Goal: Task Accomplishment & Management: Use online tool/utility

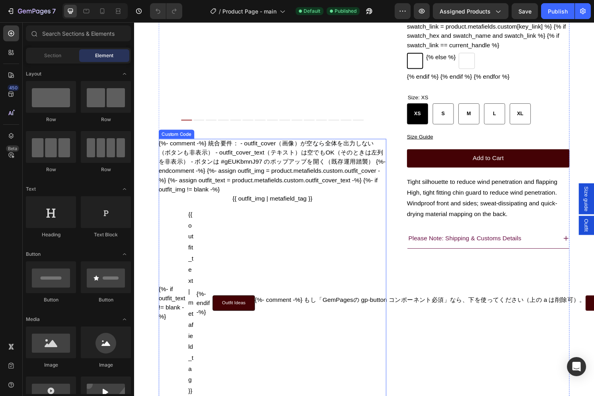
scroll to position [194, 0]
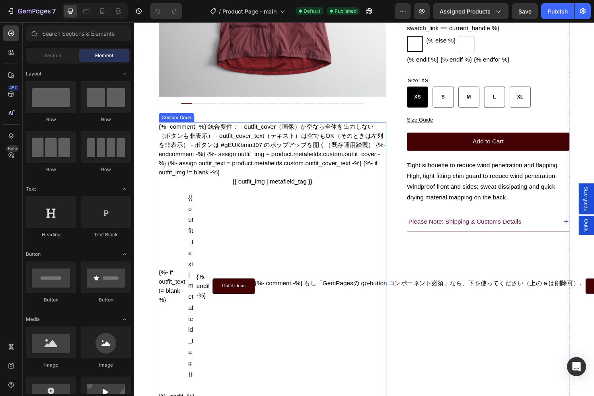
click at [248, 246] on div "{%- if outfit_text != blank -%} {{ outfit_text | metafield_tag }} {%- endif -%}…" at bounding box center [277, 296] width 236 height 195
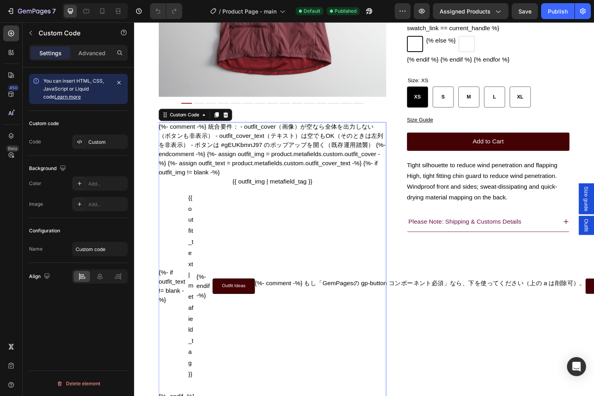
click at [248, 246] on div "{%- if outfit_text != blank -%} {{ outfit_text | metafield_tag }} {%- endif -%}…" at bounding box center [277, 296] width 236 height 195
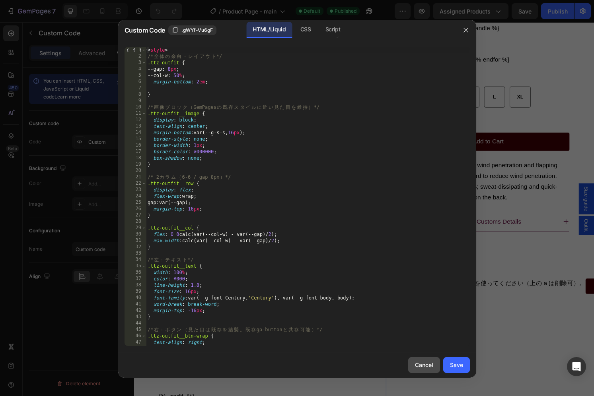
click at [423, 365] on div "Cancel" at bounding box center [424, 365] width 18 height 8
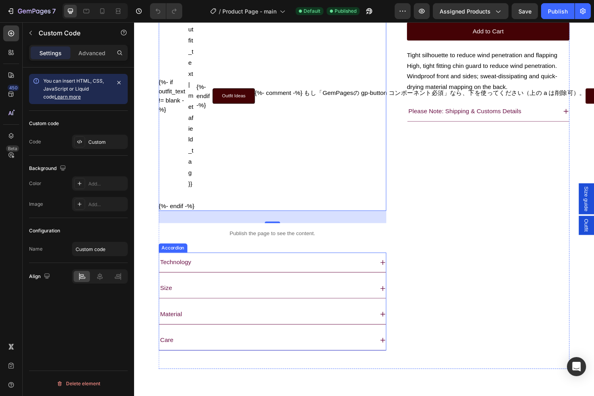
scroll to position [392, 0]
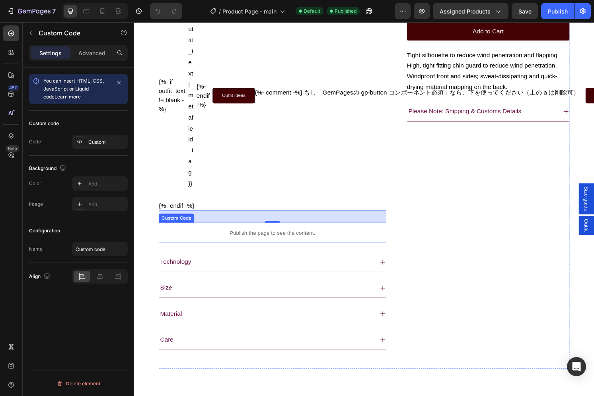
click at [285, 245] on p "Publish the page to see the content." at bounding box center [277, 241] width 236 height 8
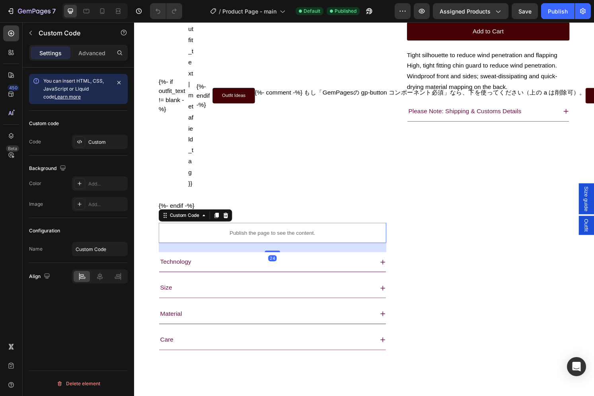
click at [285, 245] on p "Publish the page to see the content." at bounding box center [277, 241] width 236 height 8
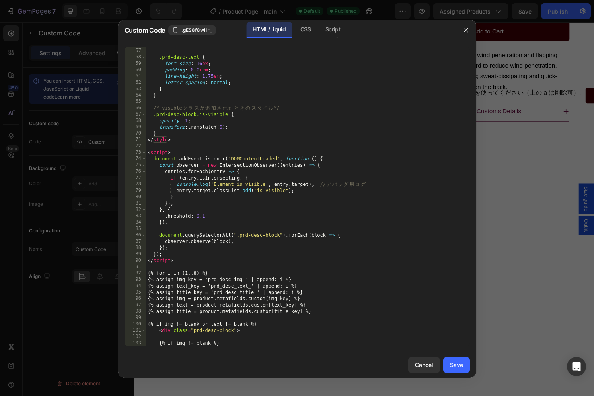
scroll to position [361, 0]
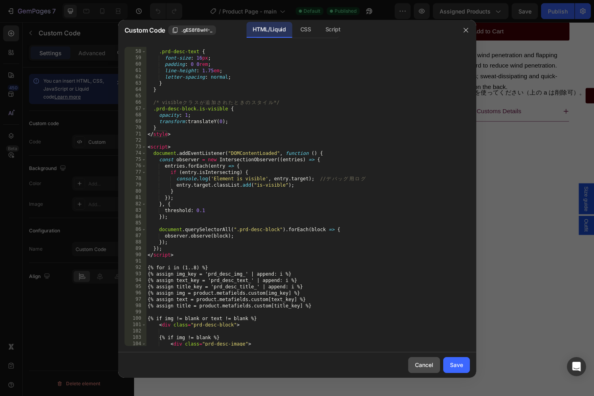
click at [425, 365] on div "Cancel" at bounding box center [424, 365] width 18 height 8
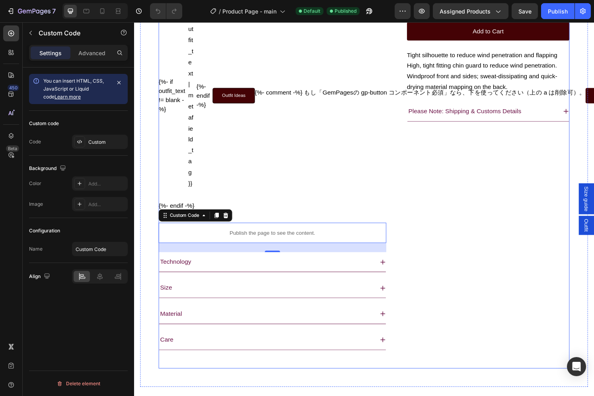
click at [461, 294] on div "T2 Running Wind Shell Vest Product Title ¥15,400 Product Price Product Price {%…" at bounding box center [501, 24] width 169 height 716
radio input "false"
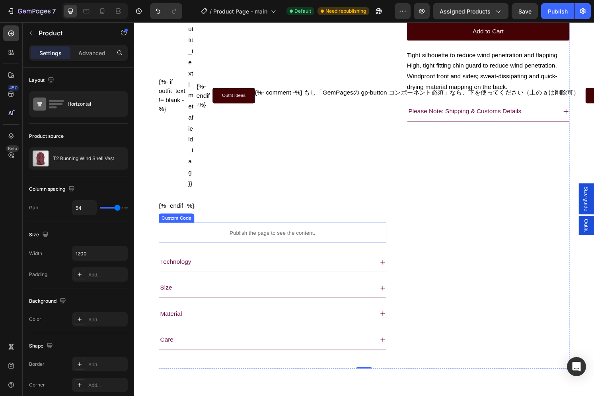
click at [268, 245] on p "Publish the page to see the content." at bounding box center [277, 241] width 236 height 8
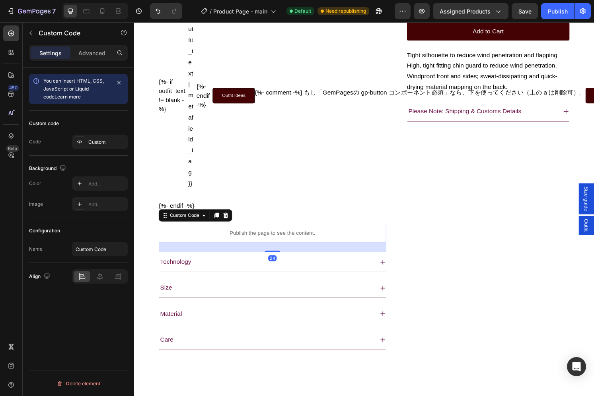
click at [268, 245] on p "Publish the page to see the content." at bounding box center [277, 241] width 236 height 8
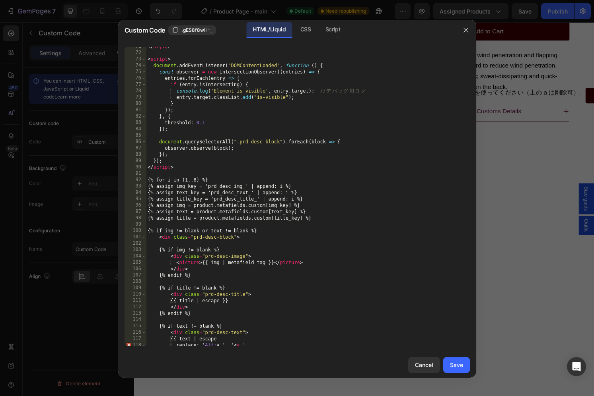
scroll to position [521, 0]
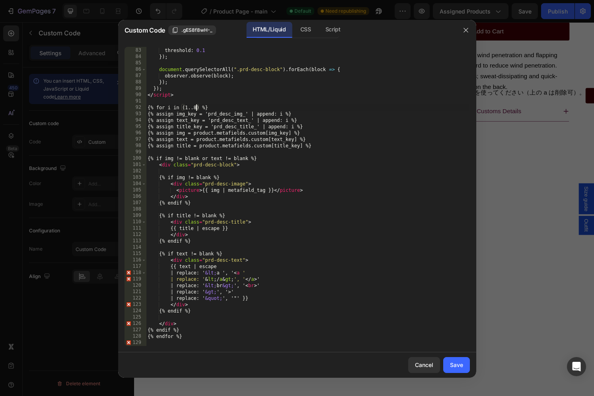
click at [196, 106] on div "} , { threshold : 0.1 }) ; document . querySelectorAll ( ".prd-desc-block" ) . …" at bounding box center [307, 197] width 323 height 312
type textarea "{% for i in (1..９) %}"
radio input "false"
click at [345, 174] on div "} , { threshold : 0.1 }) ; document . querySelectorAll ( ".prd-desc-block" ) . …" at bounding box center [307, 197] width 323 height 312
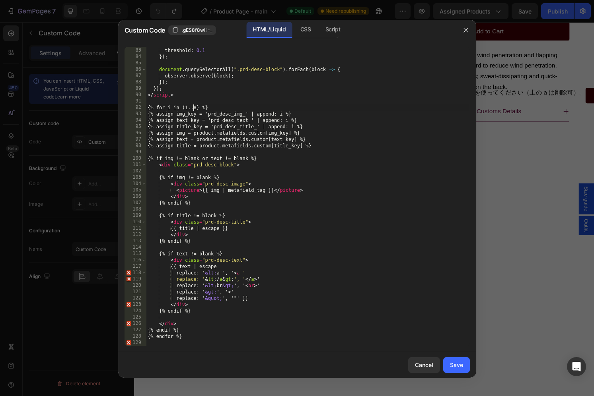
scroll to position [0, 4]
type textarea "{% for i in (1..9) %}"
click at [338, 207] on div "} , { threshold : 0.1 }) ; document . querySelectorAll ( ".prd-desc-block" ) . …" at bounding box center [307, 197] width 323 height 312
click at [446, 363] on button "Save" at bounding box center [456, 365] width 27 height 16
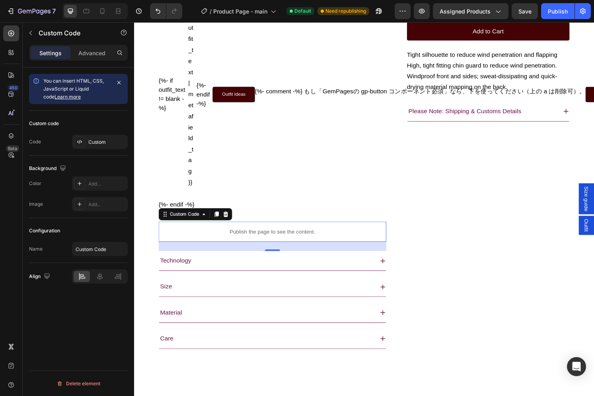
click at [277, 244] on p "Publish the page to see the content." at bounding box center [277, 240] width 236 height 8
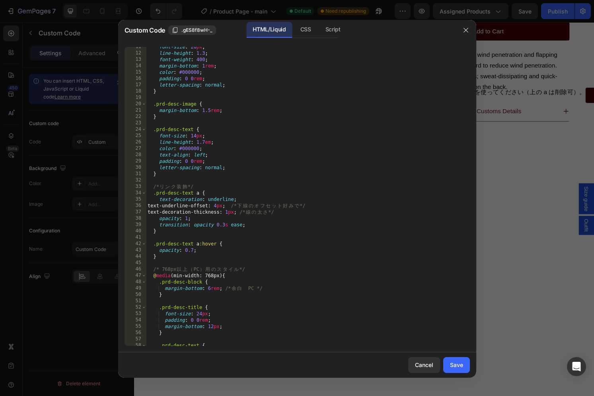
scroll to position [67, 0]
click at [454, 367] on div "Save" at bounding box center [456, 365] width 13 height 8
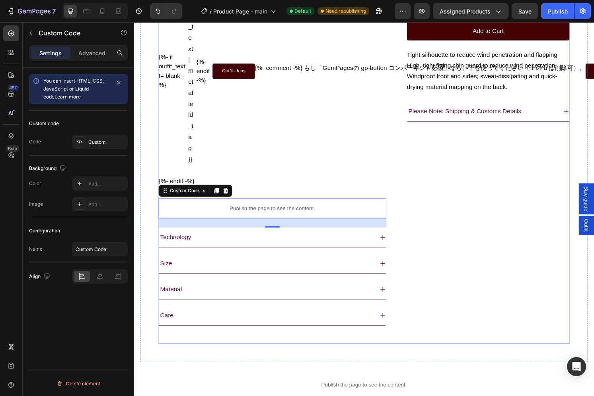
scroll to position [424, 0]
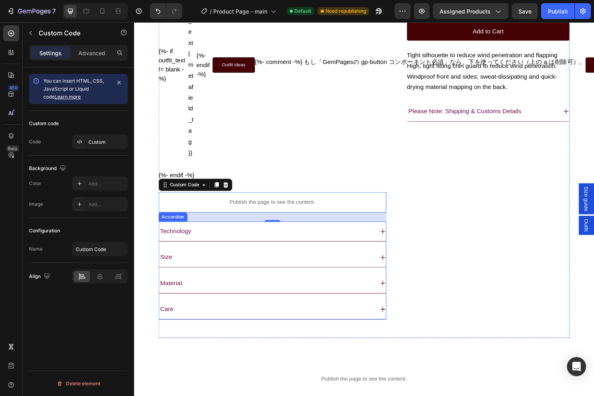
click at [342, 247] on div "Technology" at bounding box center [271, 240] width 223 height 14
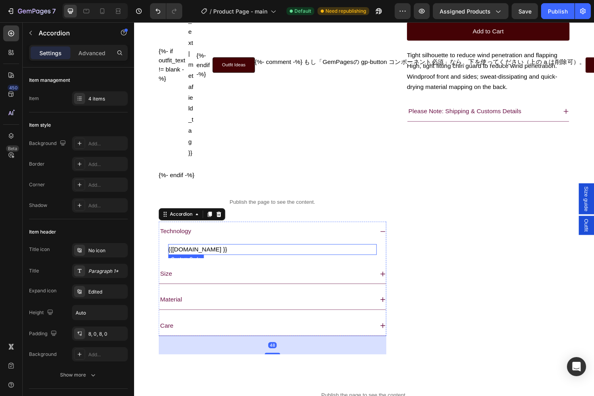
click at [183, 264] on p "{{[DOMAIN_NAME] }}" at bounding box center [277, 258] width 216 height 11
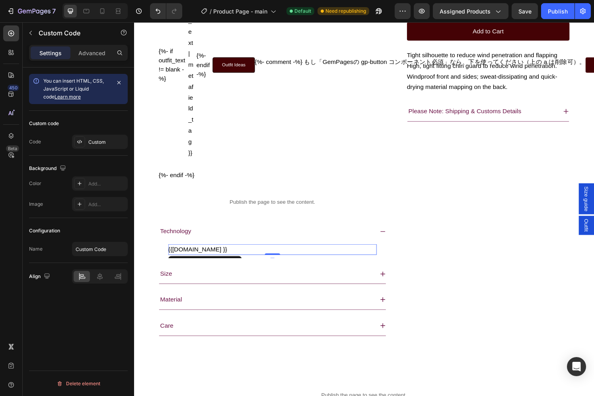
click at [183, 264] on p "{{[DOMAIN_NAME] }}" at bounding box center [277, 258] width 216 height 11
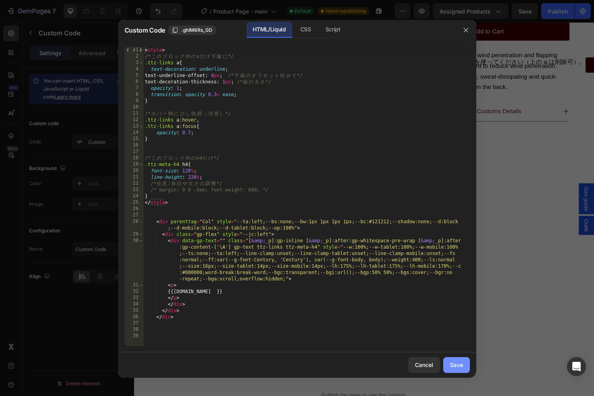
click at [456, 366] on div "Save" at bounding box center [456, 365] width 13 height 8
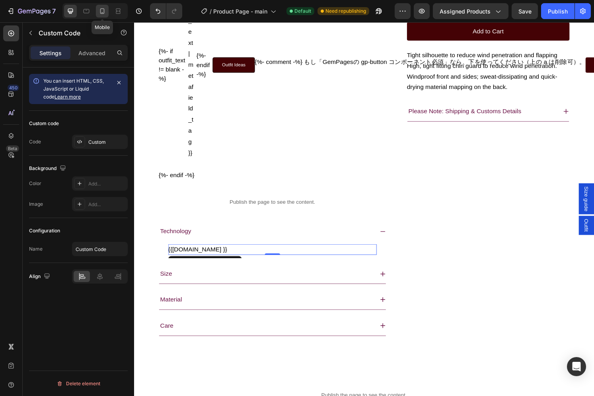
click at [104, 10] on icon at bounding box center [102, 11] width 8 height 8
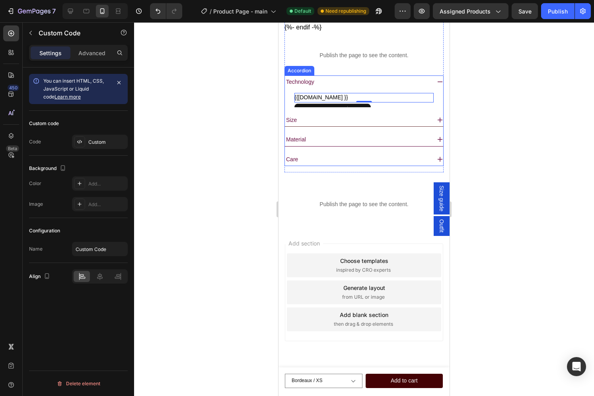
scroll to position [752, 0]
click at [311, 99] on p "{{[DOMAIN_NAME] }}" at bounding box center [363, 98] width 139 height 10
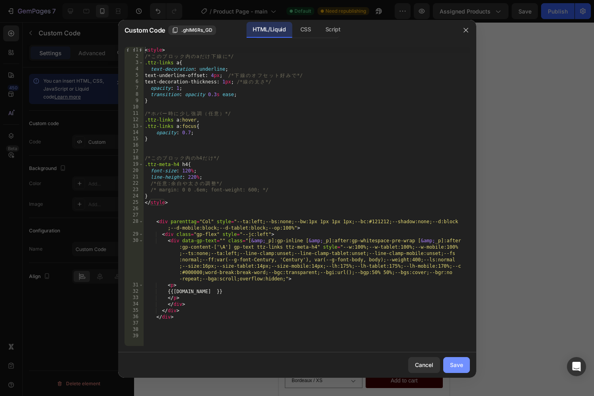
click at [457, 370] on button "Save" at bounding box center [456, 365] width 27 height 16
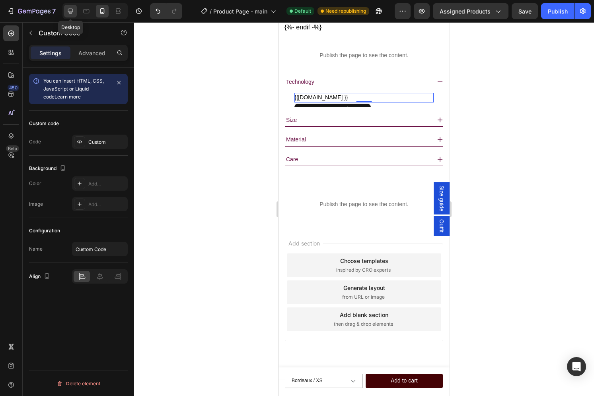
click at [72, 10] on icon at bounding box center [70, 11] width 8 height 8
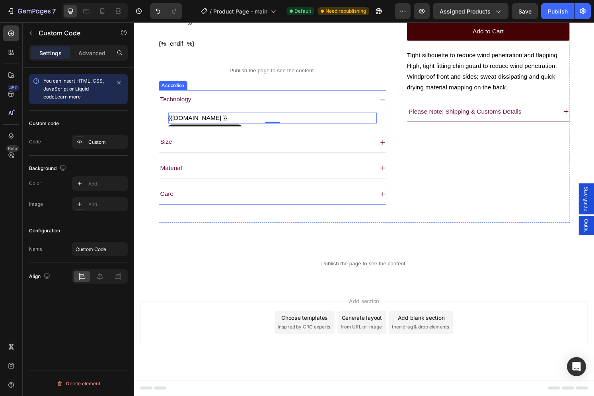
scroll to position [593, 0]
click at [103, 10] on icon at bounding box center [102, 11] width 8 height 8
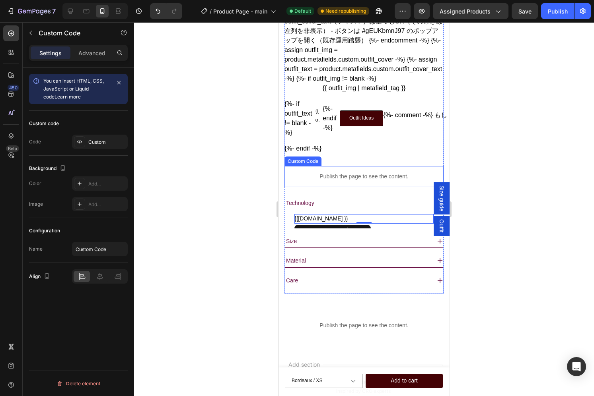
scroll to position [609, 0]
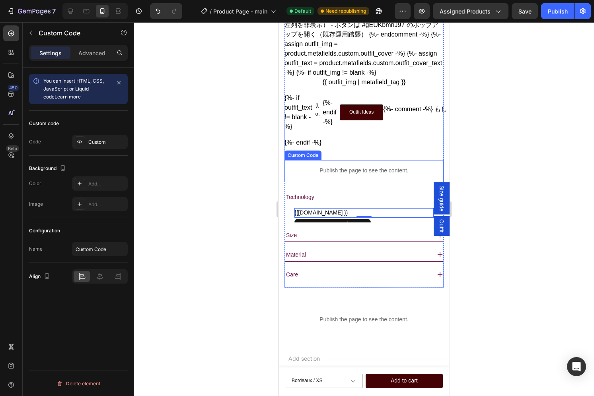
click at [378, 175] on p "Publish the page to see the content." at bounding box center [363, 171] width 159 height 8
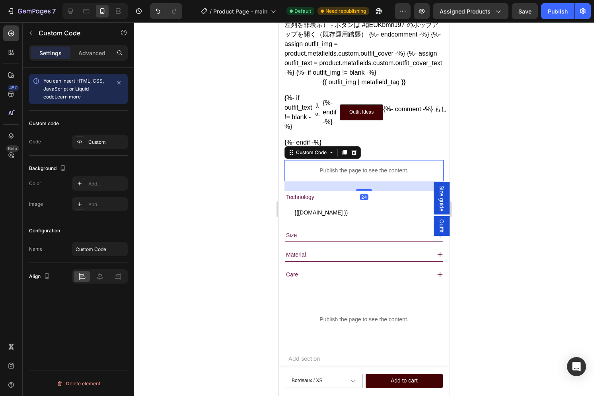
click at [378, 175] on p "Publish the page to see the content." at bounding box center [363, 171] width 159 height 8
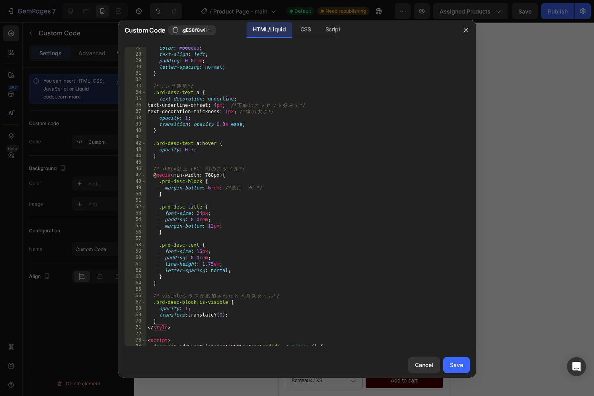
scroll to position [167, 0]
click at [451, 366] on div "Save" at bounding box center [456, 365] width 13 height 8
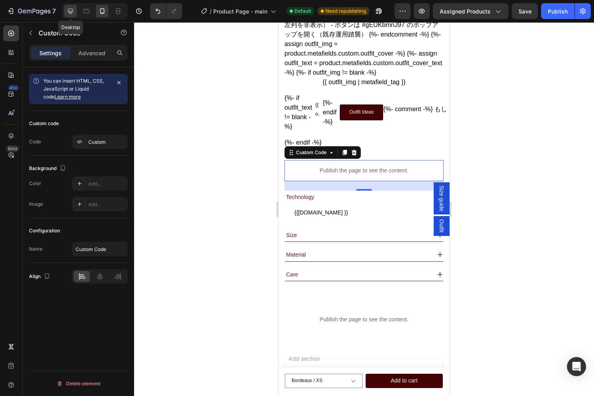
click at [70, 9] on icon at bounding box center [70, 11] width 5 height 5
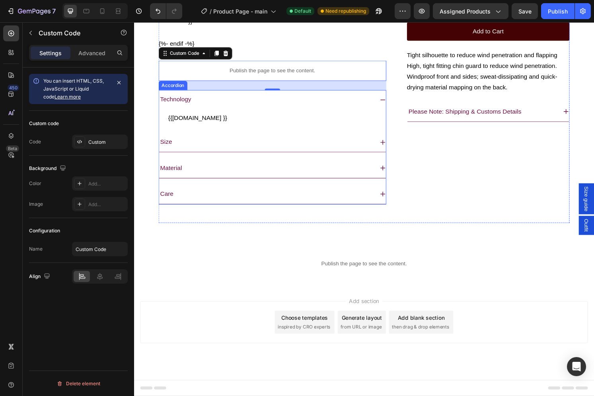
scroll to position [593, 0]
click at [238, 71] on p "Publish the page to see the content." at bounding box center [277, 72] width 236 height 8
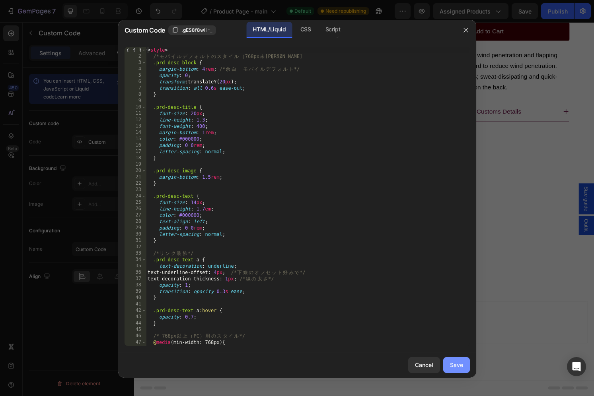
click at [463, 363] on button "Save" at bounding box center [456, 365] width 27 height 16
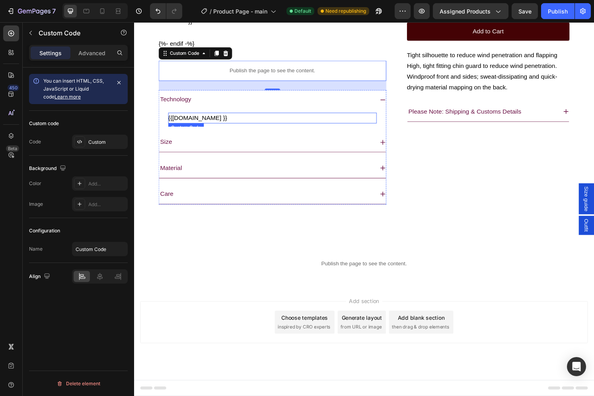
click at [266, 123] on p "{{[DOMAIN_NAME] }}" at bounding box center [277, 121] width 216 height 11
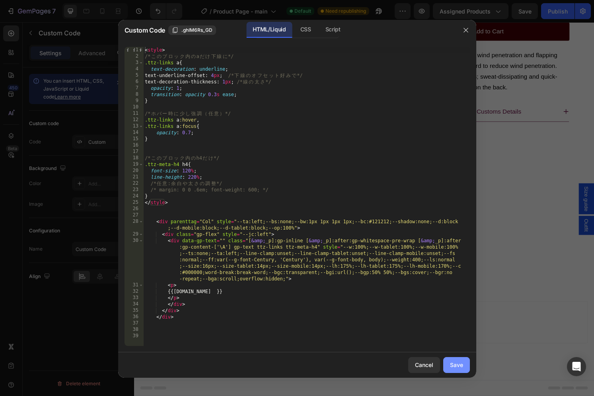
click at [459, 363] on div "Save" at bounding box center [456, 365] width 13 height 8
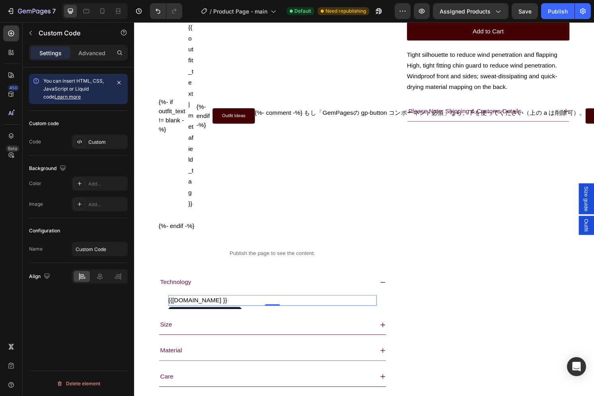
scroll to position [334, 0]
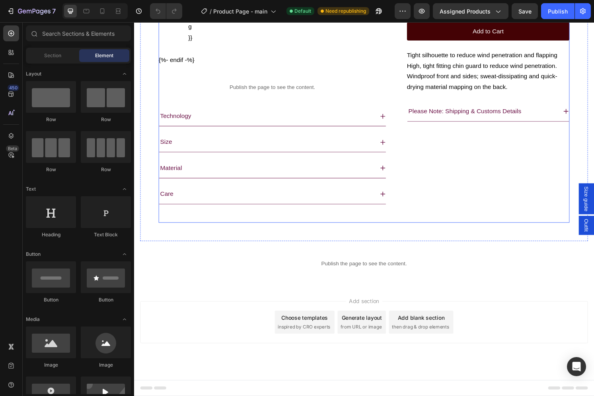
scroll to position [551, 0]
click at [200, 127] on div "Technology" at bounding box center [271, 120] width 223 height 14
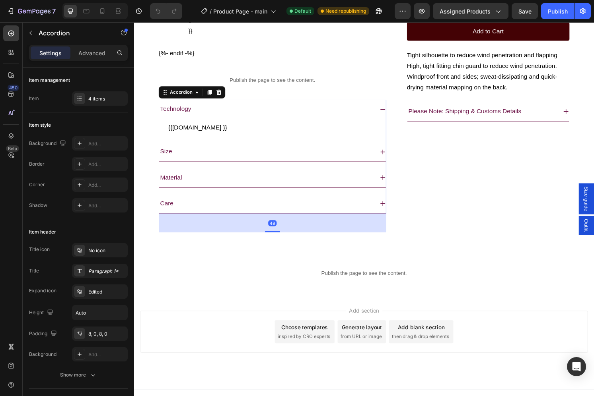
click at [200, 120] on div "Technology" at bounding box center [271, 113] width 223 height 14
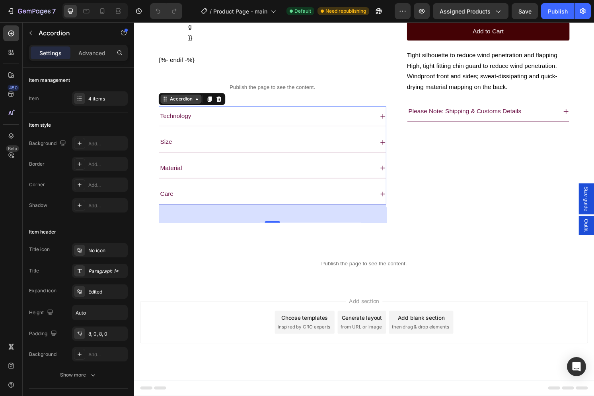
click at [185, 106] on div "Accordion" at bounding box center [182, 102] width 27 height 7
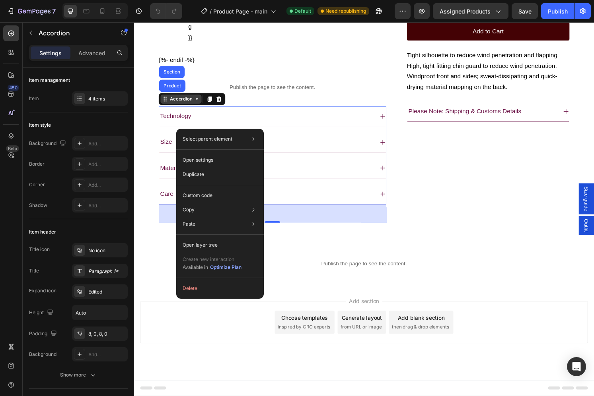
click at [172, 106] on div "Accordion" at bounding box center [182, 102] width 27 height 7
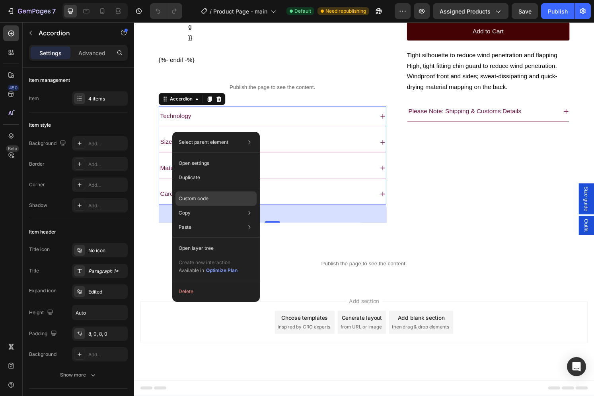
click at [206, 196] on p "Custom code" at bounding box center [194, 198] width 30 height 7
type input "100%"
type input "100"
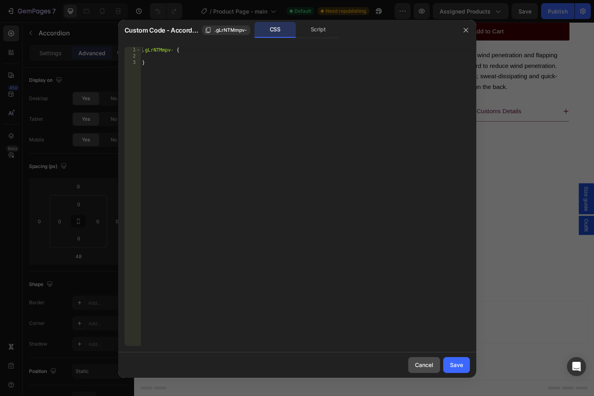
drag, startPoint x: 413, startPoint y: 364, endPoint x: 200, endPoint y: 346, distance: 213.8
click at [413, 364] on button "Cancel" at bounding box center [424, 365] width 32 height 16
type input "16"
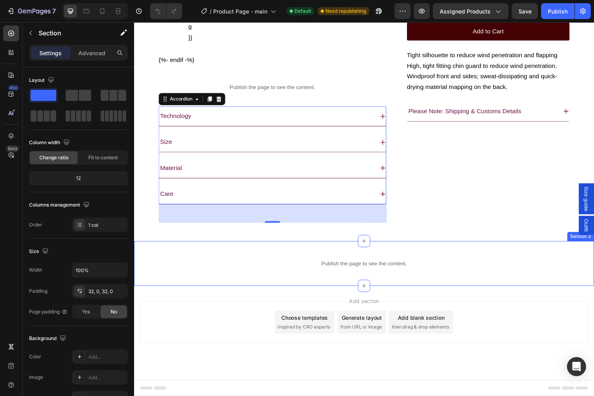
click at [185, 296] on div "Publish the page to see the content. Custom Code Section 3" at bounding box center [372, 273] width 477 height 47
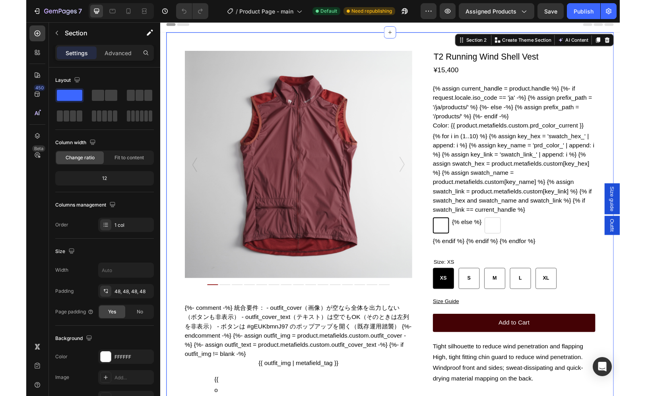
scroll to position [0, 0]
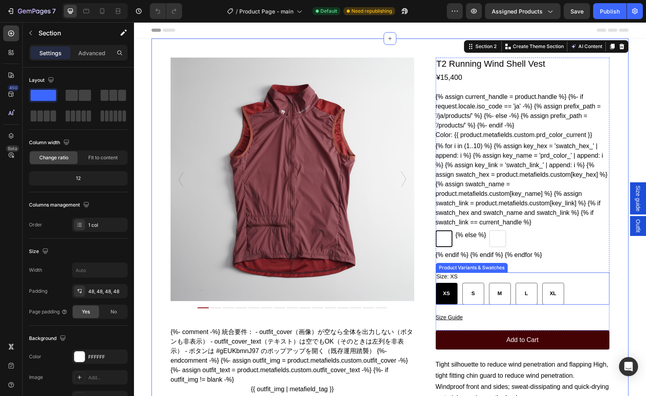
click at [468, 294] on div "Size: XS XS XS XS S S S M M M L L L XL XL XL" at bounding box center [523, 289] width 174 height 32
radio input "false"
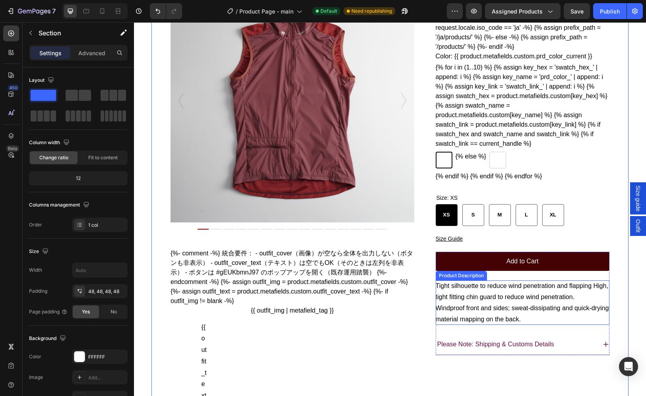
scroll to position [89, 0]
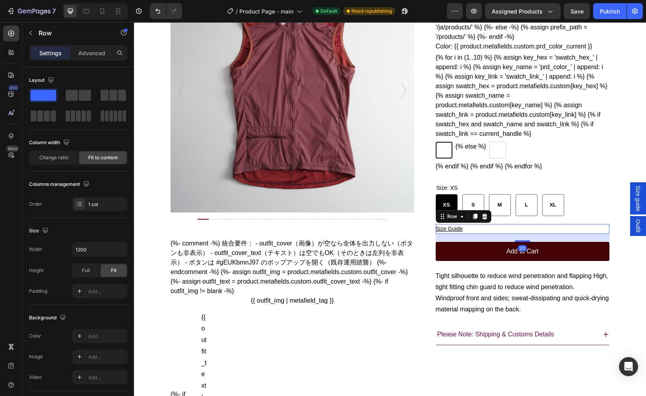
click at [482, 234] on div "Size Guide Button Row 20" at bounding box center [523, 229] width 174 height 10
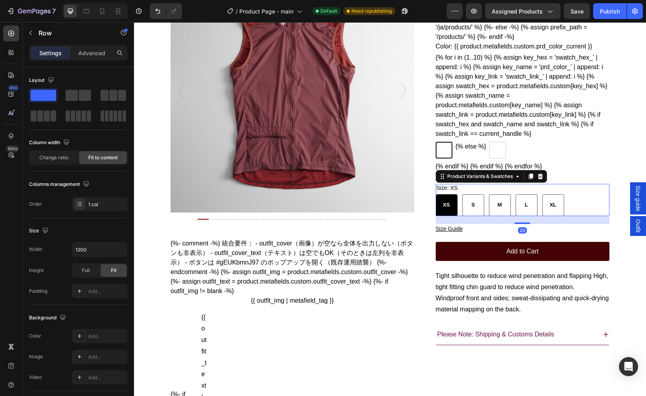
click at [593, 216] on div "XS XS XS S S S M M M L L L XL XL XL" at bounding box center [523, 205] width 174 height 22
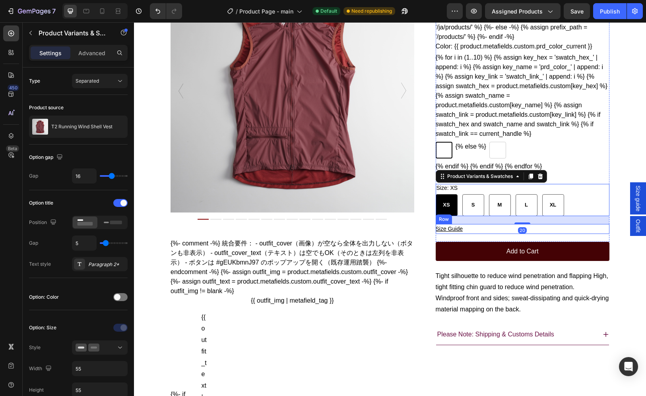
click at [575, 234] on div "Size Guide Button Row" at bounding box center [523, 229] width 174 height 10
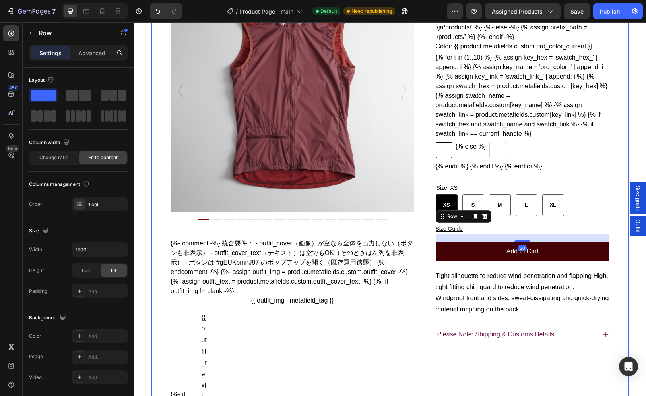
click at [593, 247] on div "Product Images T2 Running Wind Shell Vest Product Title ¥15,400 Product Price P…" at bounding box center [389, 331] width 477 height 762
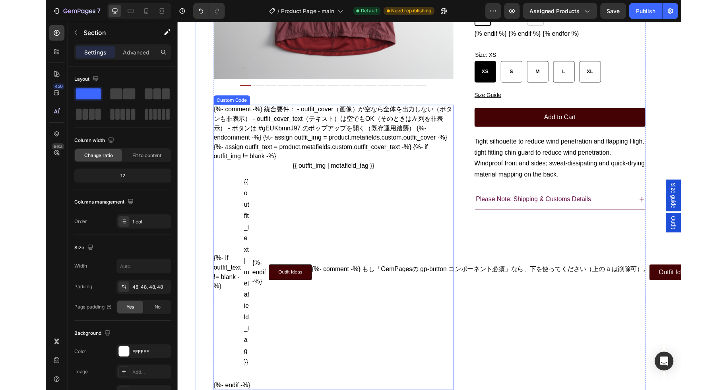
scroll to position [219, 0]
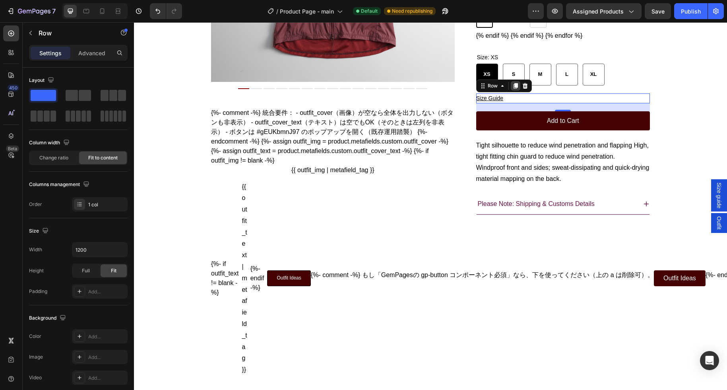
click at [514, 89] on icon at bounding box center [515, 86] width 4 height 6
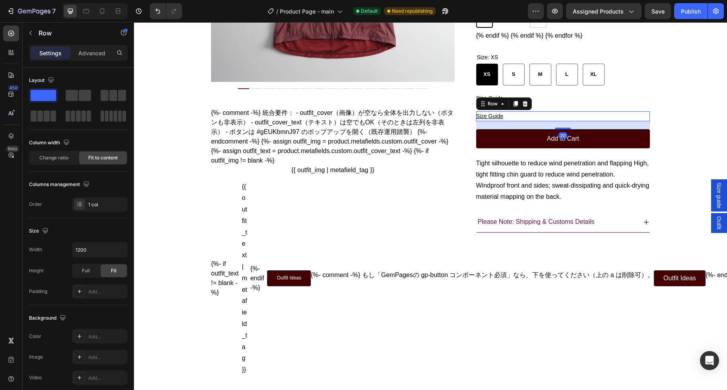
click at [538, 121] on div "Size Guide Button Row 20" at bounding box center [563, 116] width 174 height 10
click at [508, 121] on div "Size Guide Button Row 20" at bounding box center [563, 116] width 174 height 10
click at [497, 107] on div "Row" at bounding box center [492, 103] width 13 height 7
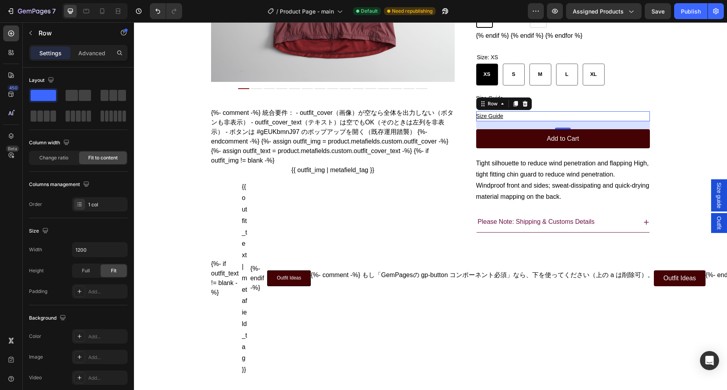
click at [514, 121] on div "Size Guide Button Row 20" at bounding box center [563, 116] width 174 height 10
click at [492, 107] on div "Row" at bounding box center [492, 103] width 13 height 7
click at [516, 121] on div "Size Guide Button Row Row 1 col Product Section 20" at bounding box center [563, 116] width 174 height 10
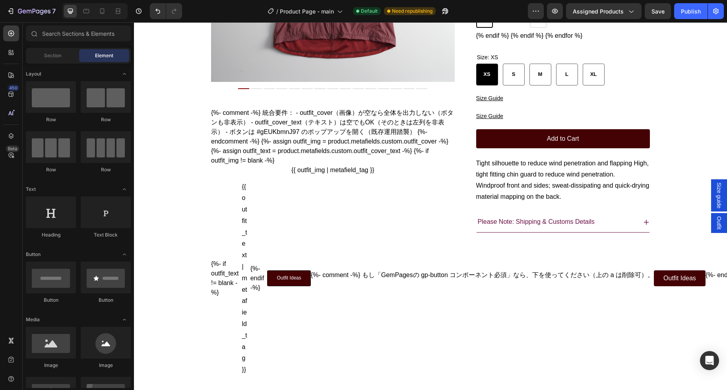
click at [593, 144] on section "Product Images T2 Running Wind Shell Vest Product Title ¥15,400 Product Price P…" at bounding box center [431, 200] width 490 height 762
click at [518, 121] on div "Size Guide Button Row" at bounding box center [563, 116] width 174 height 10
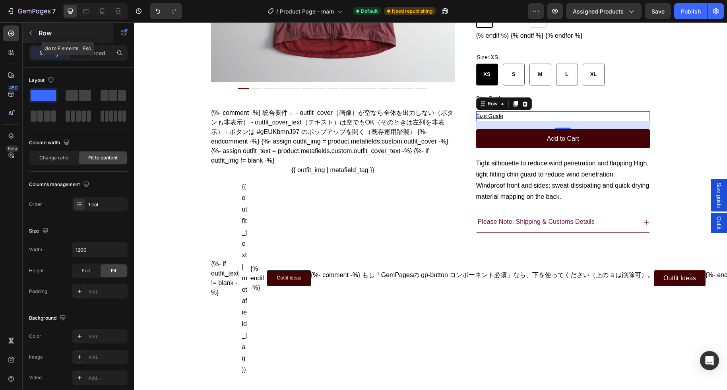
click at [35, 32] on button "button" at bounding box center [30, 33] width 13 height 13
click at [511, 121] on div "Size Guide Button Row 20" at bounding box center [563, 116] width 174 height 10
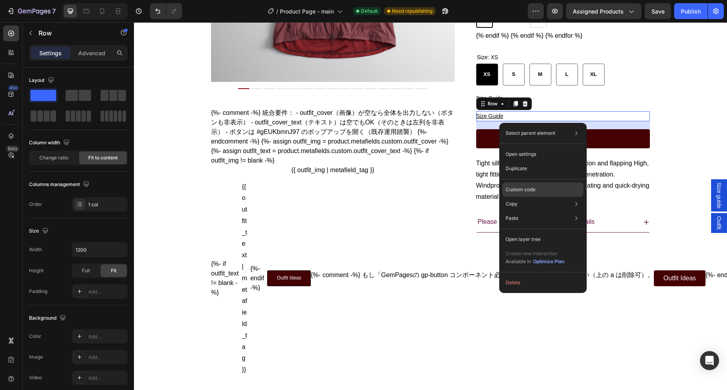
click at [534, 186] on p "Custom code" at bounding box center [521, 189] width 30 height 7
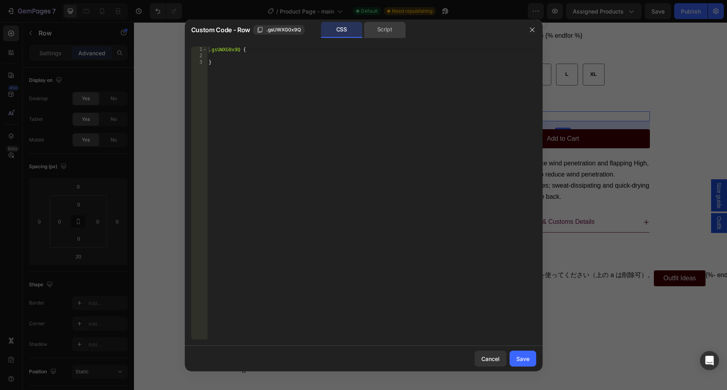
click at [388, 33] on div "Script" at bounding box center [385, 30] width 42 height 16
click at [349, 32] on div "CSS" at bounding box center [342, 30] width 42 height 16
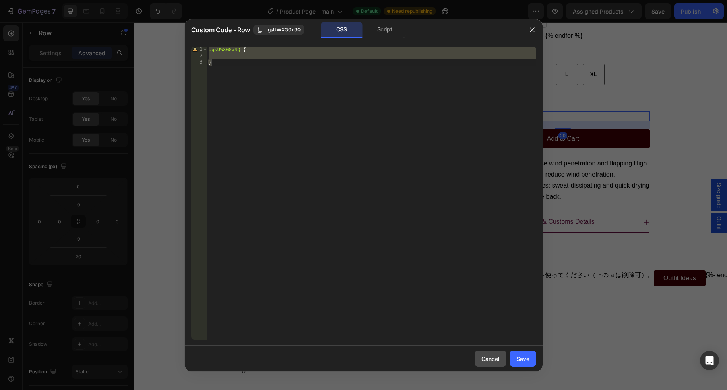
click at [484, 359] on div "Cancel" at bounding box center [490, 359] width 18 height 8
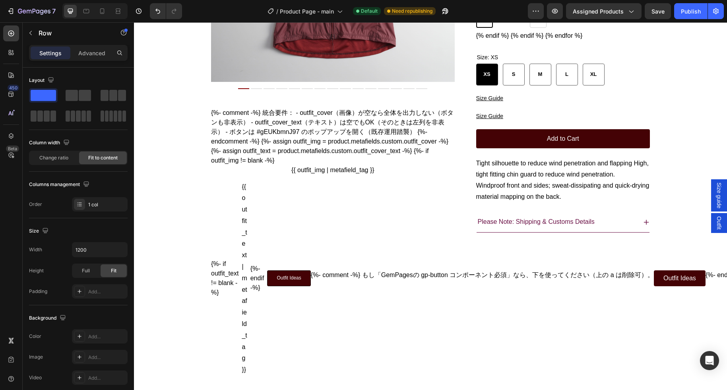
click at [593, 149] on section "Product Images T2 Running Wind Shell Vest Product Title ¥15,400 Product Price P…" at bounding box center [431, 200] width 490 height 762
click at [568, 121] on div "Size Guide Button Row" at bounding box center [563, 116] width 174 height 10
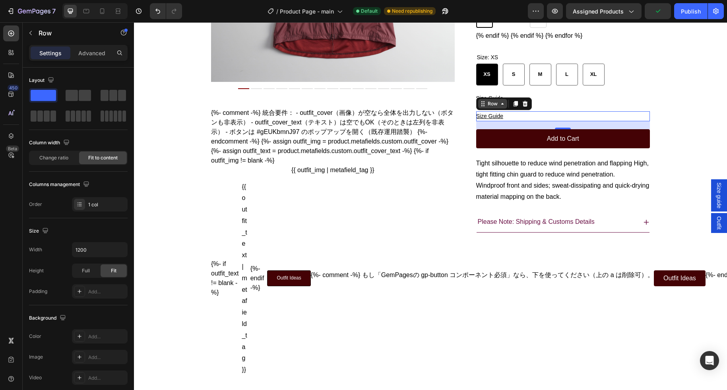
click at [497, 107] on div "Row" at bounding box center [492, 103] width 13 height 7
click at [518, 121] on div "Size Guide Button Row 20" at bounding box center [563, 116] width 174 height 10
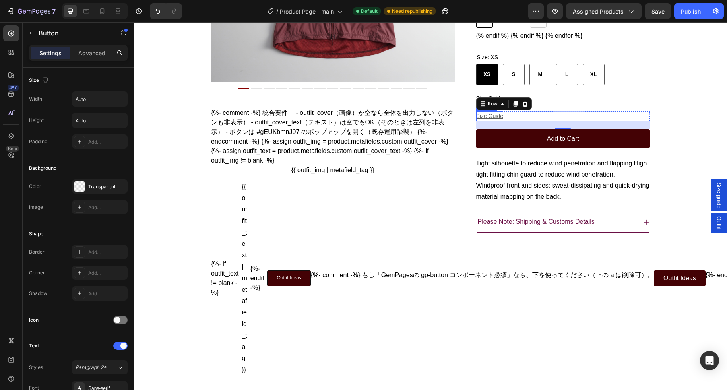
click at [499, 119] on u "Size Guide" at bounding box center [489, 116] width 27 height 6
click at [507, 105] on icon at bounding box center [507, 104] width 2 height 2
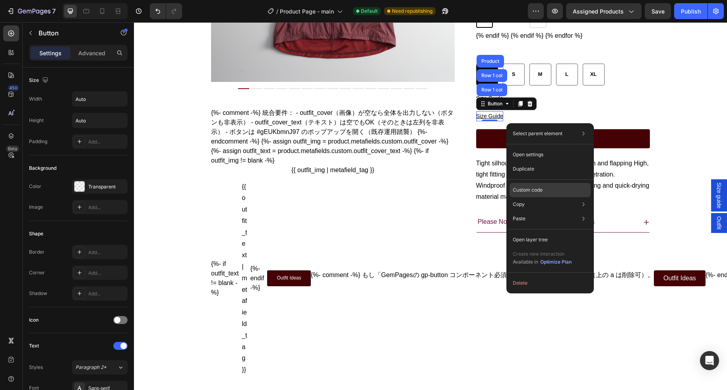
click at [532, 188] on p "Custom code" at bounding box center [528, 189] width 30 height 7
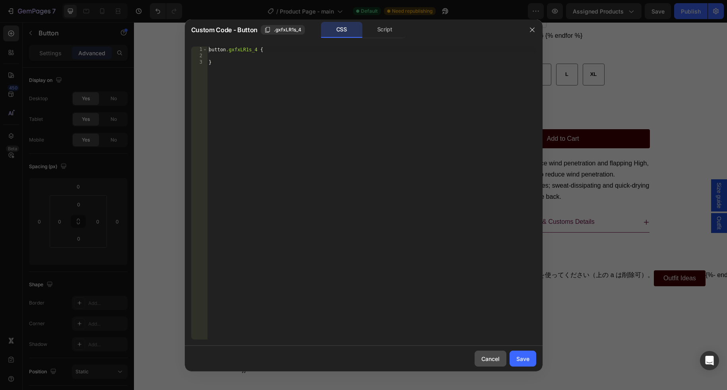
click at [489, 358] on div "Cancel" at bounding box center [490, 359] width 18 height 8
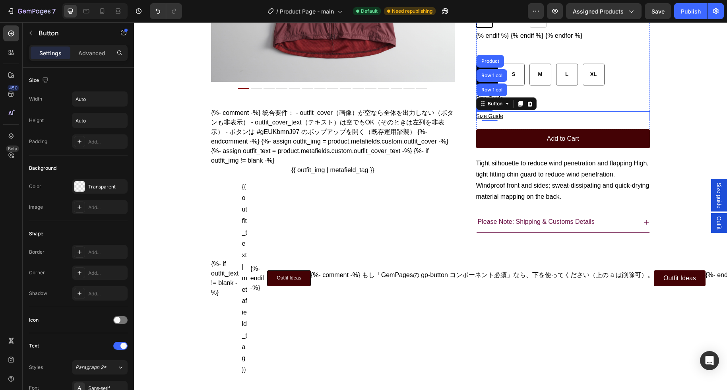
click at [513, 121] on div "Size Guide Button Row 1 col Row 1 col Product 0 Row" at bounding box center [563, 116] width 174 height 10
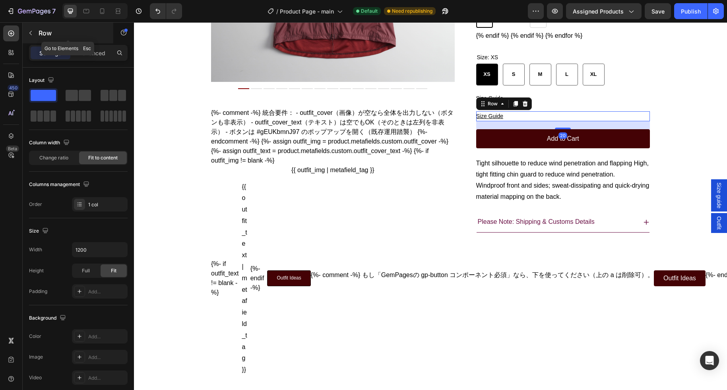
click at [31, 30] on icon "button" at bounding box center [30, 33] width 6 height 6
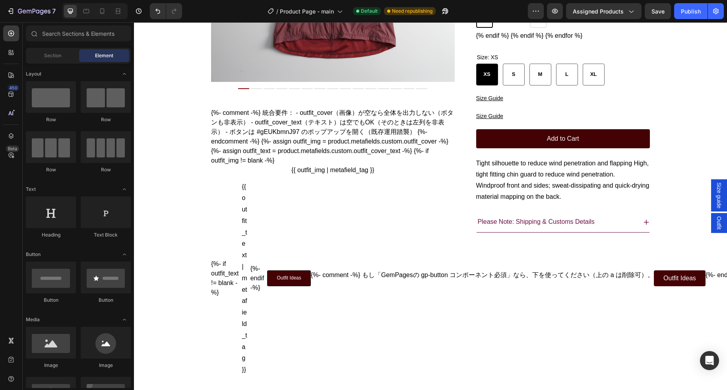
click at [58, 196] on div "Row Row Row Row" at bounding box center [78, 220] width 105 height 49
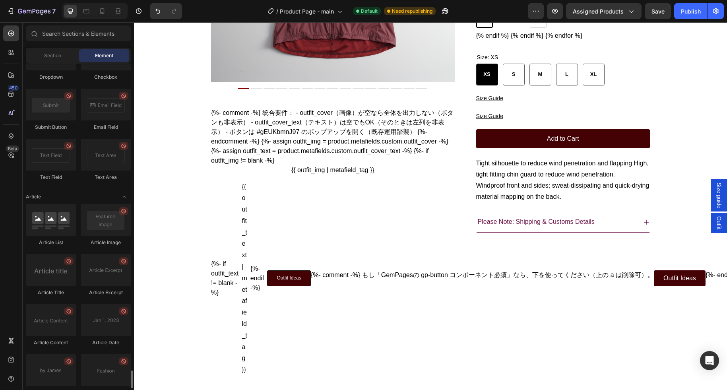
scroll to position [2085, 0]
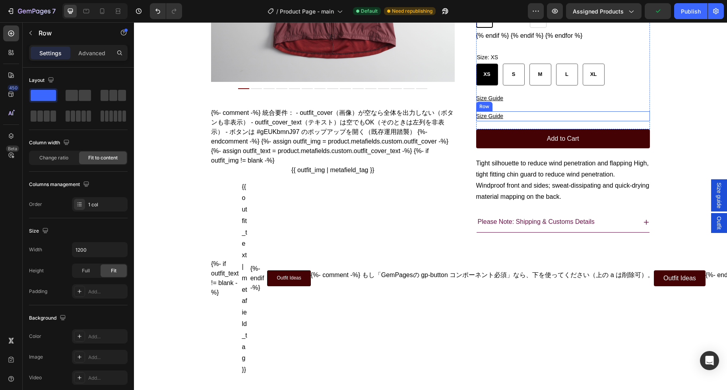
click at [527, 121] on div "Size Guide Button Row" at bounding box center [563, 116] width 174 height 10
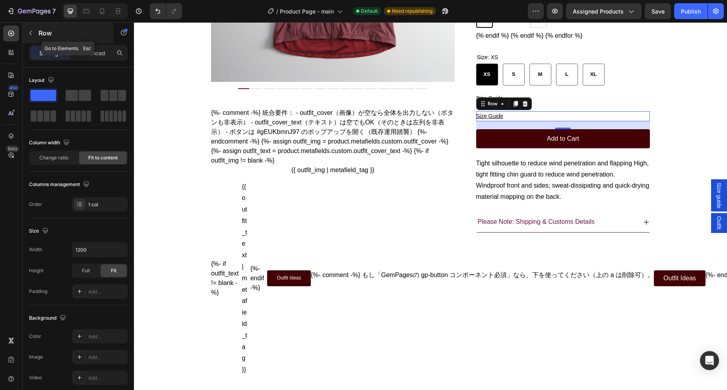
click at [29, 30] on icon "button" at bounding box center [30, 33] width 6 height 6
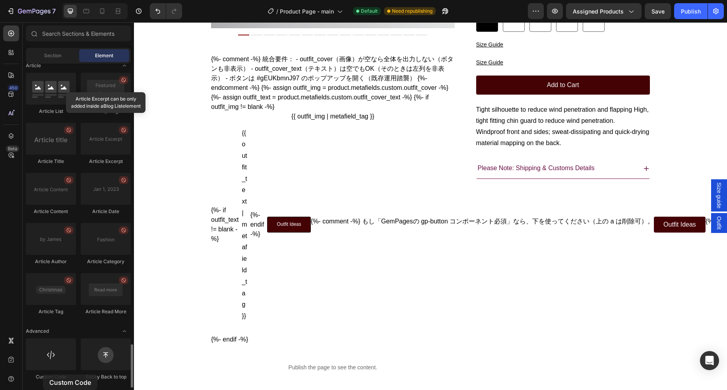
drag, startPoint x: 50, startPoint y: 362, endPoint x: 43, endPoint y: 375, distance: 14.1
click at [43, 375] on div "Custom Code" at bounding box center [51, 359] width 50 height 42
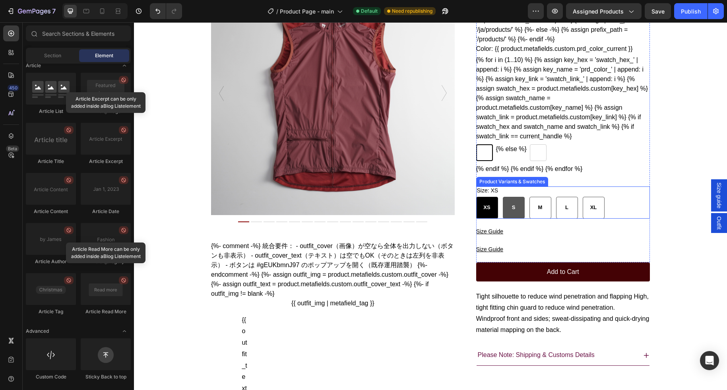
scroll to position [126, 0]
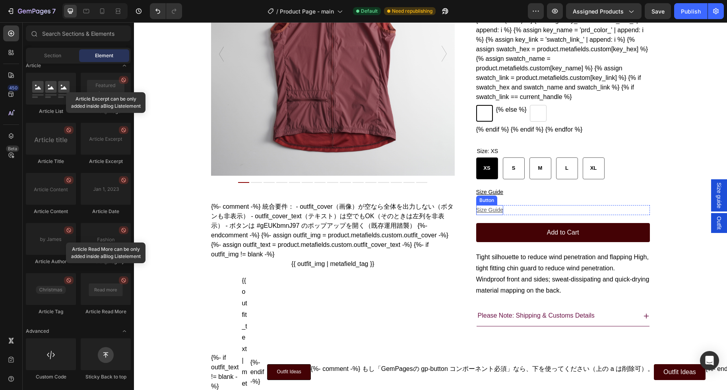
click at [499, 213] on u "Size Guide" at bounding box center [489, 210] width 27 height 6
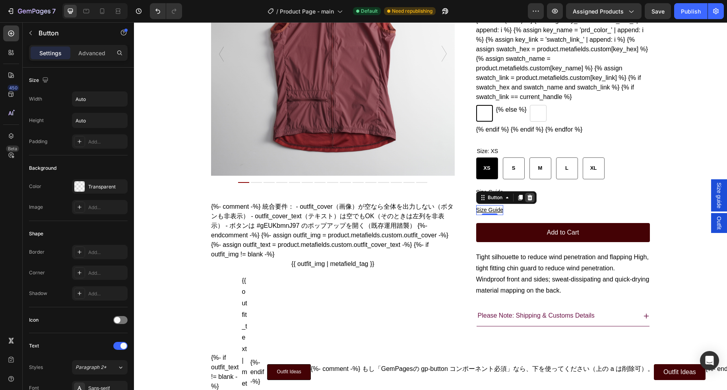
click at [529, 201] on icon at bounding box center [530, 197] width 6 height 6
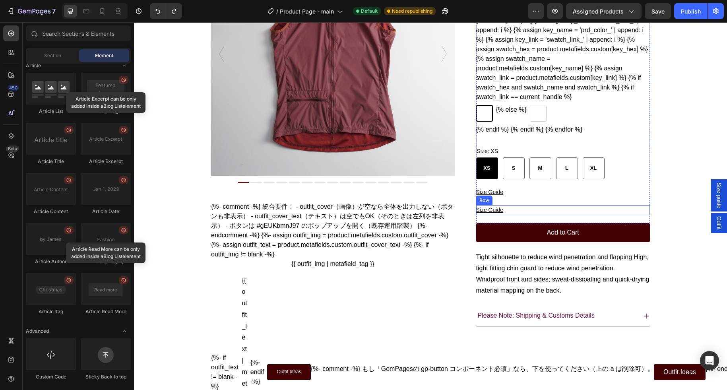
click at [520, 215] on div "Size Guide Button Row" at bounding box center [563, 210] width 174 height 10
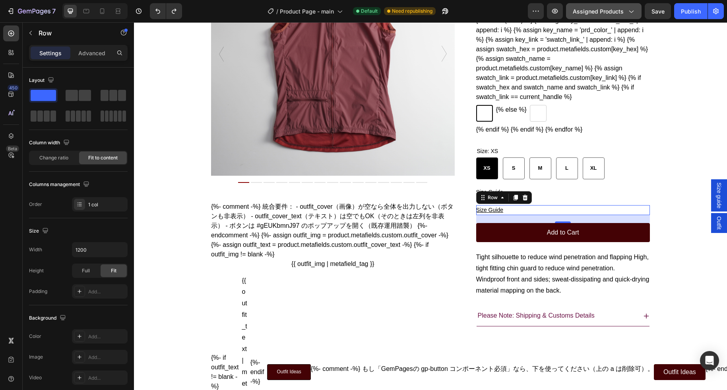
click at [593, 12] on icon "button" at bounding box center [631, 11] width 8 height 8
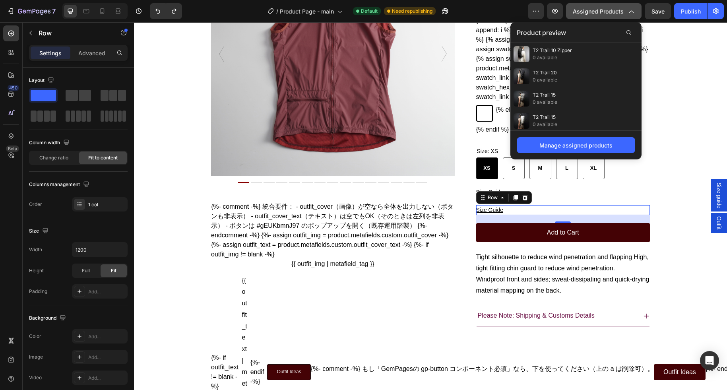
click at [593, 12] on icon "button" at bounding box center [631, 11] width 8 height 8
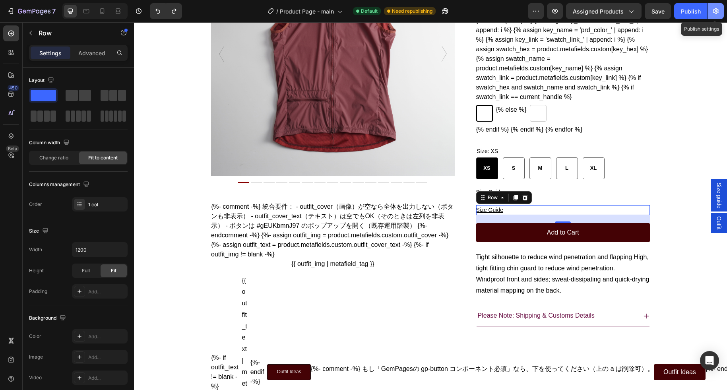
click at [593, 11] on icon "button" at bounding box center [716, 11] width 6 height 6
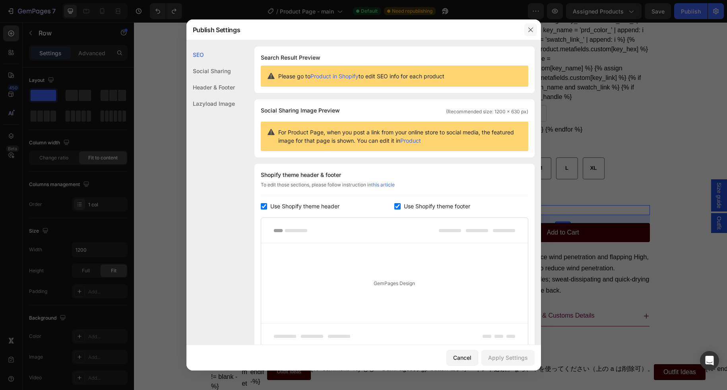
click at [528, 29] on icon "button" at bounding box center [531, 30] width 6 height 6
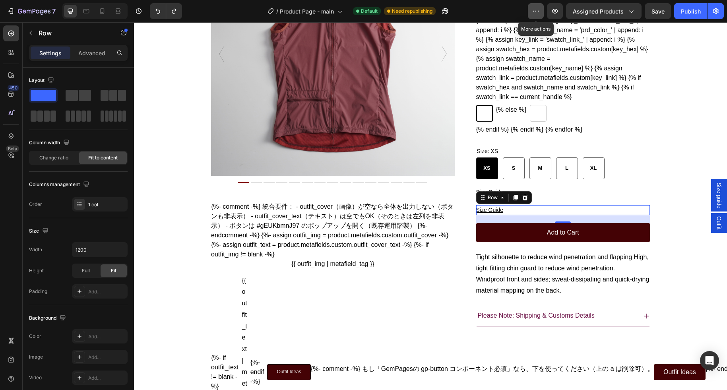
click at [537, 12] on icon "button" at bounding box center [536, 11] width 8 height 8
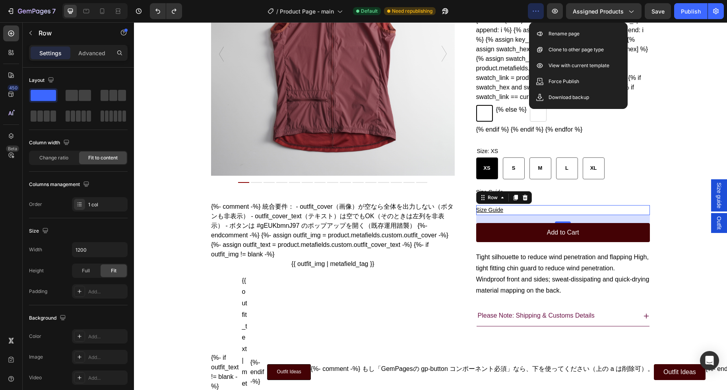
click at [533, 11] on icon "button" at bounding box center [536, 11] width 8 height 8
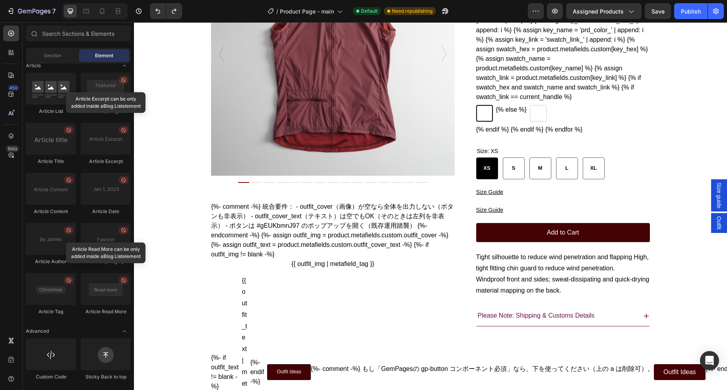
click at [593, 210] on div "Product Images T2 Running Wind Shell Vest Product Title ¥15,400 Product Price P…" at bounding box center [430, 317] width 593 height 808
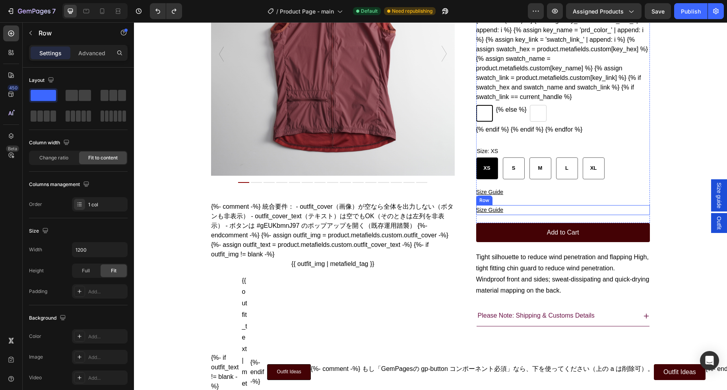
click at [518, 215] on div "Size Guide Button Row" at bounding box center [563, 210] width 174 height 10
click at [525, 200] on icon at bounding box center [524, 198] width 5 height 6
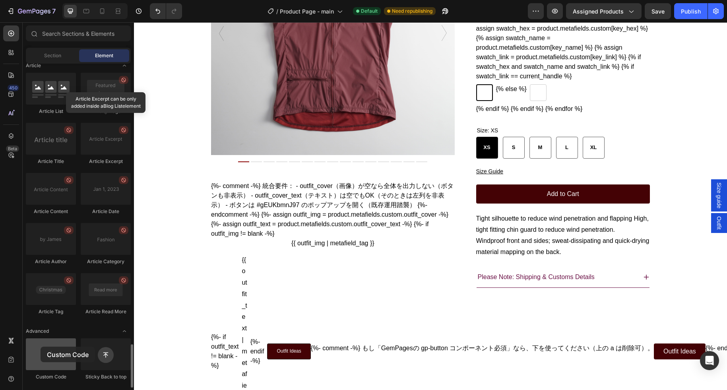
scroll to position [163, 0]
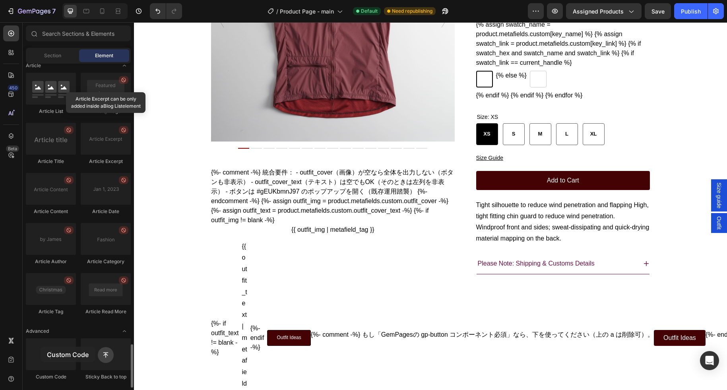
drag, startPoint x: 53, startPoint y: 350, endPoint x: 91, endPoint y: 336, distance: 40.3
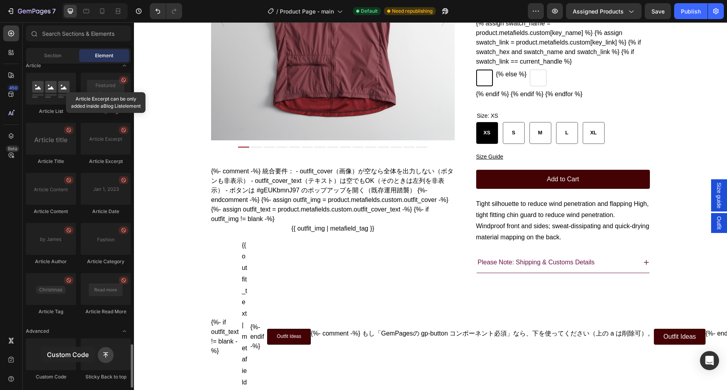
click at [39, 349] on div at bounding box center [51, 354] width 50 height 32
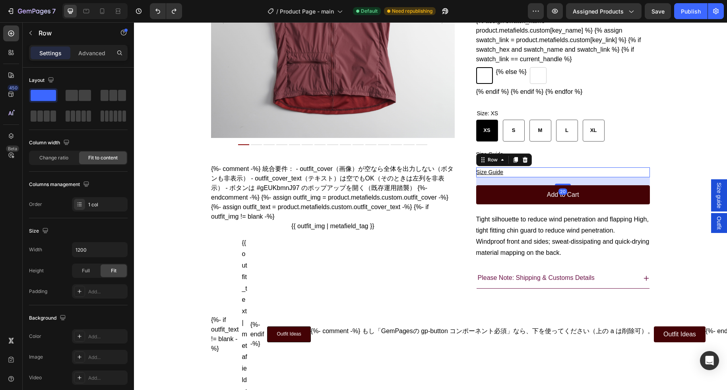
click at [520, 177] on div "Size Guide Button Row 20" at bounding box center [563, 172] width 174 height 10
click at [506, 177] on div "Size Guide Button Row 20" at bounding box center [563, 172] width 174 height 10
click at [27, 32] on button "button" at bounding box center [30, 33] width 13 height 13
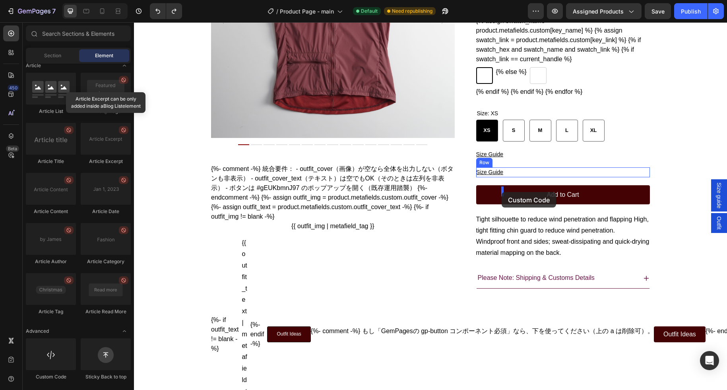
drag, startPoint x: 184, startPoint y: 384, endPoint x: 501, endPoint y: 192, distance: 371.2
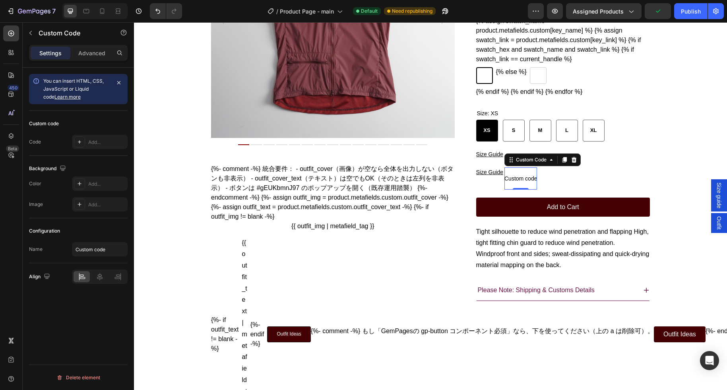
click at [528, 183] on span "Custom code" at bounding box center [521, 179] width 33 height 10
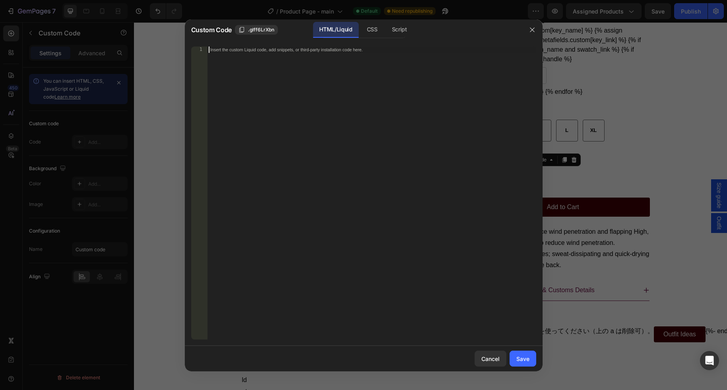
click at [371, 121] on div "Insert the custom Liquid code, add snippets, or third-party installation code h…" at bounding box center [371, 200] width 329 height 306
paste textarea "</div>"
type textarea "</div>"
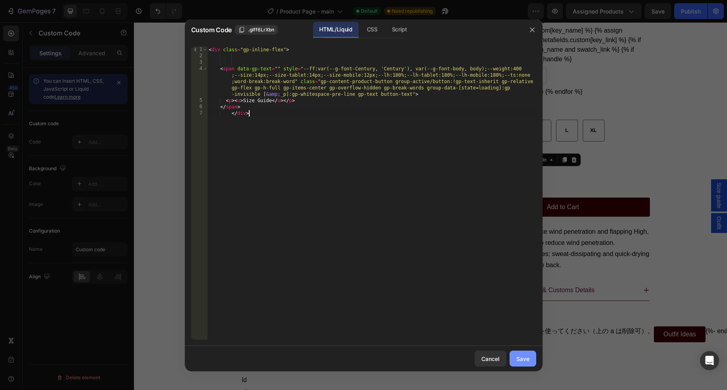
click at [523, 361] on div "Save" at bounding box center [522, 359] width 13 height 8
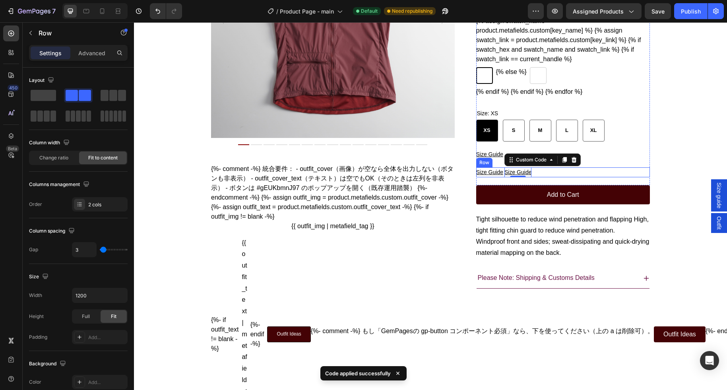
click at [560, 177] on div "Size Guide Button Size Guide Custom Code 0 Row" at bounding box center [563, 172] width 174 height 10
click at [491, 163] on div "Row" at bounding box center [492, 159] width 13 height 7
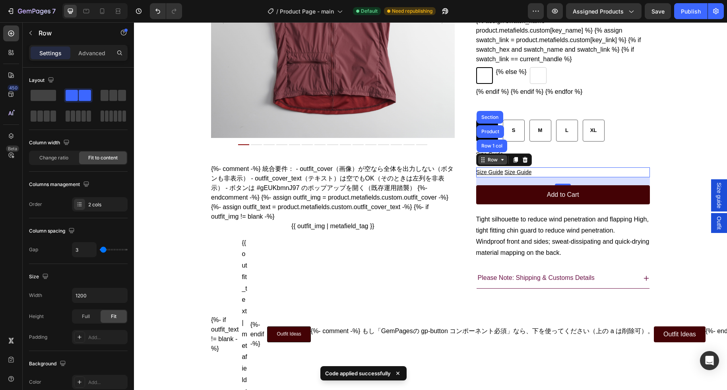
click at [491, 163] on div "Row" at bounding box center [492, 159] width 13 height 7
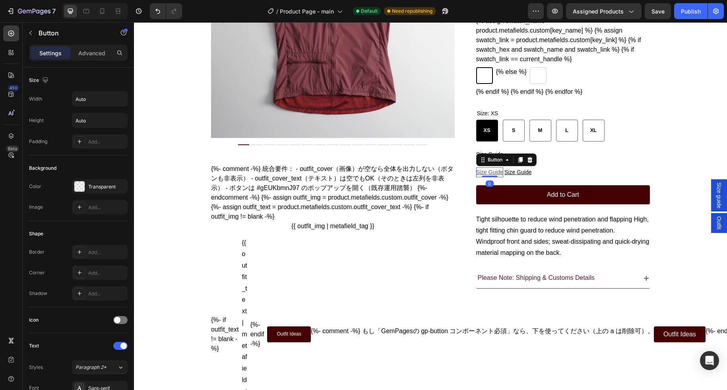
click at [479, 175] on u "Size Guide" at bounding box center [489, 172] width 27 height 6
click at [530, 163] on icon at bounding box center [529, 160] width 5 height 6
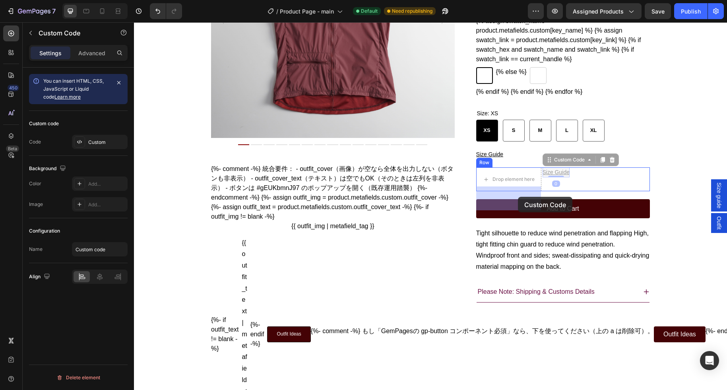
drag, startPoint x: 567, startPoint y: 193, endPoint x: 518, endPoint y: 197, distance: 48.7
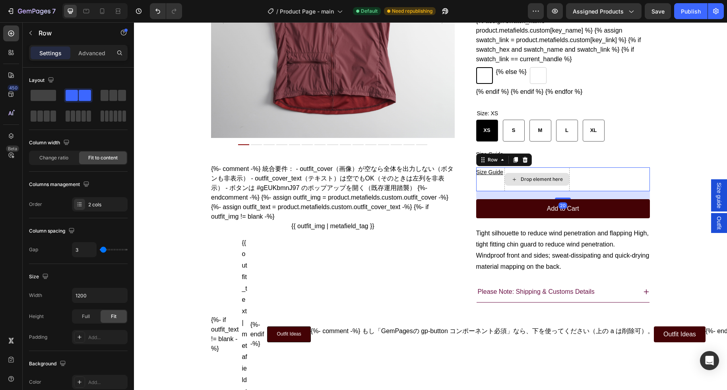
click at [564, 191] on div "Drop element here" at bounding box center [537, 179] width 65 height 24
click at [47, 95] on span at bounding box center [43, 95] width 25 height 11
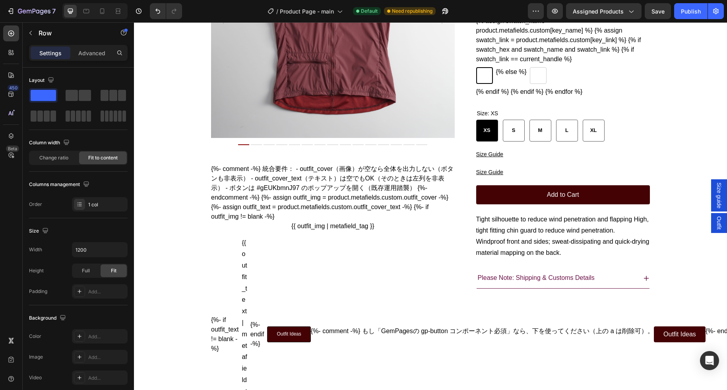
click at [593, 207] on div "Product Images T2 Running Wind Shell Vest Product Title ¥15,400 Product Price P…" at bounding box center [430, 279] width 593 height 808
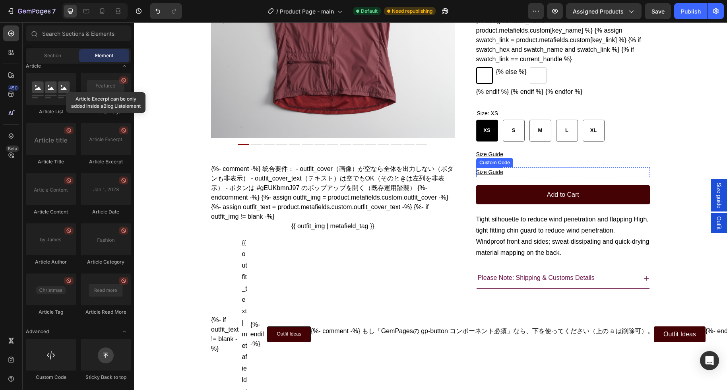
click at [493, 175] on u "Size Guide" at bounding box center [489, 172] width 27 height 6
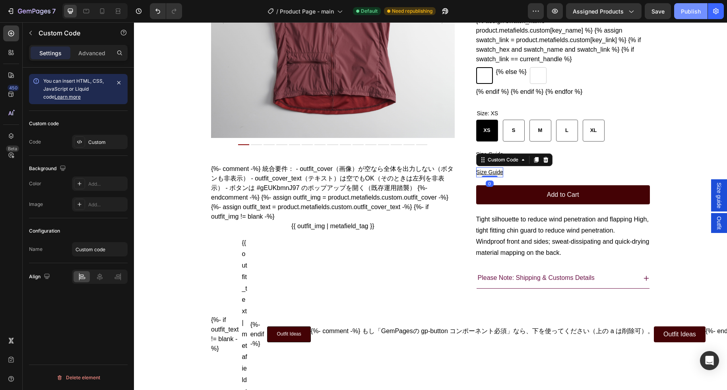
click at [593, 12] on div "Publish" at bounding box center [691, 11] width 20 height 8
click at [499, 163] on div "Custom Code" at bounding box center [503, 159] width 34 height 7
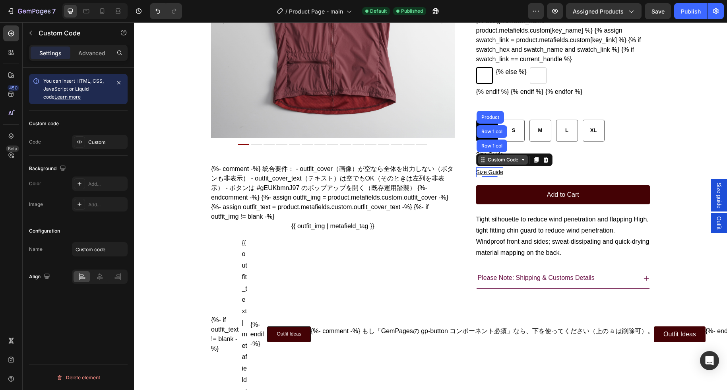
click at [499, 163] on div "Custom Code" at bounding box center [503, 159] width 34 height 7
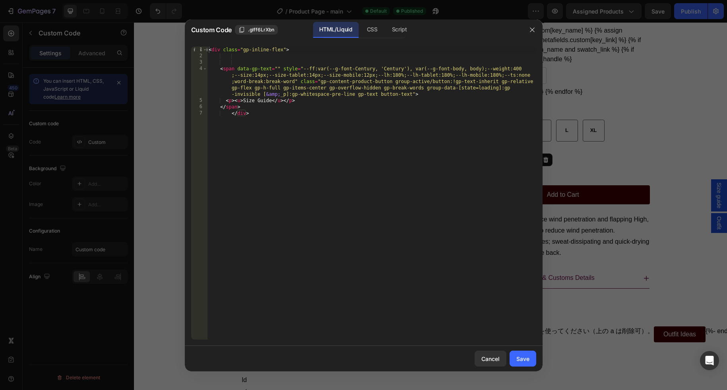
click at [375, 181] on div "< div class = "gp-inline-flex" > < span data-gp-text = "" style = "--ff:var(--g…" at bounding box center [371, 200] width 329 height 306
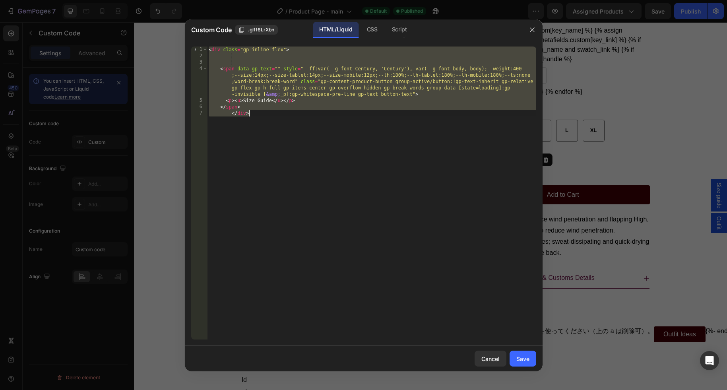
paste textarea "</div>"
type textarea "</div>"
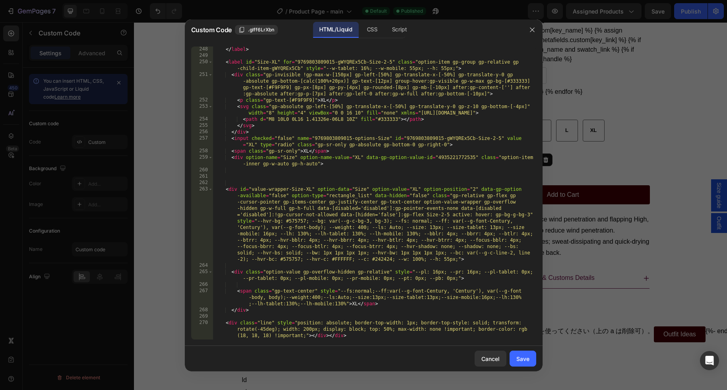
scroll to position [6539, 0]
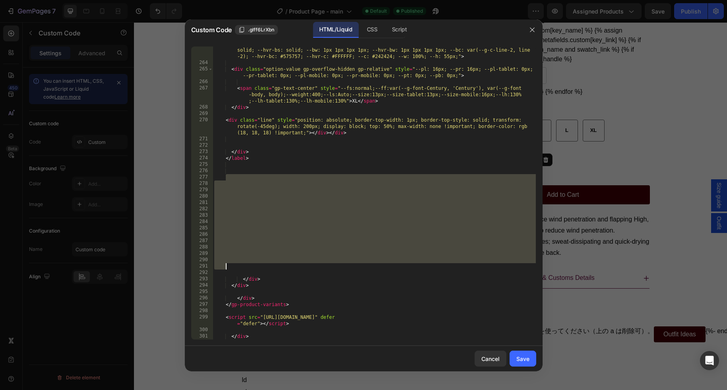
drag, startPoint x: 230, startPoint y: 176, endPoint x: 375, endPoint y: 275, distance: 175.2
click at [375, 275] on div "< div id = "value-wrapper-Size-XL" option-data = "Size" option-value = "XL" opt…" at bounding box center [374, 171] width 323 height 376
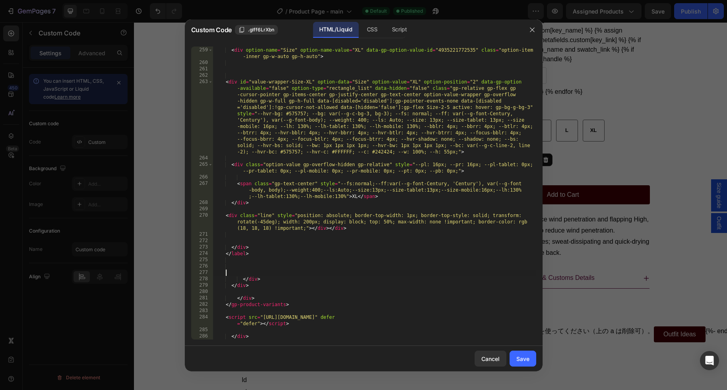
scroll to position [6444, 0]
click at [522, 355] on div "Save" at bounding box center [522, 359] width 13 height 8
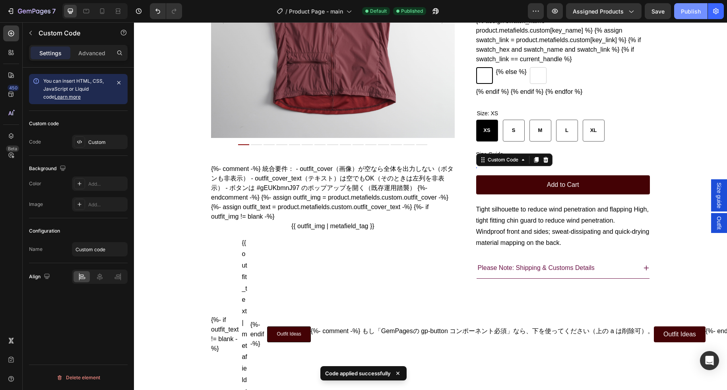
click at [593, 13] on div "Publish" at bounding box center [691, 11] width 20 height 8
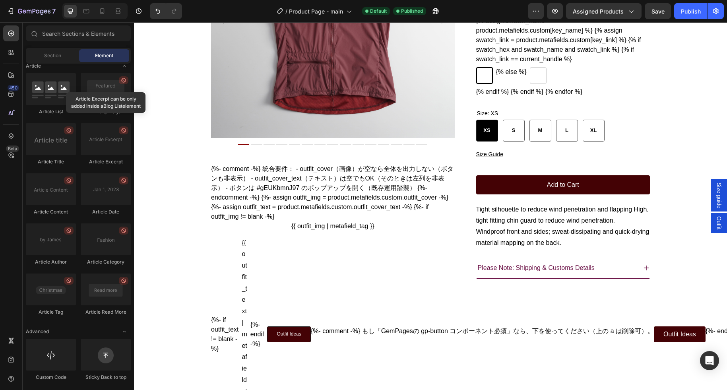
click at [593, 225] on div "Product Images T2 Running Wind Shell Vest Product Title ¥15,400 Product Price P…" at bounding box center [430, 279] width 593 height 808
click at [514, 175] on div "T2 Running Wind Shell Vest Product Title ¥15,400 Product Price Product Price {%…" at bounding box center [563, 34] width 174 height 281
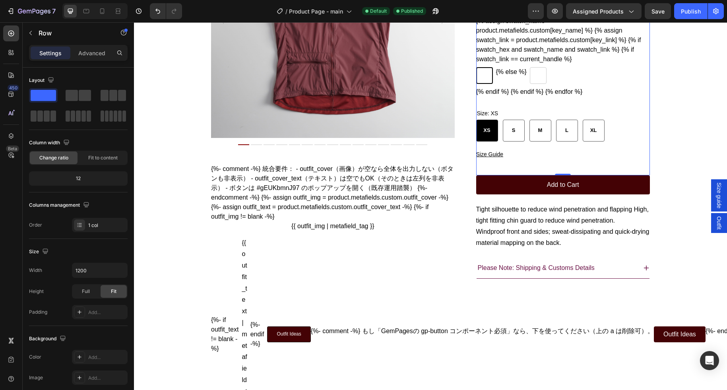
click at [521, 175] on div "T2 Running Wind Shell Vest Product Title ¥15,400 Product Price Product Price {%…" at bounding box center [563, 34] width 174 height 281
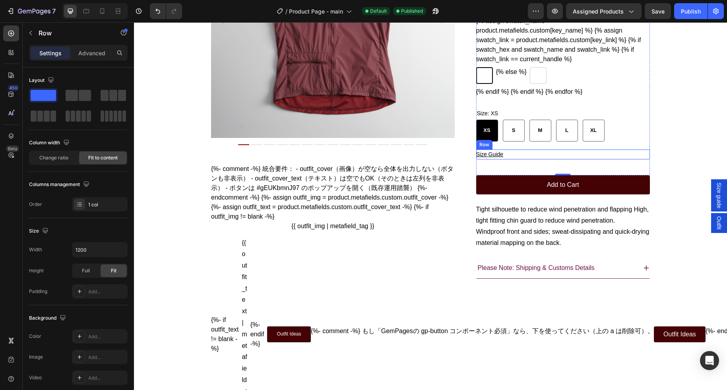
click at [510, 159] on div "Size Guide Button Row" at bounding box center [563, 154] width 174 height 10
click at [502, 143] on icon at bounding box center [502, 142] width 2 height 2
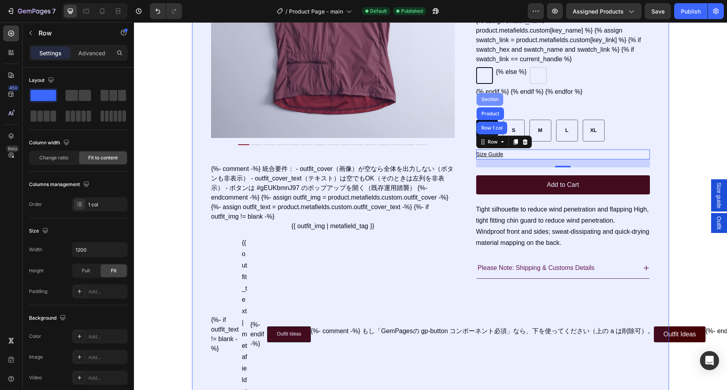
click at [497, 106] on div "Section" at bounding box center [490, 99] width 27 height 13
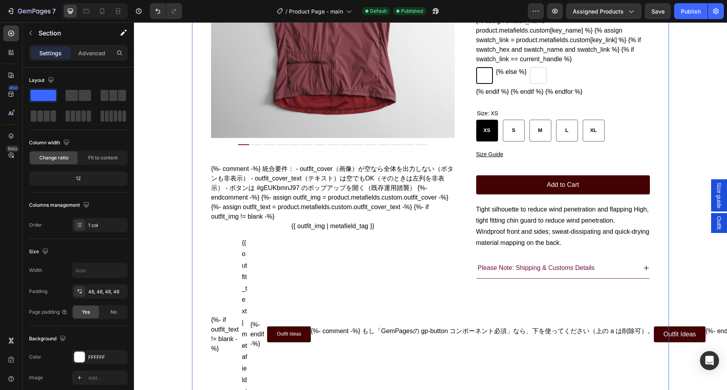
click at [593, 186] on div "Product Images T2 Running Wind Shell Vest Product Title ¥15,400 Product Price P…" at bounding box center [430, 279] width 593 height 808
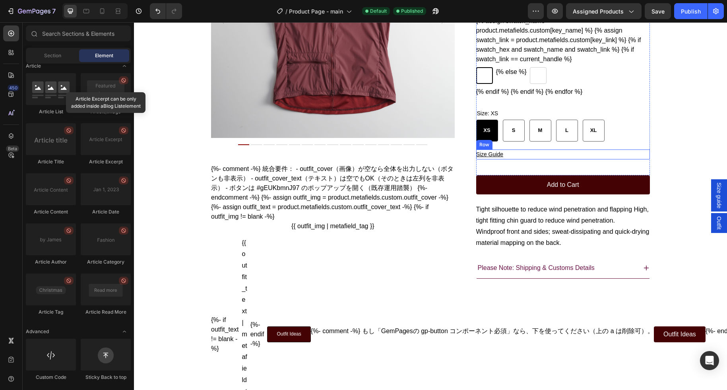
click at [520, 159] on div "Size Guide Button Row" at bounding box center [563, 154] width 174 height 10
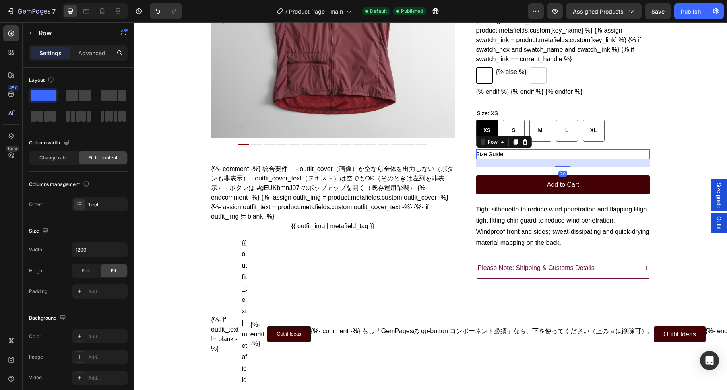
click at [519, 167] on div "20" at bounding box center [563, 163] width 174 height 8
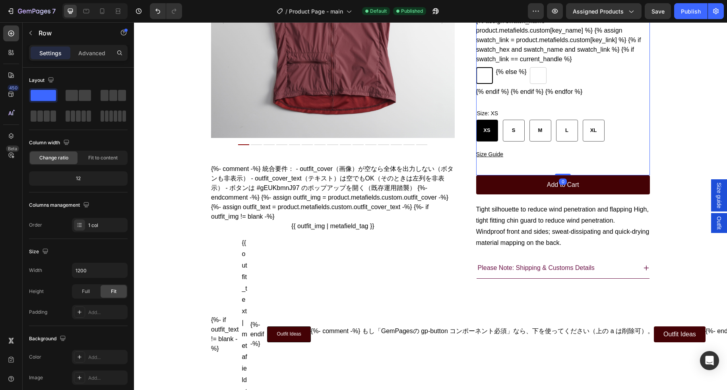
click at [523, 175] on div "T2 Running Wind Shell Vest Product Title ¥15,400 Product Price Product Price {%…" at bounding box center [563, 34] width 174 height 281
click at [528, 175] on div "T2 Running Wind Shell Vest Product Title ¥15,400 Product Price Product Price {%…" at bounding box center [563, 34] width 174 height 281
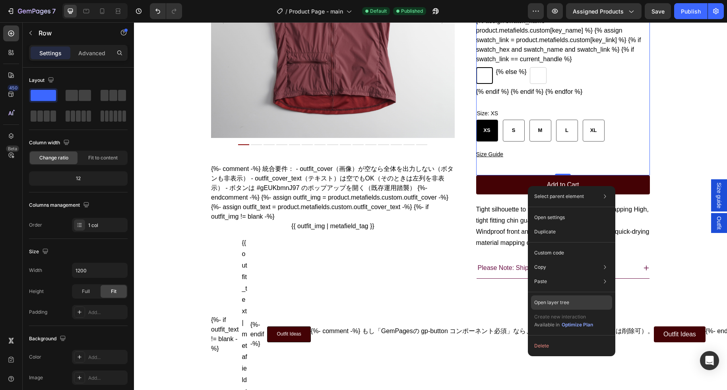
click at [583, 305] on div "Open layer tree" at bounding box center [571, 302] width 81 height 14
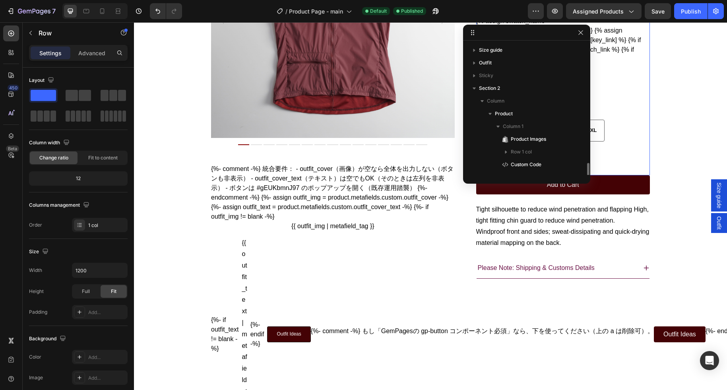
scroll to position [72, 0]
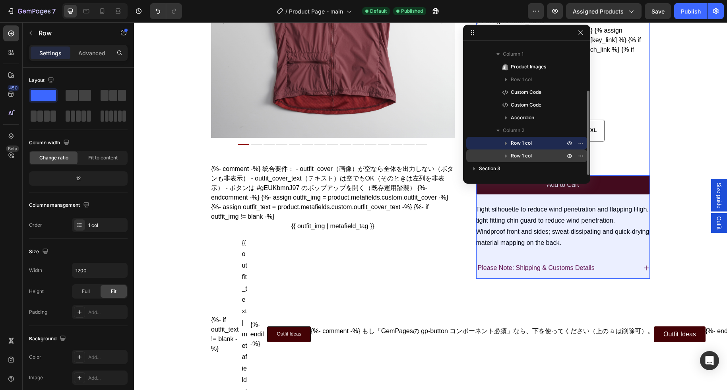
click at [530, 156] on span "Row 1 col" at bounding box center [521, 156] width 21 height 8
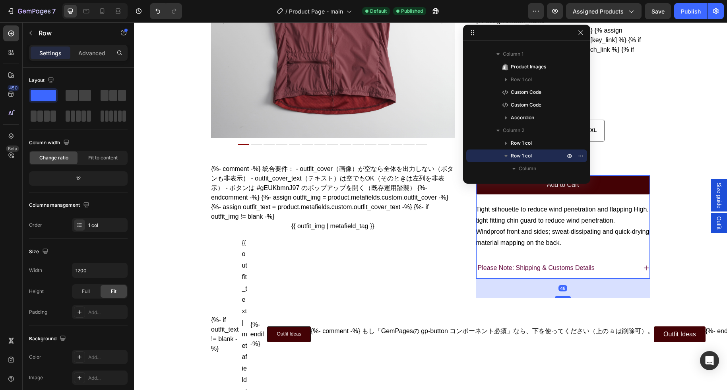
click at [499, 171] on icon at bounding box center [502, 168] width 6 height 6
click at [524, 170] on span "Column" at bounding box center [527, 169] width 17 height 8
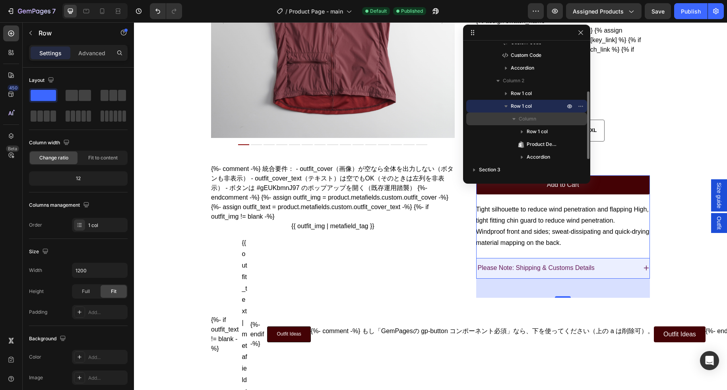
scroll to position [123, 0]
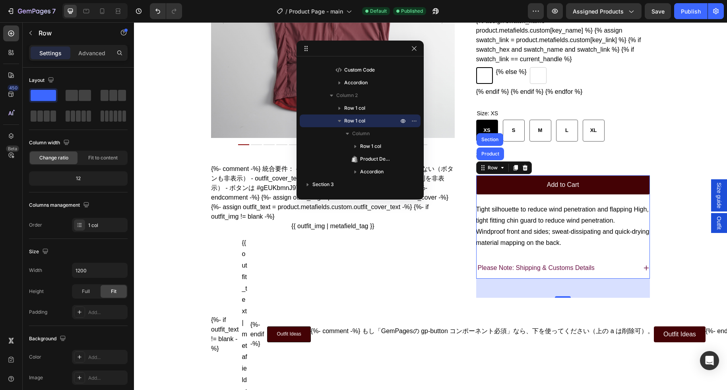
drag, startPoint x: 530, startPoint y: 33, endPoint x: 363, endPoint y: 49, distance: 168.2
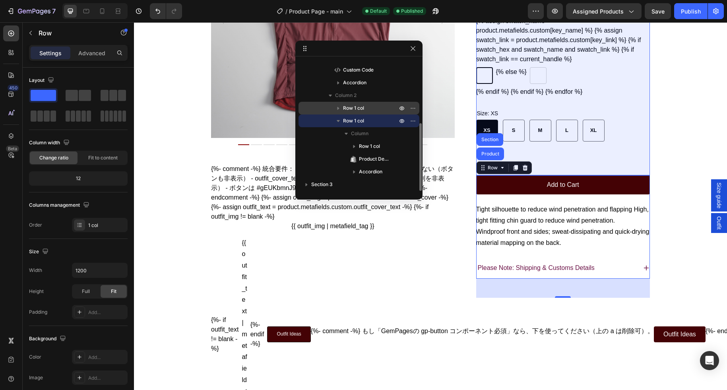
click at [362, 111] on span "Row 1 col" at bounding box center [353, 108] width 21 height 8
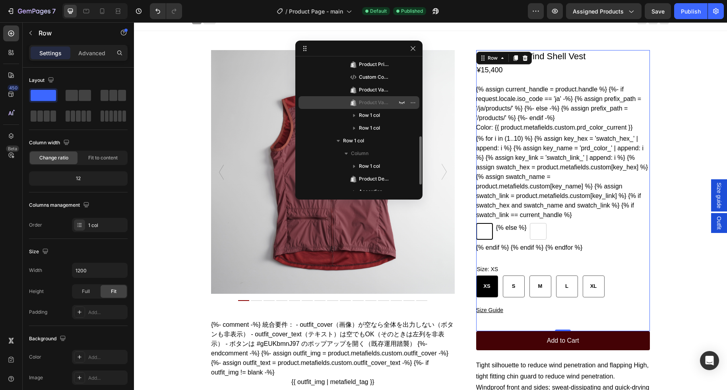
scroll to position [206, 0]
click at [379, 101] on span "Product Variants & Swatches" at bounding box center [374, 102] width 30 height 8
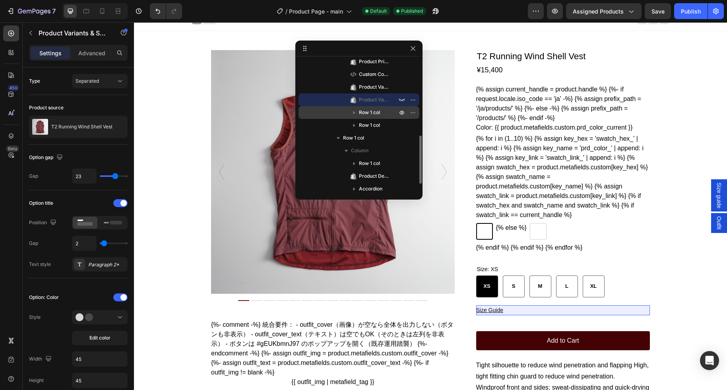
click at [374, 113] on span "Row 1 col" at bounding box center [369, 113] width 21 height 8
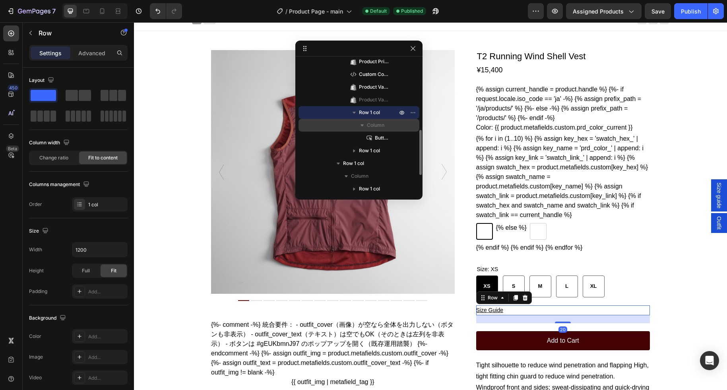
scroll to position [205, 0]
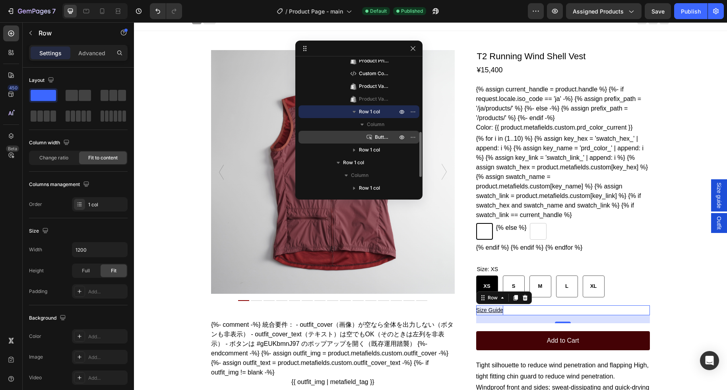
click at [382, 139] on span "Button" at bounding box center [382, 137] width 14 height 8
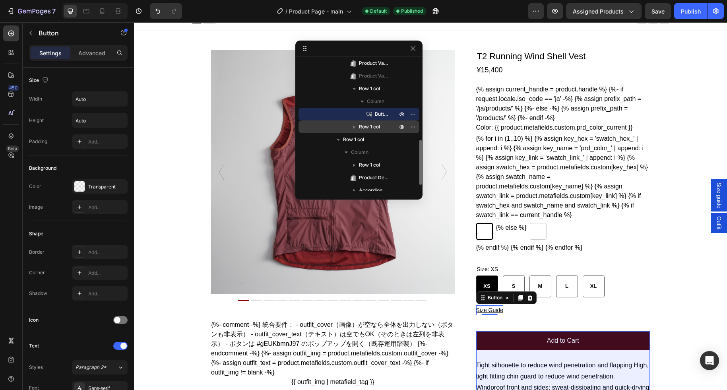
scroll to position [233, 0]
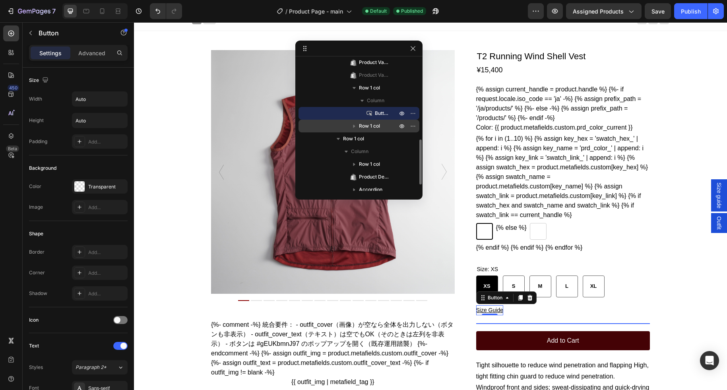
click at [354, 127] on icon "button" at bounding box center [354, 126] width 2 height 3
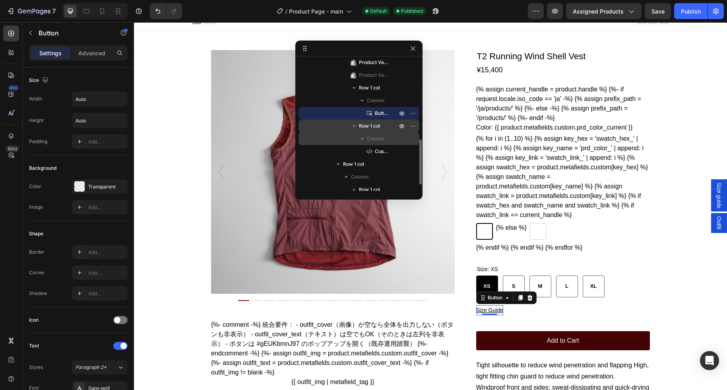
click at [378, 139] on span "Column" at bounding box center [375, 139] width 17 height 8
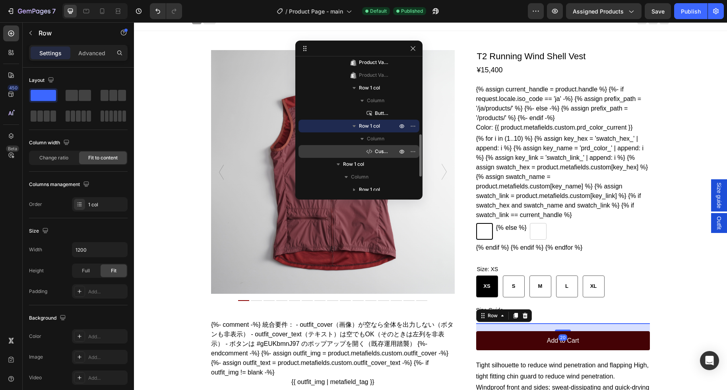
click at [381, 151] on span "Custom Code" at bounding box center [382, 152] width 14 height 8
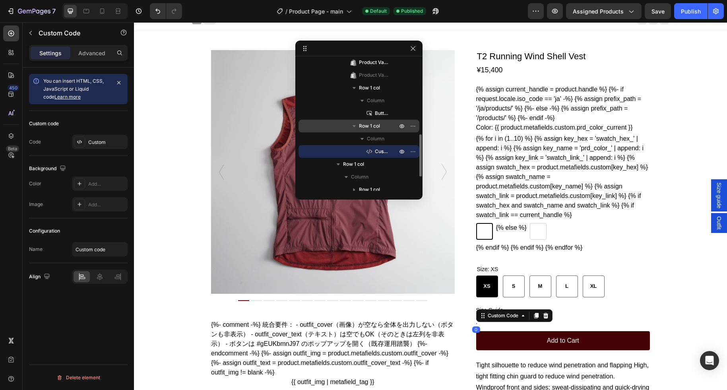
click at [381, 151] on span "Custom Code" at bounding box center [382, 152] width 14 height 8
click at [399, 151] on icon "button" at bounding box center [402, 151] width 6 height 6
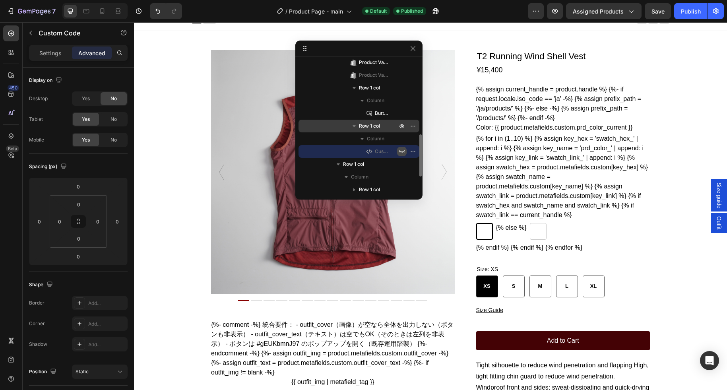
click at [399, 151] on icon "button" at bounding box center [402, 151] width 6 height 6
click at [380, 151] on span "Custom Code" at bounding box center [382, 152] width 14 height 8
click at [509, 319] on div "Custom Code" at bounding box center [503, 315] width 34 height 7
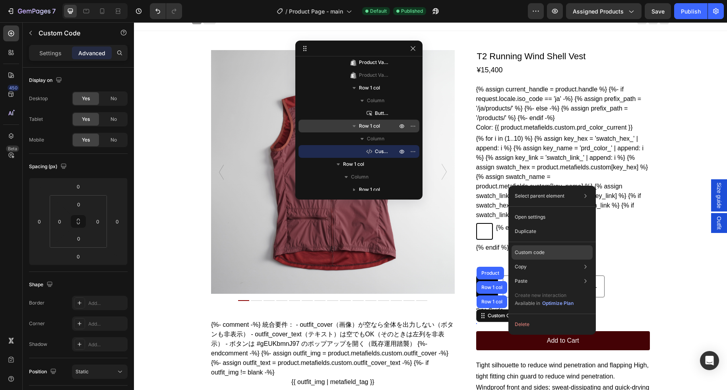
click at [527, 255] on p "Custom code" at bounding box center [530, 252] width 30 height 7
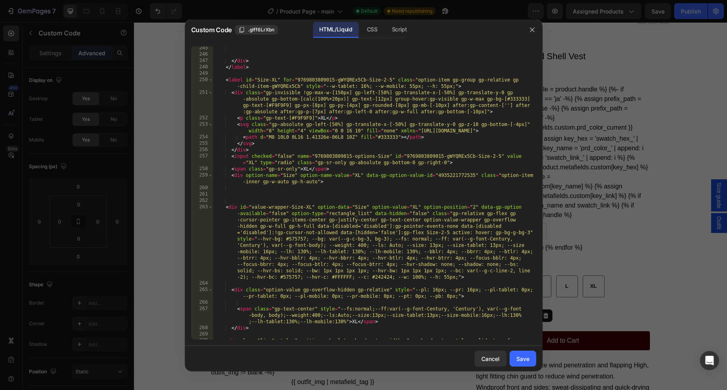
scroll to position [6318, 0]
click at [376, 210] on div "</ div > </ label > < label id = "Size-XL" for = "9769803809015-gWYQREx5Cb-Size…" at bounding box center [374, 204] width 323 height 318
type textarea "</div>"
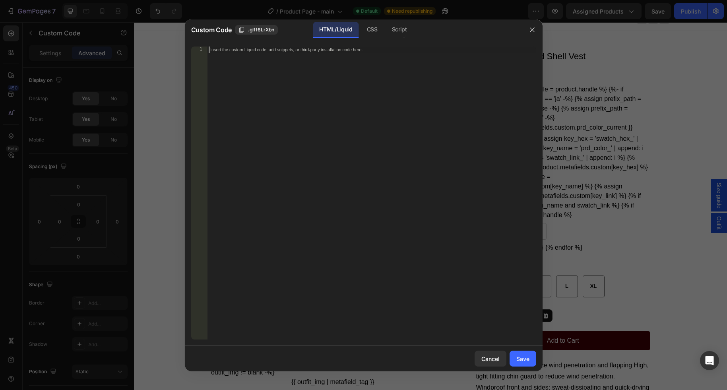
click at [313, 90] on div "Insert the custom Liquid code, add snippets, or third-party installation code h…" at bounding box center [371, 200] width 329 height 306
paste textarea "</gp-row>"
type textarea "</gp-row>"
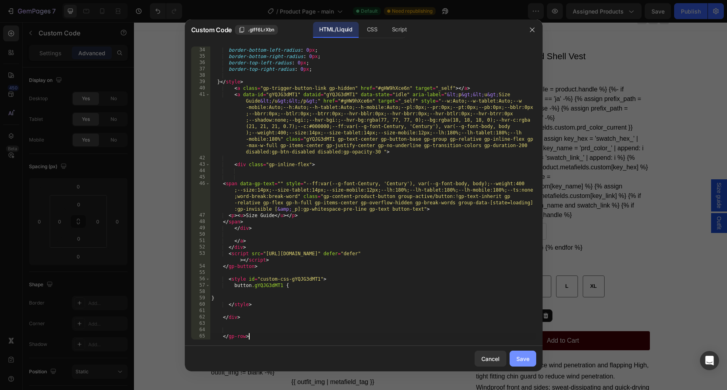
click at [516, 352] on button "Save" at bounding box center [523, 359] width 27 height 16
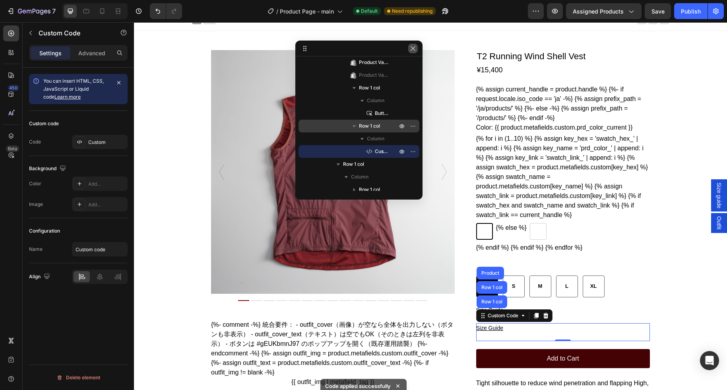
click at [415, 47] on icon "button" at bounding box center [413, 48] width 6 height 6
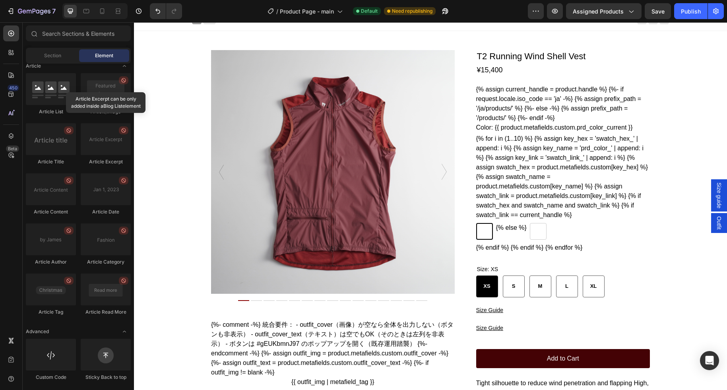
click at [593, 11] on div "Publish" at bounding box center [691, 11] width 20 height 8
click at [506, 333] on gp-row "Size Guide" at bounding box center [563, 328] width 174 height 10
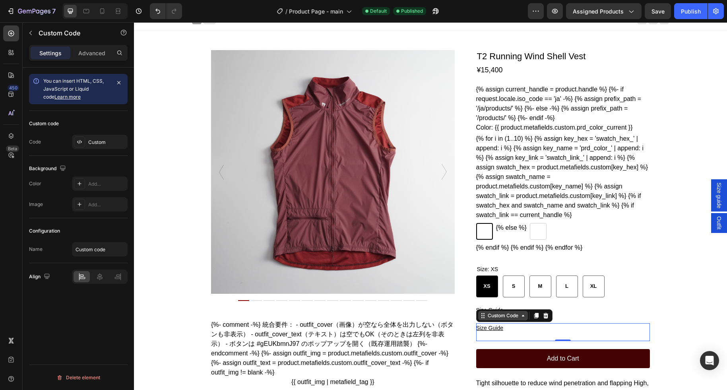
click at [504, 319] on div "Custom Code" at bounding box center [503, 315] width 34 height 7
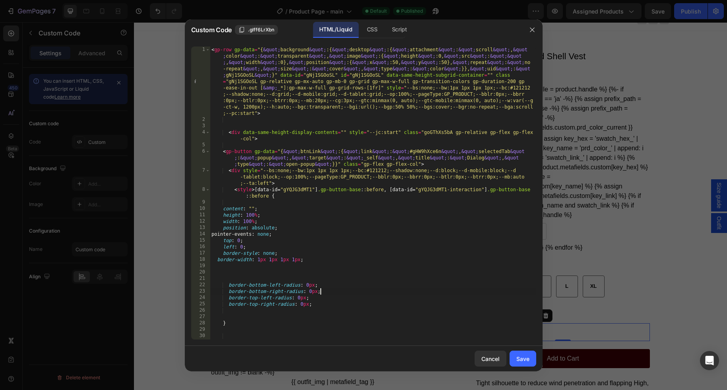
click at [434, 293] on div "< gp-row gp-data = "{ &quot; background &quot; :{ &quot; desktop &quot; :{ &quo…" at bounding box center [373, 231] width 326 height 369
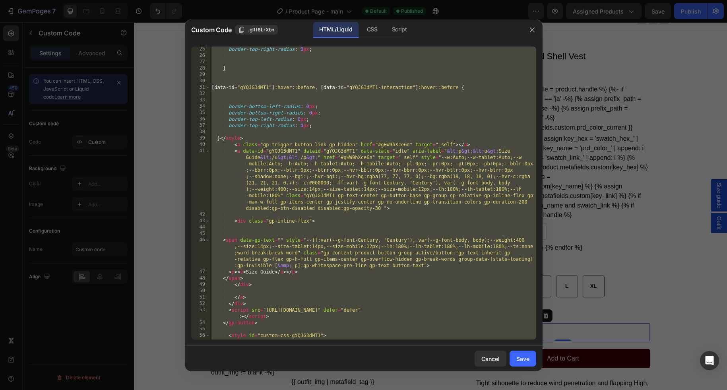
scroll to position [256, 0]
click at [305, 66] on div "border-top-right-radius : 0 px ; } [ data-id = " gYQJG3dMT1 " ] :hover : :befor…" at bounding box center [373, 198] width 326 height 306
type textarea "}"
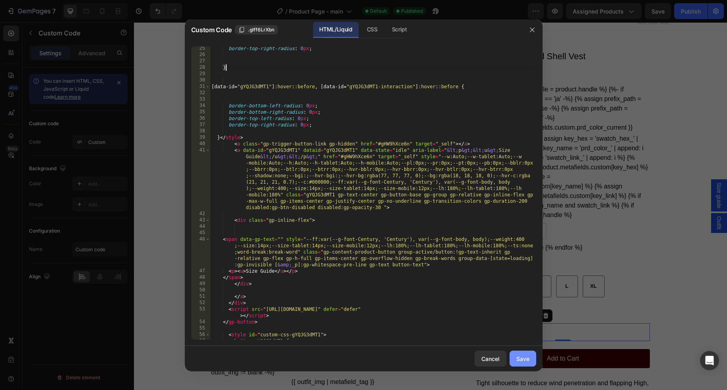
click at [525, 357] on div "Save" at bounding box center [522, 359] width 13 height 8
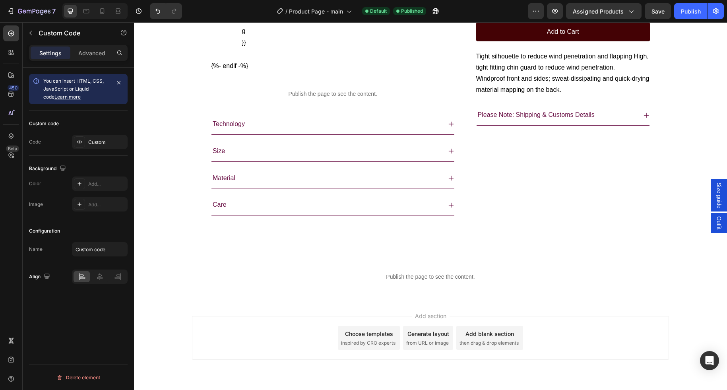
scroll to position [547, 0]
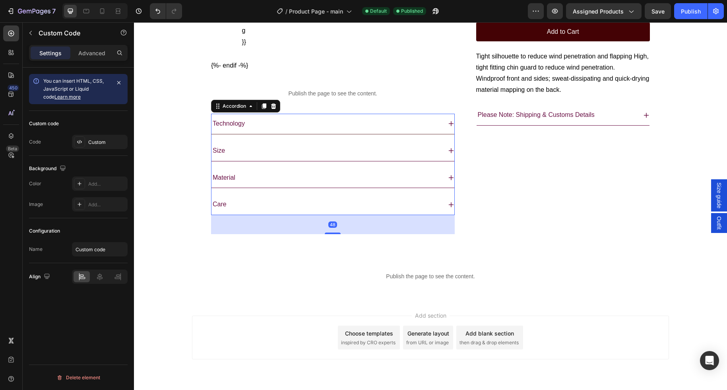
click at [256, 131] on div "Technology" at bounding box center [327, 124] width 230 height 14
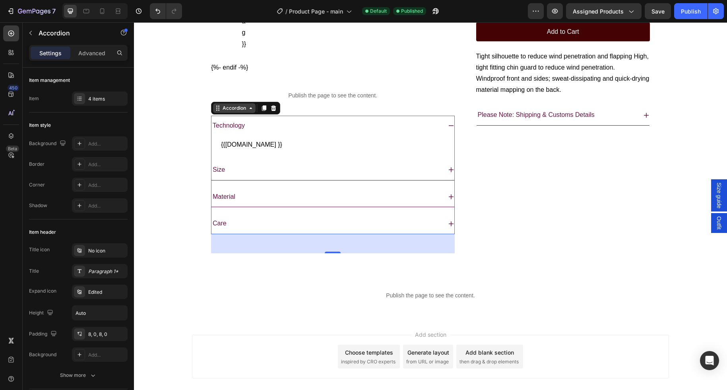
scroll to position [542, 0]
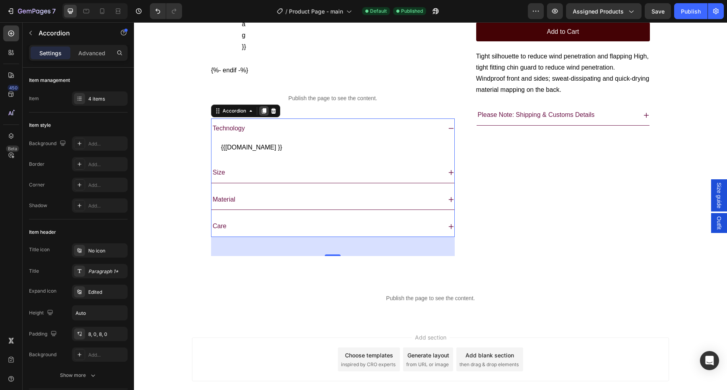
click at [263, 114] on icon at bounding box center [264, 111] width 4 height 6
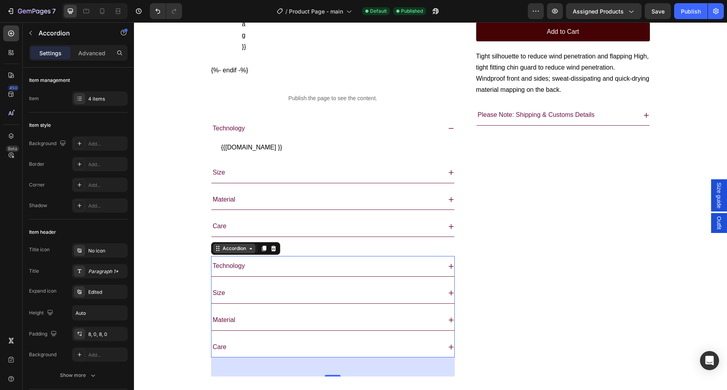
click at [250, 249] on icon at bounding box center [251, 249] width 2 height 2
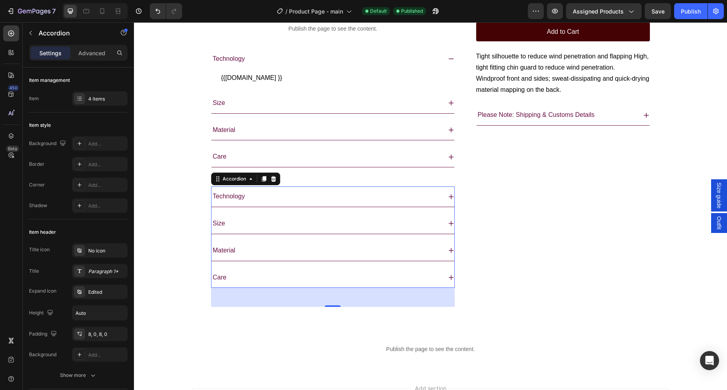
scroll to position [625, 0]
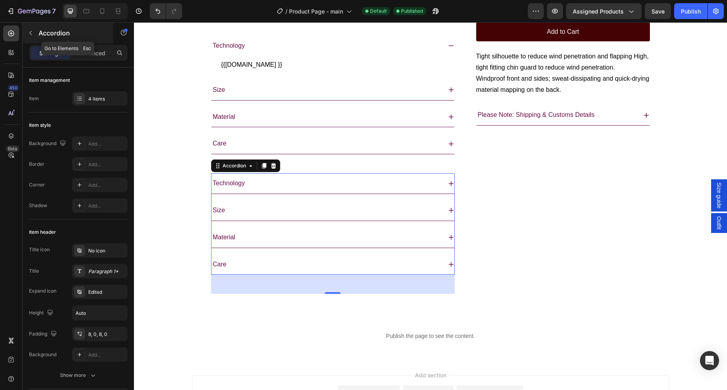
click at [30, 31] on icon "button" at bounding box center [30, 33] width 6 height 6
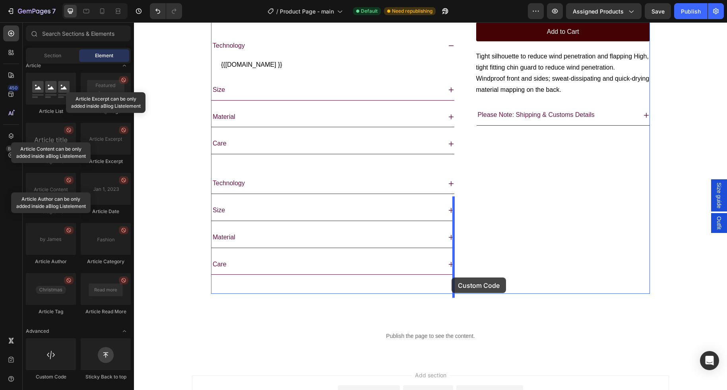
drag, startPoint x: 182, startPoint y: 376, endPoint x: 452, endPoint y: 278, distance: 287.0
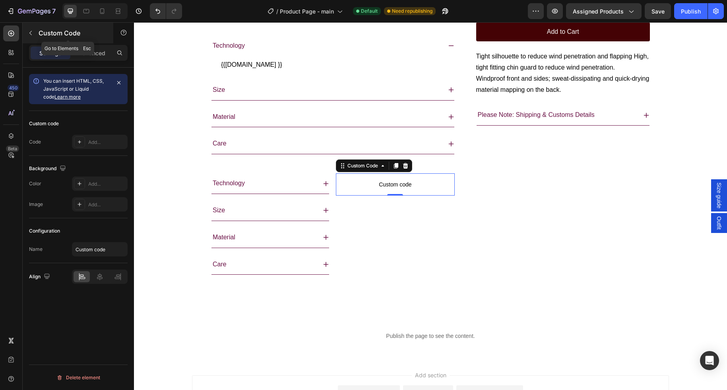
click at [31, 33] on icon "button" at bounding box center [30, 33] width 6 height 6
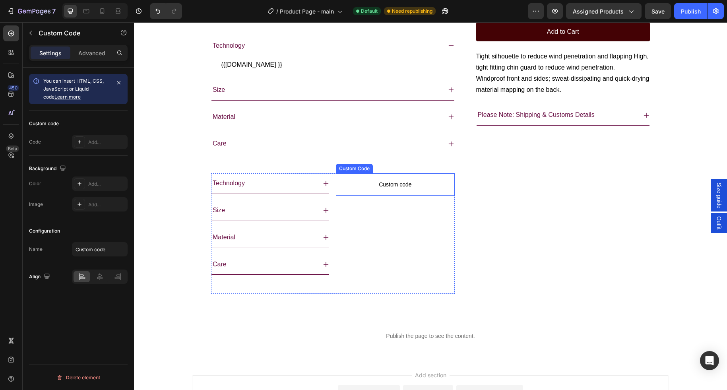
click at [337, 189] on span "Custom code" at bounding box center [395, 185] width 118 height 10
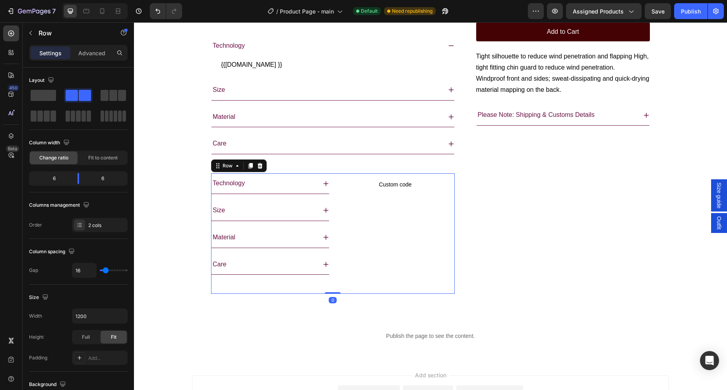
click at [332, 202] on div "Technology Size Material Care Accordion Custom code Custom Code Row 0" at bounding box center [333, 233] width 244 height 120
click at [274, 190] on div "Technology" at bounding box center [264, 184] width 105 height 14
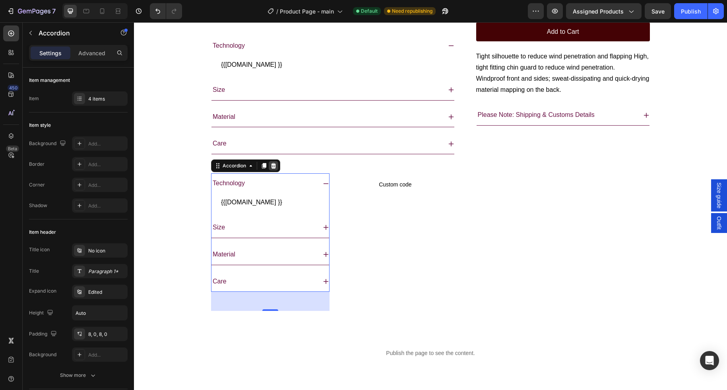
click at [274, 169] on icon at bounding box center [273, 166] width 5 height 6
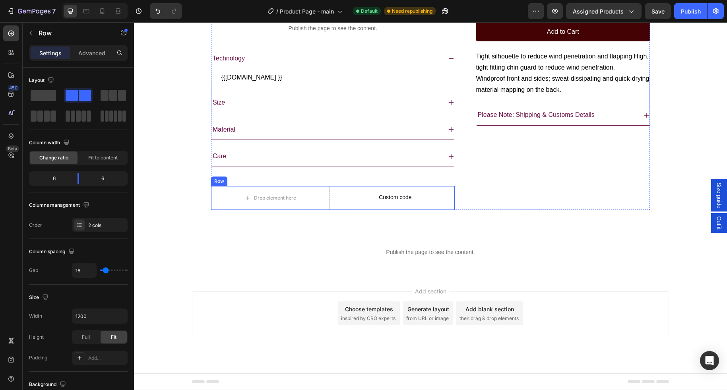
click at [330, 210] on div "Drop element here Custom code Custom Code Row" at bounding box center [333, 198] width 244 height 24
click at [352, 208] on p "Custom code" at bounding box center [395, 197] width 118 height 22
click at [330, 210] on div "Drop element here Custom code Custom Code 0 Row" at bounding box center [333, 198] width 244 height 24
click at [40, 95] on span at bounding box center [43, 95] width 25 height 11
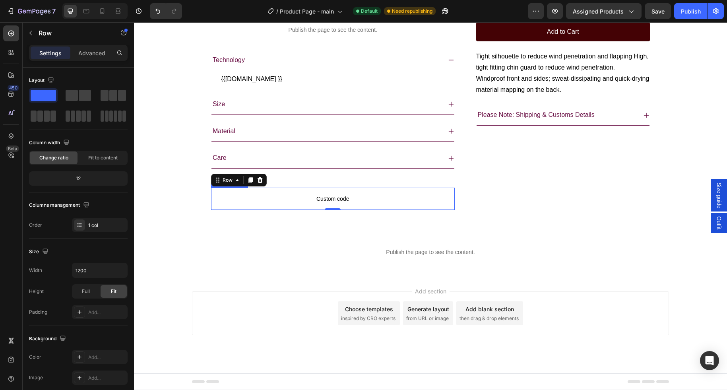
click at [351, 204] on span "Custom code" at bounding box center [333, 199] width 244 height 10
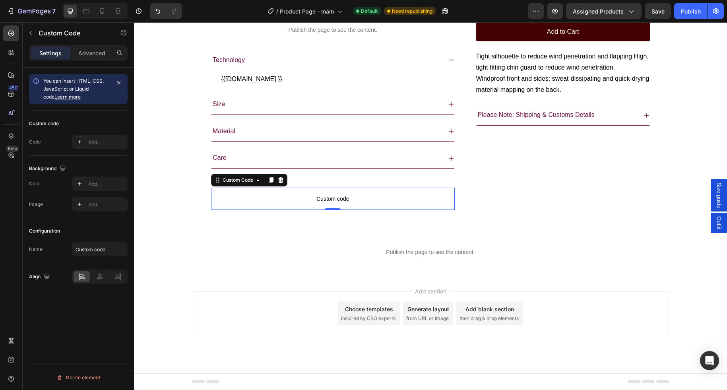
click at [347, 204] on span "Custom code" at bounding box center [333, 199] width 244 height 10
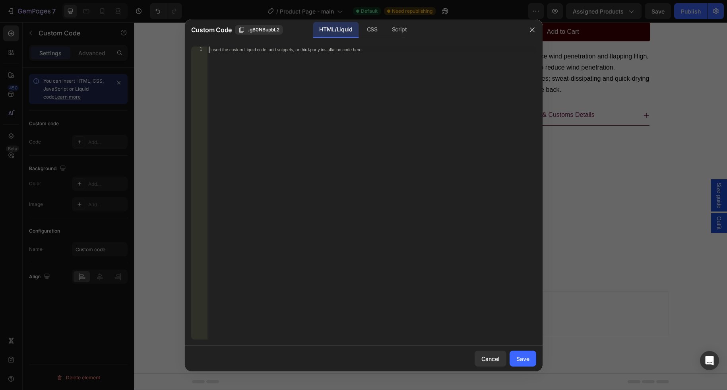
click at [346, 214] on div "Insert the custom Liquid code, add snippets, or third-party installation code h…" at bounding box center [371, 200] width 329 height 306
paste textarea "</div>"
type textarea "</div>"
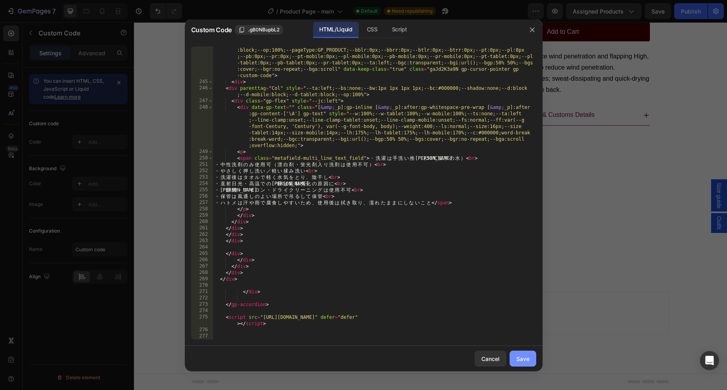
click at [517, 357] on div "Save" at bounding box center [522, 359] width 13 height 8
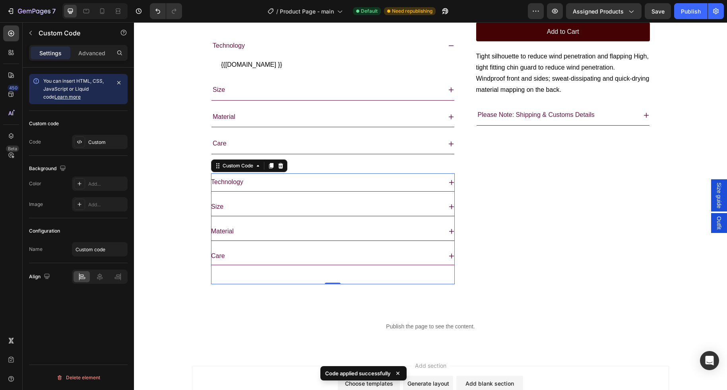
click at [449, 186] on icon at bounding box center [451, 182] width 6 height 6
click at [451, 185] on icon at bounding box center [451, 182] width 5 height 5
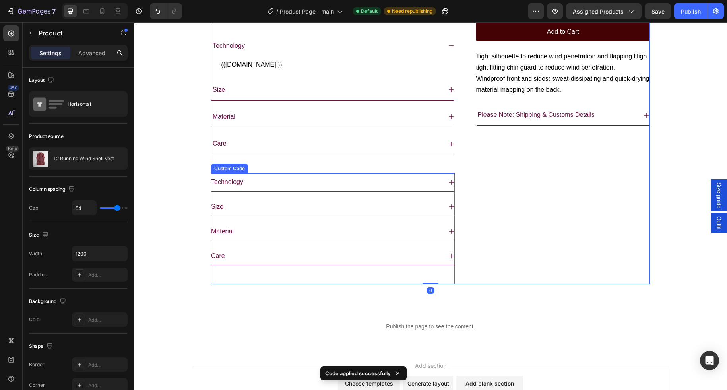
click at [246, 188] on div "Technology" at bounding box center [326, 183] width 231 height 12
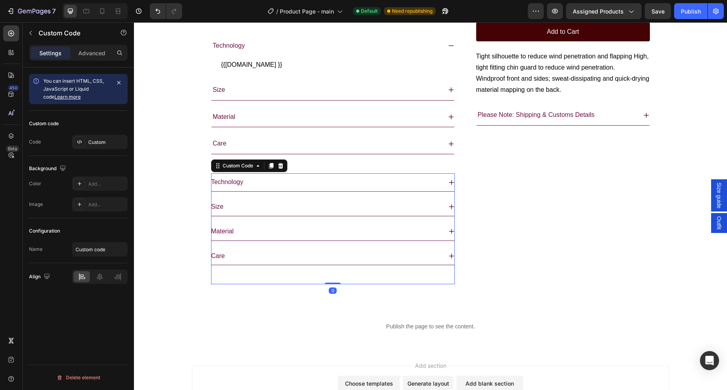
click at [452, 186] on icon at bounding box center [451, 182] width 6 height 6
click at [452, 210] on icon at bounding box center [451, 207] width 6 height 6
click at [451, 185] on icon at bounding box center [451, 182] width 5 height 5
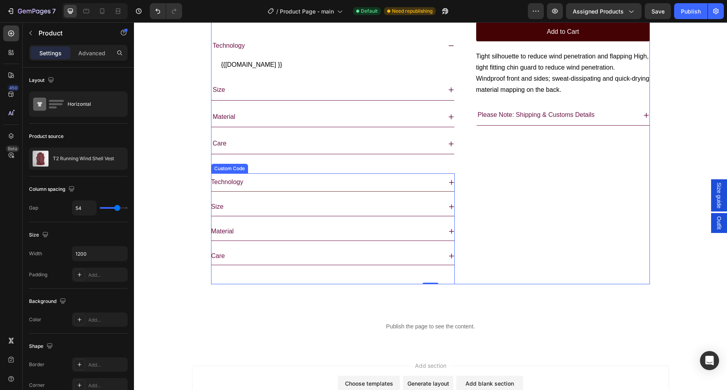
click at [437, 188] on div "Technology" at bounding box center [326, 183] width 231 height 12
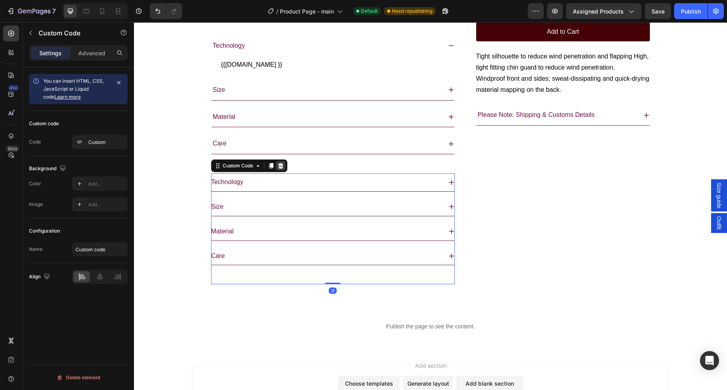
click at [284, 169] on icon at bounding box center [281, 166] width 6 height 6
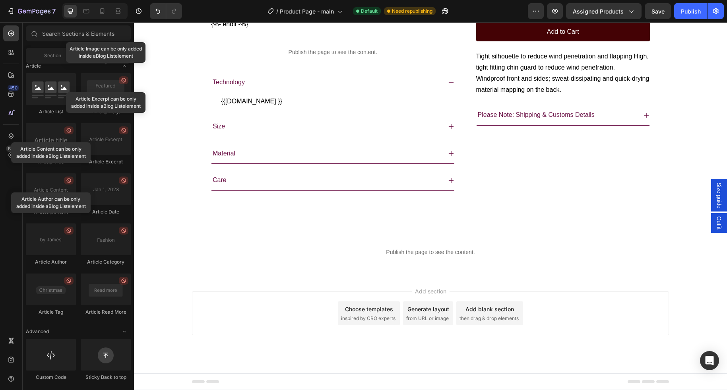
scroll to position [611, 0]
click at [240, 102] on p "{{[DOMAIN_NAME] }}" at bounding box center [333, 101] width 224 height 11
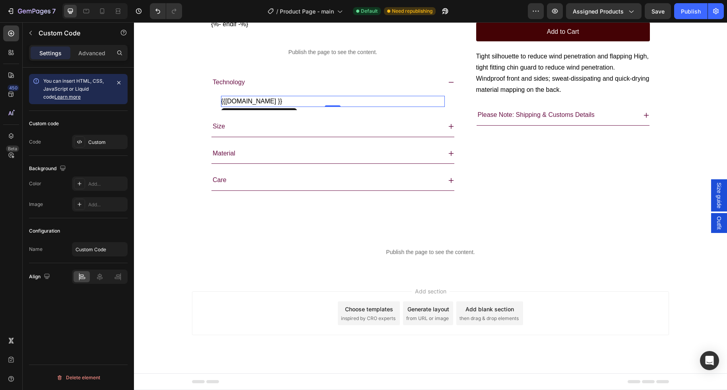
click at [240, 102] on p "{{[DOMAIN_NAME] }}" at bounding box center [333, 101] width 224 height 11
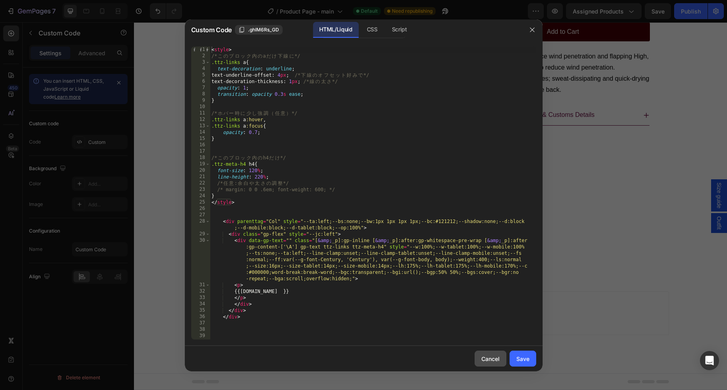
click at [497, 361] on div "Cancel" at bounding box center [490, 359] width 18 height 8
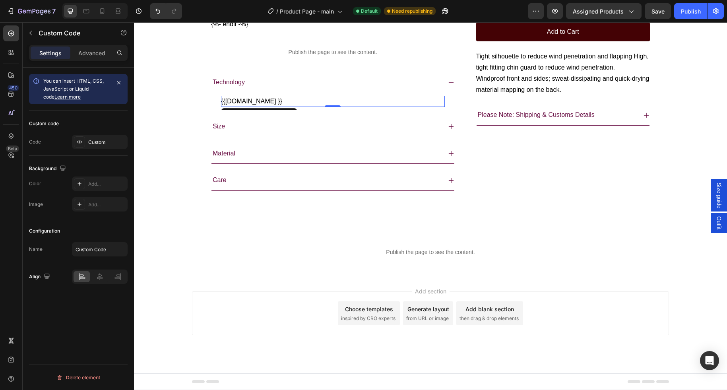
click at [263, 98] on p "{{[DOMAIN_NAME] }}" at bounding box center [333, 101] width 224 height 11
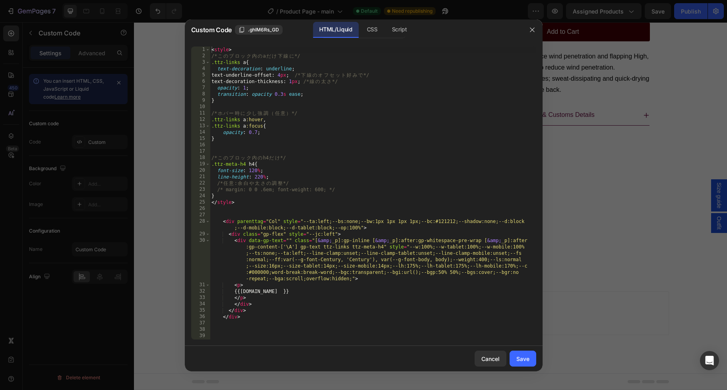
click at [263, 98] on div "< style > /* こ の ブ ロ ッ ク 内 の a だ け 下 線 に */ .ttz-links a { text-decoration : un…" at bounding box center [373, 200] width 326 height 306
click at [283, 292] on div "< style > /* こ の ブ ロ ッ ク 内 の a だ け 下 線 に */ .ttz-links a { text-decoration : un…" at bounding box center [373, 200] width 326 height 306
drag, startPoint x: 234, startPoint y: 291, endPoint x: 336, endPoint y: 292, distance: 102.6
click at [336, 292] on div "< style > /* こ の ブ ロ ッ ク 内 の a だ け 下 線 に */ .ttz-links a { text-decoration : un…" at bounding box center [373, 200] width 326 height 306
click at [362, 292] on div "< style > /* こ の ブ ロ ッ ク 内 の a だ け 下 線 に */ .ttz-links a { text-decoration : un…" at bounding box center [373, 200] width 326 height 306
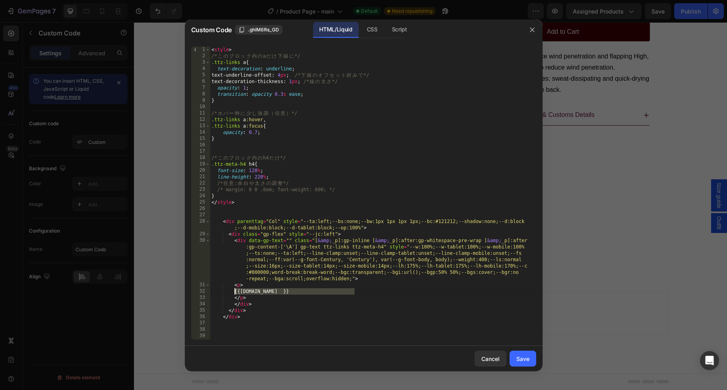
drag, startPoint x: 362, startPoint y: 292, endPoint x: 233, endPoint y: 291, distance: 128.8
click at [233, 291] on div "< style > /* こ の ブ ロ ッ ク 内 の a だ け 下 線 に */ .ttz-links a { text-decoration : un…" at bounding box center [373, 200] width 326 height 306
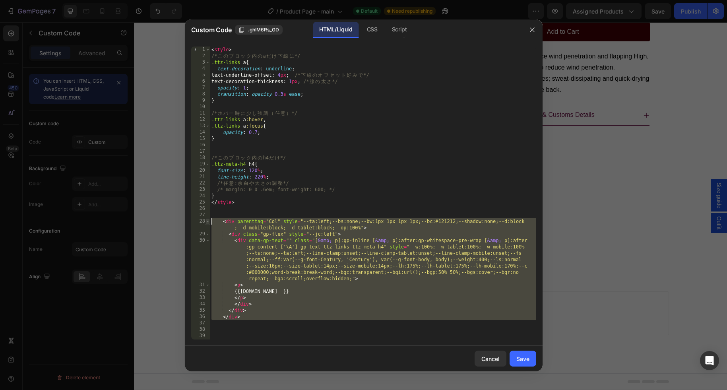
drag, startPoint x: 278, startPoint y: 324, endPoint x: 208, endPoint y: 222, distance: 123.5
click at [208, 222] on div "{{[DOMAIN_NAME] }} 1 2 3 4 5 6 7 8 9 10 11 12 13 14 15 16 17 18 19 20 21 22 23 …" at bounding box center [363, 193] width 345 height 293
type textarea "<div parenttag="Col" style="--ta:left;--bs:none;--bw:1px 1px 1px 1px;--bc:#1212…"
click at [386, 213] on div "< style > /* こ の ブ ロ ッ ク 内 の a だ け 下 線 に */ .ttz-links a { text-decoration : un…" at bounding box center [373, 200] width 326 height 306
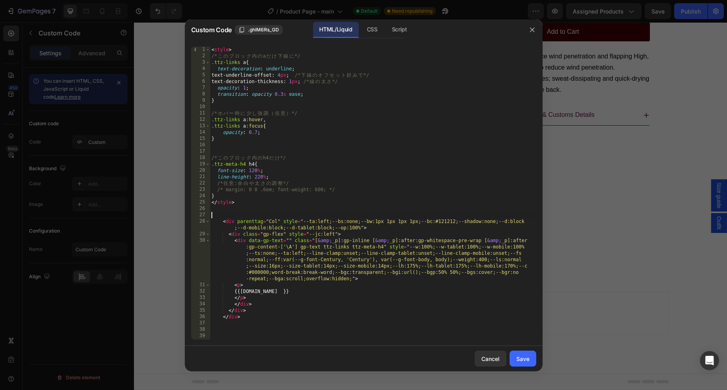
click at [386, 213] on div "< style > /* こ の ブ ロ ッ ク 内 の a だ け 下 線 に */ .ttz-links a { text-decoration : un…" at bounding box center [373, 200] width 326 height 306
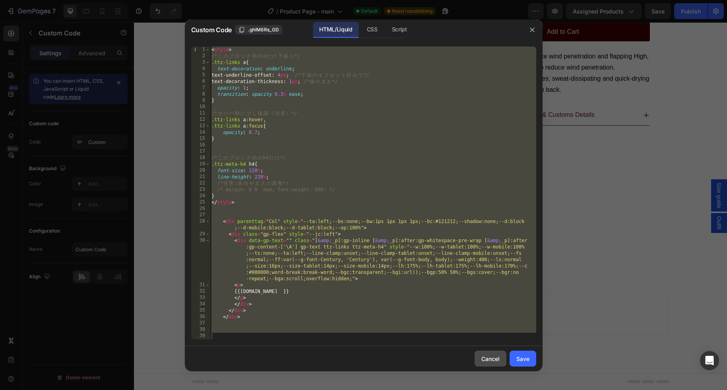
click at [492, 357] on div "Cancel" at bounding box center [490, 359] width 18 height 8
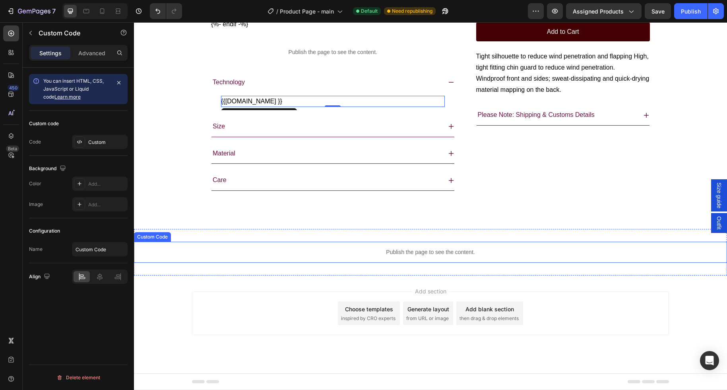
click at [268, 252] on p "Publish the page to see the content." at bounding box center [430, 252] width 593 height 8
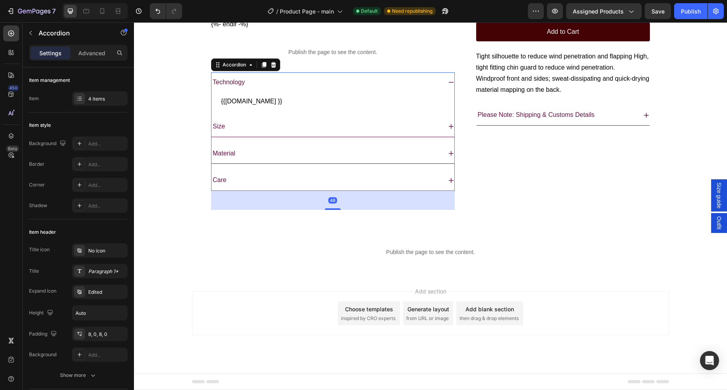
click at [452, 81] on icon at bounding box center [451, 82] width 6 height 6
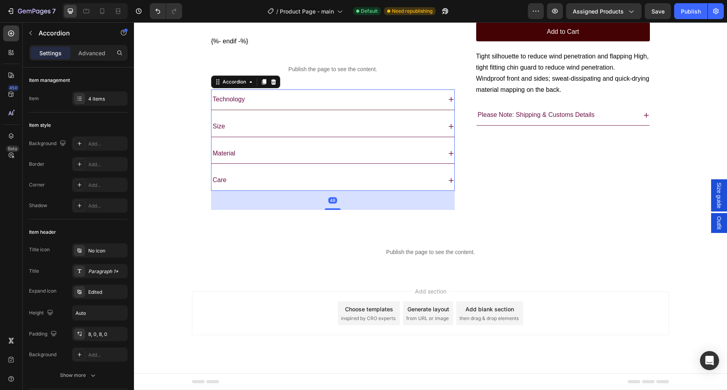
scroll to position [594, 0]
click at [266, 81] on icon at bounding box center [264, 82] width 4 height 6
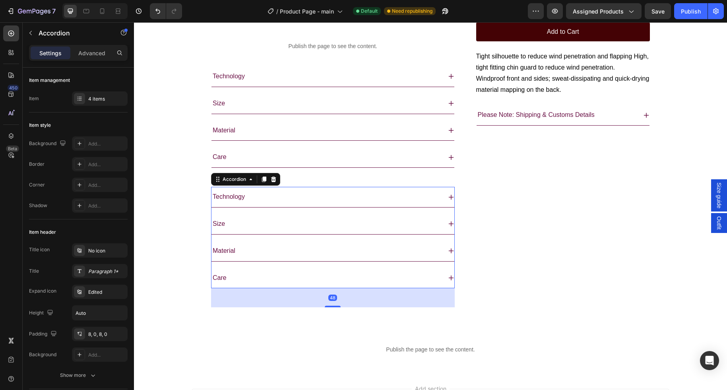
scroll to position [625, 0]
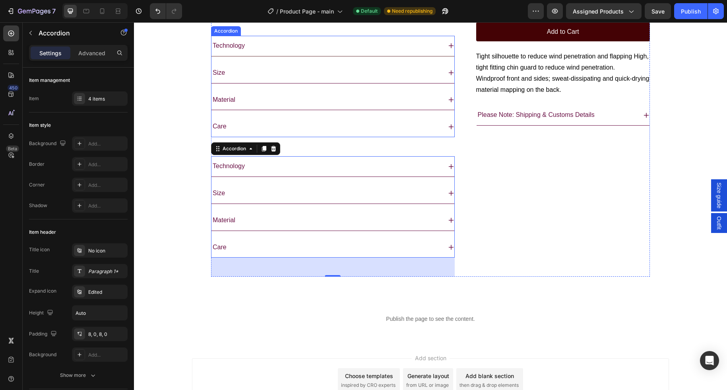
click at [233, 52] on p "Technology" at bounding box center [229, 46] width 32 height 12
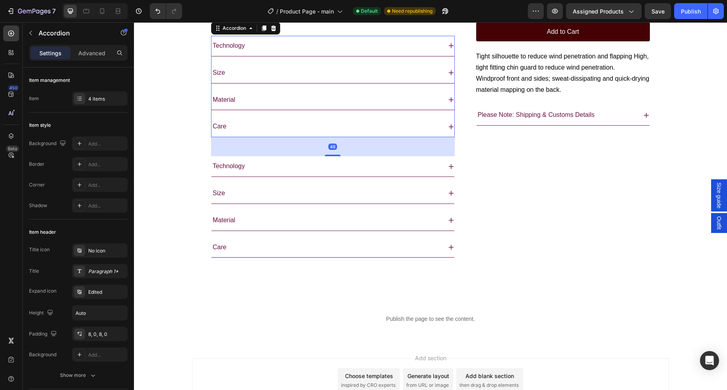
click at [449, 49] on icon at bounding box center [451, 46] width 6 height 6
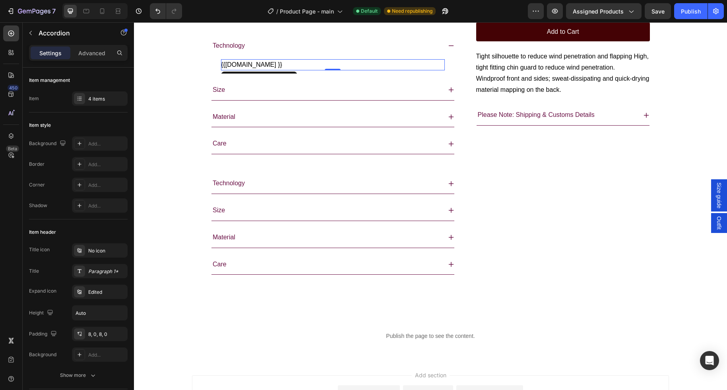
click at [296, 70] on p "{{[DOMAIN_NAME] }}" at bounding box center [333, 64] width 224 height 11
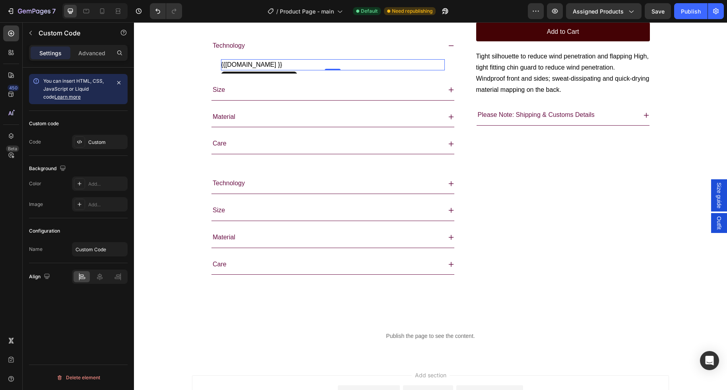
click at [296, 70] on p "{{[DOMAIN_NAME] }}" at bounding box center [333, 64] width 224 height 11
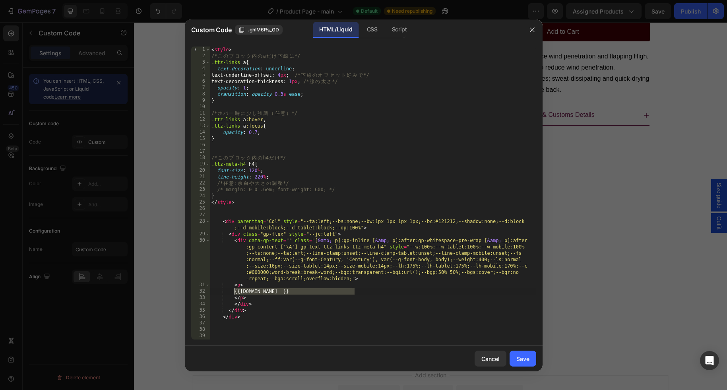
drag, startPoint x: 357, startPoint y: 291, endPoint x: 296, endPoint y: 311, distance: 64.1
click at [234, 292] on div "< style > /* こ の ブ ロ ッ ク 内 の a だ け 下 線 に */ .ttz-links a { text-decoration : un…" at bounding box center [373, 200] width 326 height 306
paste textarea "{%- endif -%"
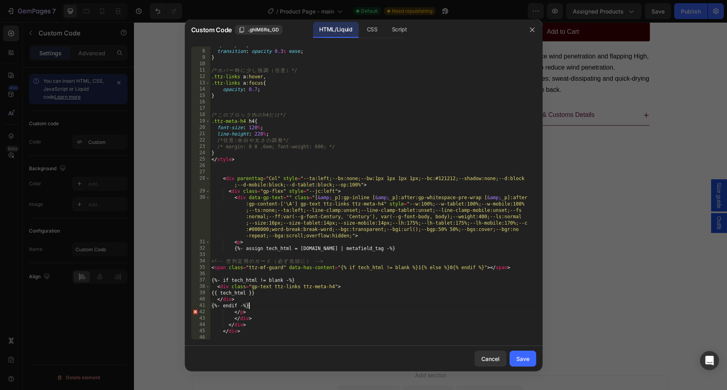
scroll to position [44, 0]
click at [243, 152] on div "opacity : 1 ; transition : opacity 0.3 s ease ; } /* ホ バ ー 時 に 少 し 強 調 （ 任 意 ） …" at bounding box center [373, 194] width 326 height 306
type textarea "}"
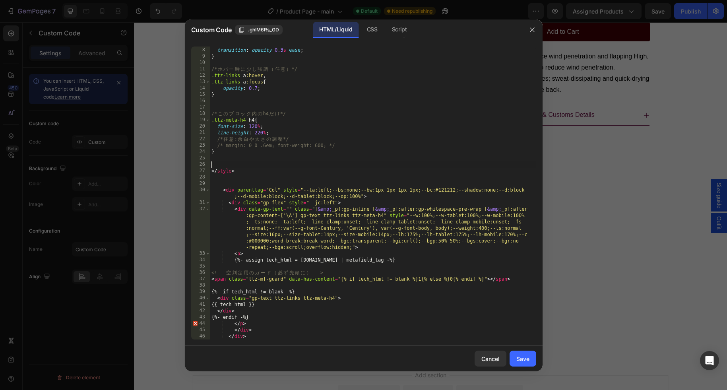
paste textarea
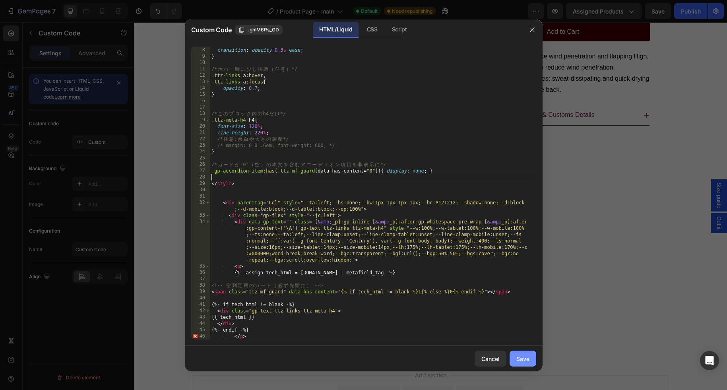
click at [527, 357] on div "Save" at bounding box center [522, 359] width 13 height 8
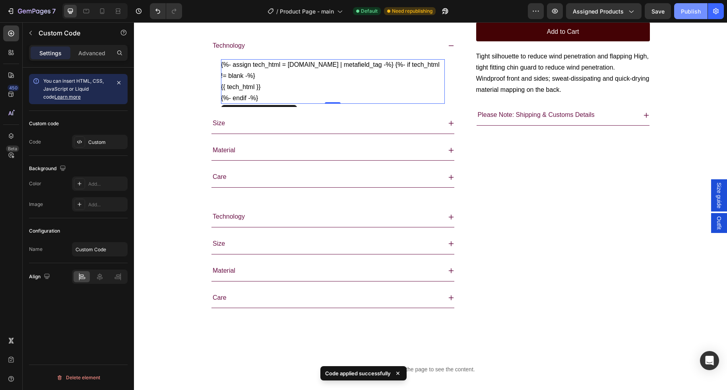
click at [593, 12] on div "Publish" at bounding box center [691, 11] width 20 height 8
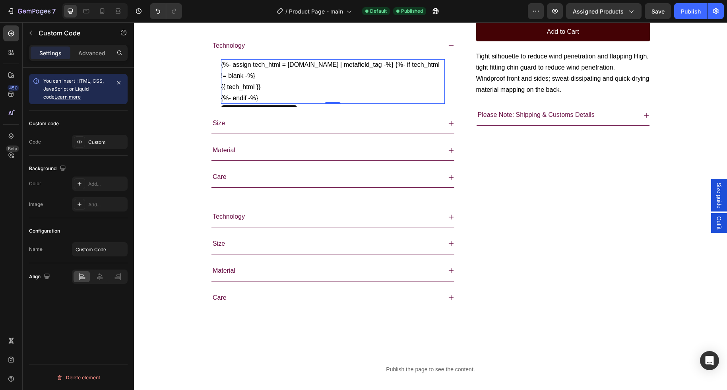
click at [357, 82] on p "{%- assign tech_html = [DOMAIN_NAME] | metafield_tag -%} {%- if tech_html != bl…" at bounding box center [333, 70] width 224 height 22
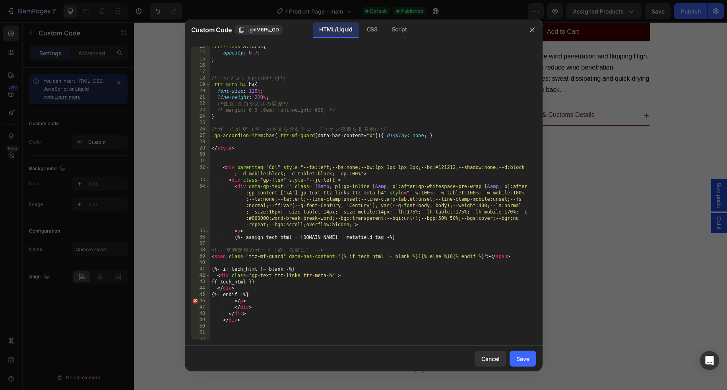
scroll to position [82, 0]
click at [423, 234] on div ".ttz-links a :focus { opacity : 0.7 ; } /* こ の ブ ロ ッ ク 内 の h4 だ け */ .ttz-meta-…" at bounding box center [373, 194] width 326 height 306
type textarea "{%- assign tech_html = [DOMAIN_NAME] -%}"
click at [526, 361] on div "Save" at bounding box center [522, 359] width 13 height 8
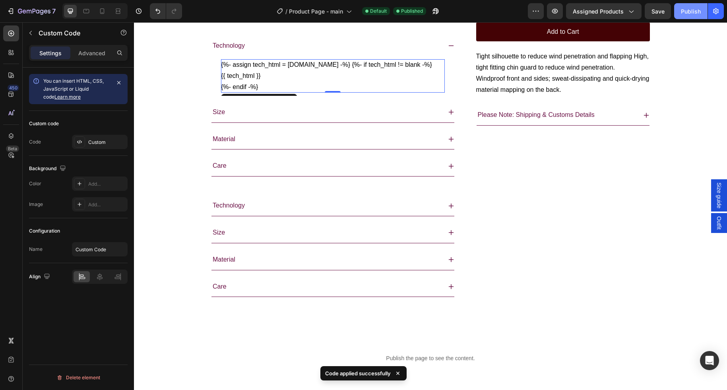
click at [593, 15] on div "Publish" at bounding box center [691, 11] width 20 height 8
click at [347, 93] on div "{%- assign tech_html = [DOMAIN_NAME] -%} {%- if tech_html != blank -%} {{ tech_…" at bounding box center [333, 75] width 224 height 33
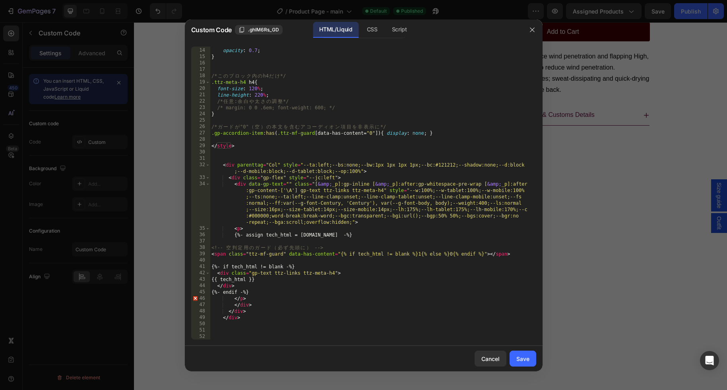
scroll to position [78, 0]
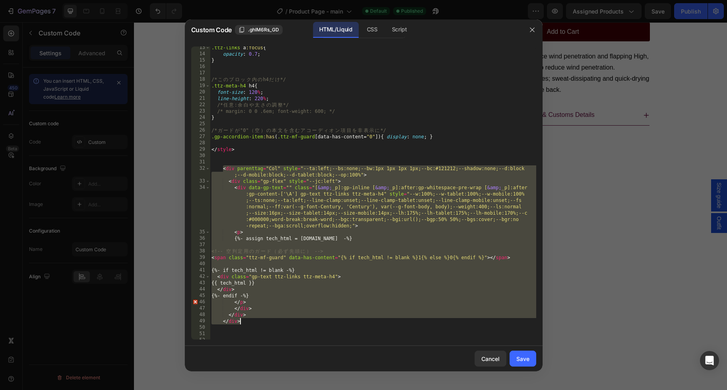
drag, startPoint x: 223, startPoint y: 169, endPoint x: 285, endPoint y: 320, distance: 163.8
click at [285, 320] on div ".ttz-links a :focus { opacity : 0.7 ; } /* こ の ブ ロ ッ ク 内 の h4 だ け */ .ttz-meta-…" at bounding box center [373, 198] width 326 height 306
click at [219, 168] on div ".ttz-links a :focus { opacity : 0.7 ; } /* こ の ブ ロ ッ ク 内 の h4 だ け */ .ttz-meta-…" at bounding box center [373, 198] width 326 height 306
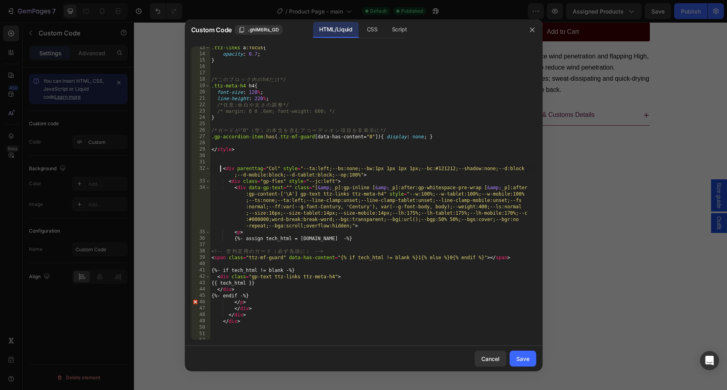
click at [219, 168] on div ".ttz-links a :focus { opacity : 0.7 ; } /* こ の ブ ロ ッ ク 内 の h4 だ け */ .ttz-meta-…" at bounding box center [373, 198] width 326 height 306
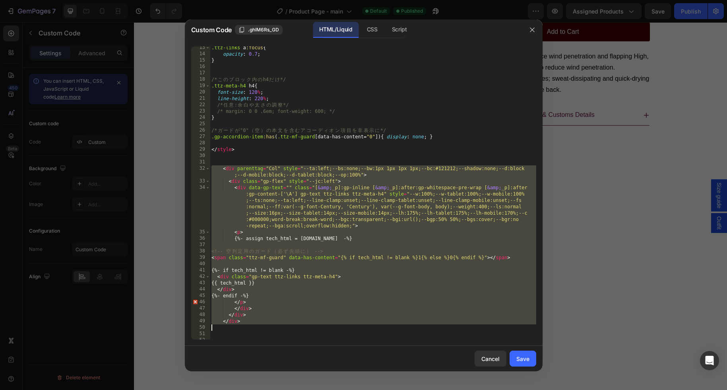
drag, startPoint x: 219, startPoint y: 168, endPoint x: 297, endPoint y: 323, distance: 173.5
click at [297, 323] on div ".ttz-links a :focus { opacity : 0.7 ; } /* こ の ブ ロ ッ ク 内 の h4 だ け */ .ttz-meta-…" at bounding box center [373, 198] width 326 height 306
paste textarea "</div>"
type textarea "</div>"
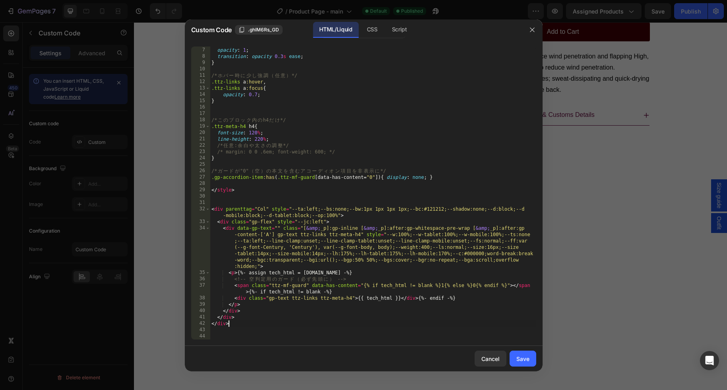
scroll to position [38, 0]
click at [521, 357] on div "Save" at bounding box center [522, 359] width 13 height 8
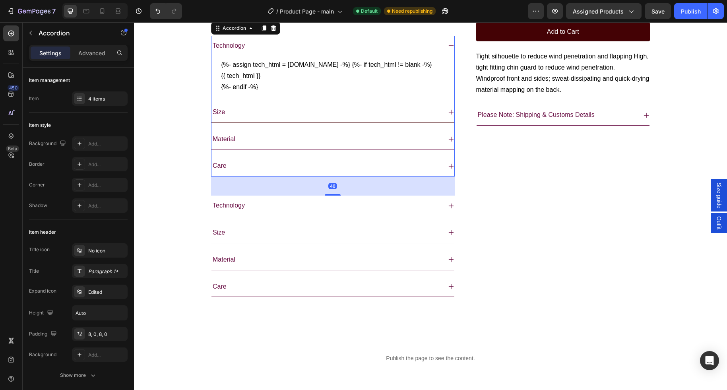
click at [268, 119] on div "Size" at bounding box center [327, 112] width 230 height 14
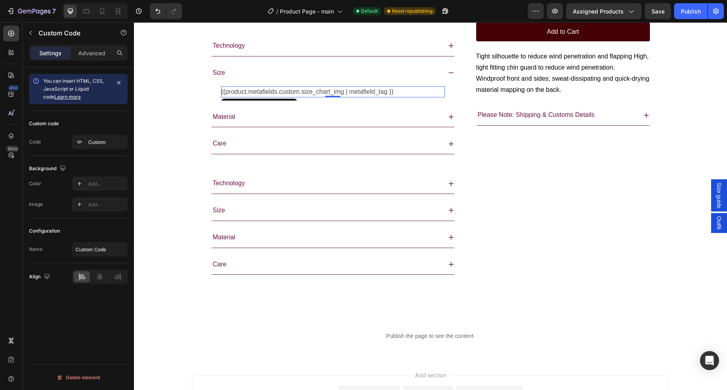
click at [307, 97] on p "{{product.metafields.custom.size_chart_img | metafield_tag }}" at bounding box center [333, 91] width 224 height 11
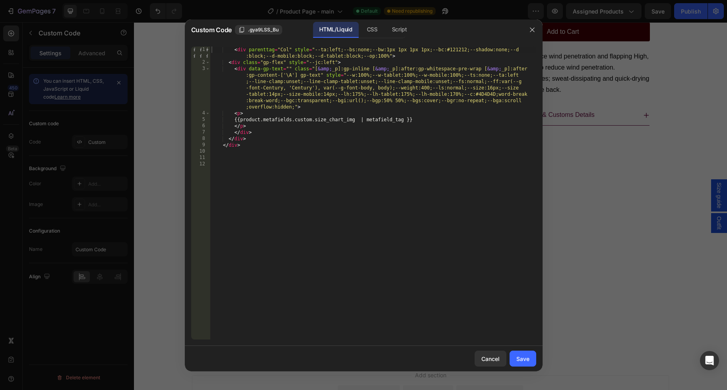
type textarea "{{product.metafields.custom.size_chart_img | metafield_tag }}"
click at [428, 120] on div "< div parenttag = "Col" style = "--ta:left;--bs:none;--bw:1px 1px 1px 1px;--bc:…" at bounding box center [373, 203] width 326 height 312
paste textarea "{%- endif -%}"
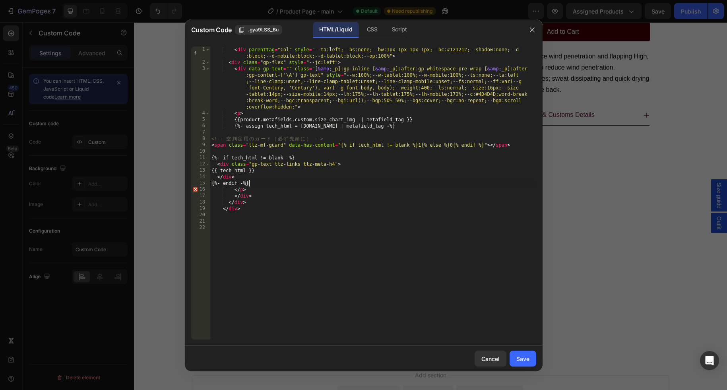
click at [322, 119] on div "< div parenttag = "Col" style = "--ta:left;--bs:none;--bw:1px 1px 1px 1px;--bc:…" at bounding box center [373, 203] width 326 height 312
click at [386, 126] on div "< div parenttag = "Col" style = "--ta:left;--bs:none;--bw:1px 1px 1px 1px;--bc:…" at bounding box center [373, 203] width 326 height 312
paste textarea "size_chart_img"
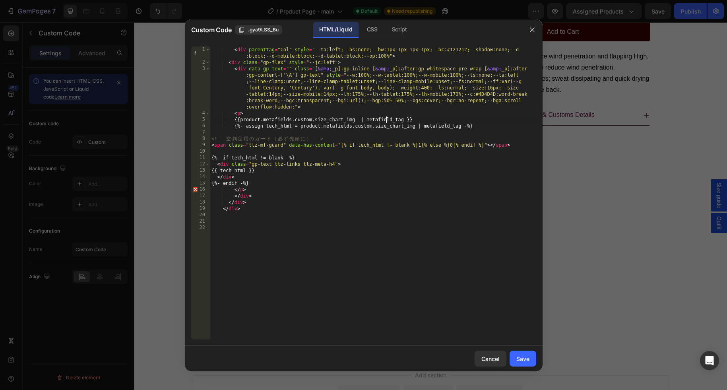
click at [386, 118] on div "< div parenttag = "Col" style = "--ta:left;--bs:none;--bw:1px 1px 1px 1px;--bc:…" at bounding box center [373, 203] width 326 height 312
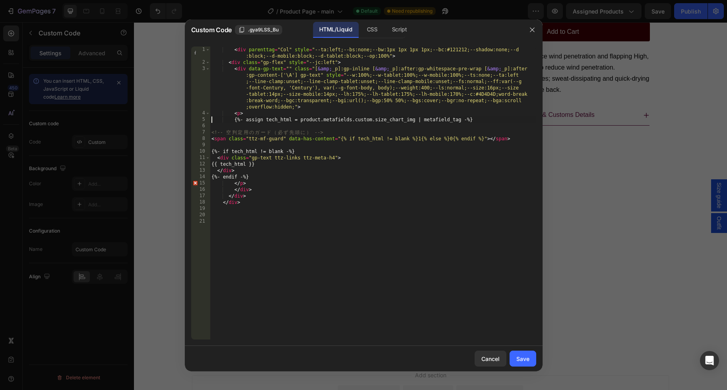
type textarea "{%- assign tech_html = product.metafields.custom.size_chart_img | metafield_tag…"
click at [284, 124] on div "< div parenttag = "Col" style = "--ta:left;--bs:none;--bw:1px 1px 1px 1px;--bc:…" at bounding box center [373, 203] width 326 height 312
click at [330, 139] on div "< div parenttag = "Col" style = "--ta:left;--bs:none;--bw:1px 1px 1px 1px;--bc:…" at bounding box center [373, 203] width 326 height 312
type textarea "<span class="ttz-mf-guard" data-has-content="{% if tech_html != blank %}1{% els…"
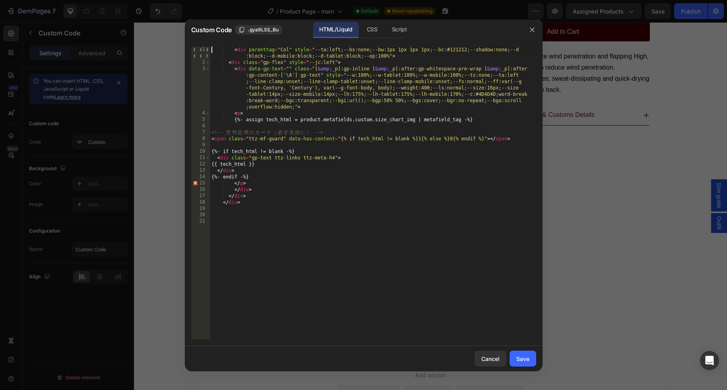
type textarea "<div parenttag="Col" style="--ta:left;--bs:none;--bw:1px 1px 1px 1px;--bc:#1212…"
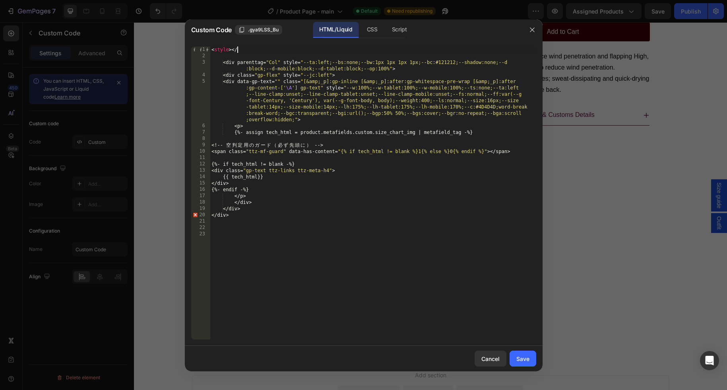
scroll to position [0, 2]
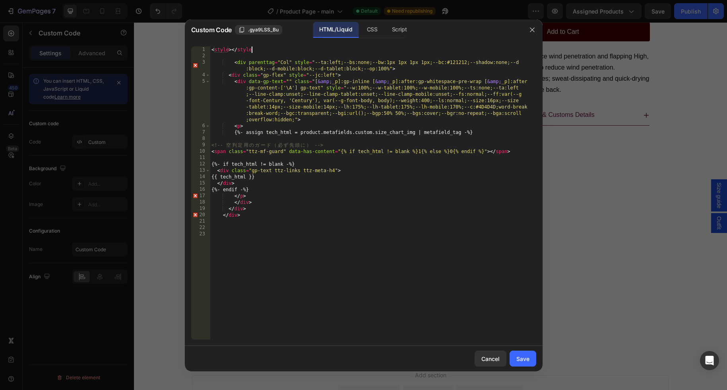
type textarea "<style></style>"
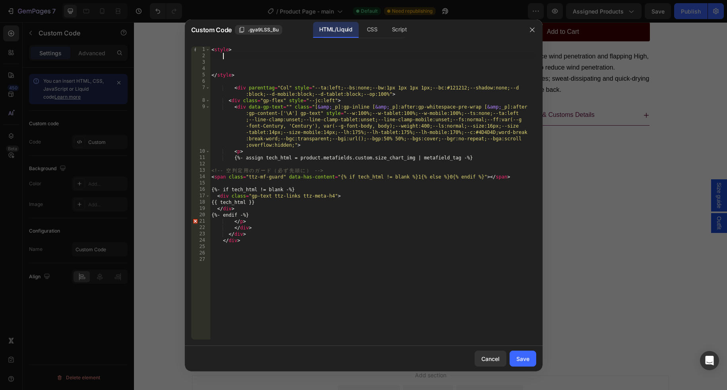
paste textarea
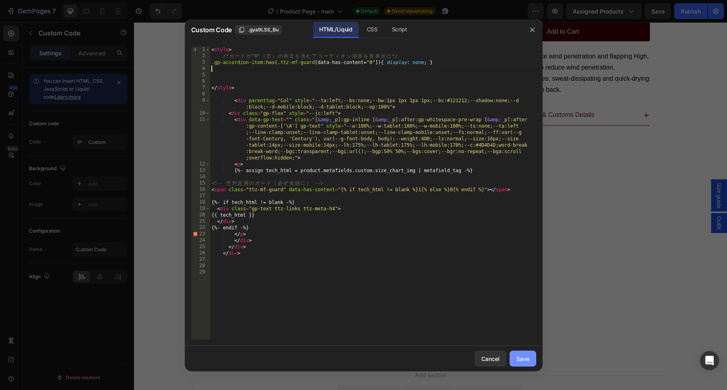
click at [531, 359] on button "Save" at bounding box center [523, 359] width 27 height 16
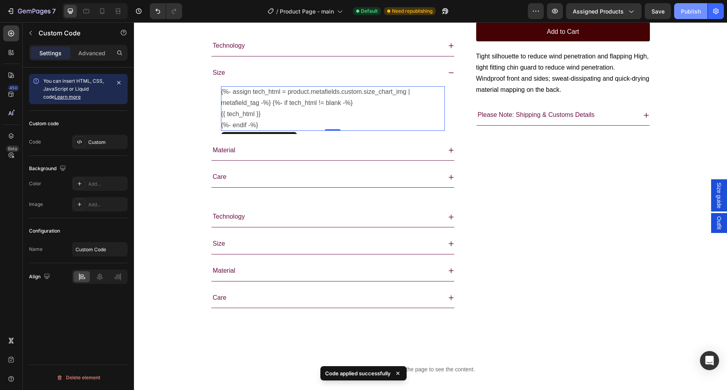
click at [593, 8] on button "Publish" at bounding box center [690, 11] width 33 height 16
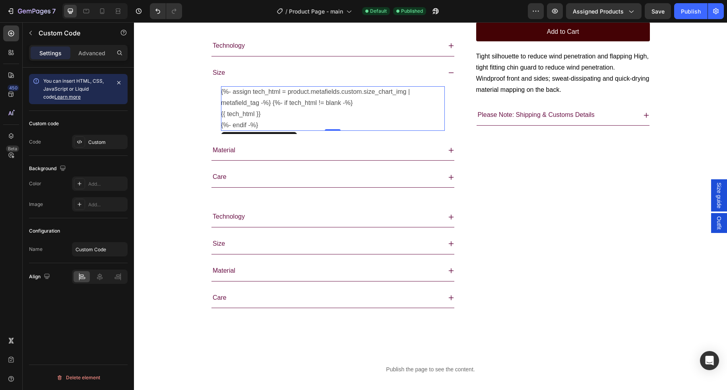
click at [289, 120] on div "{{ tech_html }}" at bounding box center [333, 114] width 224 height 11
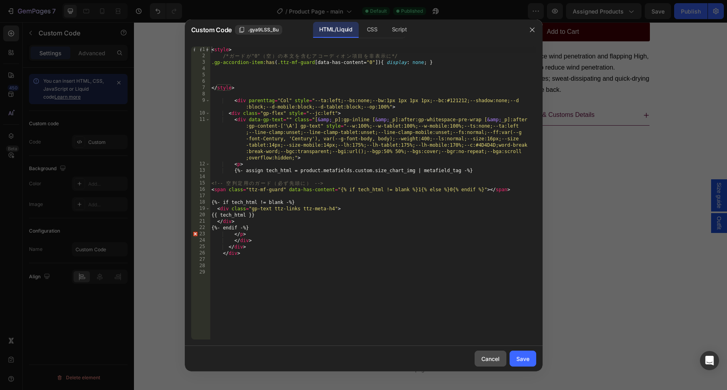
click at [488, 361] on div "Cancel" at bounding box center [490, 359] width 18 height 8
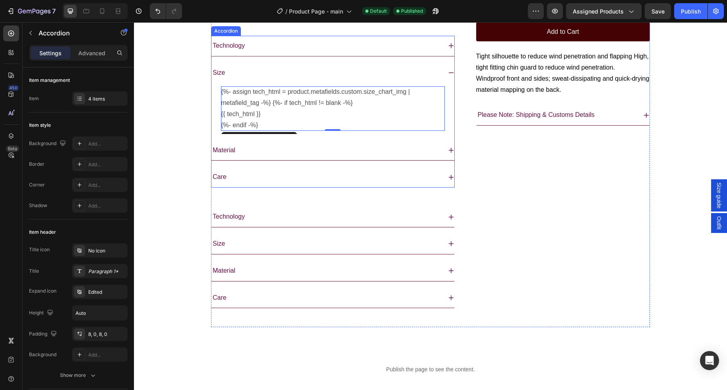
click at [268, 53] on div "Technology" at bounding box center [327, 46] width 230 height 14
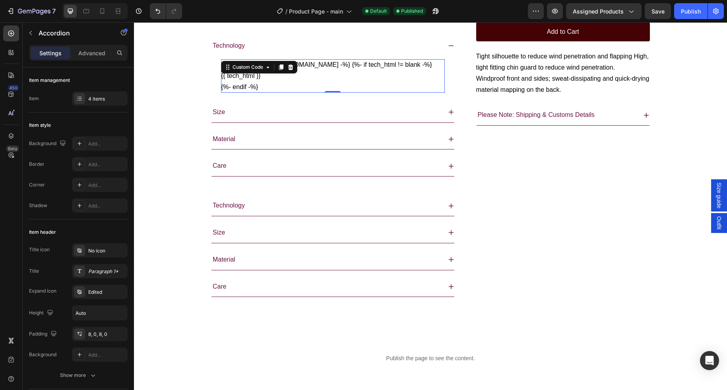
click at [264, 93] on div "{%- assign tech_html = [DOMAIN_NAME] -%} {%- if tech_html != blank -%} {{ tech_…" at bounding box center [333, 75] width 224 height 33
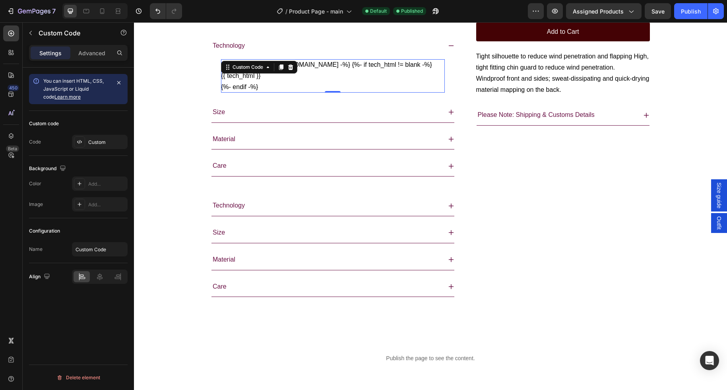
click at [264, 72] on div "Custom Code" at bounding box center [248, 67] width 50 height 10
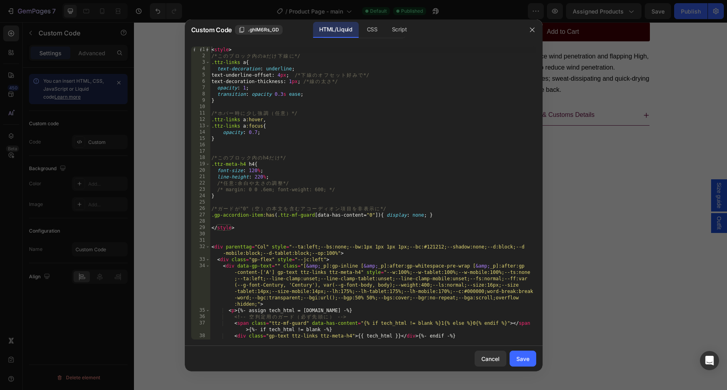
type textarea ".gp-accordion-item:has(.ttz-mf-guard[data-has-content="0"]) { display: none; }"
click at [459, 216] on div "< style > /* こ の ブ ロ ッ ク 内 の a だ け 下 線 に */ .ttz-links a { text-decoration : un…" at bounding box center [373, 200] width 326 height 306
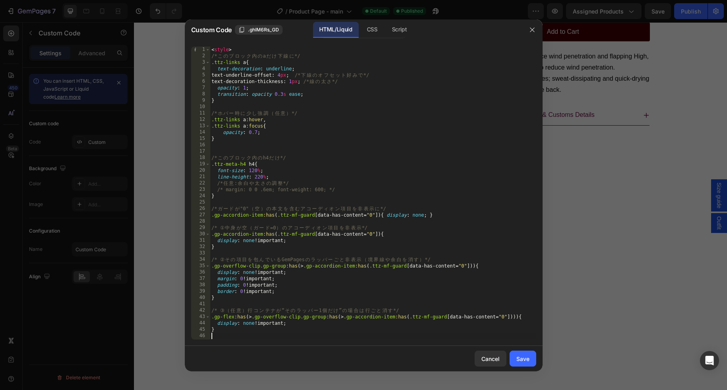
click at [285, 208] on div "< style > /* こ の ブ ロ ッ ク 内 の a だ け 下 線 に */ .ttz-links a { text-decoration : un…" at bounding box center [373, 200] width 326 height 306
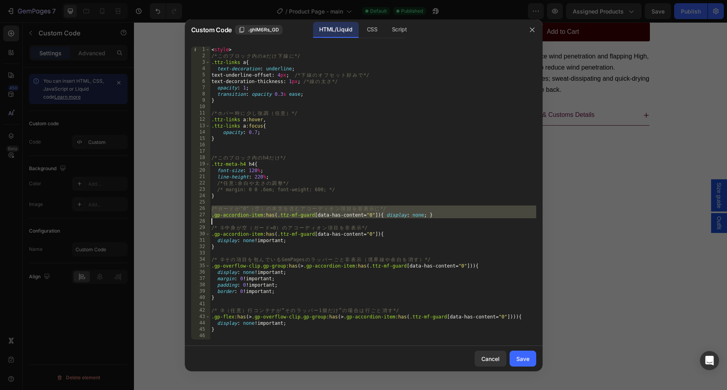
drag, startPoint x: 285, startPoint y: 208, endPoint x: 325, endPoint y: 221, distance: 41.5
click at [325, 221] on div "< style > /* こ の ブ ロ ッ ク 内 の a だ け 下 線 に */ .ttz-links a { text-decoration : un…" at bounding box center [373, 200] width 326 height 306
type textarea ".gp-accordion-item:has(.ttz-mf-guard[data-has-content="0"]) { display: none; }"
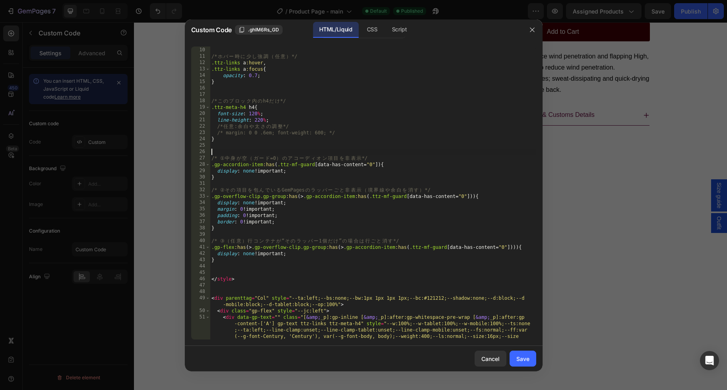
scroll to position [57, 0]
click at [223, 157] on div "} /* ホ バ ー 時 に 少 し 強 調 （ 任 意 ） */ .ttz-links a :hover , .ttz-links a :focus { o…" at bounding box center [373, 213] width 326 height 344
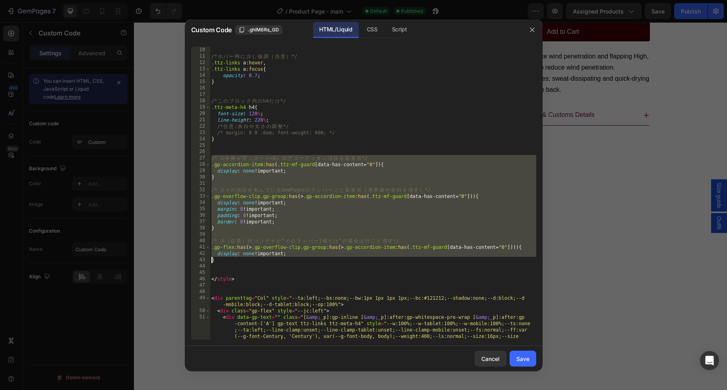
drag, startPoint x: 223, startPoint y: 157, endPoint x: 318, endPoint y: 254, distance: 136.1
click at [318, 254] on div "} /* ホ バ ー 時 に 少 し 強 調 （ 任 意 ） */ .ttz-links a :hover , .ttz-links a :focus { o…" at bounding box center [373, 213] width 326 height 344
type textarea "display: none !important; }"
click at [524, 357] on div "Save" at bounding box center [522, 359] width 13 height 8
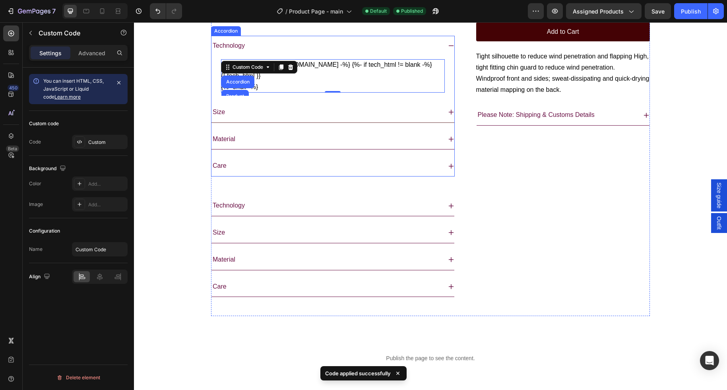
click at [270, 119] on div "Size" at bounding box center [327, 112] width 230 height 14
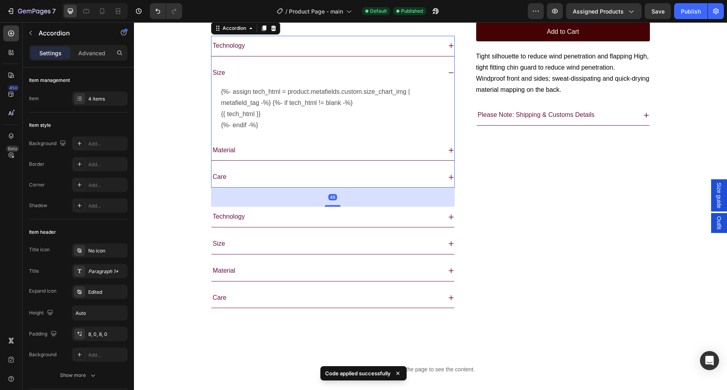
click at [270, 131] on div "{%- assign tech_html = product.metafields.custom.size_chart_img | metafield_tag…" at bounding box center [333, 108] width 224 height 45
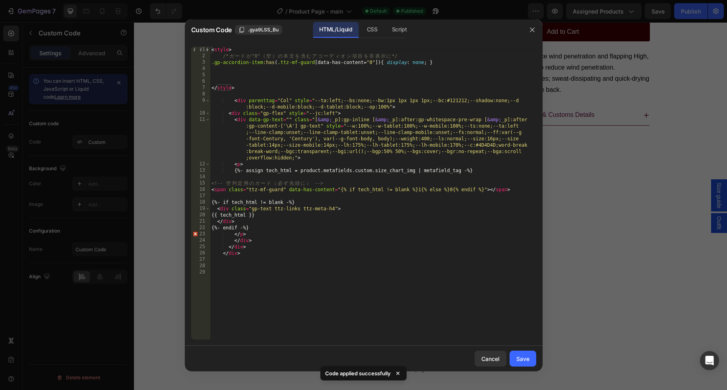
click at [226, 56] on div "< style > /* ガ ー ド が "0" （ 空 ） の 本 文 を 含 む ア コ ー デ ィ オ ン 項 目 を 非 表 示 に */ .gp-a…" at bounding box center [373, 200] width 326 height 306
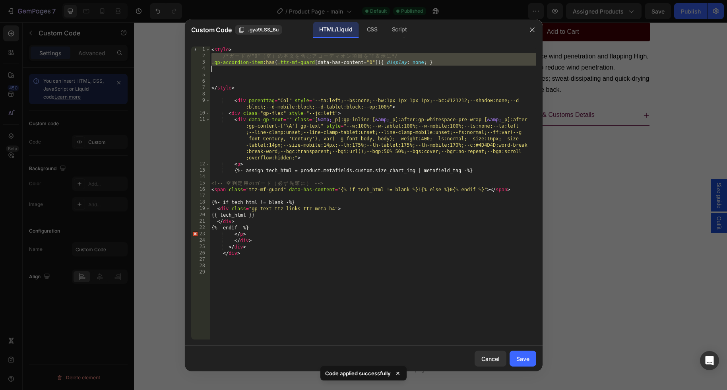
drag, startPoint x: 226, startPoint y: 56, endPoint x: 241, endPoint y: 63, distance: 15.8
click at [241, 63] on div "< style > /* ガ ー ド が "0" （ 空 ） の 本 文 を 含 む ア コ ー デ ィ オ ン 項 目 を 非 表 示 に */ .gp-a…" at bounding box center [373, 200] width 326 height 306
type textarea ".gp-accordion-item:has(.ttz-mf-guard[data-has-content="0"]) { display: none; }"
paste textarea
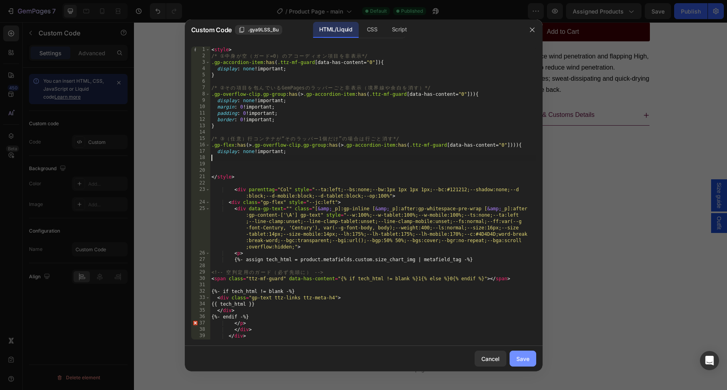
click at [526, 355] on div "Save" at bounding box center [522, 359] width 13 height 8
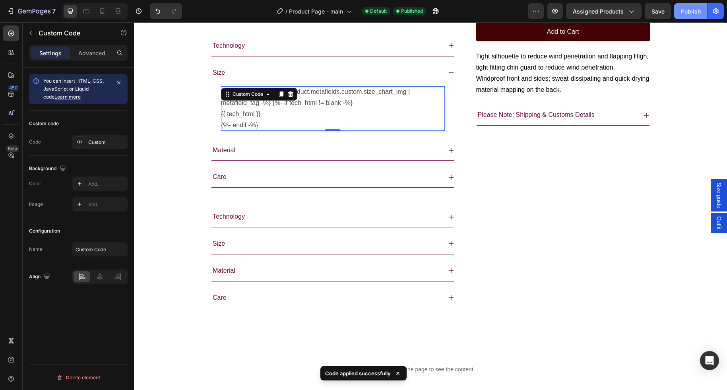
click at [593, 13] on div "Publish" at bounding box center [691, 11] width 20 height 8
click at [307, 109] on p "{%- assign tech_html = product.metafields.custom.size_chart_img | metafield_tag…" at bounding box center [333, 97] width 224 height 22
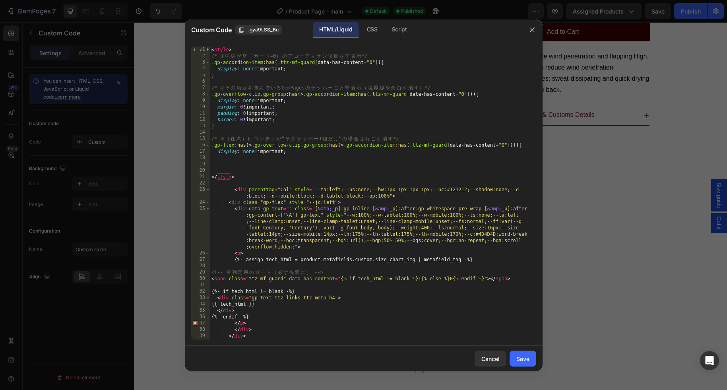
click at [223, 140] on div "< style > /* ① 中 身 が 空 （ ガ ー ド =0 ） の ア コ ー デ ィ オ ン 項 目 を 非 表 示 */ .gp-accordio…" at bounding box center [373, 200] width 326 height 306
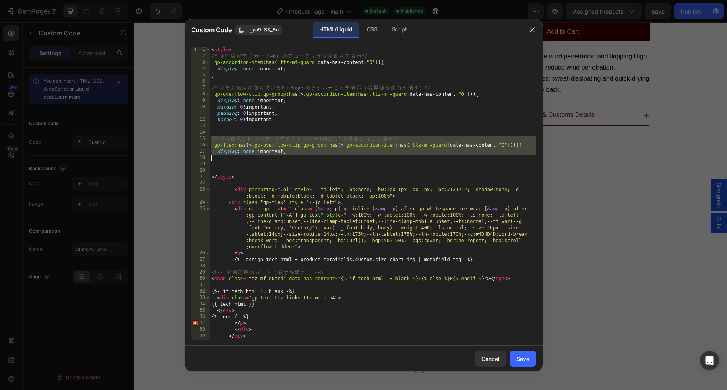
drag, startPoint x: 223, startPoint y: 140, endPoint x: 258, endPoint y: 155, distance: 37.2
click at [258, 155] on div "< style > /* ① 中 身 が 空 （ ガ ー ド =0 ） の ア コ ー デ ィ オ ン 項 目 を 非 表 示 */ .gp-accordio…" at bounding box center [373, 200] width 326 height 306
type textarea "display: none !important;"
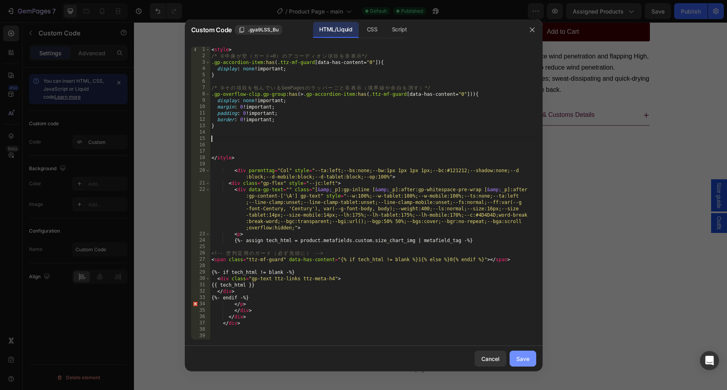
click at [521, 359] on div "Save" at bounding box center [522, 359] width 13 height 8
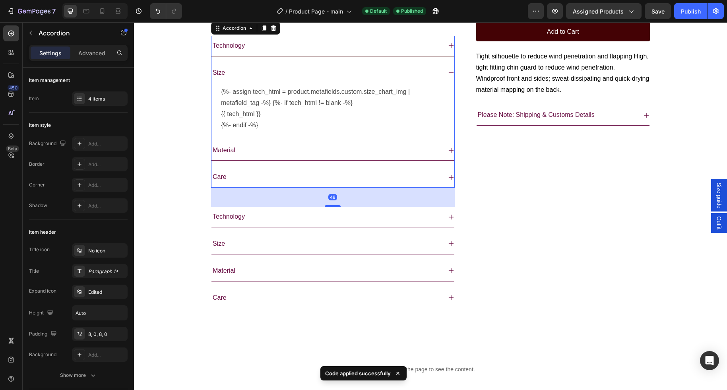
click at [260, 53] on div "Technology" at bounding box center [327, 46] width 230 height 14
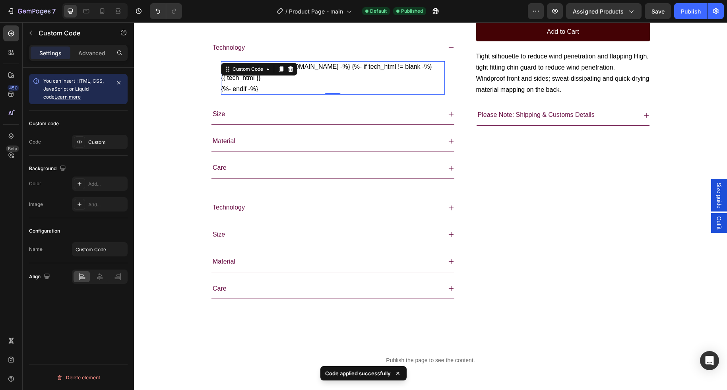
click at [294, 95] on div "{%- assign tech_html = [DOMAIN_NAME] -%} {%- if tech_html != blank -%} {{ tech_…" at bounding box center [333, 77] width 224 height 33
click at [294, 74] on div "Custom Code" at bounding box center [259, 68] width 76 height 13
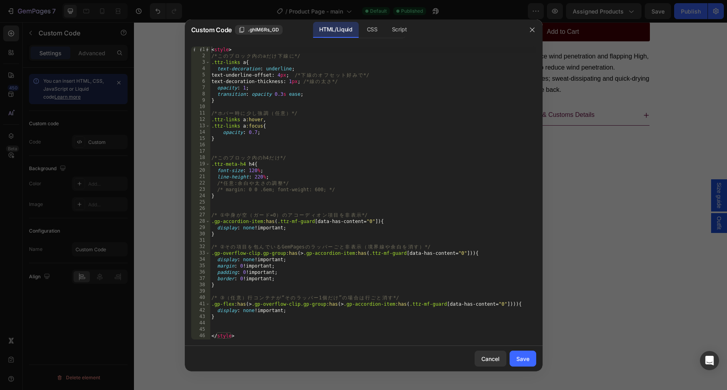
scroll to position [0, 0]
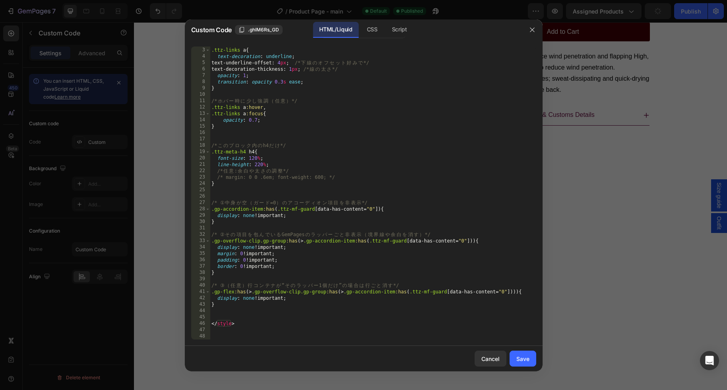
click at [260, 287] on div "/* こ の ブ ロ ッ ク 内 の a だ け 下 線 に */ .ttz-links a { text-decoration : underline ; …" at bounding box center [373, 197] width 326 height 312
click at [260, 287] on div ".ttz-links a { text-decoration : underline ; text-underline-offset : 4 px ; /* …" at bounding box center [373, 203] width 326 height 312
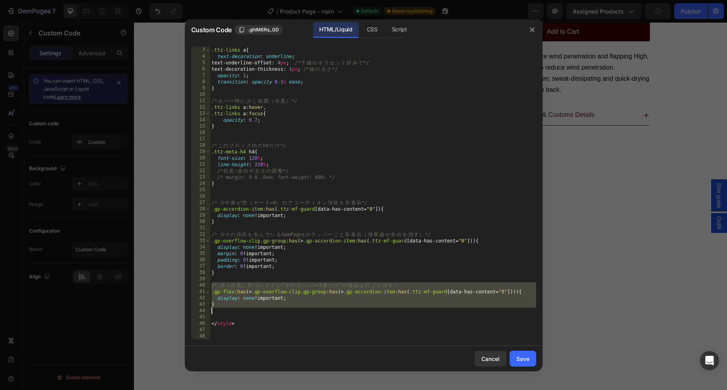
drag, startPoint x: 260, startPoint y: 287, endPoint x: 281, endPoint y: 303, distance: 26.3
click at [281, 303] on div "/* こ の ブ ロ ッ ク 内 の a だ け 下 線 に */ .ttz-links a { text-decoration : underline ; …" at bounding box center [373, 197] width 326 height 312
type textarea "}"
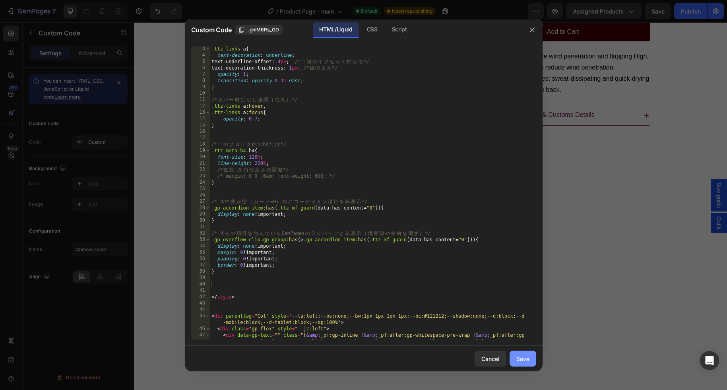
drag, startPoint x: 521, startPoint y: 358, endPoint x: 512, endPoint y: 356, distance: 9.5
click at [521, 358] on div "Save" at bounding box center [522, 359] width 13 height 8
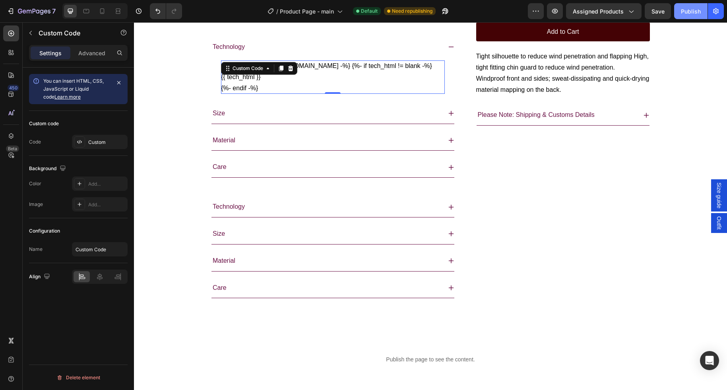
click at [593, 12] on div "Publish" at bounding box center [691, 11] width 20 height 8
click at [255, 83] on div "{{ tech_html }}" at bounding box center [333, 77] width 224 height 11
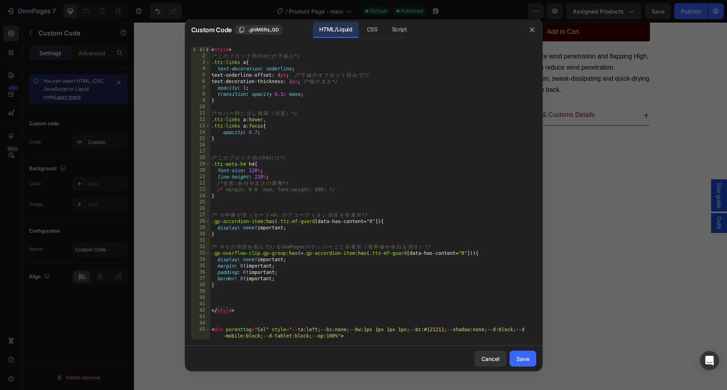
click at [225, 295] on div "< style > /* こ の ブ ロ ッ ク 内 の a だ け 下 線 に */ .ttz-links a { text-decoration : un…" at bounding box center [373, 219] width 326 height 344
paste textarea "}"
type textarea "}"
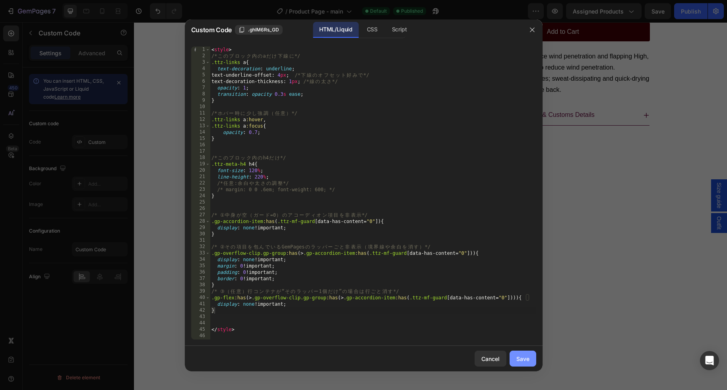
click at [526, 358] on div "Save" at bounding box center [522, 359] width 13 height 8
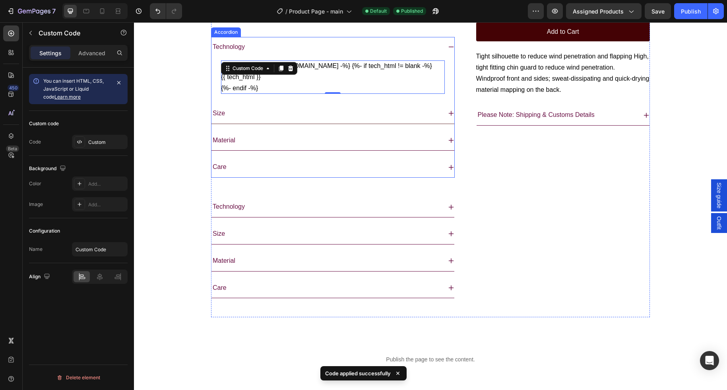
click at [250, 120] on div "Size" at bounding box center [327, 114] width 230 height 14
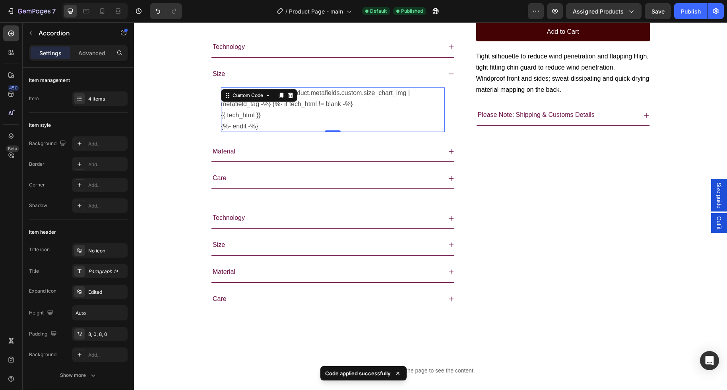
click at [296, 121] on div "{{ tech_html }}" at bounding box center [333, 115] width 224 height 11
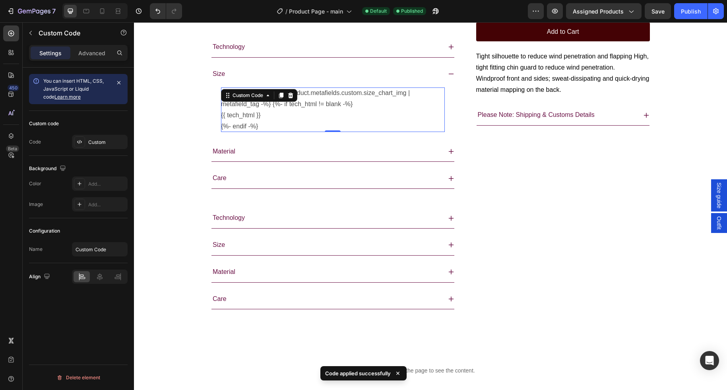
click at [296, 121] on div "{{ tech_html }}" at bounding box center [333, 115] width 224 height 11
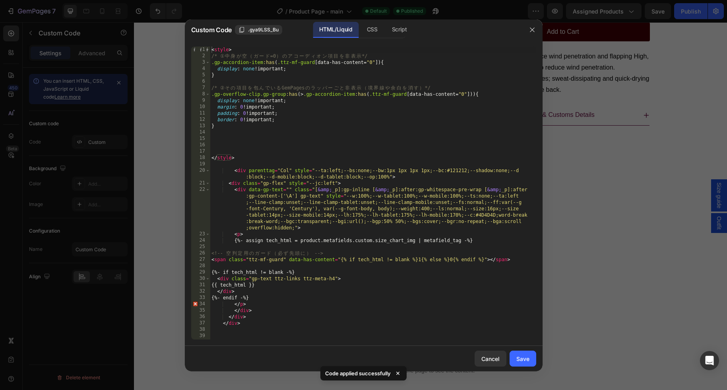
click at [230, 133] on div "< style > /* ① 中 身 が 空 （ ガ ー ド =0 ） の ア コ ー デ ィ オ ン 項 目 を 非 表 示 */ .gp-accordio…" at bounding box center [373, 200] width 326 height 306
paste textarea "}"
type textarea "}"
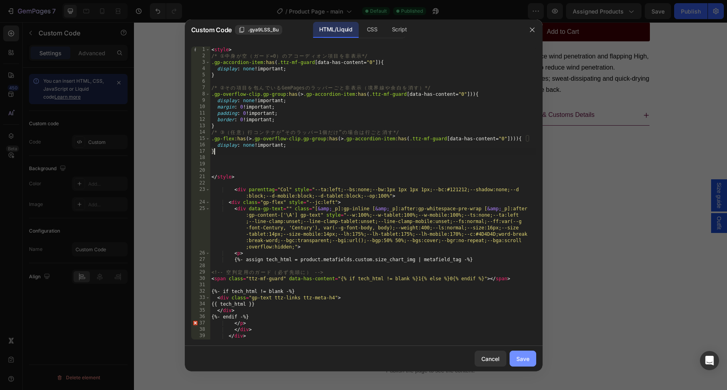
click at [525, 356] on div "Save" at bounding box center [522, 359] width 13 height 8
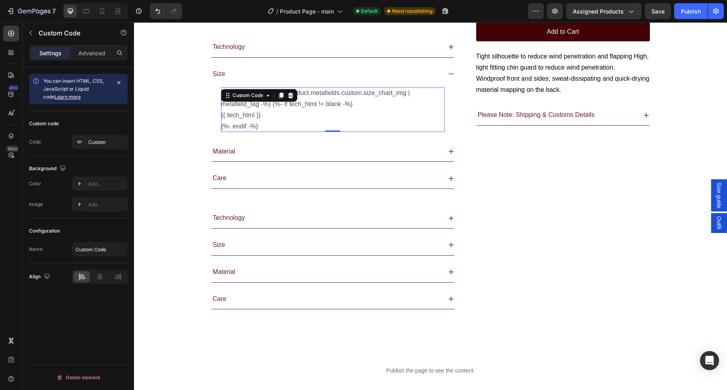
click at [357, 110] on p "{%- assign tech_html = product.metafields.custom.size_chart_img | metafield_tag…" at bounding box center [333, 98] width 224 height 22
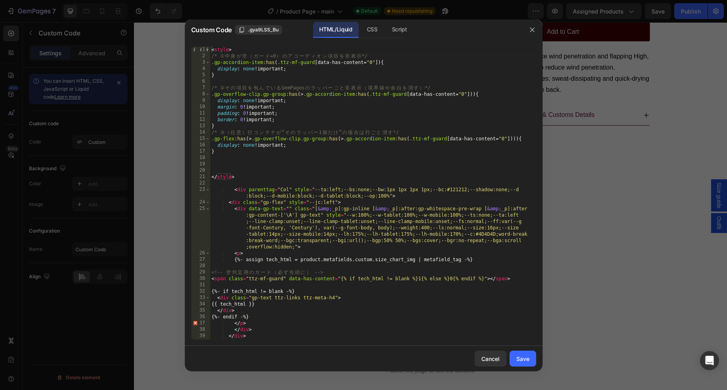
click at [243, 56] on div "< style > /* ① 中 身 が 空 （ ガ ー ド =0 ） の ア コ ー デ ィ オ ン 項 目 を 非 表 示 */ .gp-accordio…" at bounding box center [373, 200] width 326 height 306
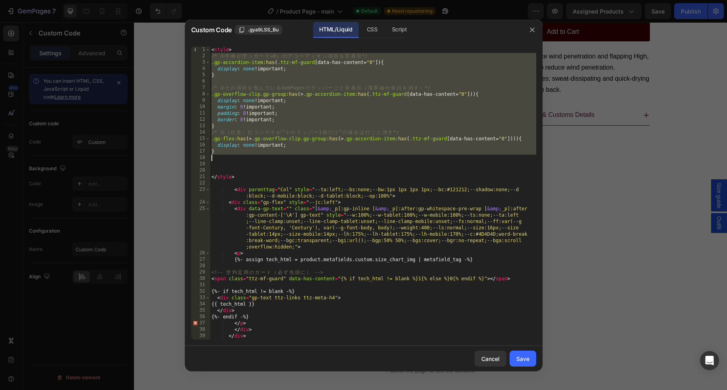
drag, startPoint x: 243, startPoint y: 56, endPoint x: 314, endPoint y: 151, distance: 118.4
click at [314, 151] on div "< style > /* ① 中 身 が 空 （ ガ ー ド =0 ） の ア コ ー デ ィ オ ン 項 目 を 非 表 示 */ .gp-accordio…" at bounding box center [373, 200] width 326 height 306
type textarea "}"
paste textarea
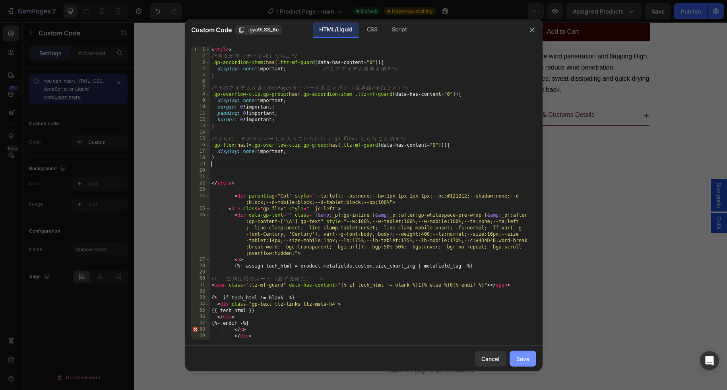
click at [531, 354] on button "Save" at bounding box center [523, 359] width 27 height 16
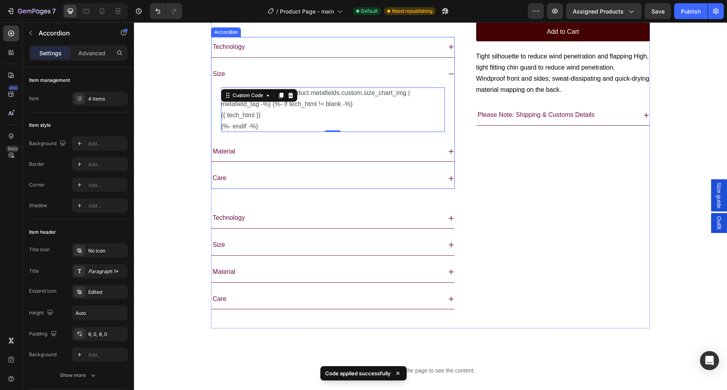
click at [332, 54] on div "Technology" at bounding box center [327, 47] width 230 height 14
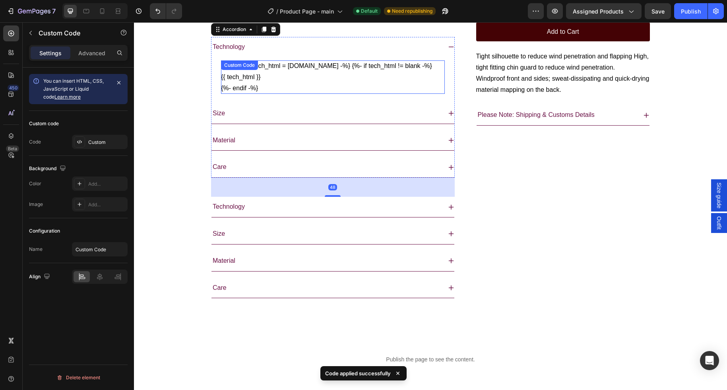
click at [303, 72] on p "{%- assign tech_html = [DOMAIN_NAME] -%} {%- if tech_html != blank -%}" at bounding box center [333, 65] width 224 height 11
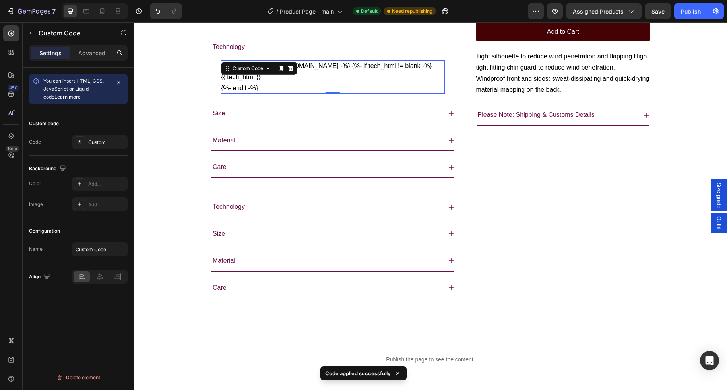
click at [303, 72] on p "{%- assign tech_html = [DOMAIN_NAME] -%} {%- if tech_html != blank -%}" at bounding box center [333, 65] width 224 height 11
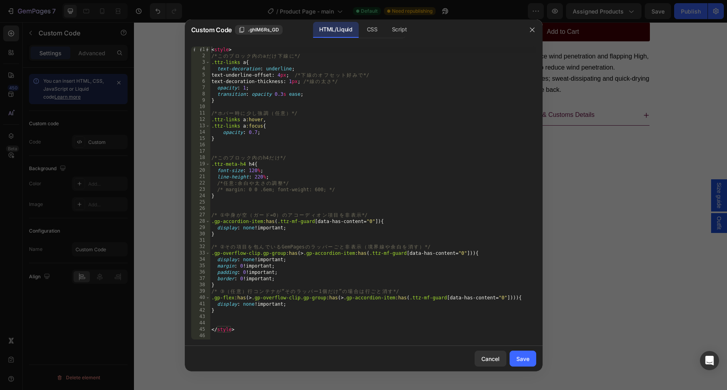
click at [225, 217] on div "< style > /* こ の ブ ロ ッ ク 内 の a だ け 下 線 に */ .ttz-links a { text-decoration : un…" at bounding box center [373, 203] width 326 height 312
click at [225, 218] on div "< style > /* こ の ブ ロ ッ ク 内 の a だ け 下 線 に */ .ttz-links a { text-decoration : un…" at bounding box center [373, 203] width 326 height 312
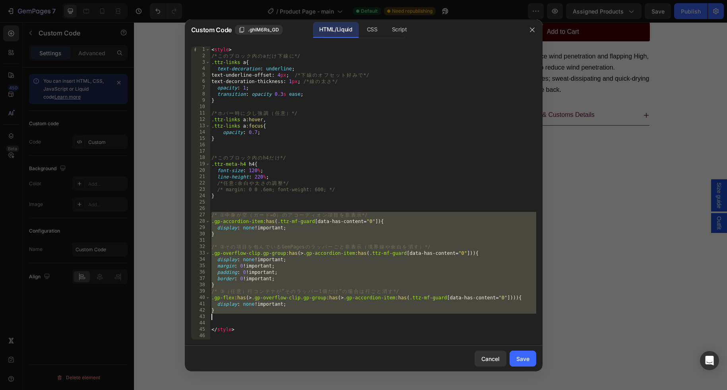
drag, startPoint x: 225, startPoint y: 218, endPoint x: 297, endPoint y: 311, distance: 117.7
click at [297, 311] on div "< style > /* こ の ブ ロ ッ ク 内 の a だ け 下 線 に */ .ttz-links a { text-decoration : un…" at bounding box center [373, 203] width 326 height 312
type textarea "}"
paste textarea
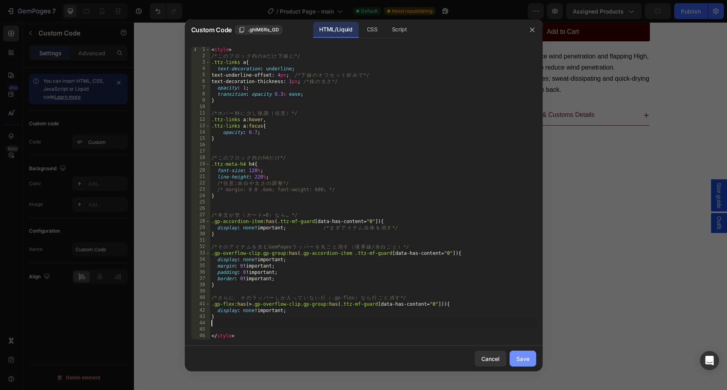
click at [519, 359] on div "Save" at bounding box center [522, 359] width 13 height 8
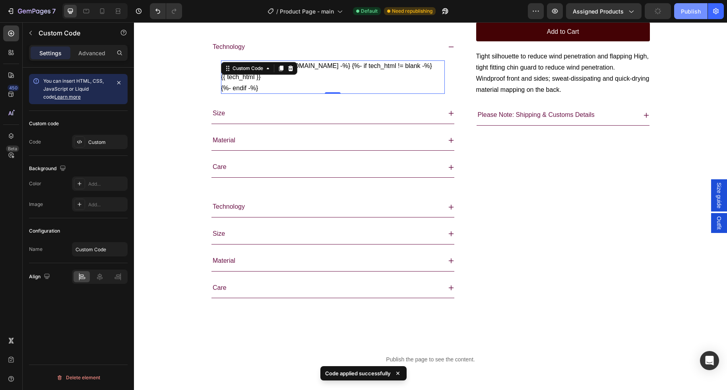
drag, startPoint x: 691, startPoint y: 10, endPoint x: 685, endPoint y: 11, distance: 5.8
click at [593, 10] on div "Publish" at bounding box center [691, 11] width 20 height 8
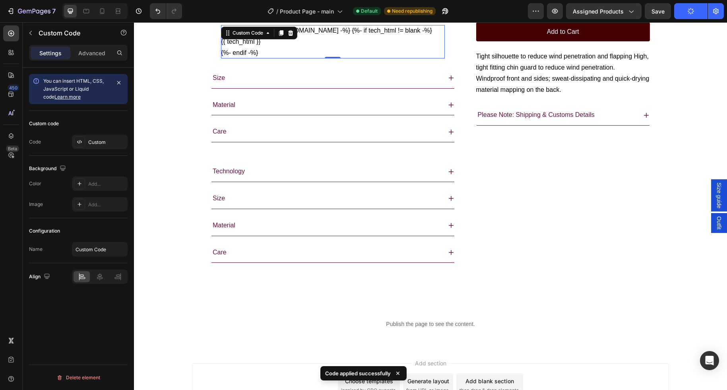
scroll to position [668, 0]
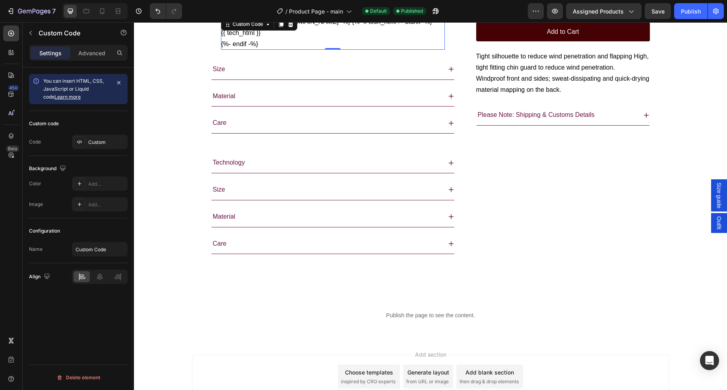
click at [330, 39] on div "{{ tech_html }}" at bounding box center [333, 32] width 224 height 11
click at [330, 40] on div "{{ tech_html }}" at bounding box center [333, 34] width 224 height 11
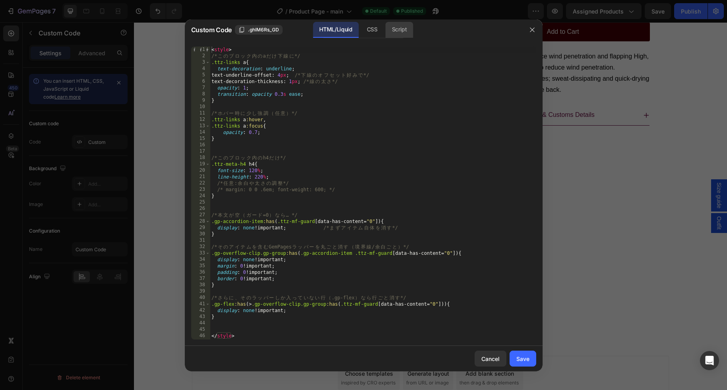
click at [396, 33] on div "Script" at bounding box center [400, 30] width 28 height 16
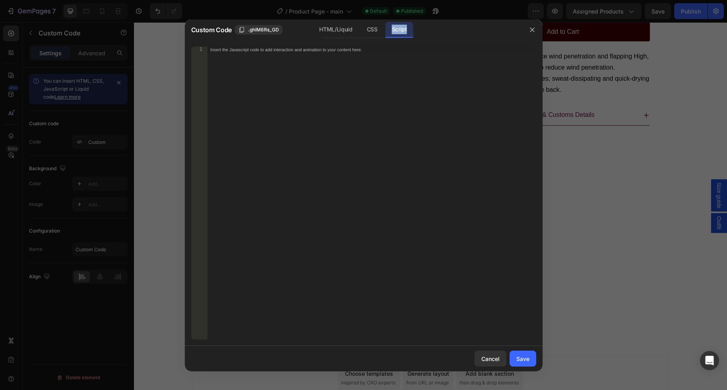
click at [396, 33] on div "Script" at bounding box center [400, 30] width 28 height 16
click at [361, 31] on div "HTML/Liquid" at bounding box center [372, 30] width 23 height 16
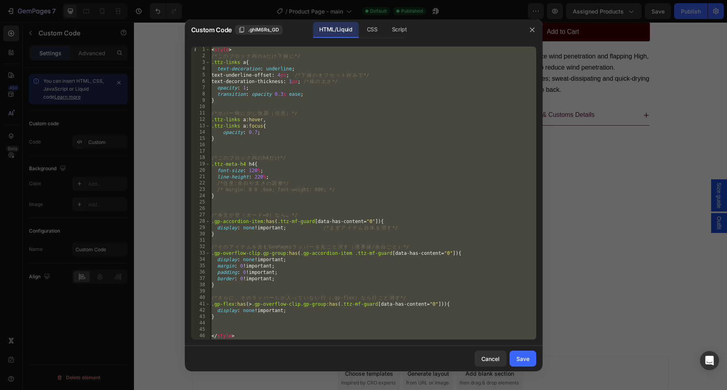
click at [299, 178] on div "< style > /* こ の ブ ロ ッ ク 内 の a だ け 下 線 に */ .ttz-links a { text-decoration : un…" at bounding box center [373, 200] width 326 height 306
type textarea "line-height: 220%;"
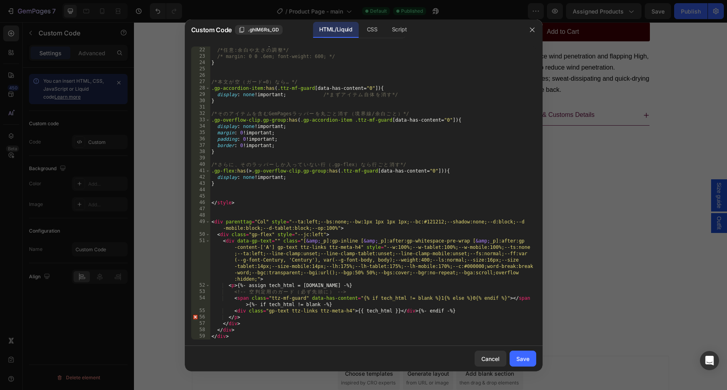
scroll to position [146, 0]
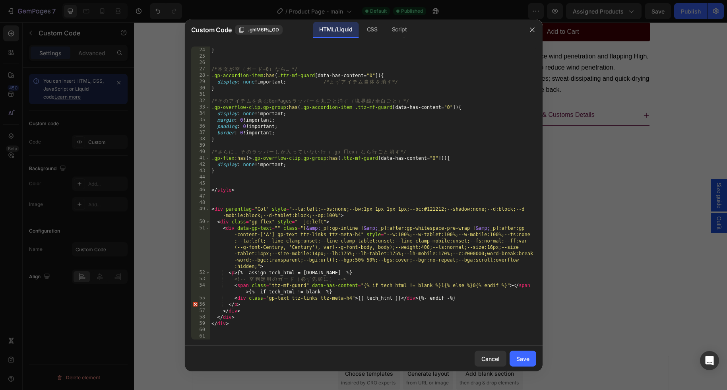
click at [220, 200] on div "/* margin: 0 0 .6em; font-weight: 600; */ } /* 本 文 が 空 （ ガ ー ド =0 ） な ら … */ .g…" at bounding box center [373, 194] width 326 height 306
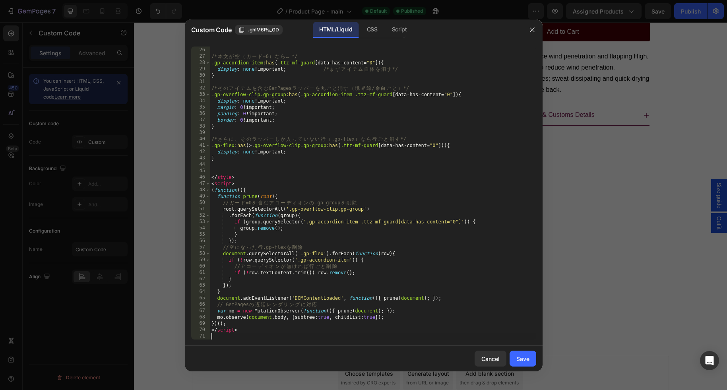
scroll to position [159, 0]
click at [527, 357] on div "Save" at bounding box center [522, 359] width 13 height 8
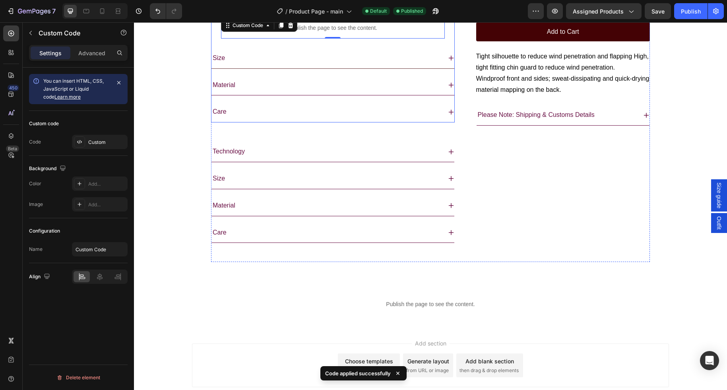
click at [308, 65] on div "Size" at bounding box center [327, 58] width 230 height 14
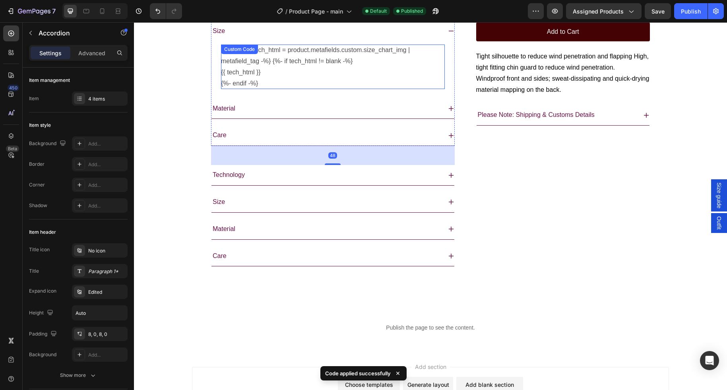
click at [315, 67] on p "{%- assign tech_html = product.metafields.custom.size_chart_img | metafield_tag…" at bounding box center [333, 56] width 224 height 22
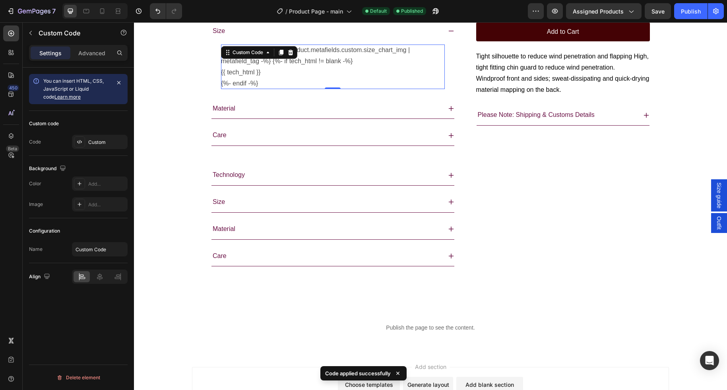
click at [315, 67] on p "{%- assign tech_html = product.metafields.custom.size_chart_img | metafield_tag…" at bounding box center [333, 56] width 224 height 22
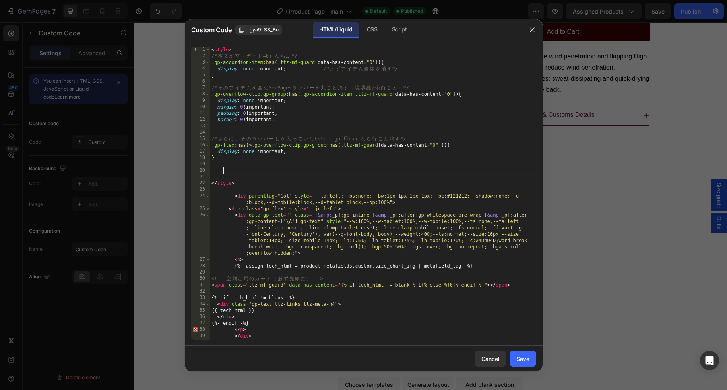
click at [222, 171] on div "< style > /* 本 文 が 空 （ ガ ー ド =0 ） な ら … */ .gp-accordion-item :has ( .ttz-mf-gu…" at bounding box center [373, 200] width 326 height 306
click at [213, 191] on div "< style > /* 本 文 が 空 （ ガ ー ド =0 ） な ら … */ .gp-accordion-item :has ( .ttz-mf-gu…" at bounding box center [373, 200] width 326 height 306
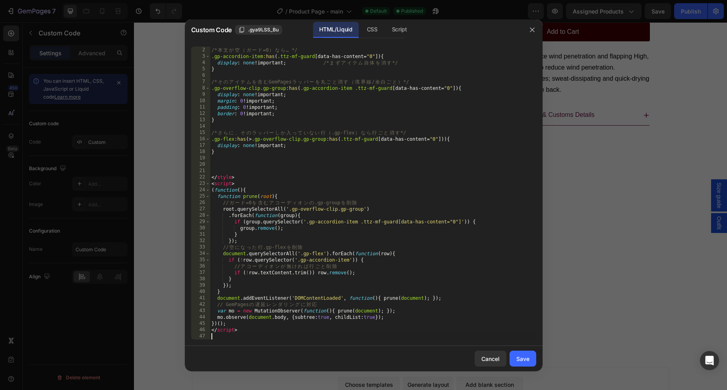
scroll to position [6, 0]
click at [526, 361] on div "Save" at bounding box center [522, 359] width 13 height 8
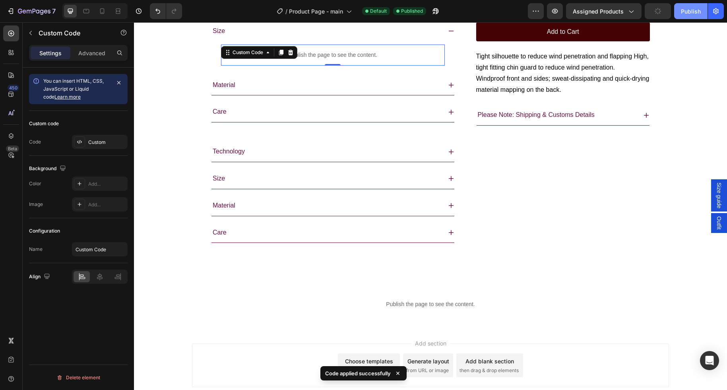
click at [593, 9] on div "Publish" at bounding box center [691, 11] width 20 height 8
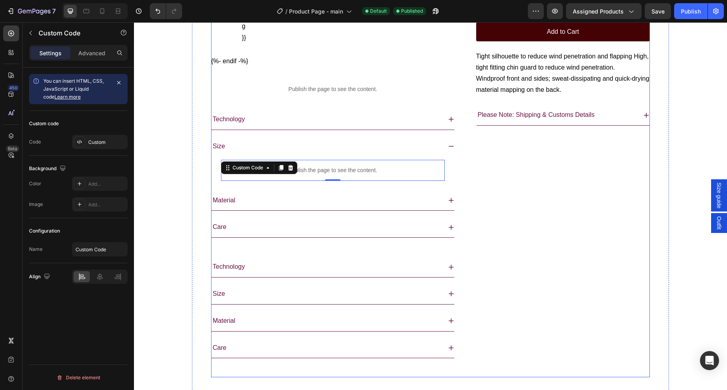
scroll to position [560, 0]
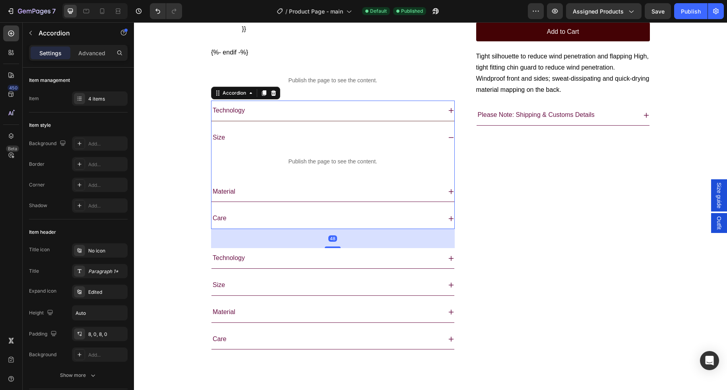
click at [297, 118] on div "Technology" at bounding box center [327, 111] width 230 height 14
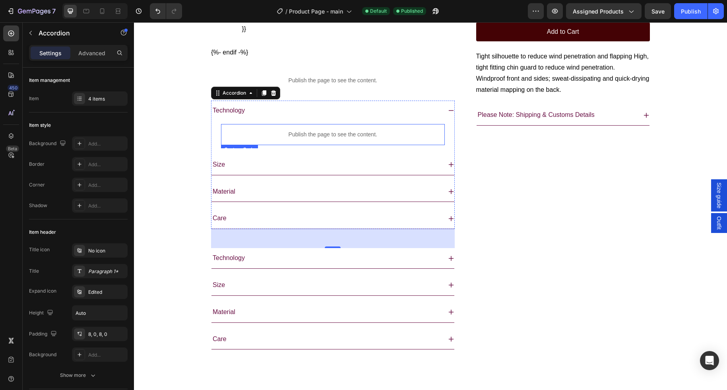
click at [327, 139] on p "Publish the page to see the content." at bounding box center [333, 134] width 224 height 8
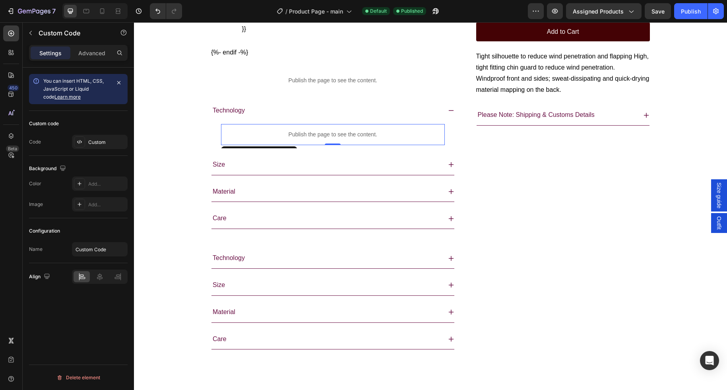
click at [327, 139] on p "Publish the page to see the content." at bounding box center [333, 134] width 224 height 8
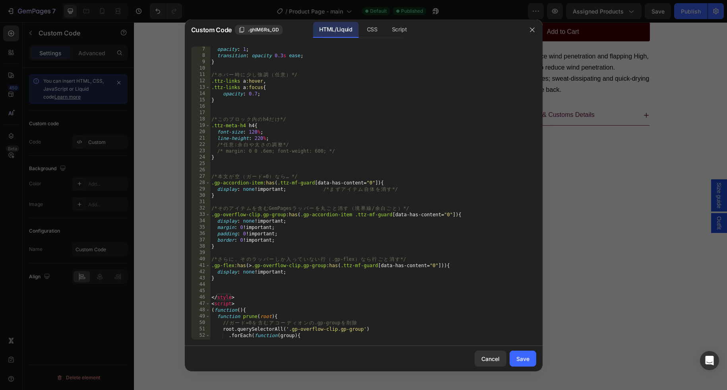
scroll to position [38, 0]
click at [216, 169] on div "opacity : 1 ; transition : opacity 0.3 s ease ; } /* ホ バ ー 時 に 少 し 強 調 （ 任 意 ） …" at bounding box center [373, 199] width 326 height 306
type textarea "・"
type textarea "お"
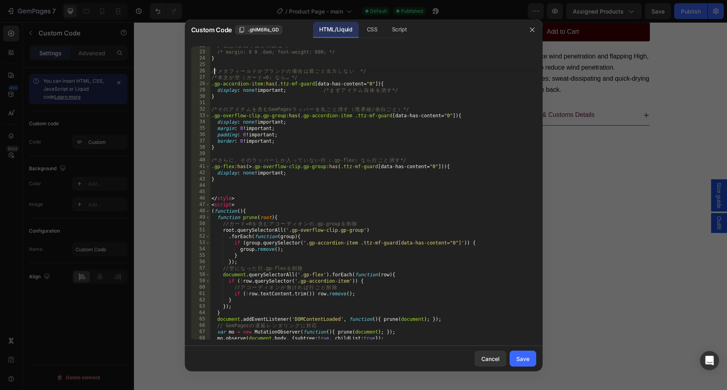
scroll to position [141, 0]
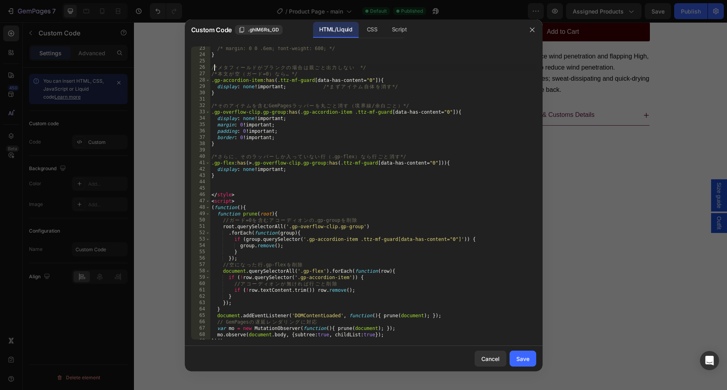
click at [239, 196] on div "/* margin: 0 0 .6em; font-weight: 600; */ } /* メ タ フ ィ ー ル ド が ブ ラ ン ク の 場 合 は …" at bounding box center [373, 198] width 326 height 306
type textarea "</style>"
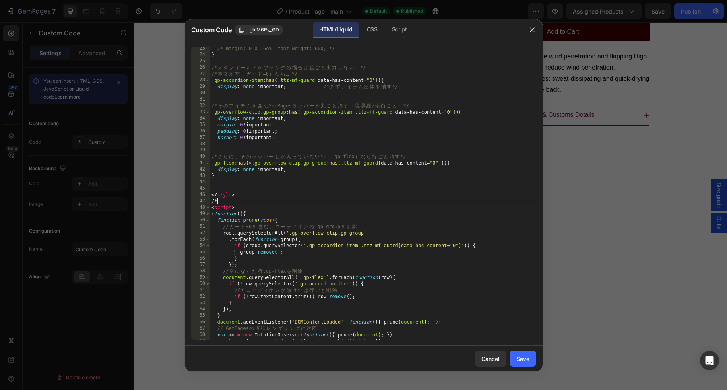
scroll to position [0, 0]
type textarea "/**/"
click at [247, 208] on div "/* margin: 0 0 .6em; font-weight: 600; */ } /* メ タ フ ィ ー ル ド が ブ ラ ン ク の 場 合 は …" at bounding box center [373, 198] width 326 height 306
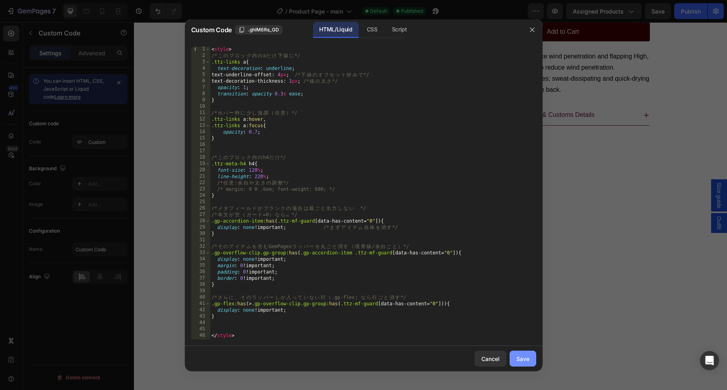
type textarea "処理"
click at [530, 355] on button "Save" at bounding box center [523, 359] width 27 height 16
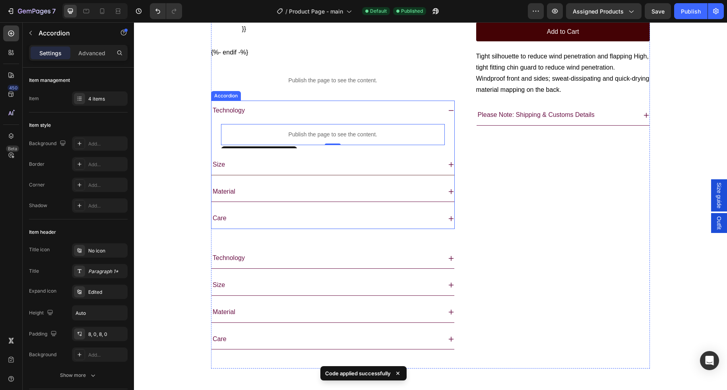
click at [310, 172] on div "Size" at bounding box center [327, 165] width 230 height 14
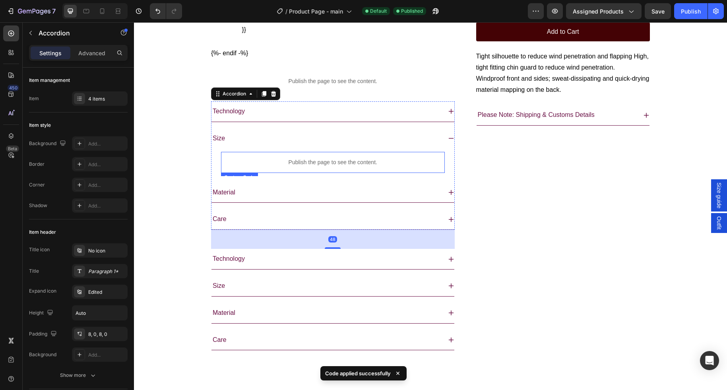
click at [323, 167] on p "Publish the page to see the content." at bounding box center [333, 162] width 224 height 8
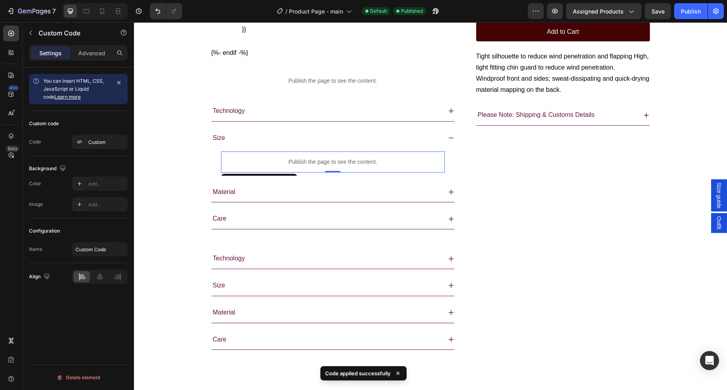
click at [323, 166] on p "Publish the page to see the content." at bounding box center [333, 162] width 224 height 8
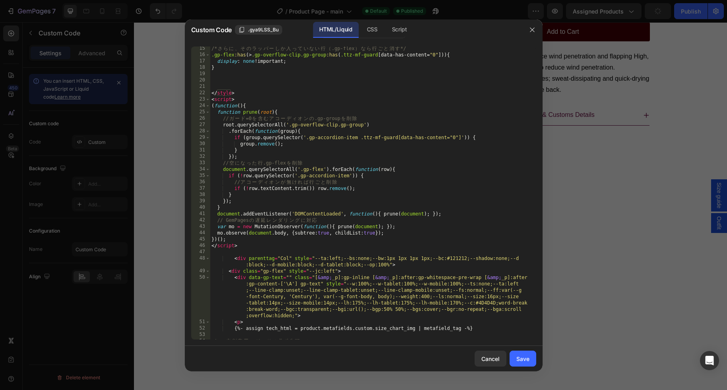
scroll to position [87, 0]
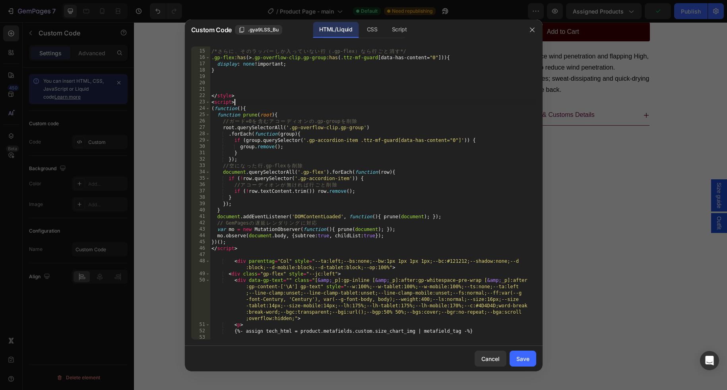
click at [244, 102] on div "/* さ ら に 、 そ の ラ ッ パ ー し か 入 っ て い な い 行 （ .gp-flex ） な ら 行 ご と 消 す */ .gp-flex…" at bounding box center [373, 195] width 326 height 306
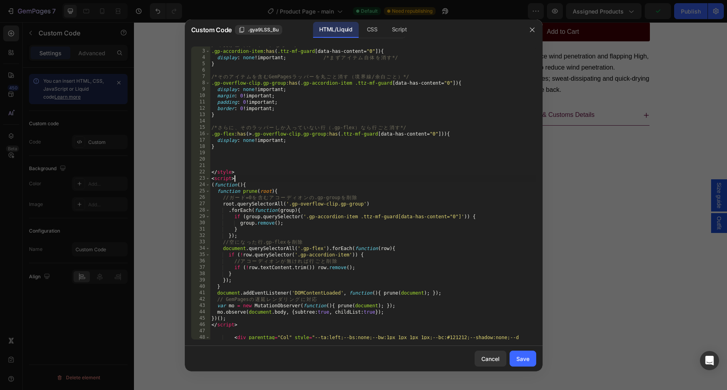
scroll to position [0, 0]
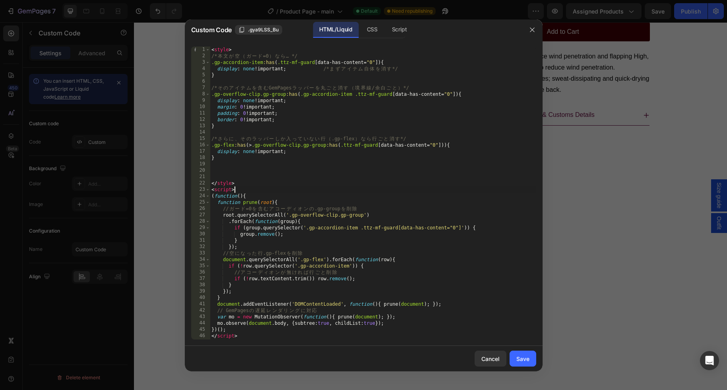
click at [243, 50] on div "< style > /* 本 文 が 空 （ ガ ー ド =0 ） な ら … */ .gp-accordion-item :has ( .ttz-mf-gu…" at bounding box center [373, 203] width 326 height 312
type textarea "<style>"
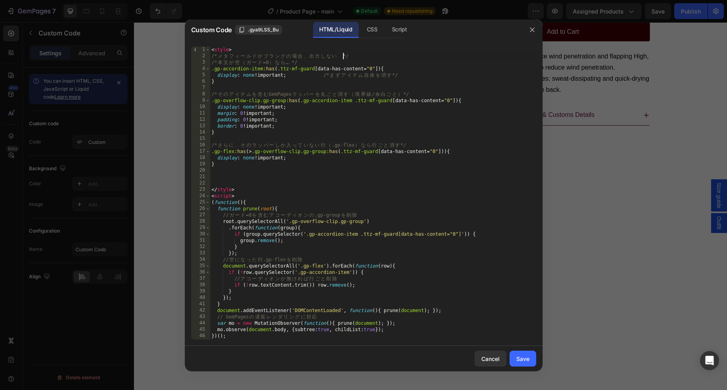
scroll to position [0, 0]
click at [239, 196] on div "< style > /* メ タ フ ィ ー ル ド が ブ ラ ン ク の 場 合 、 出 力 し な い 　 */ /* 本 文 が 空 （ ガ ー ド …" at bounding box center [373, 199] width 326 height 306
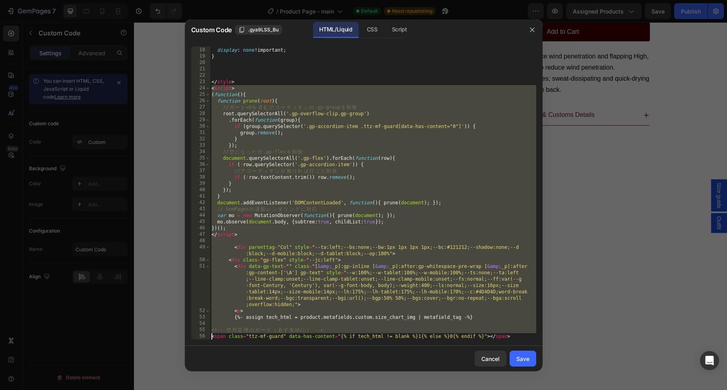
scroll to position [190, 0]
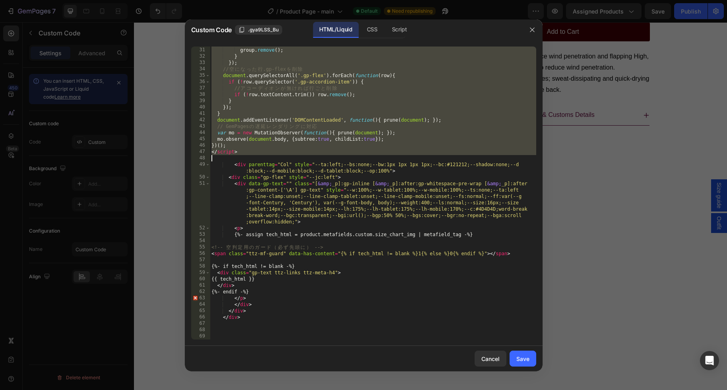
drag, startPoint x: 239, startPoint y: 196, endPoint x: 308, endPoint y: 150, distance: 83.4
click at [308, 150] on div "if ( group . querySelector ( '.gp-accordion-item .ttz-mf-guard[data-has-content…" at bounding box center [373, 194] width 326 height 306
type textarea "</script>"
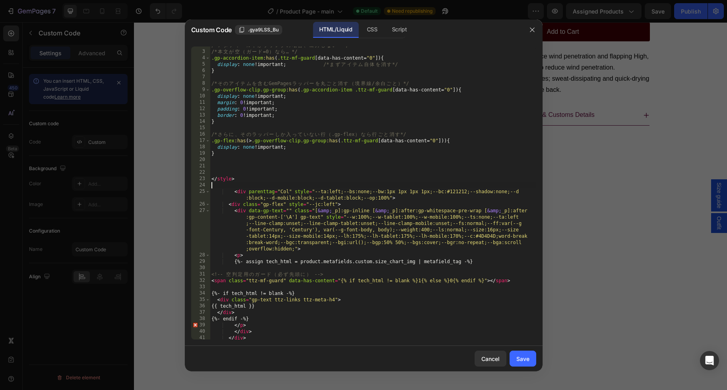
scroll to position [0, 0]
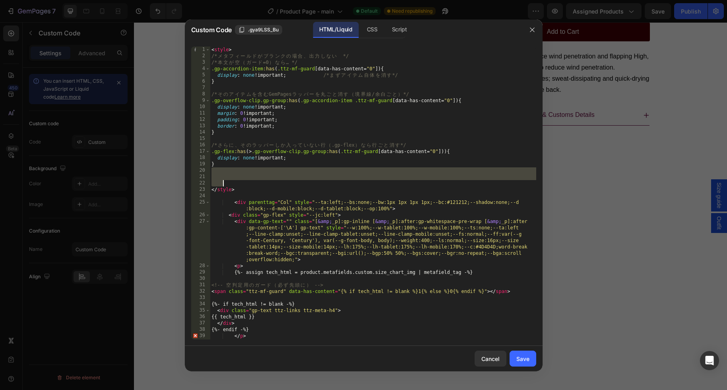
drag, startPoint x: 219, startPoint y: 173, endPoint x: 229, endPoint y: 184, distance: 15.2
click at [229, 184] on div "< style > /* メ タ フ ィ ー ル ド が ブ ラ ン ク の 場 合 、 出 力 し な い 　 */ /* 本 文 が 空 （ ガ ー ド …" at bounding box center [373, 200] width 326 height 306
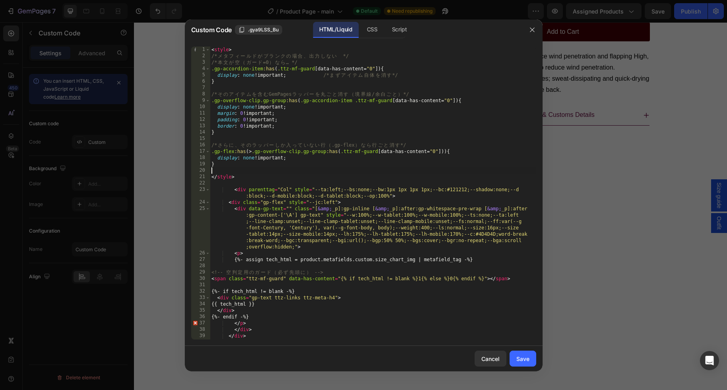
type textarea "}"
click at [521, 355] on div "Save" at bounding box center [522, 359] width 13 height 8
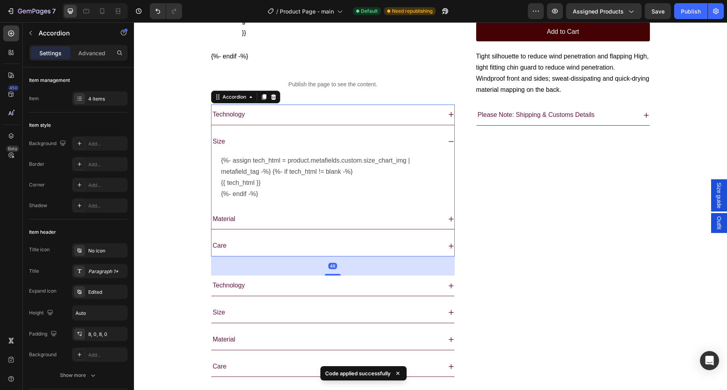
click at [299, 122] on div "Technology" at bounding box center [327, 115] width 230 height 14
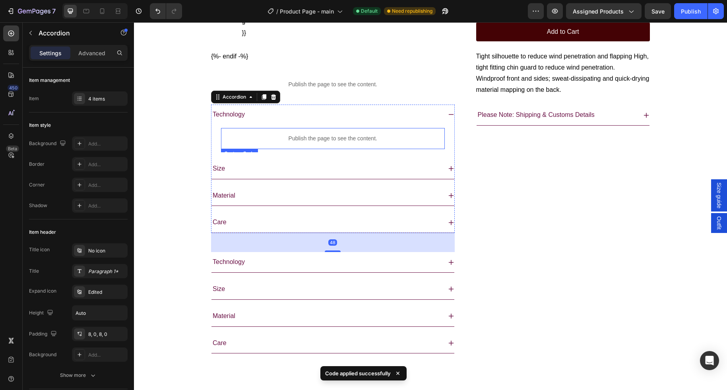
click at [300, 149] on div "Publish the page to see the content." at bounding box center [333, 138] width 224 height 21
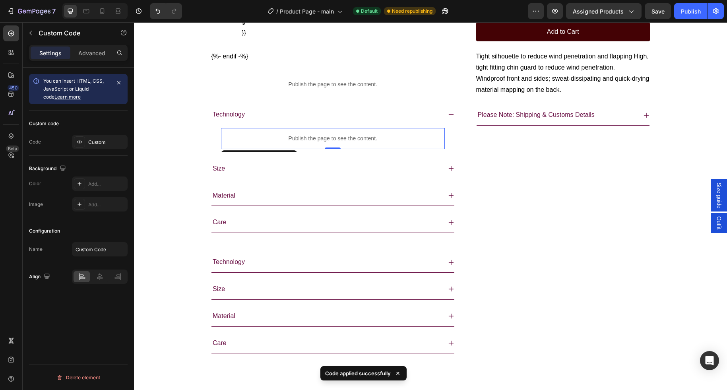
click at [300, 149] on div "Publish the page to see the content." at bounding box center [333, 138] width 224 height 21
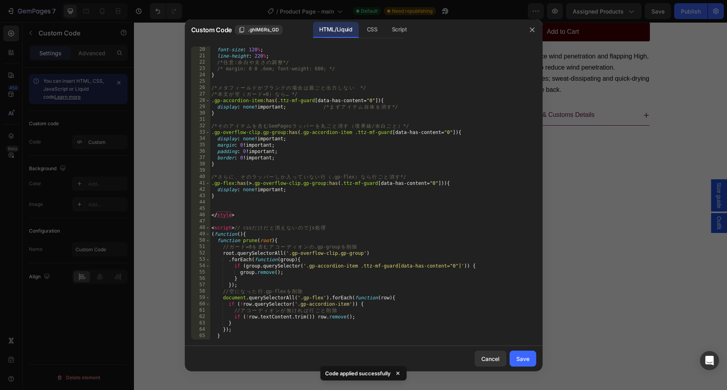
scroll to position [138, 0]
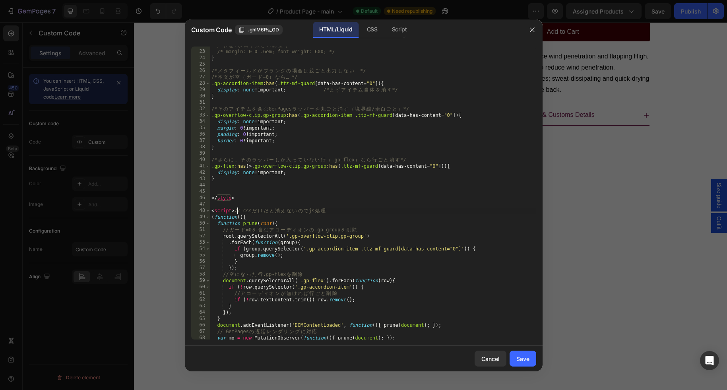
click at [237, 210] on div "/* 任 意 : 余 白 や 太 さ の [PERSON_NAME] */ /* margin: 0 0 .6em; font-weight: 600; */…" at bounding box center [373, 195] width 326 height 306
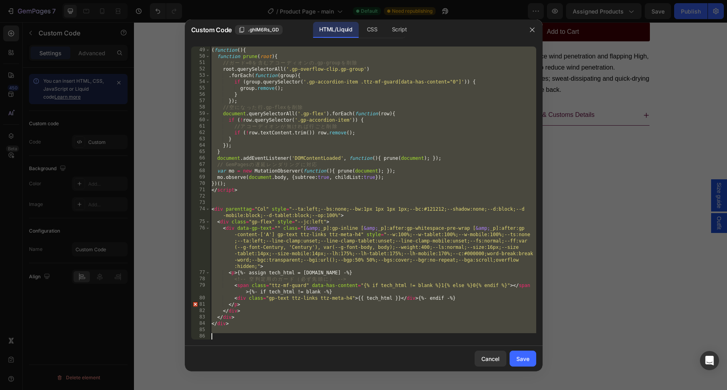
scroll to position [305, 0]
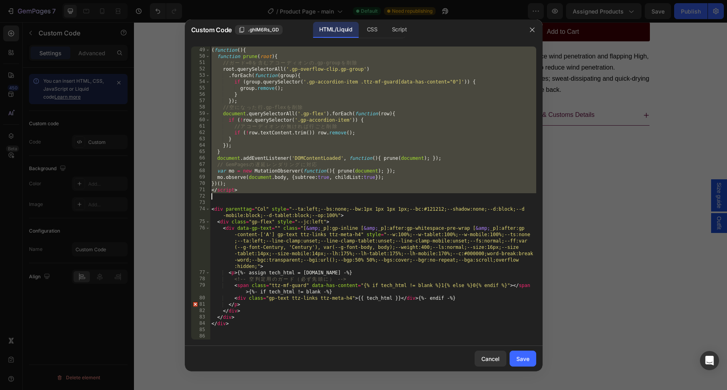
drag, startPoint x: 237, startPoint y: 210, endPoint x: 356, endPoint y: 190, distance: 121.3
click at [356, 190] on div "< script > // css だ け だ と 消 え な い の で js 処 理 ( function ( ) { function prune ( …" at bounding box center [373, 194] width 326 height 306
type textarea "</script>"
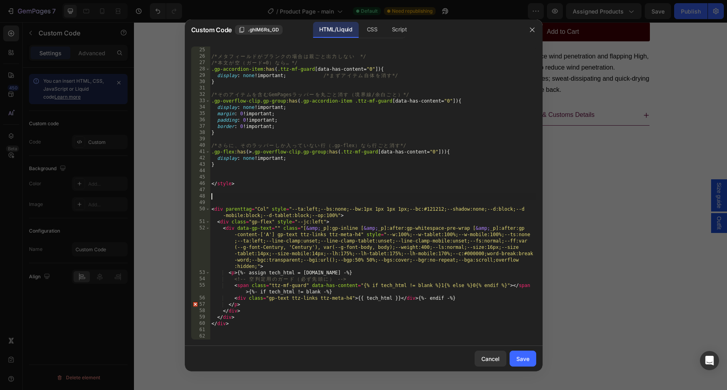
scroll to position [152, 0]
type textarea "</style>"
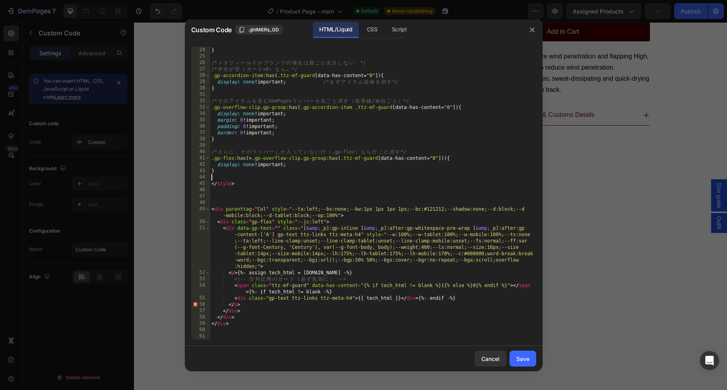
scroll to position [146, 0]
click at [528, 357] on div "Save" at bounding box center [522, 359] width 13 height 8
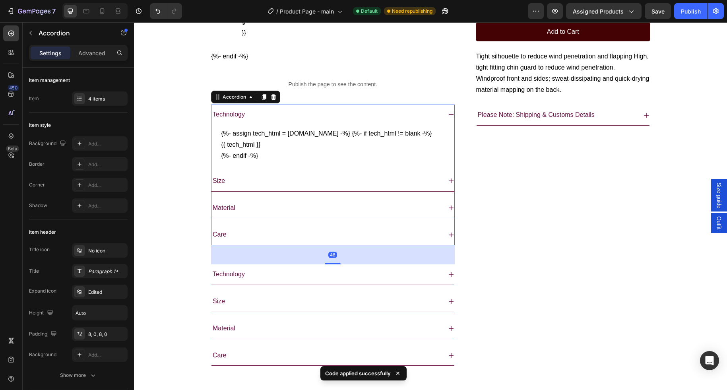
click at [288, 122] on div "Technology" at bounding box center [327, 115] width 230 height 14
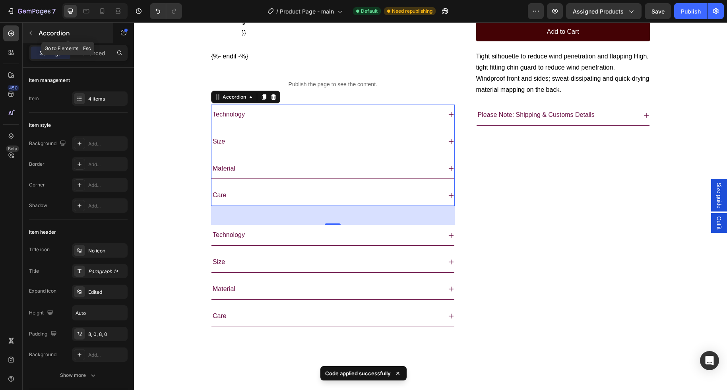
click at [30, 30] on icon "button" at bounding box center [30, 33] width 6 height 6
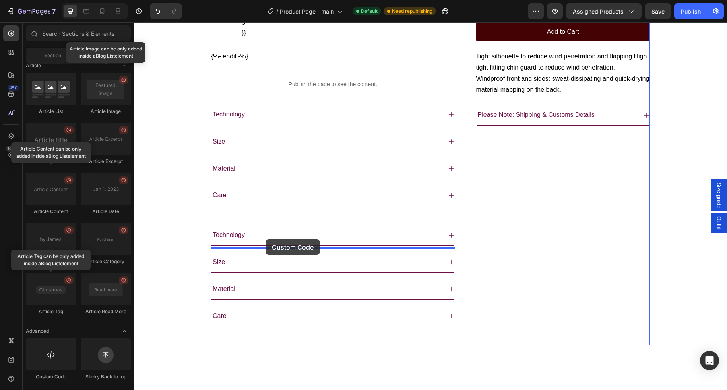
drag, startPoint x: 188, startPoint y: 373, endPoint x: 266, endPoint y: 239, distance: 154.3
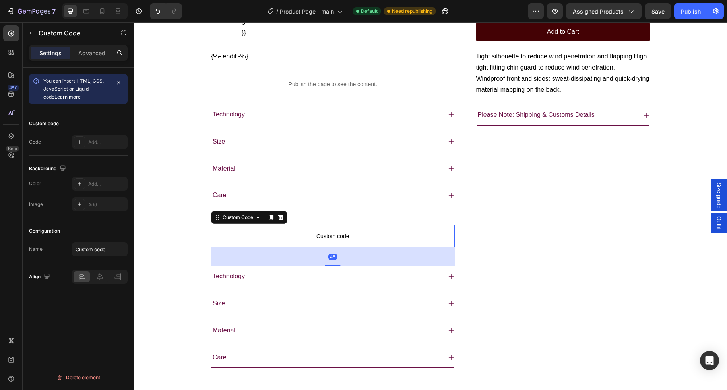
click at [348, 241] on span "Custom code" at bounding box center [333, 236] width 244 height 10
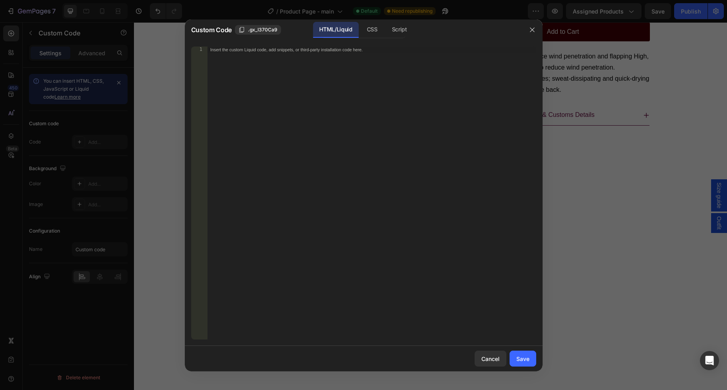
click at [310, 107] on div "Insert the custom Liquid code, add snippets, or third-party installation code h…" at bounding box center [371, 200] width 329 height 306
paste textarea "</script>"
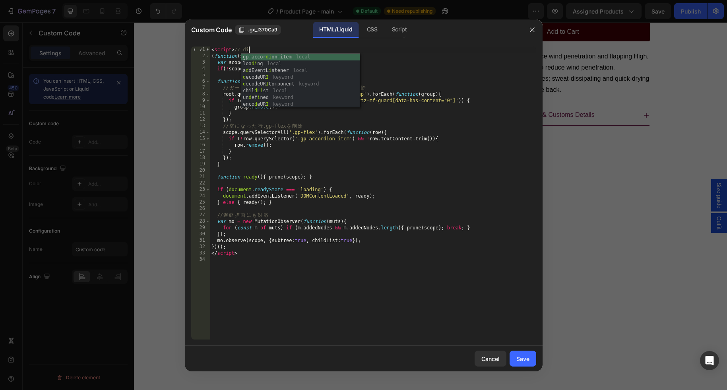
scroll to position [0, 3]
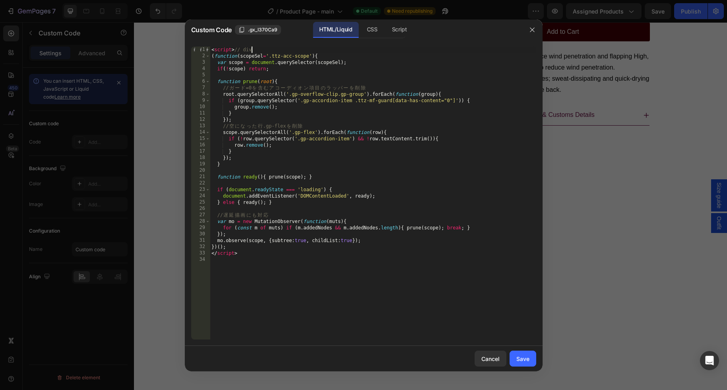
type textarea "の"
type textarea "効かせる"
click at [529, 356] on button "Save" at bounding box center [523, 359] width 27 height 16
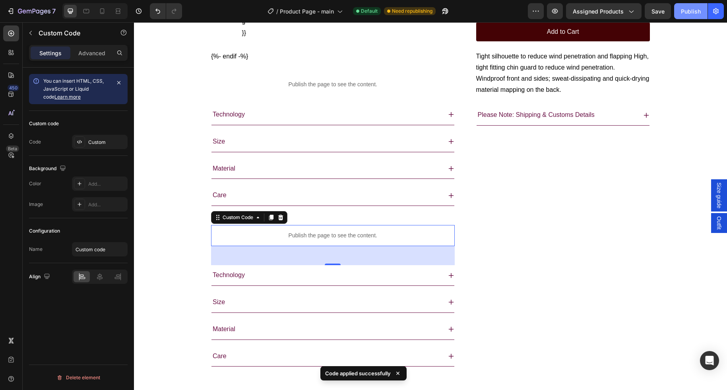
click at [593, 12] on div "Publish" at bounding box center [691, 11] width 20 height 8
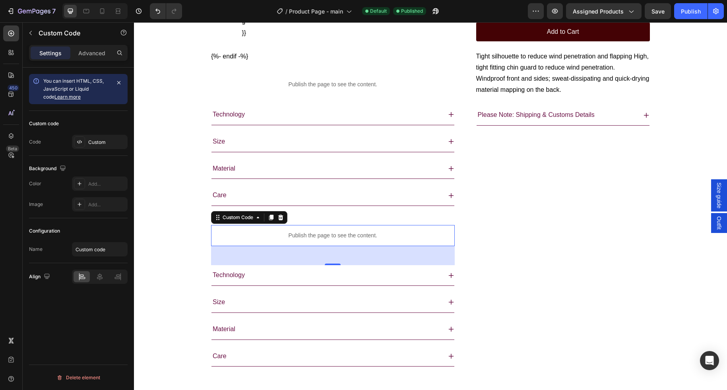
click at [308, 240] on p "Publish the page to see the content." at bounding box center [333, 235] width 244 height 8
click at [280, 221] on icon at bounding box center [281, 217] width 6 height 6
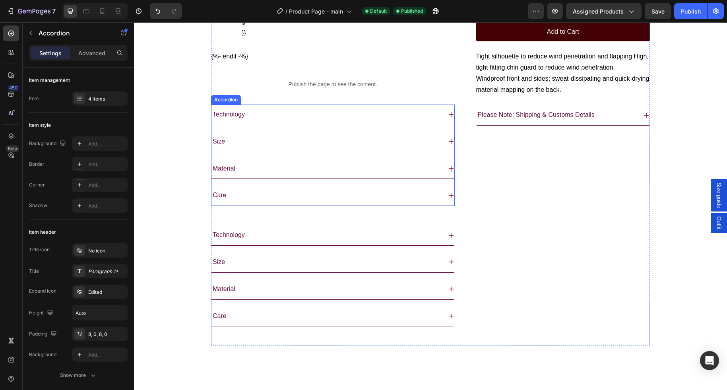
click at [261, 122] on div "Technology" at bounding box center [327, 115] width 230 height 14
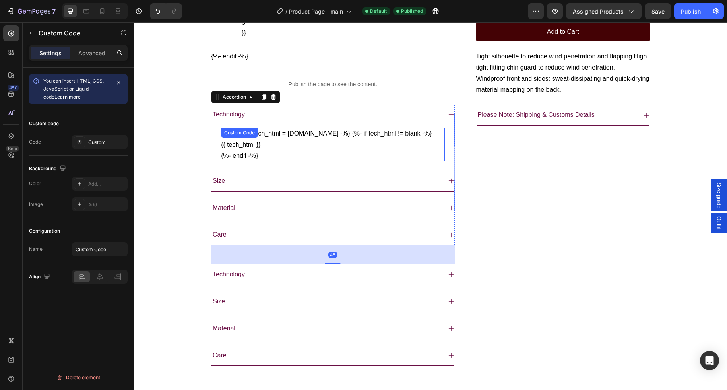
click at [316, 139] on p "{%- assign tech_html = [DOMAIN_NAME] -%} {%- if tech_html != blank -%}" at bounding box center [333, 133] width 224 height 11
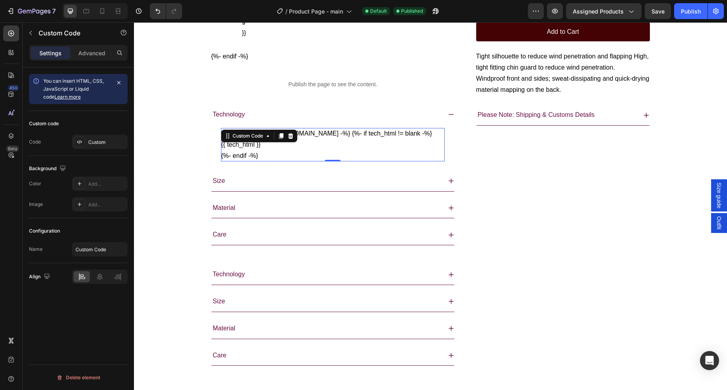
click at [316, 139] on p "{%- assign tech_html = [DOMAIN_NAME] -%} {%- if tech_html != blank -%}" at bounding box center [333, 133] width 224 height 11
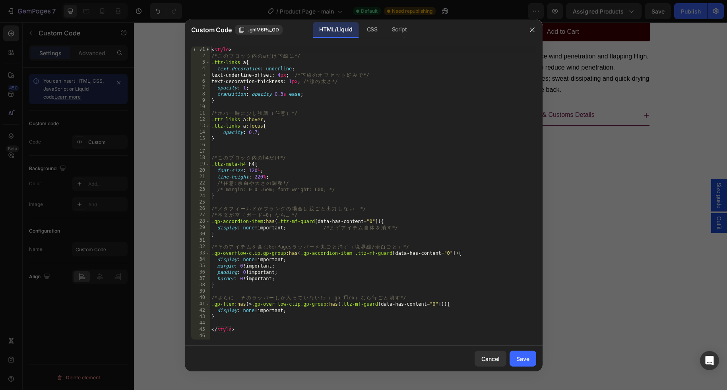
click at [243, 326] on div "< style > /* こ の ブ ロ ッ ク 内 の a だ け 下 線 に */ .ttz-links a { text-decoration : un…" at bounding box center [373, 200] width 326 height 306
type textarea "</style>"
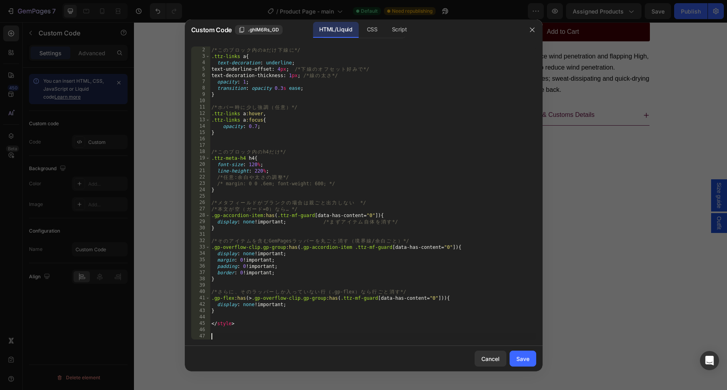
paste textarea "<script>"
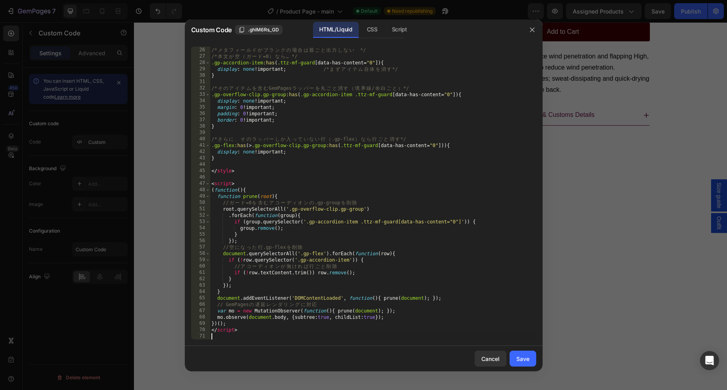
scroll to position [159, 0]
click at [237, 183] on div "/* メ タ フ ィ ー ル ド が ブ ラ ン ク の 場 合 は 親 ご と 出 力 し な い 　 */ /* 本 文 が 空 （ ガ ー ド =0 ）…" at bounding box center [373, 194] width 326 height 306
type textarea "<script>"
click at [527, 356] on div "Save" at bounding box center [522, 359] width 13 height 8
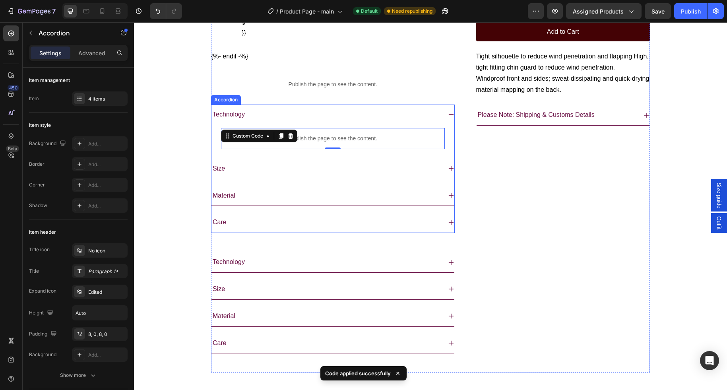
click at [307, 176] on div "Size" at bounding box center [327, 169] width 230 height 14
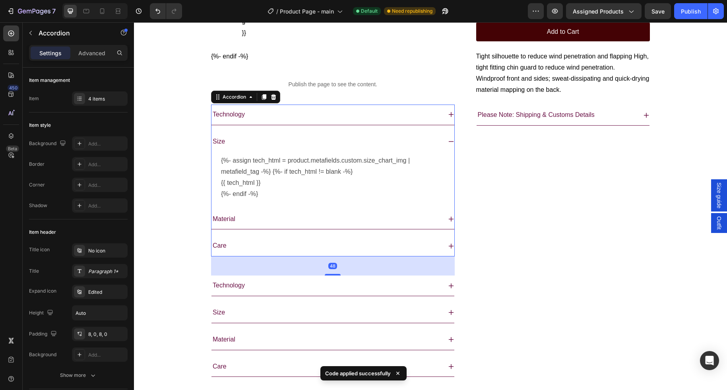
click at [307, 177] on p "{%- assign tech_html = product.metafields.custom.size_chart_img | metafield_tag…" at bounding box center [333, 166] width 224 height 22
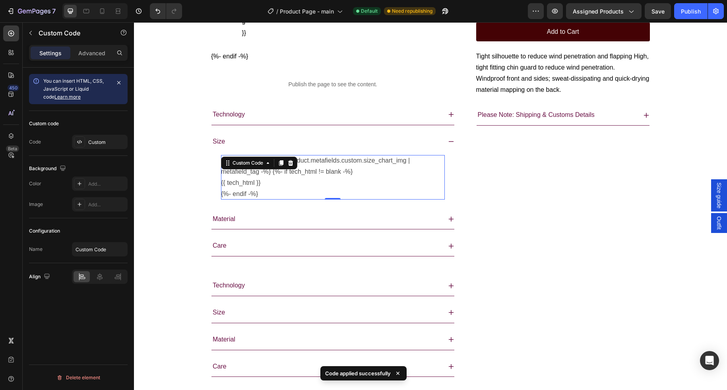
click at [307, 177] on p "{%- assign tech_html = product.metafields.custom.size_chart_img | metafield_tag…" at bounding box center [333, 166] width 224 height 22
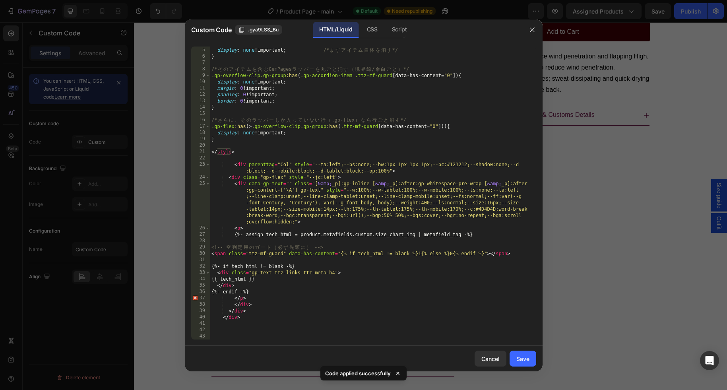
scroll to position [25, 0]
click at [226, 161] on div ".gp-accordion-item :has ( .ttz-mf-guard [ data-has-content = " 0 " ]) { display…" at bounding box center [373, 194] width 326 height 306
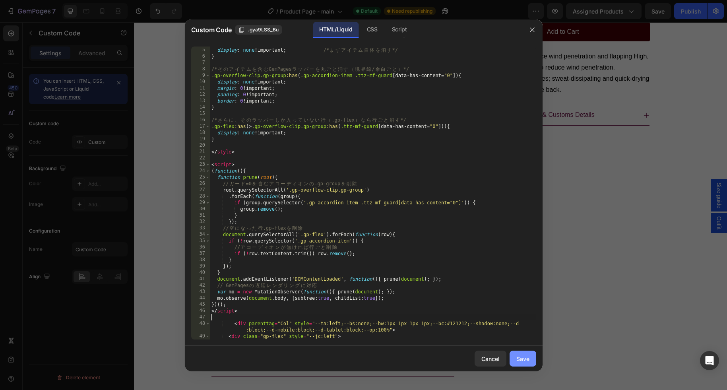
click at [522, 352] on button "Save" at bounding box center [523, 359] width 27 height 16
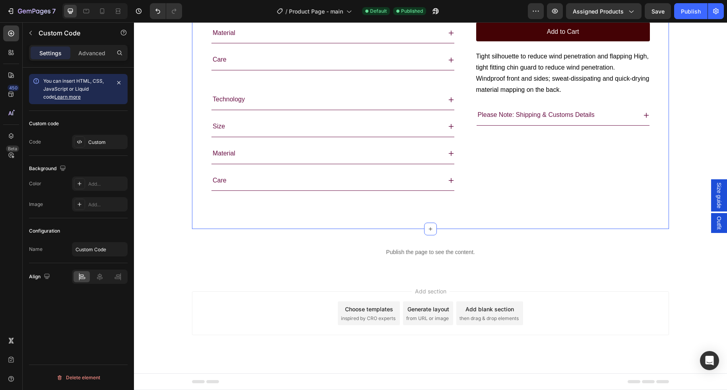
scroll to position [738, 0]
click at [302, 146] on div "Technology Size Material Care" at bounding box center [333, 139] width 244 height 101
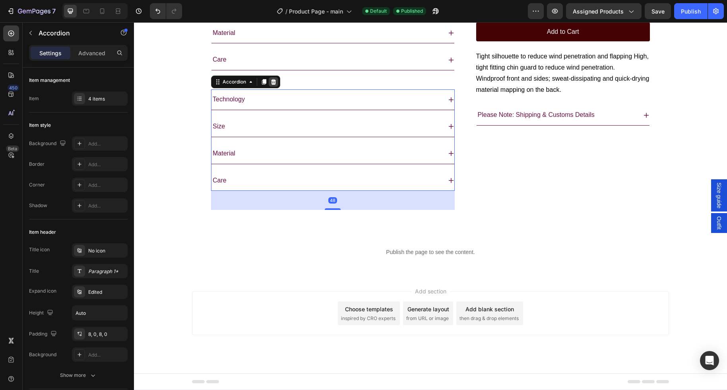
click at [278, 86] on div at bounding box center [274, 82] width 10 height 10
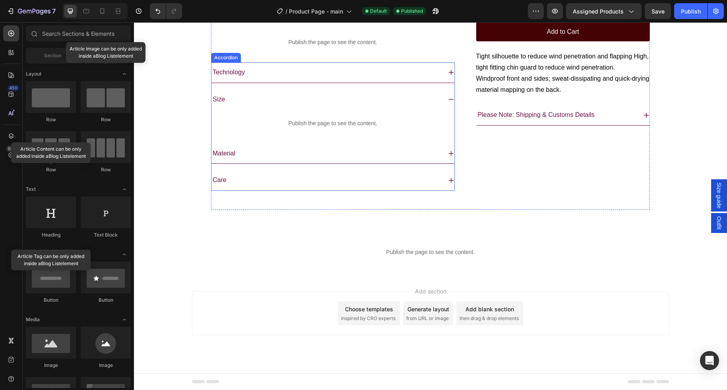
click at [452, 99] on icon at bounding box center [450, 99] width 5 height 1
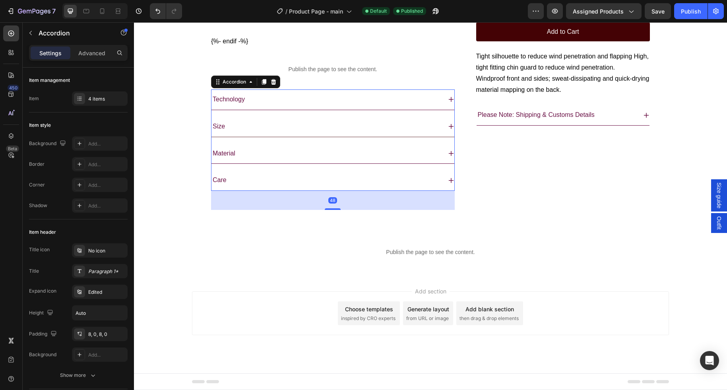
scroll to position [594, 0]
click at [105, 14] on icon at bounding box center [102, 11] width 8 height 8
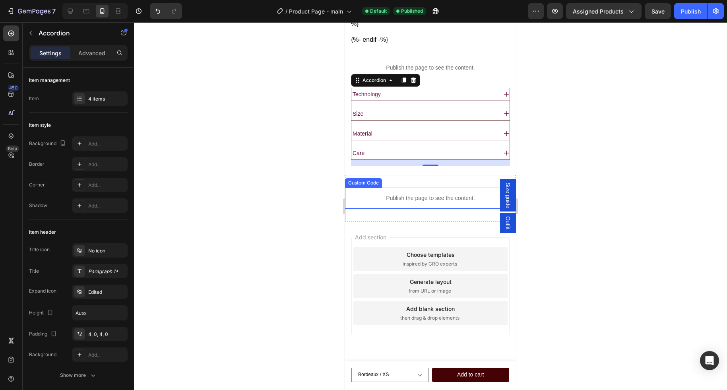
scroll to position [740, 0]
click at [376, 93] on p "Technology" at bounding box center [367, 94] width 28 height 7
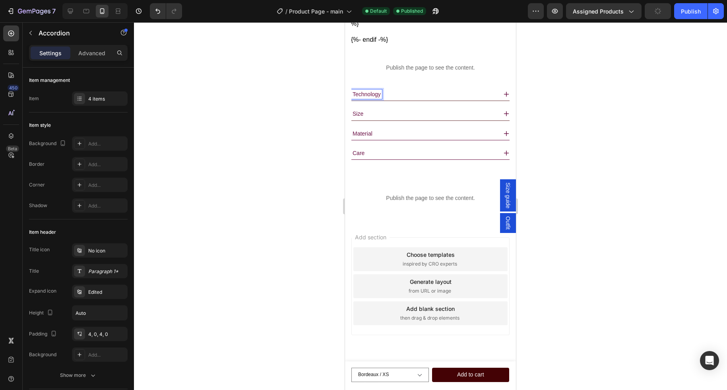
click at [398, 93] on div "Technology" at bounding box center [424, 94] width 146 height 10
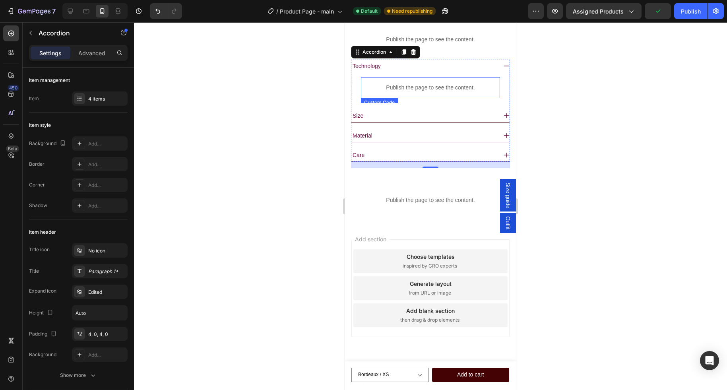
click at [423, 92] on p "Publish the page to see the content." at bounding box center [430, 87] width 139 height 8
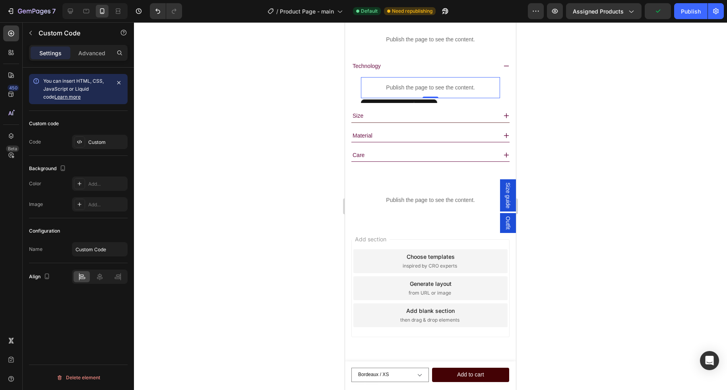
click at [423, 92] on p "Publish the page to see the content." at bounding box center [430, 87] width 139 height 8
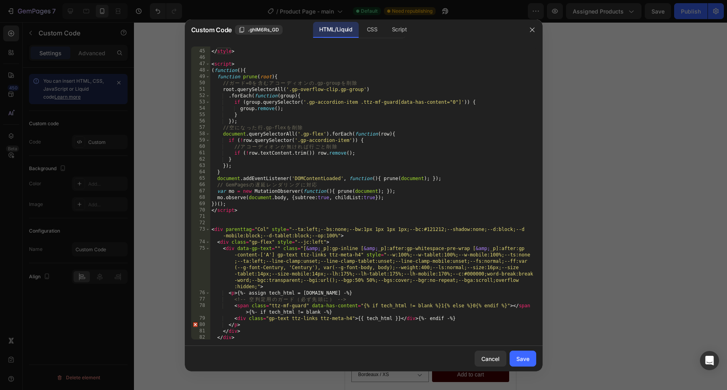
scroll to position [299, 0]
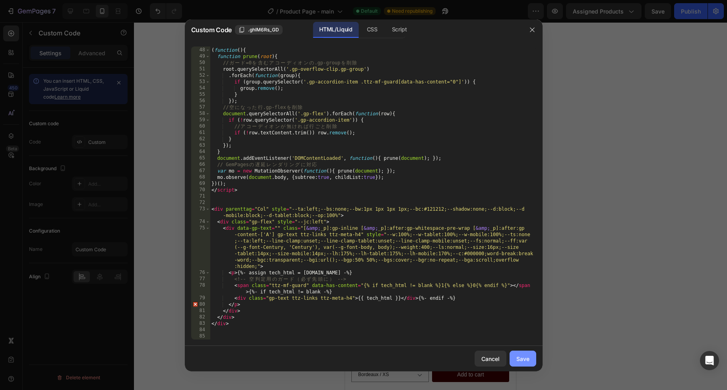
click at [528, 361] on div "Save" at bounding box center [522, 359] width 13 height 8
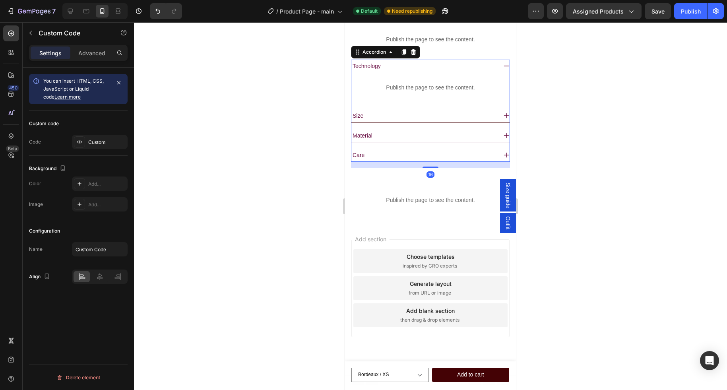
click at [404, 120] on div "Size" at bounding box center [424, 116] width 146 height 10
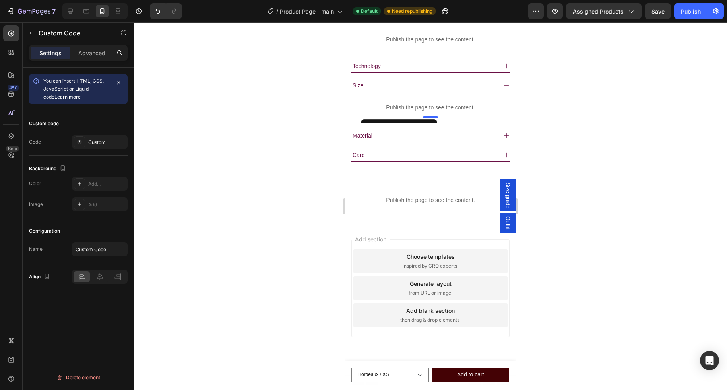
click at [416, 112] on p "Publish the page to see the content." at bounding box center [430, 107] width 139 height 8
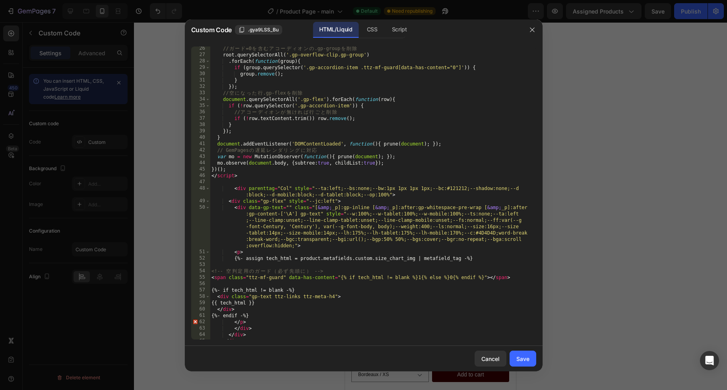
scroll to position [184, 0]
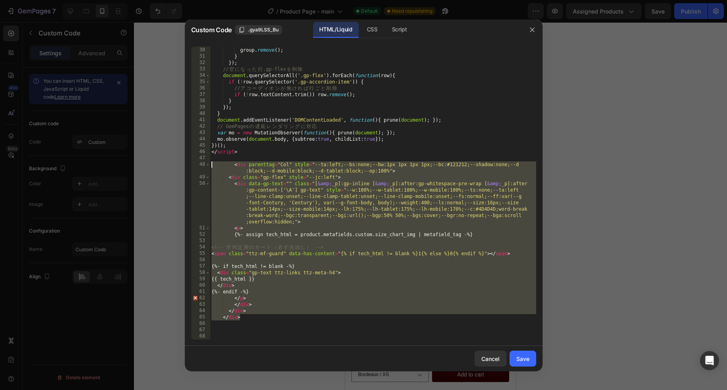
drag, startPoint x: 266, startPoint y: 317, endPoint x: 192, endPoint y: 163, distance: 170.4
click at [192, 163] on div "</div> 29 30 31 32 33 34 35 36 37 38 39 40 41 42 43 44 45 46 47 48 49 50 51 52 …" at bounding box center [363, 193] width 345 height 293
paste textarea "</div"
type textarea "</div>"
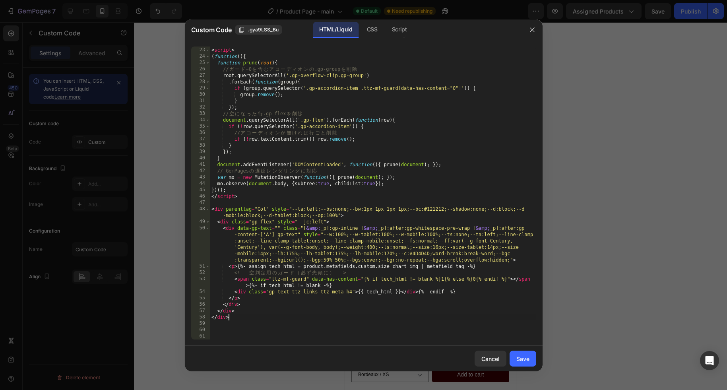
scroll to position [140, 0]
click at [524, 355] on div "Save" at bounding box center [522, 359] width 13 height 8
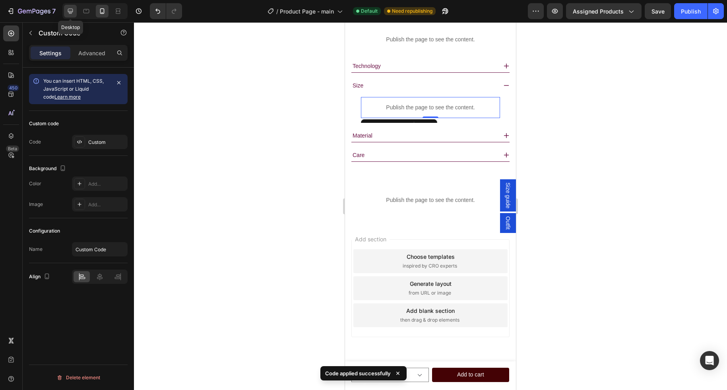
click at [70, 10] on icon at bounding box center [70, 11] width 8 height 8
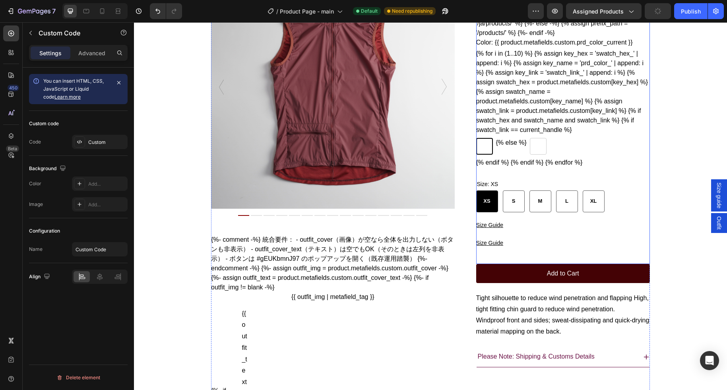
scroll to position [91, 0]
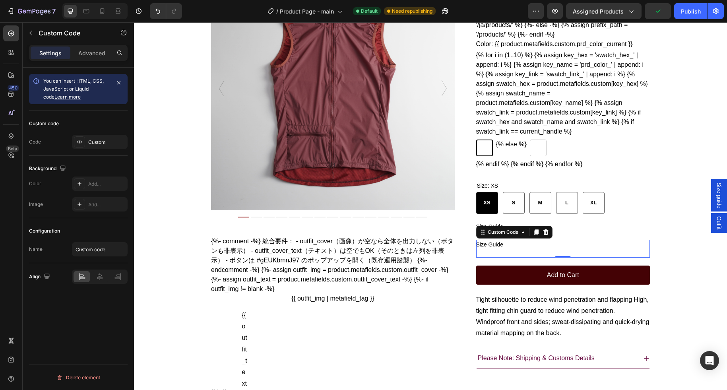
click at [518, 250] on gp-row "Size Guide" at bounding box center [563, 245] width 174 height 10
click at [517, 250] on gp-row "Size Guide" at bounding box center [563, 245] width 174 height 10
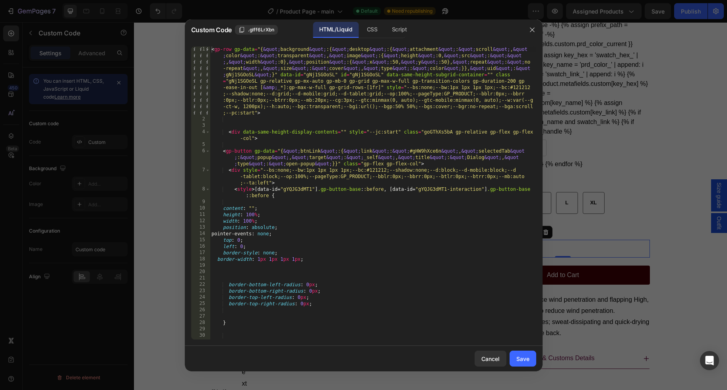
scroll to position [311, 0]
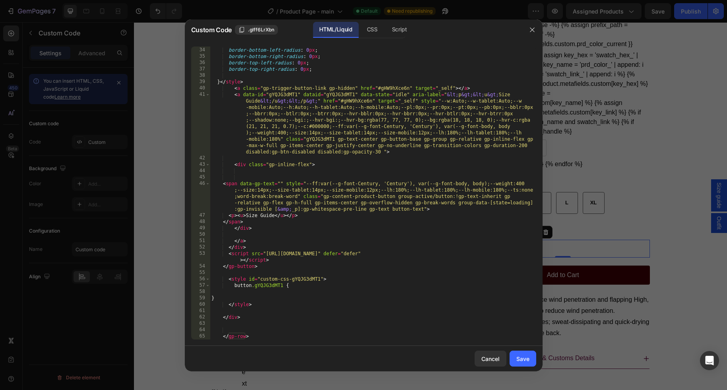
click at [384, 274] on div "border-bottom-left-radius : 0 px ; border-bottom-right-radius : 0 px ; border-t…" at bounding box center [373, 194] width 326 height 306
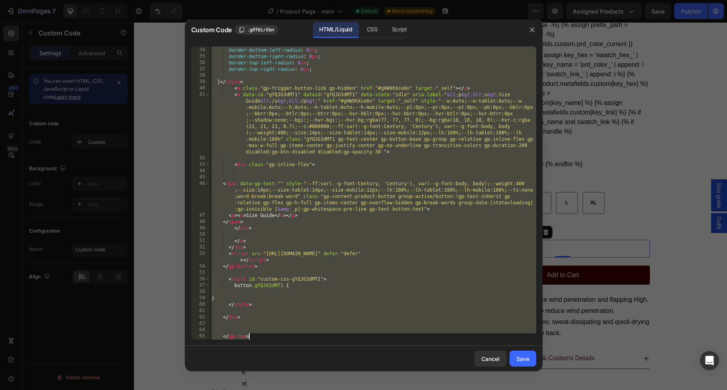
click at [370, 307] on div "border-bottom-left-radius : 0 px ; border-bottom-right-radius : 0 px ; border-t…" at bounding box center [373, 193] width 326 height 293
type textarea "</style>"
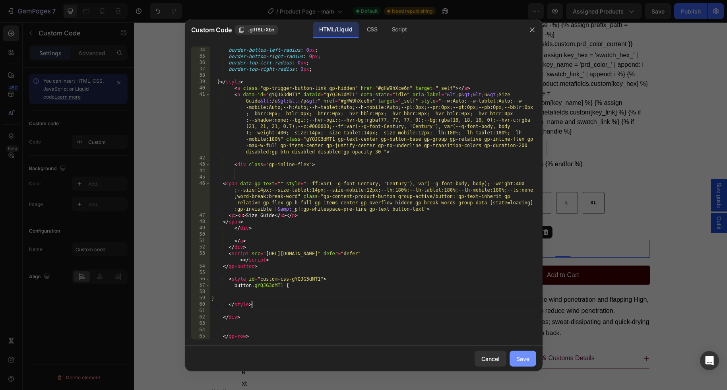
click at [524, 355] on div "Save" at bounding box center [522, 359] width 13 height 8
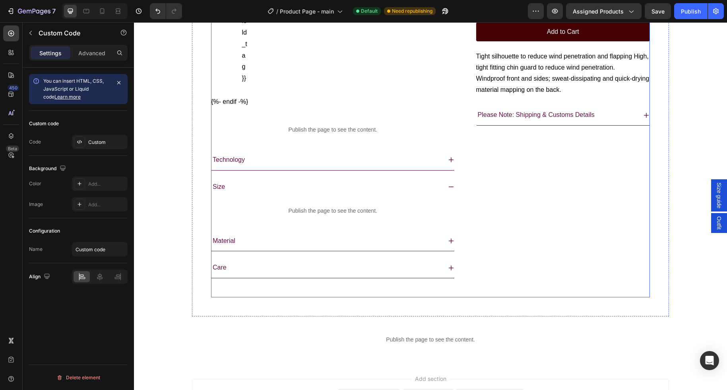
scroll to position [621, 0]
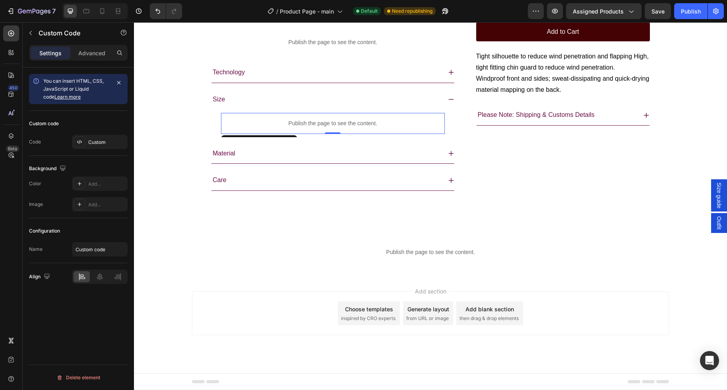
click at [318, 120] on p "Publish the page to see the content." at bounding box center [333, 123] width 224 height 8
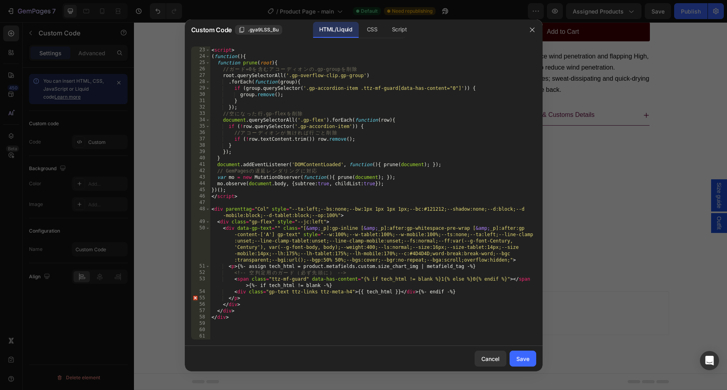
scroll to position [140, 0]
type textarea "<p>{%- assign tech_html = product.metafields.custom.size_chart_img | metafield_…"
drag, startPoint x: 302, startPoint y: 266, endPoint x: 416, endPoint y: 270, distance: 114.6
click at [416, 270] on div "< script > ( function ( ) { function prune ( root ) { // ガ ー ド =0 を 含 む ア コ ー デ…" at bounding box center [373, 194] width 326 height 306
click at [528, 357] on div "Save" at bounding box center [522, 359] width 13 height 8
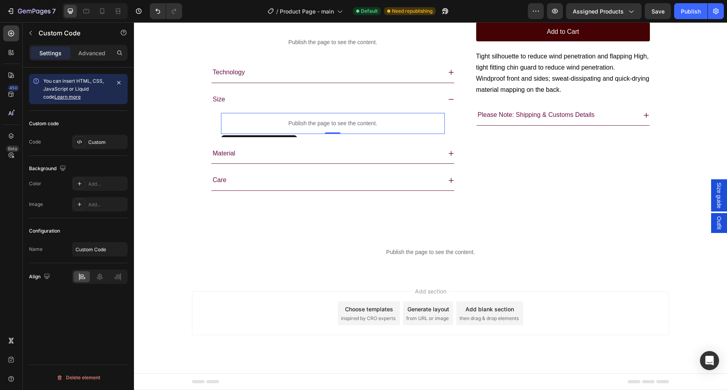
click at [267, 126] on p "Publish the page to see the content." at bounding box center [333, 123] width 224 height 8
click at [256, 96] on div "Size" at bounding box center [327, 100] width 230 height 14
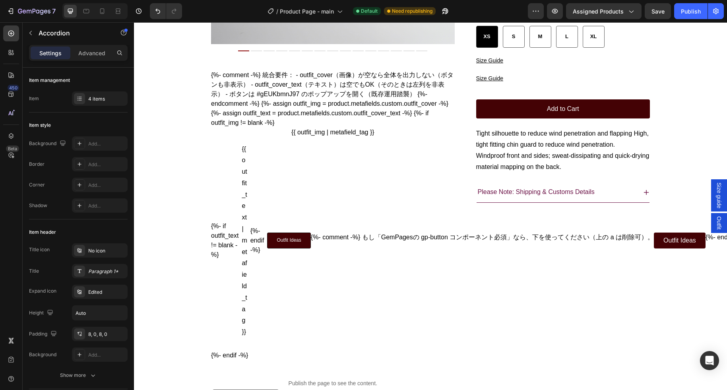
scroll to position [309, 0]
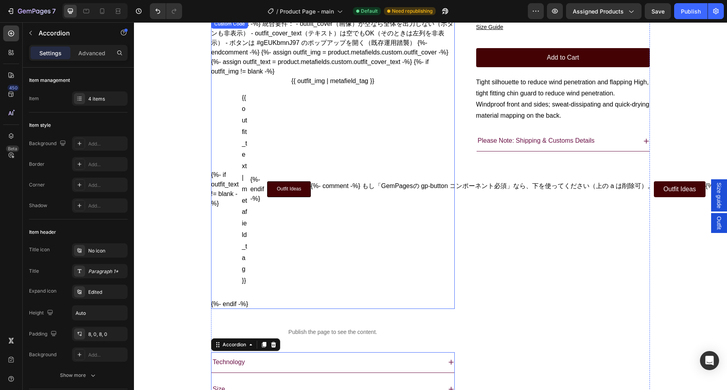
click at [350, 193] on div "Outfit Ideas {%- comment -%} もし「GemPagesの gp-button コンポーネント必須」なら、下を使ってください（上の a…" at bounding box center [516, 189] width 499 height 16
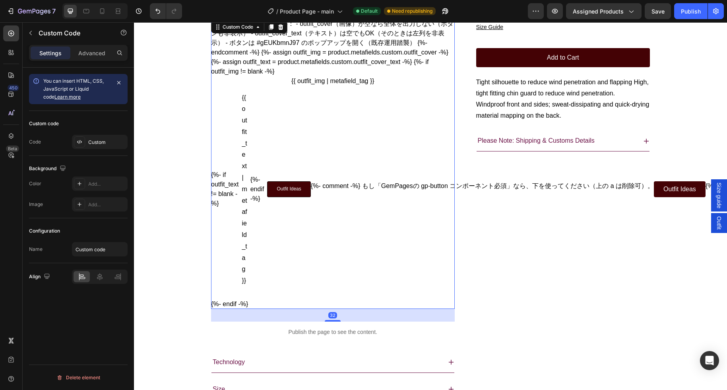
click at [350, 193] on div "Outfit Ideas {%- comment -%} もし「GemPagesの gp-button コンポーネント必須」なら、下を使ってください（上の a…" at bounding box center [516, 189] width 499 height 16
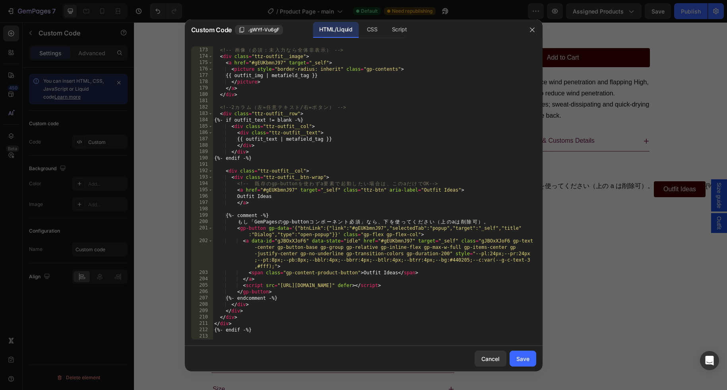
scroll to position [1094, 0]
click at [485, 354] on button "Cancel" at bounding box center [491, 359] width 32 height 16
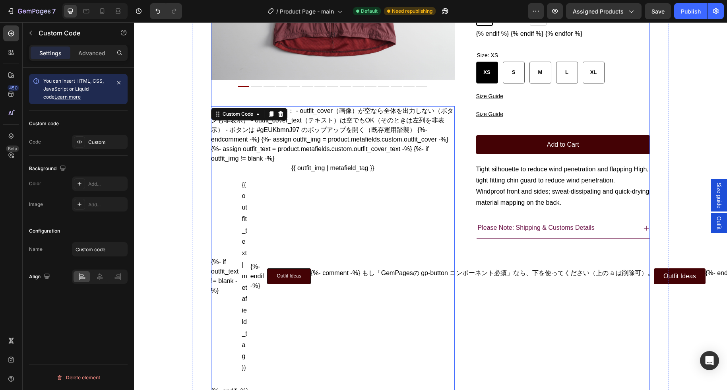
scroll to position [210, 0]
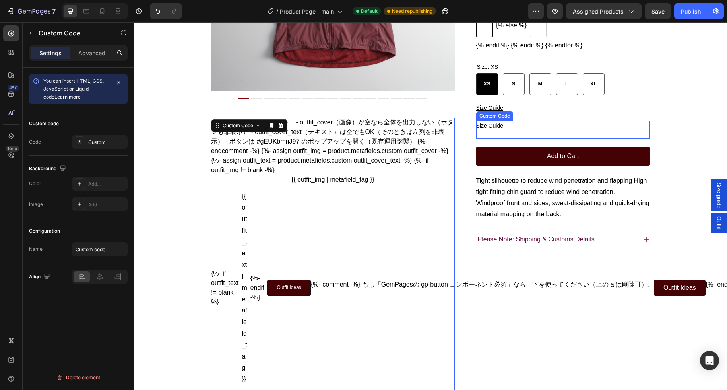
click at [512, 131] on gp-row "Size Guide" at bounding box center [563, 126] width 174 height 10
click at [508, 117] on div "Custom Code" at bounding box center [503, 113] width 34 height 7
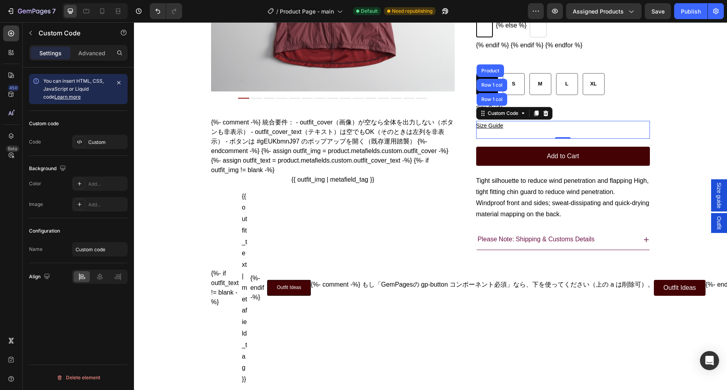
click at [519, 131] on gp-row "Size Guide" at bounding box center [563, 126] width 174 height 10
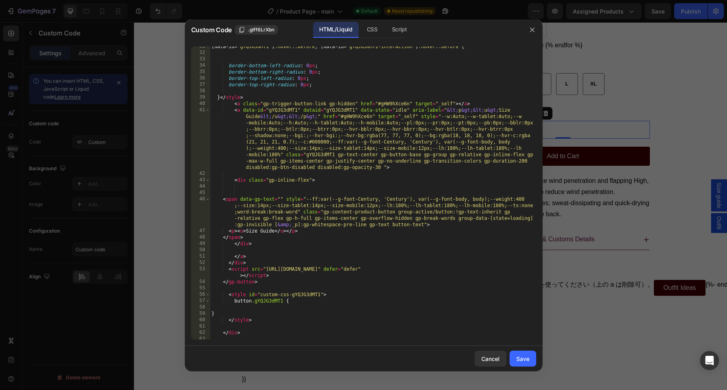
scroll to position [311, 0]
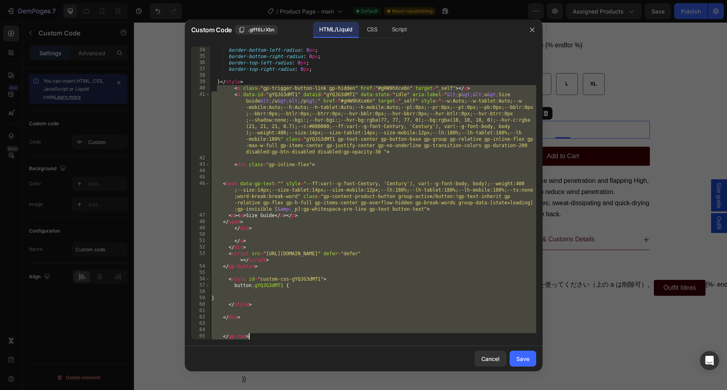
drag, startPoint x: 217, startPoint y: 89, endPoint x: 340, endPoint y: 345, distance: 284.2
click at [340, 345] on div "<a class="gp-trigger-button-link gp-hidden" href="#gHW9hXce6n" target="_self"><…" at bounding box center [364, 193] width 358 height 306
click at [239, 87] on div "border-bottom-left-radius : 0 px ; border-bottom-right-radius : 0 px ; border-t…" at bounding box center [373, 194] width 326 height 306
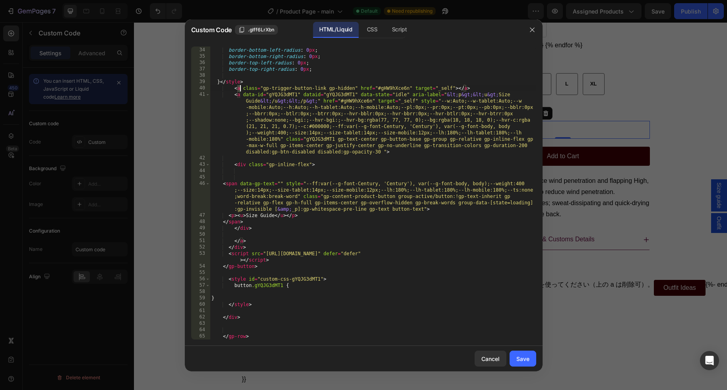
click at [239, 87] on div "border-bottom-left-radius : 0 px ; border-bottom-right-radius : 0 px ; border-t…" at bounding box center [373, 194] width 326 height 306
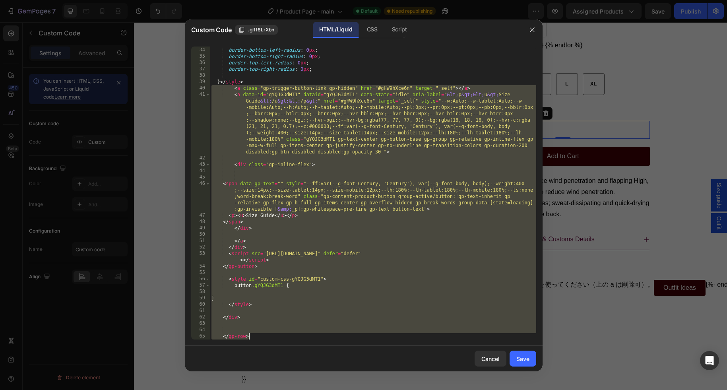
drag, startPoint x: 239, startPoint y: 87, endPoint x: 337, endPoint y: 356, distance: 286.8
click at [337, 356] on div "Custom Code .glff6LrXbn HTML/Liquid CSS Script <a class="gp-trigger-button-link…" at bounding box center [364, 195] width 358 height 352
paste textarea
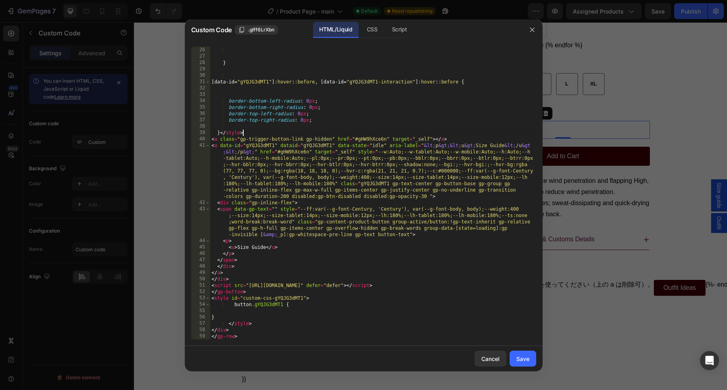
click at [256, 131] on div "border-top-right-radius : 0 px ; } [ data-id = " gYQJG3dMT1 " ] :hover : :befor…" at bounding box center [373, 194] width 326 height 306
type textarea "}</style>"
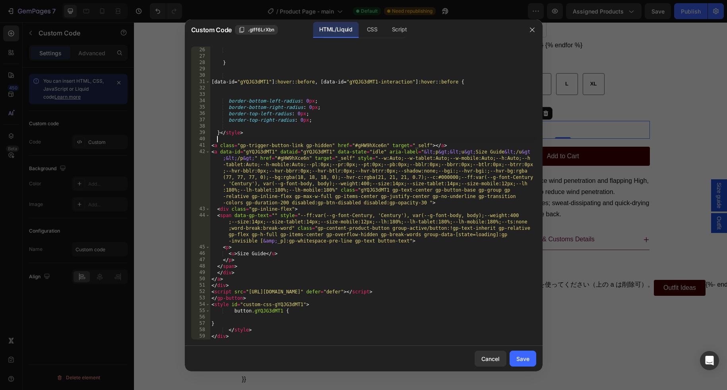
click at [214, 145] on div "border-top-right-radius : 0 px ; } [ data-id = " gYQJG3dMT1 " ] :hover : :befor…" at bounding box center [373, 194] width 326 height 306
click at [214, 151] on div "border-top-right-radius : 0 px ; } [ data-id = " gYQJG3dMT1 " ] :hover : :befor…" at bounding box center [373, 194] width 326 height 306
click at [217, 153] on div "border-top-right-radius : 0 px ; } [ data-id = " gYQJG3dMT1 " ] :hover : :befor…" at bounding box center [373, 194] width 326 height 306
click at [216, 153] on div "border-top-right-radius : 0 px ; } [ data-id = " gYQJG3dMT1 " ] :hover : :befor…" at bounding box center [373, 194] width 326 height 306
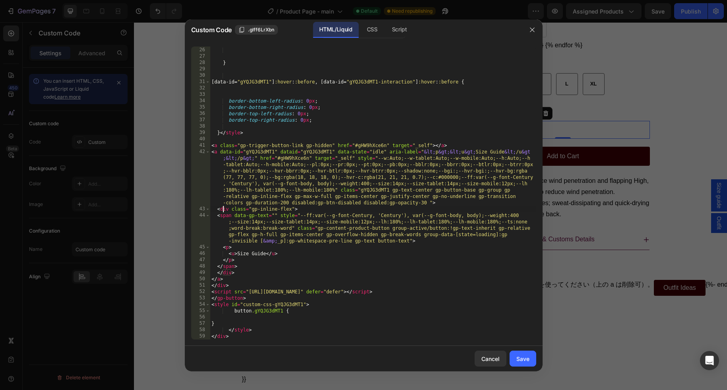
click at [224, 209] on div "border-top-right-radius : 0 px ; } [ data-id = " gYQJG3dMT1 " ] :hover : :befor…" at bounding box center [373, 194] width 326 height 306
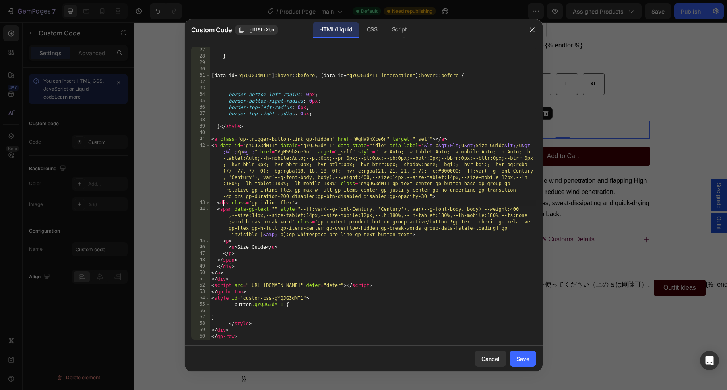
click at [219, 272] on div "} [ data-id = " gYQJG3dMT1 " ] :hover : :before , [ data-id = " gYQJG3dMT1-inte…" at bounding box center [373, 194] width 326 height 306
click at [219, 278] on div "} [ data-id = " gYQJG3dMT1 " ] :hover : :before , [ data-id = " gYQJG3dMT1-inte…" at bounding box center [373, 194] width 326 height 306
click at [220, 279] on div "} [ data-id = " gYQJG3dMT1 " ] :hover : :before , [ data-id = " gYQJG3dMT1-inte…" at bounding box center [373, 194] width 326 height 306
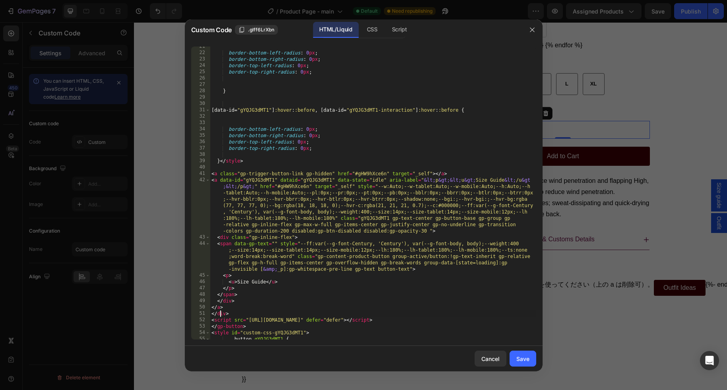
scroll to position [233, 0]
click at [220, 311] on div "border-bottom-left-radius : 0 px ; border-bottom-right-radius : 0 px ; border-t…" at bounding box center [373, 196] width 326 height 306
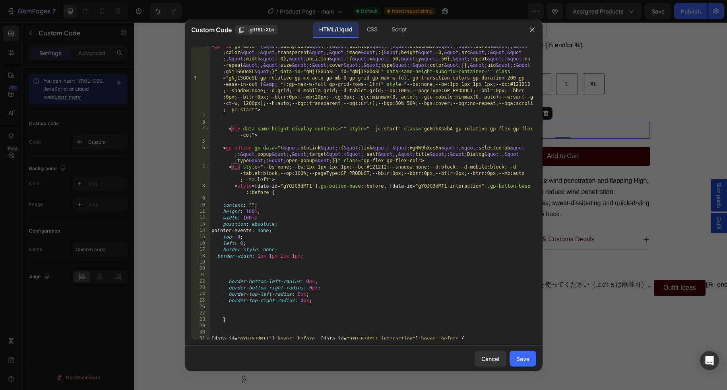
scroll to position [0, 0]
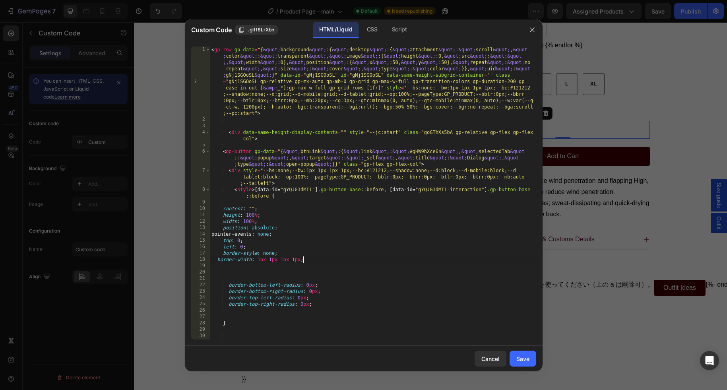
click at [310, 259] on div "< gp-row gp-data = "{ &quot; background &quot; :{ &quot; desktop &quot; :{ &quo…" at bounding box center [373, 231] width 326 height 369
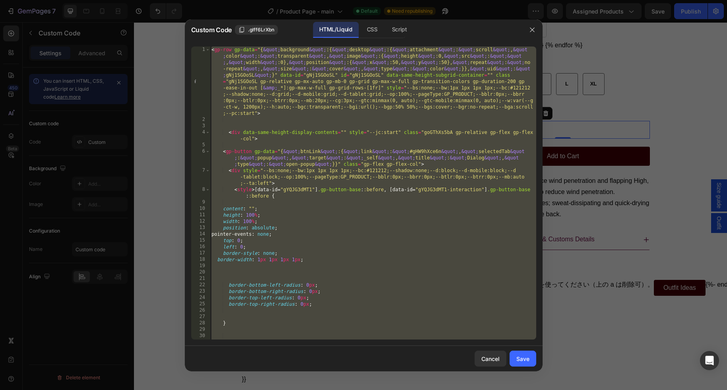
click at [313, 230] on div "< gp-row gp-data = "{ &quot; background &quot; :{ &quot; desktop &quot; :{ &quo…" at bounding box center [373, 231] width 326 height 369
paste textarea
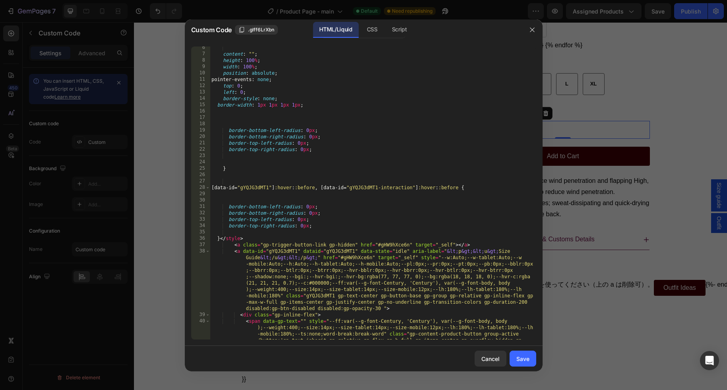
scroll to position [260, 0]
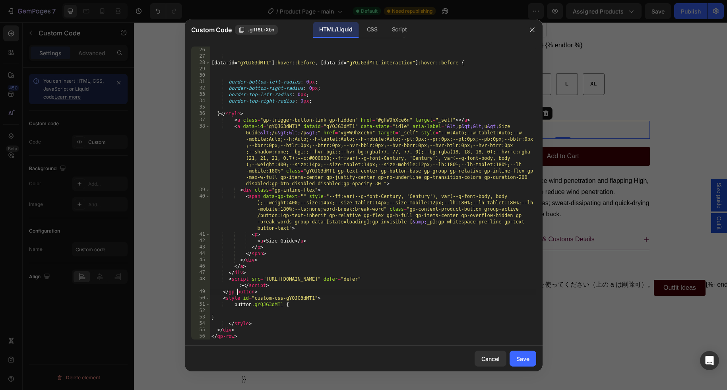
click at [238, 293] on div "} [ data-id = " gYQJG3dMT1 " ] :hover : :before , [ data-id = " gYQJG3dMT1-inte…" at bounding box center [373, 194] width 326 height 306
click at [232, 291] on div "} [ data-id = " gYQJG3dMT1 " ] :hover : :before , [ data-id = " gYQJG3dMT1-inte…" at bounding box center [373, 194] width 326 height 306
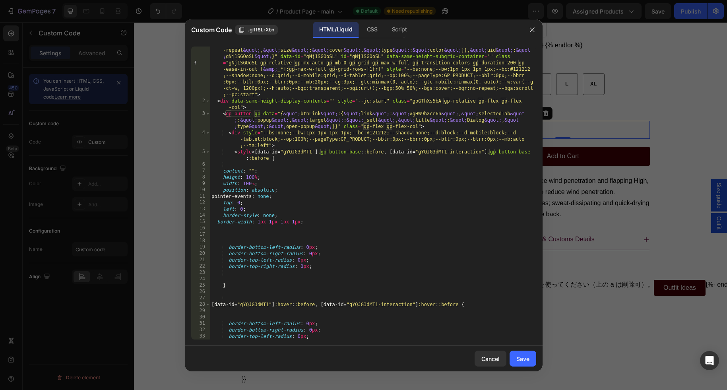
scroll to position [0, 0]
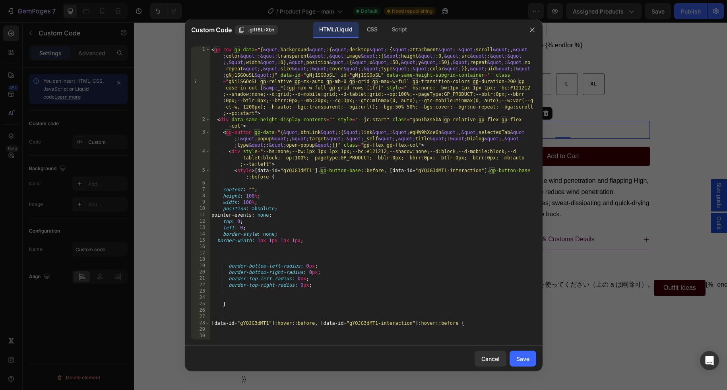
click at [254, 126] on div "< gp-row gp-data = "{ &quot; background &quot; :{ &quot; desktop &quot; :{ &quo…" at bounding box center [373, 231] width 326 height 369
type textarea "<div data-same-height-display-contents="" style="--jc:start" class="goGThXs5bA …"
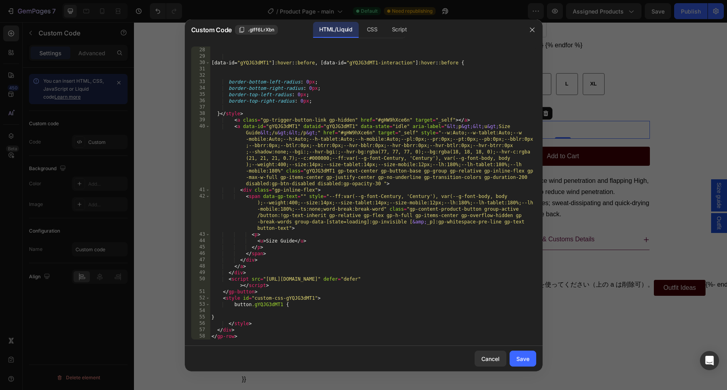
scroll to position [271, 0]
click at [243, 315] on div "} [ data-id = " gYQJG3dMT1 " ] :hover : :before , [ data-id = " gYQJG3dMT1-inte…" at bounding box center [373, 196] width 326 height 306
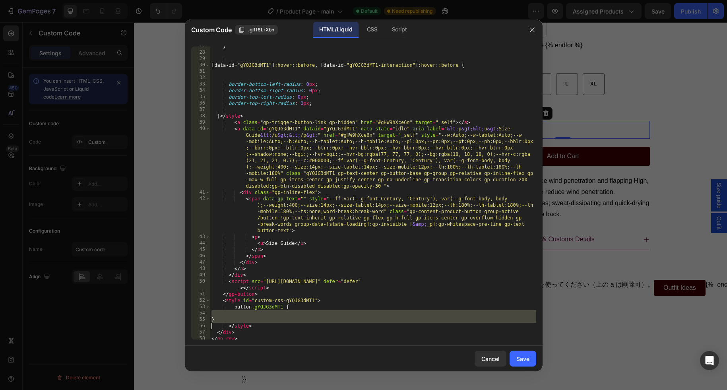
drag, startPoint x: 243, startPoint y: 315, endPoint x: 263, endPoint y: 319, distance: 20.7
click at [263, 319] on div "} [ data-id = " gYQJG3dMT1 " ] :hover : :before , [ data-id = " gYQJG3dMT1-inte…" at bounding box center [373, 196] width 326 height 306
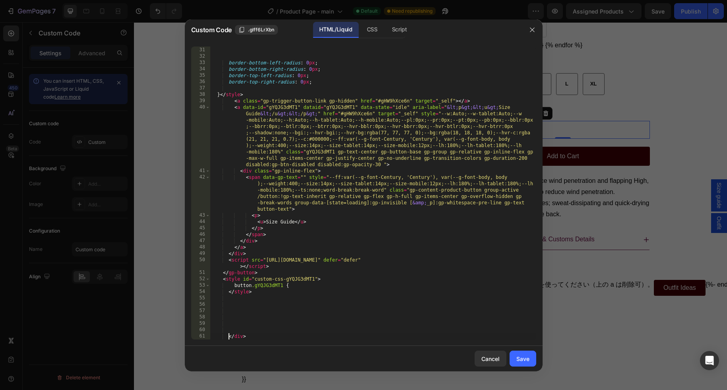
scroll to position [292, 0]
drag, startPoint x: 229, startPoint y: 291, endPoint x: 241, endPoint y: 308, distance: 21.0
click at [229, 291] on div "[ data-id = " gYQJG3dMT1 " ] :hover : :before , [ data-id = " gYQJG3dMT1-intera…" at bounding box center [373, 194] width 326 height 306
type textarea "</style>"
click at [233, 303] on div "[ data-id = " gYQJG3dMT1 " ] :hover : :before , [ data-id = " gYQJG3dMT1-intera…" at bounding box center [373, 194] width 326 height 306
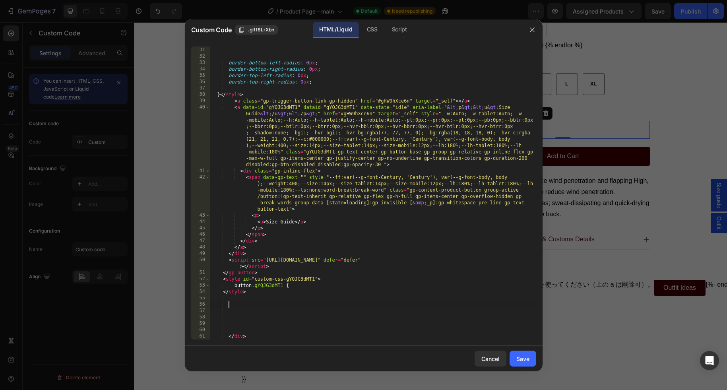
scroll to position [0, 1]
click at [233, 303] on div "[ data-id = " gYQJG3dMT1 " ] :hover : :before , [ data-id = " gYQJG3dMT1-intera…" at bounding box center [373, 194] width 326 height 306
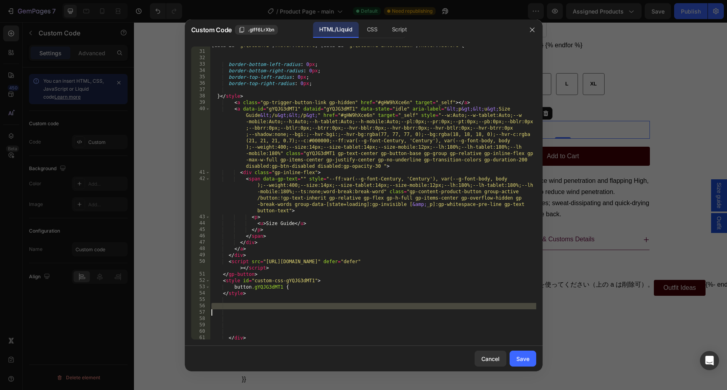
click at [233, 303] on div "[ data-id = " gYQJG3dMT1 " ] :hover : :before , [ data-id = " gYQJG3dMT1-intera…" at bounding box center [373, 195] width 326 height 306
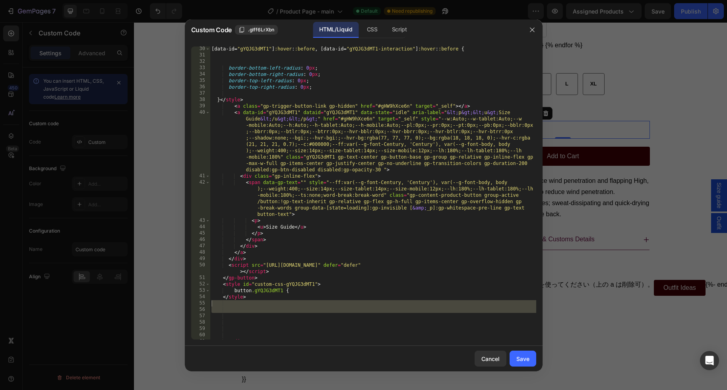
click at [220, 310] on div "[ data-id = " gYQJG3dMT1 " ] :hover : :before , [ data-id = " gYQJG3dMT1-intera…" at bounding box center [373, 199] width 326 height 306
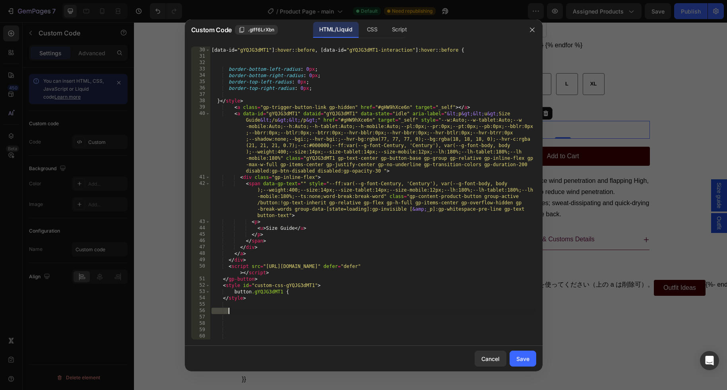
click at [220, 310] on div "[ data-id = " gYQJG3dMT1 " ] :hover : :before , [ data-id = " gYQJG3dMT1-intera…" at bounding box center [373, 194] width 326 height 306
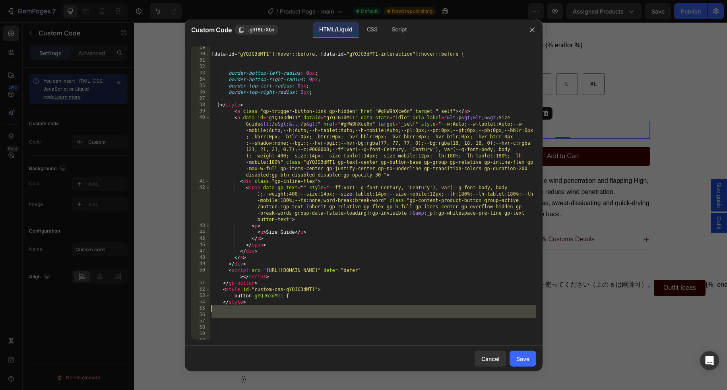
paste textarea "{%- endif -%}"
type textarea "{%- endif -%}"
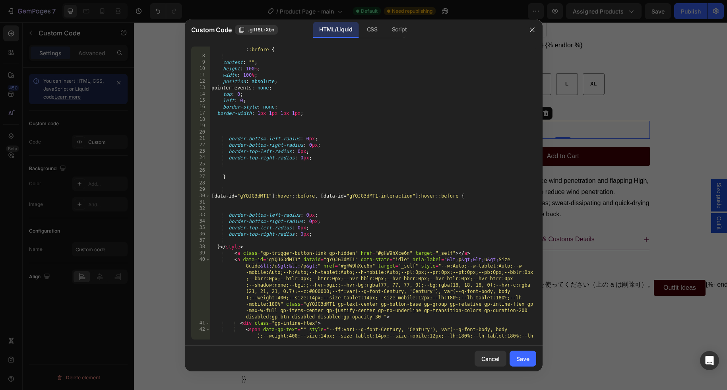
scroll to position [0, 0]
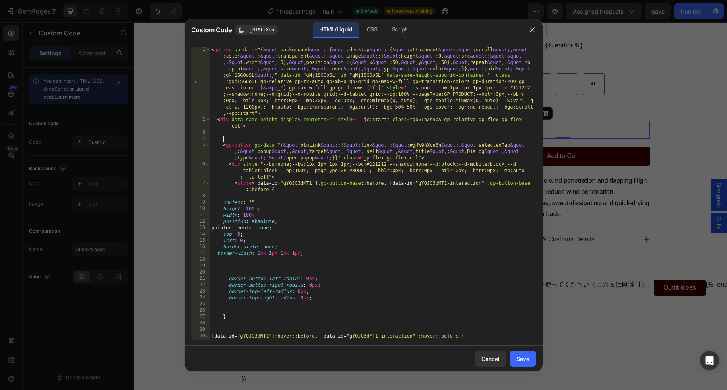
click at [222, 139] on div "< gp-row gp-data = "{ &quot; background &quot; :{ &quot; desktop &quot; :{ &quo…" at bounding box center [373, 231] width 326 height 369
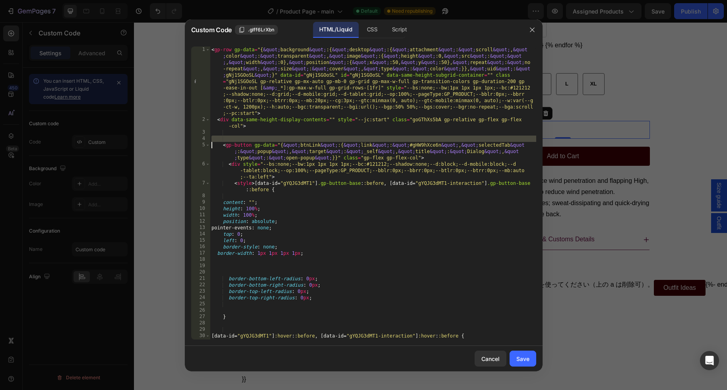
click at [222, 139] on div "< gp-row gp-data = "{ &quot; background &quot; :{ &quot; desktop &quot; :{ &quo…" at bounding box center [373, 231] width 326 height 369
paste textarea
type textarea "<gp-button gp-data="{&quot;btnLink&quot;:{&quot;link&quot;:&quot;#gHW9hXce6n&qu…"
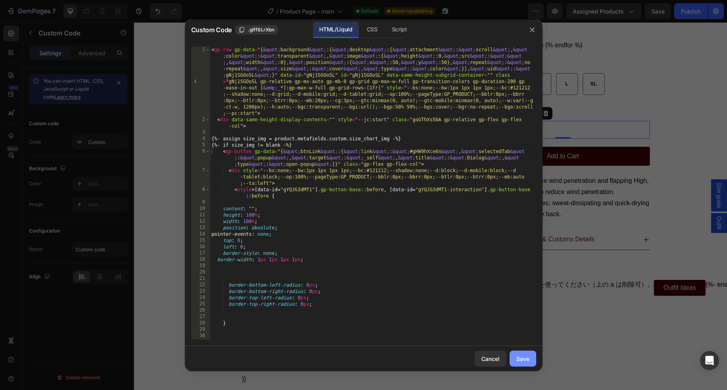
click at [530, 359] on button "Save" at bounding box center [523, 359] width 27 height 16
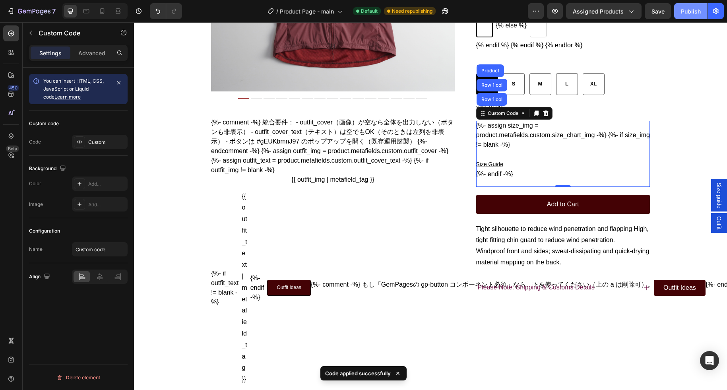
click at [696, 11] on div "Publish" at bounding box center [691, 11] width 20 height 8
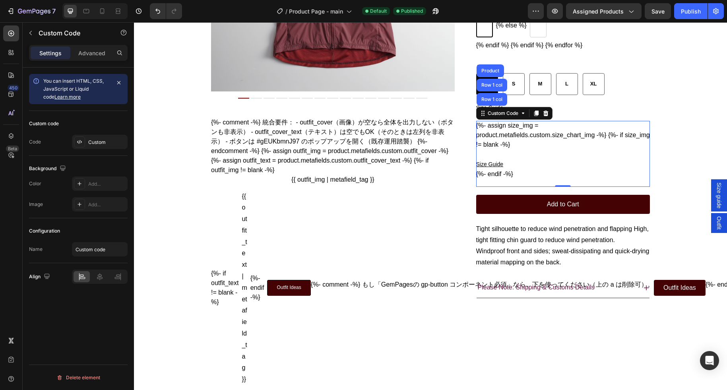
click at [563, 169] on div "Size Guide" at bounding box center [563, 159] width 174 height 20
click at [518, 158] on div "{%- assign size_img = product.metafields.custom.size_chart_img -%} {%- if size_…" at bounding box center [563, 150] width 174 height 58
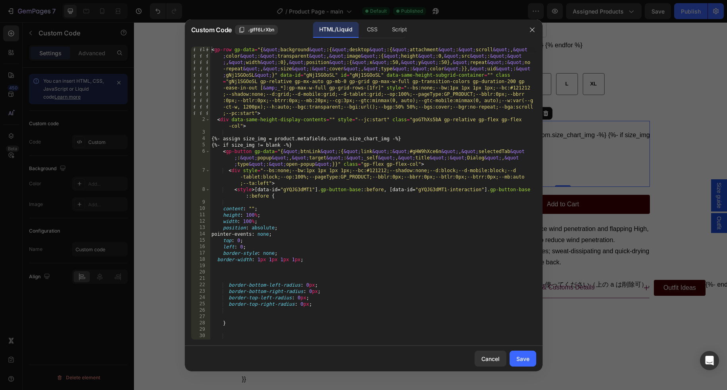
click at [419, 196] on div "< gp-row gp-data = "{ &quot; background &quot; :{ &quot; desktop &quot; :{ &quo…" at bounding box center [373, 231] width 326 height 369
type textarea "</div> </gp-row>"
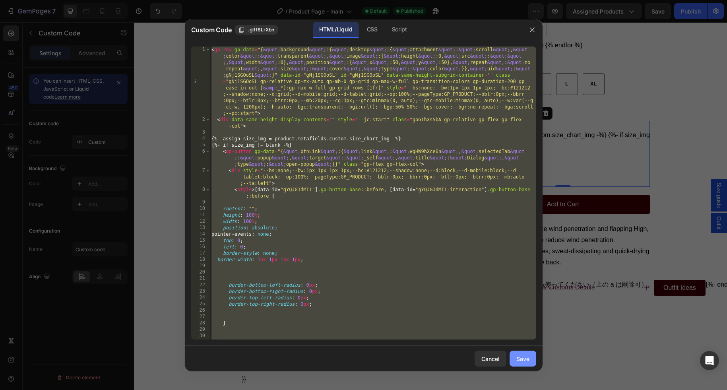
click at [522, 361] on div "Save" at bounding box center [522, 359] width 13 height 8
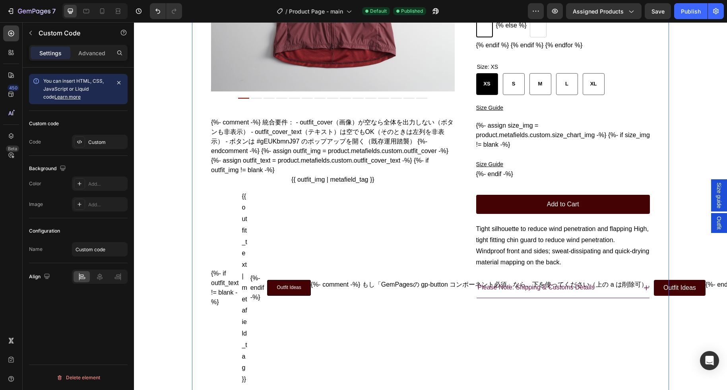
click at [666, 171] on div "Product Images T2 Running Wind Shell Vest Product Title ¥15,400 Product Price P…" at bounding box center [430, 210] width 477 height 762
click at [582, 161] on div "{%- assign size_img = product.metafields.custom.size_chart_img -%} {%- if size_…" at bounding box center [563, 150] width 174 height 58
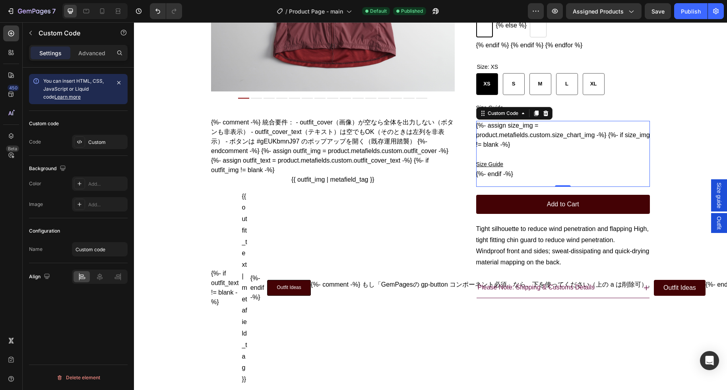
click at [546, 116] on icon at bounding box center [546, 113] width 6 height 6
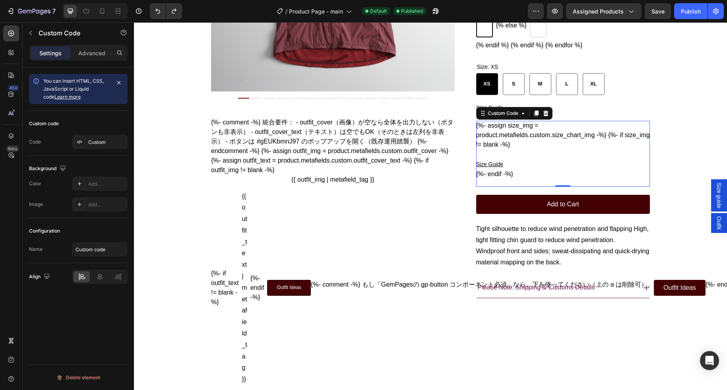
click at [504, 146] on div "{%- assign size_img = product.metafields.custom.size_chart_img -%} {%- if size_…" at bounding box center [563, 150] width 174 height 58
click at [509, 117] on div "Custom Code" at bounding box center [503, 113] width 34 height 7
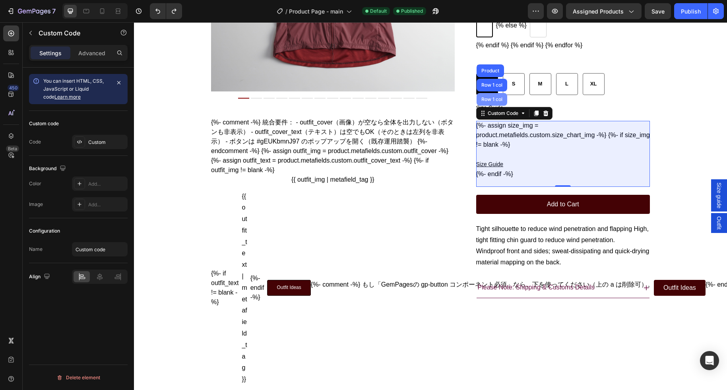
click at [495, 102] on div "Row 1 col" at bounding box center [492, 99] width 24 height 5
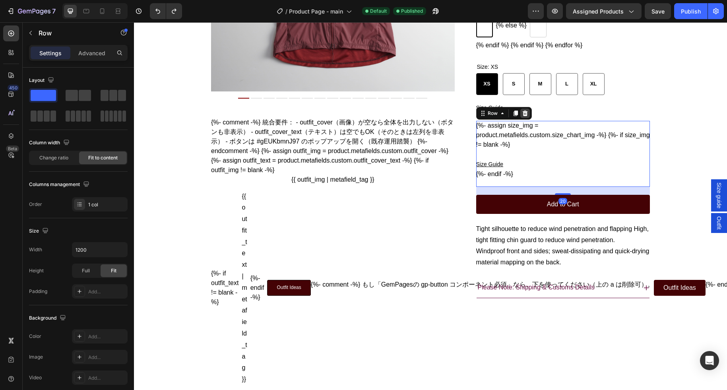
click at [526, 116] on icon at bounding box center [524, 114] width 5 height 6
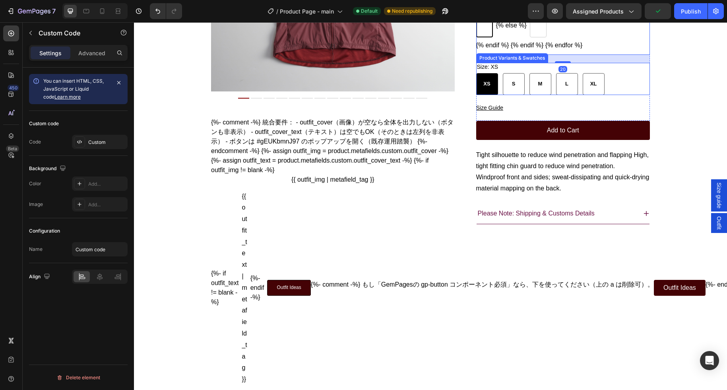
click at [613, 88] on div "Size: XS XS XS XS S S S M M M L L L XL XL XL" at bounding box center [563, 79] width 174 height 32
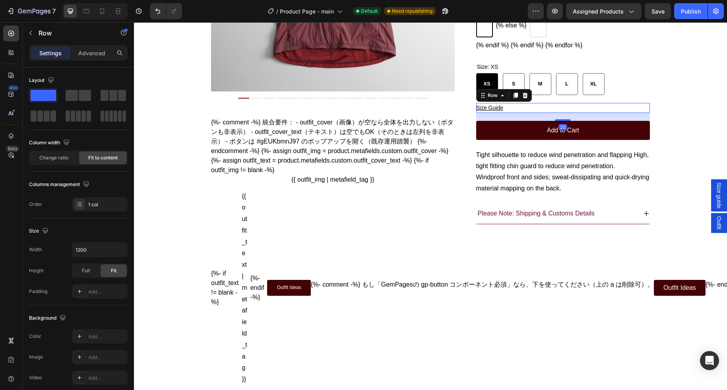
click at [638, 113] on div "Size Guide Button Row 20" at bounding box center [563, 108] width 174 height 10
click at [31, 30] on icon "button" at bounding box center [30, 33] width 6 height 6
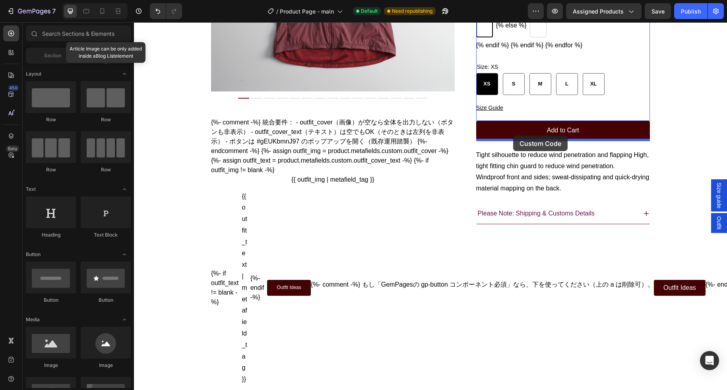
drag, startPoint x: 184, startPoint y: 378, endPoint x: 513, endPoint y: 136, distance: 408.7
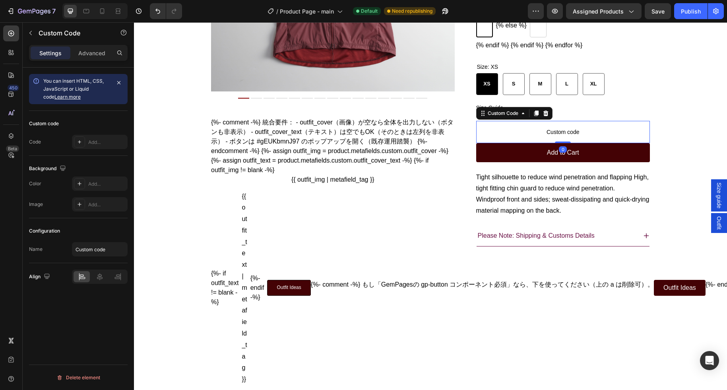
click at [531, 137] on span "Custom code" at bounding box center [563, 132] width 174 height 10
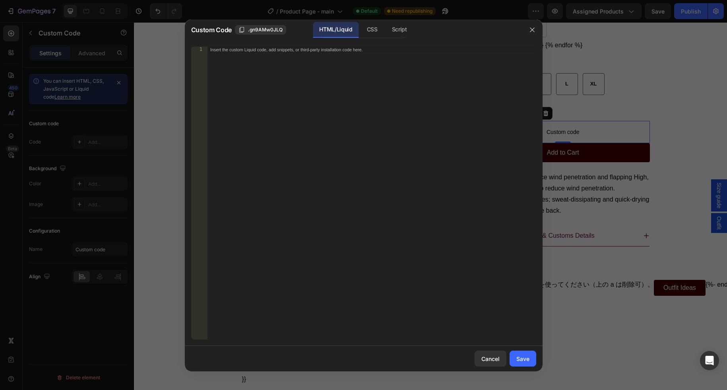
click at [413, 159] on div "Insert the custom Liquid code, add snippets, or third-party installation code h…" at bounding box center [371, 200] width 329 height 306
paste textarea "</gp-row>"
type textarea "</gp-row>"
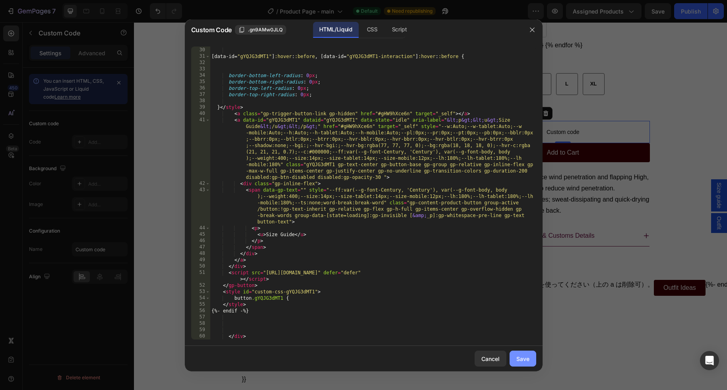
click at [524, 353] on button "Save" at bounding box center [523, 359] width 27 height 16
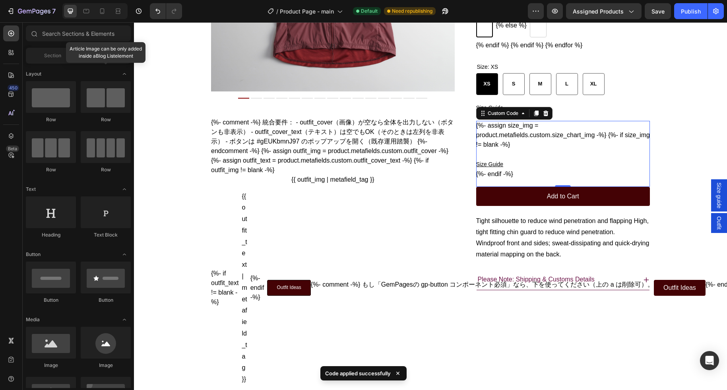
click at [678, 178] on div "Product Images T2 Running Wind Shell Vest Product Title ¥15,400 Product Price P…" at bounding box center [430, 233] width 593 height 808
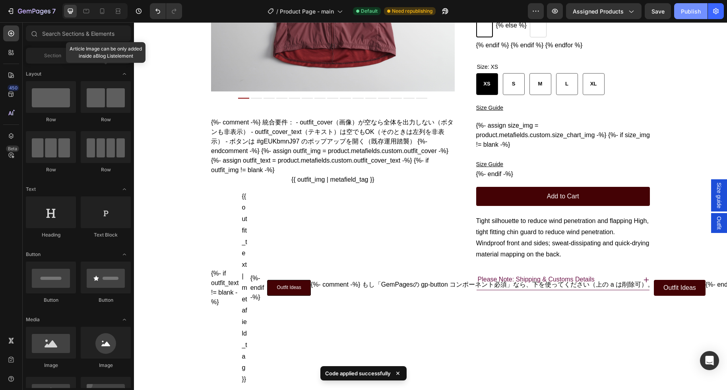
click at [691, 8] on div "Publish" at bounding box center [691, 11] width 20 height 8
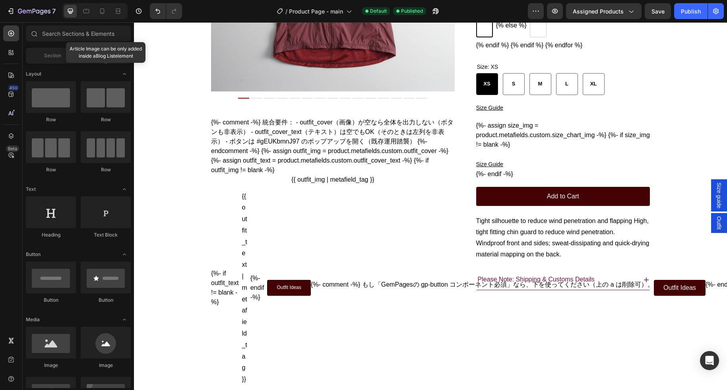
click at [722, 205] on span "Size guide" at bounding box center [719, 195] width 8 height 26
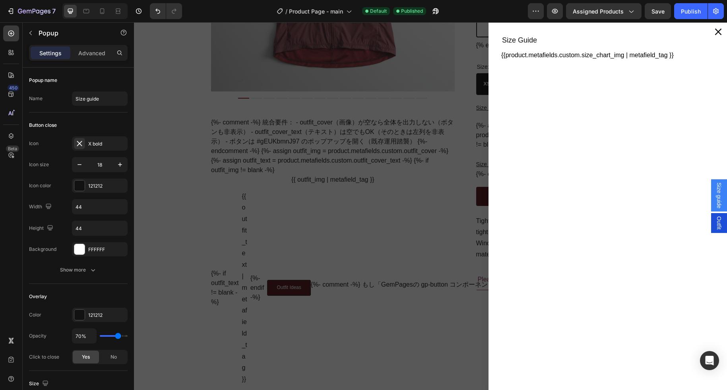
click at [716, 193] on span "Size guide" at bounding box center [719, 195] width 8 height 26
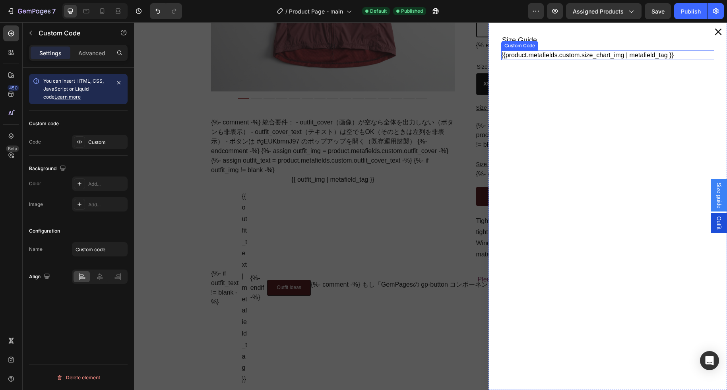
click at [655, 58] on div "{{product.metafields.custom.size_chart_img | metafield_tag }}" at bounding box center [607, 55] width 213 height 10
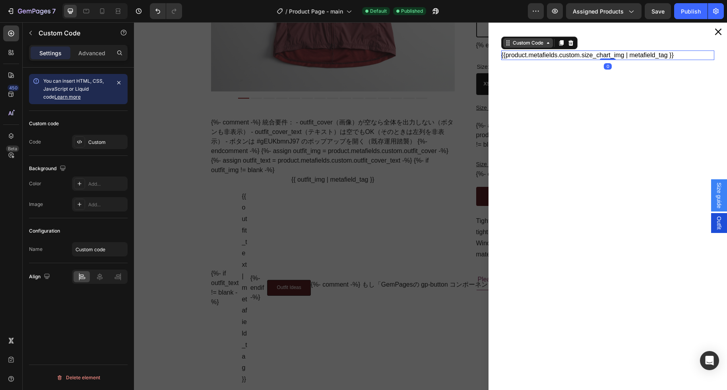
click at [539, 43] on div "Custom Code" at bounding box center [528, 42] width 34 height 7
click at [559, 56] on div "{{product.metafields.custom.size_chart_img | metafield_tag }}" at bounding box center [607, 55] width 213 height 10
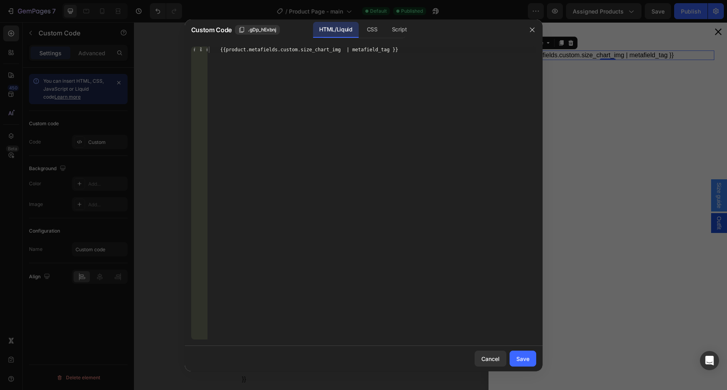
type textarea "{{product.metafields.custom.size_chart_img | metafield_tag }}"
click at [371, 114] on div "{{product.metafields.custom.size_chart_img | metafield_tag }}" at bounding box center [371, 200] width 329 height 306
click at [534, 31] on icon "button" at bounding box center [532, 30] width 6 height 6
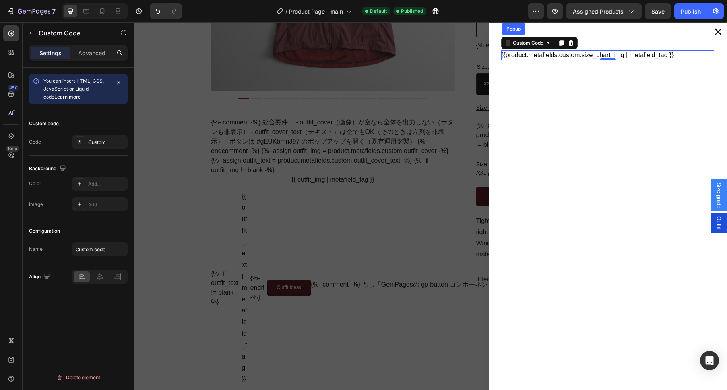
click at [446, 164] on div "Backdrop" at bounding box center [430, 206] width 593 height 368
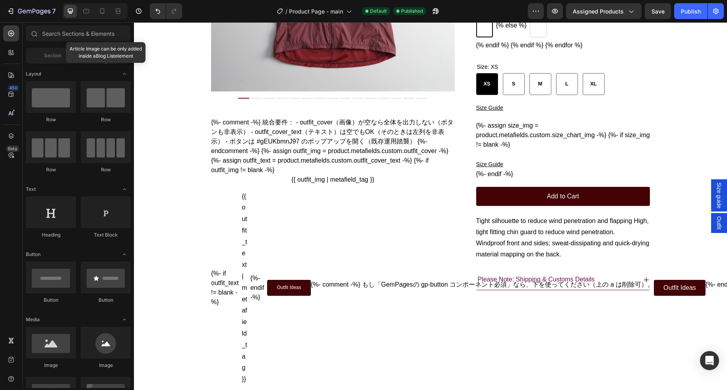
click at [720, 195] on span "Size guide" at bounding box center [719, 195] width 8 height 26
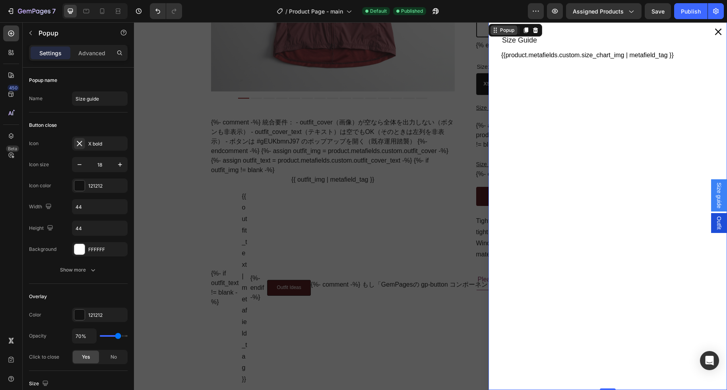
click at [501, 32] on div "Popup" at bounding box center [507, 30] width 17 height 7
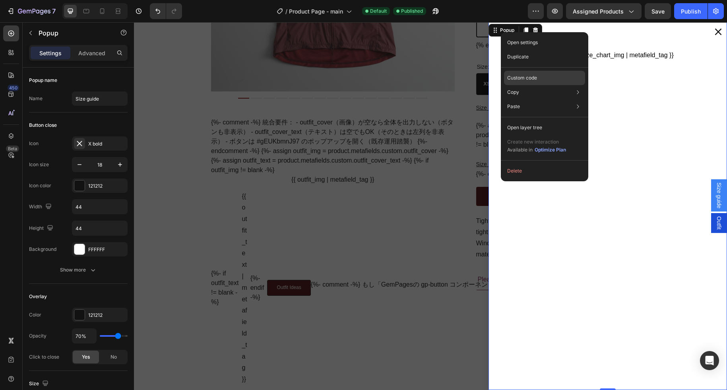
click at [525, 74] on p "Custom code" at bounding box center [522, 77] width 30 height 7
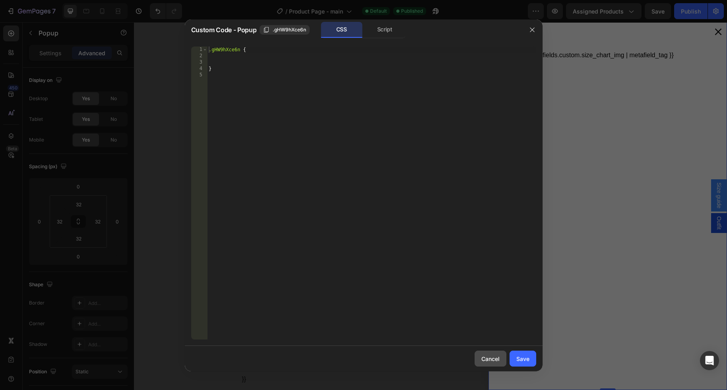
click at [494, 358] on div "Cancel" at bounding box center [490, 359] width 18 height 8
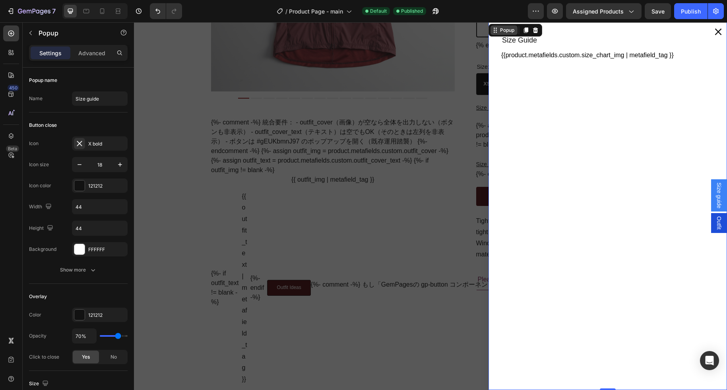
click at [503, 31] on div "Popup" at bounding box center [507, 30] width 17 height 7
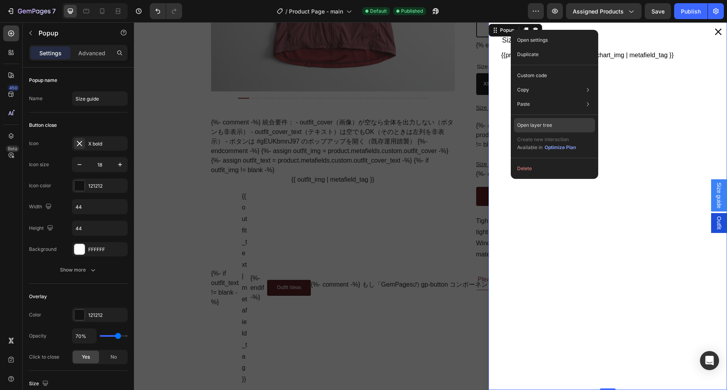
click at [544, 122] on p "Open layer tree" at bounding box center [534, 125] width 35 height 7
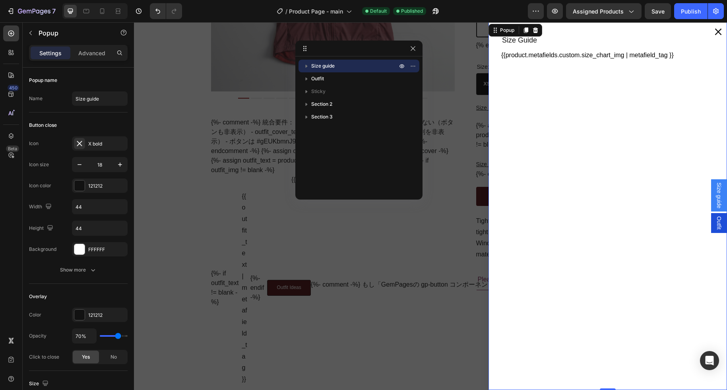
scroll to position [210, 0]
click at [412, 48] on icon "button" at bounding box center [413, 48] width 4 height 4
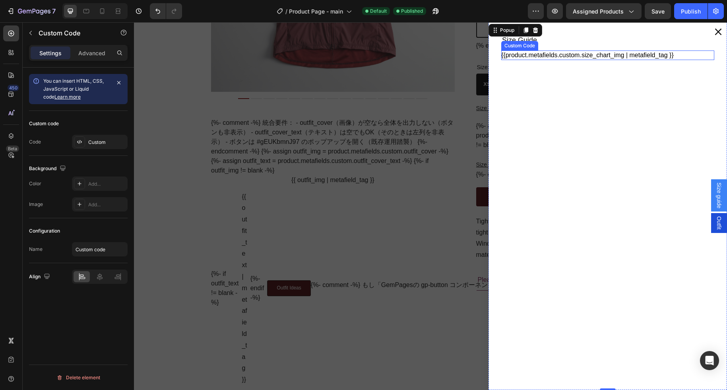
click at [591, 53] on div "{{product.metafields.custom.size_chart_img | metafield_tag }}" at bounding box center [607, 55] width 213 height 10
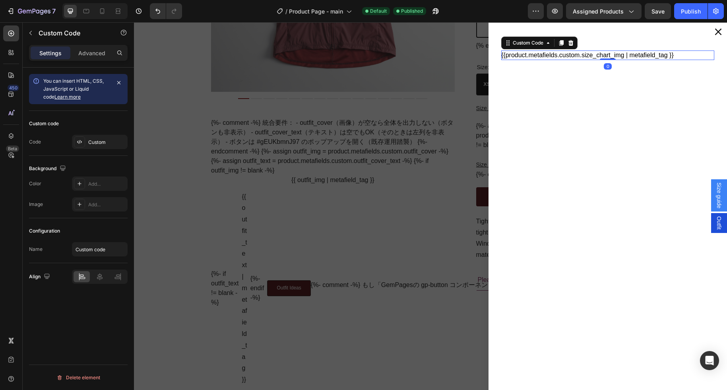
click at [591, 53] on div "{{product.metafields.custom.size_chart_img | metafield_tag }}" at bounding box center [607, 55] width 213 height 10
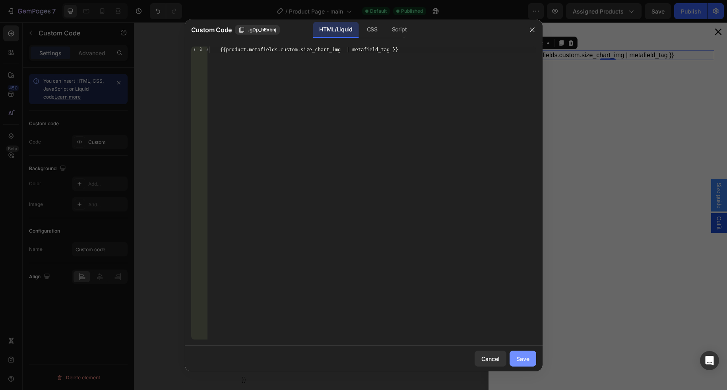
click at [522, 358] on div "Save" at bounding box center [522, 359] width 13 height 8
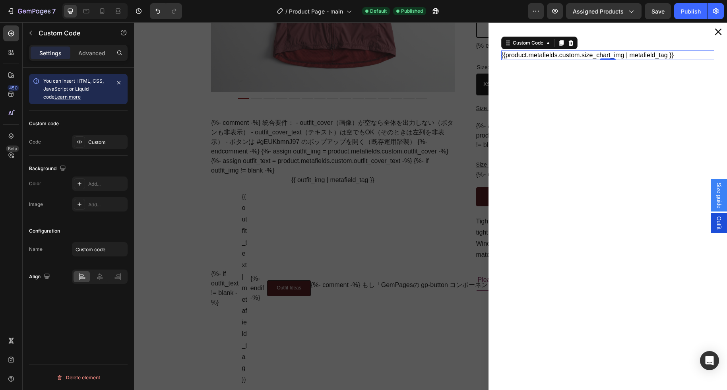
click at [722, 198] on span "Size guide" at bounding box center [719, 195] width 8 height 26
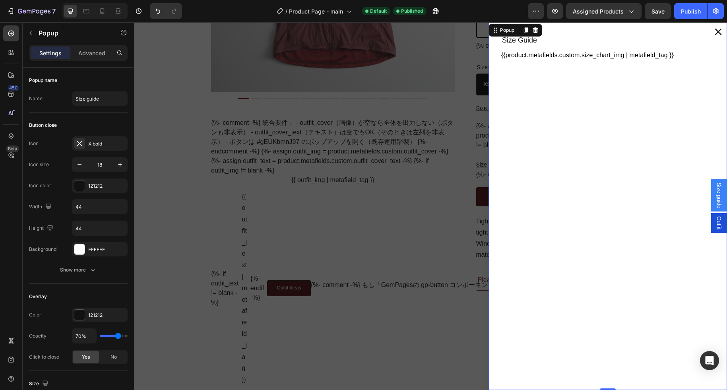
click at [722, 198] on span "Size guide" at bounding box center [719, 195] width 8 height 26
click at [718, 29] on icon "Dialog content" at bounding box center [718, 31] width 7 height 7
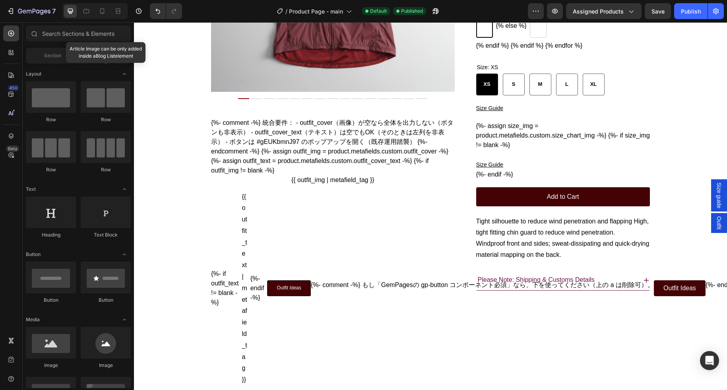
click at [720, 221] on span "Outfit" at bounding box center [719, 222] width 8 height 13
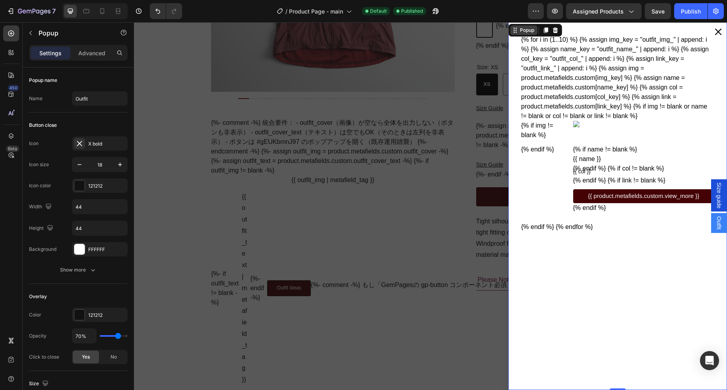
click at [521, 31] on div "Popup" at bounding box center [526, 30] width 17 height 7
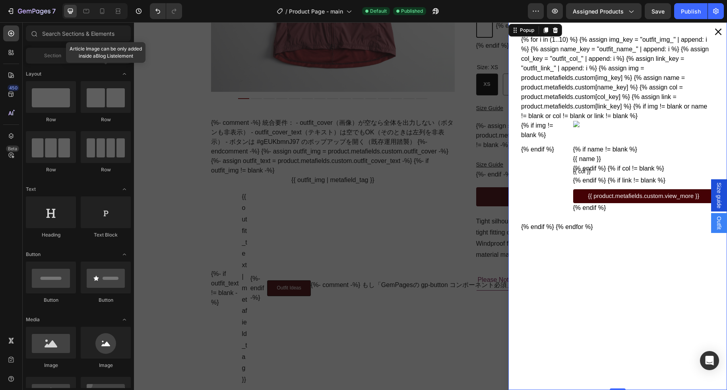
click at [456, 66] on div "Backdrop" at bounding box center [430, 206] width 593 height 368
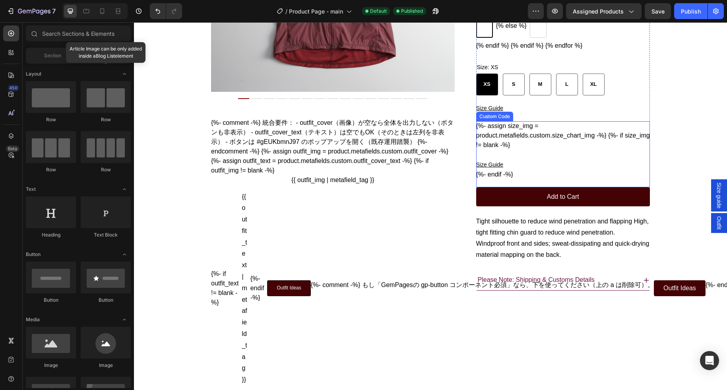
click at [510, 170] on div "Size Guide" at bounding box center [563, 160] width 174 height 20
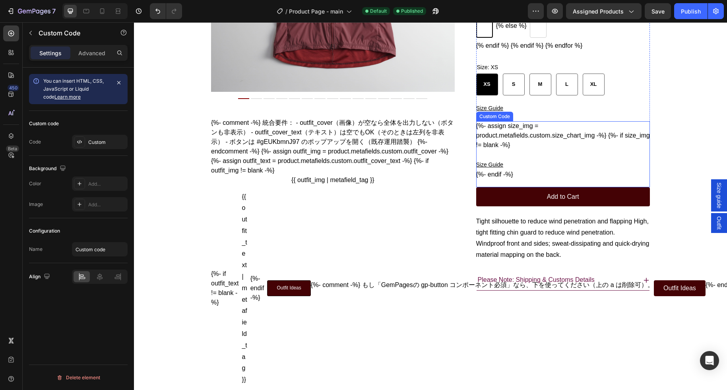
click at [510, 170] on div "Size Guide" at bounding box center [563, 160] width 174 height 20
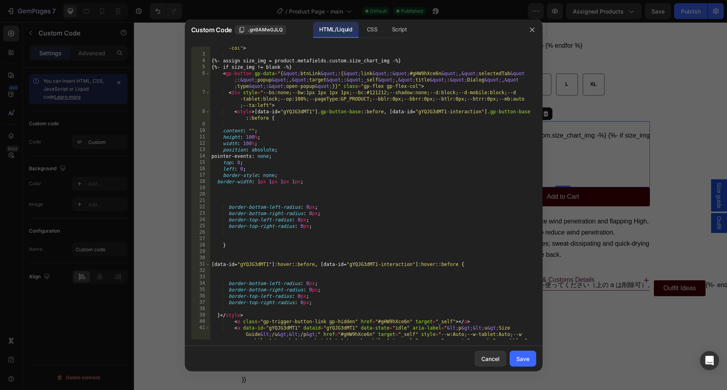
scroll to position [292, 0]
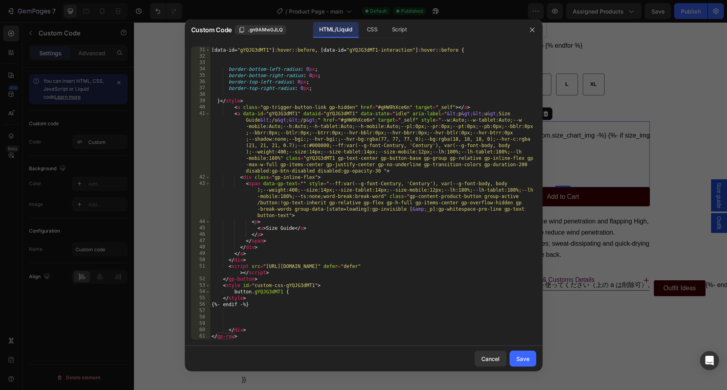
click at [336, 237] on div "[ data-id = " gYQJG3dMT1 " ] :hover : :before , [ data-id = " gYQJG3dMT1-intera…" at bounding box center [373, 194] width 326 height 306
type textarea "</div> </gp-row>"
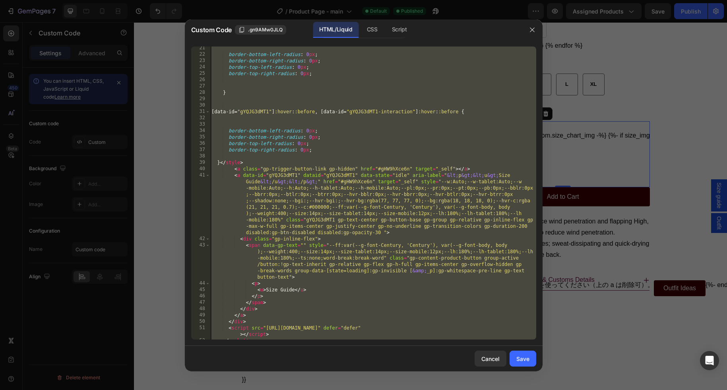
scroll to position [0, 0]
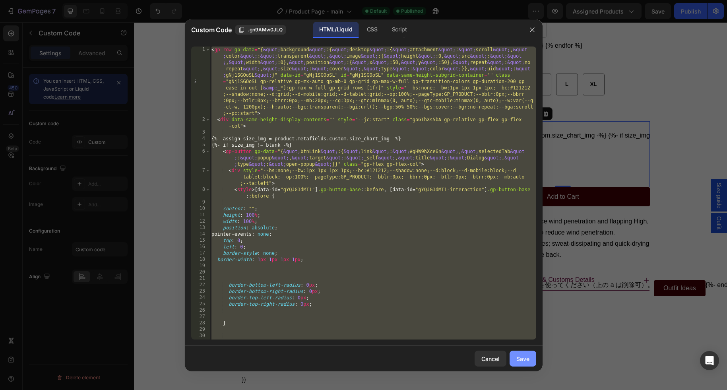
click at [526, 357] on div "Save" at bounding box center [522, 359] width 13 height 8
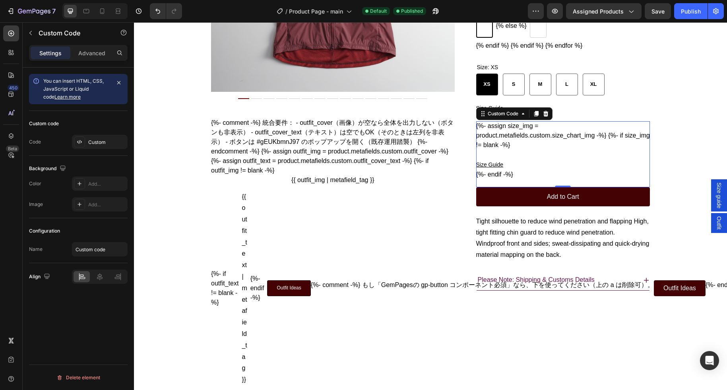
click at [525, 170] on div "Size Guide" at bounding box center [563, 160] width 174 height 20
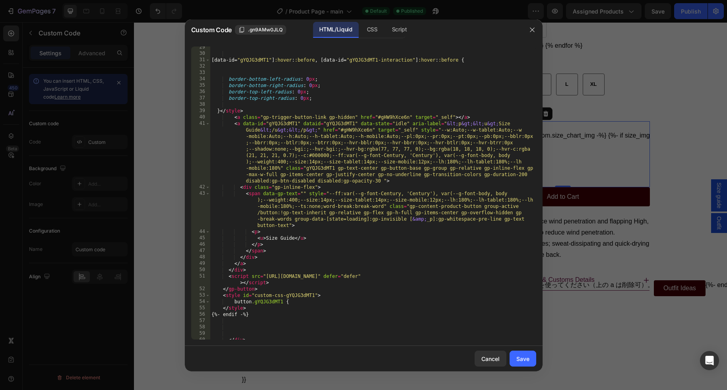
scroll to position [292, 0]
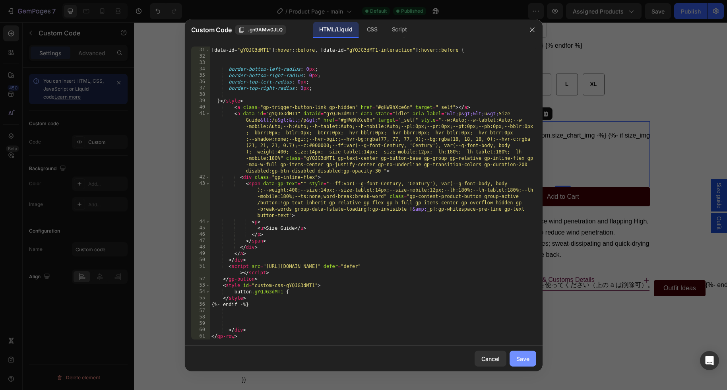
click at [520, 356] on div "Save" at bounding box center [522, 359] width 13 height 8
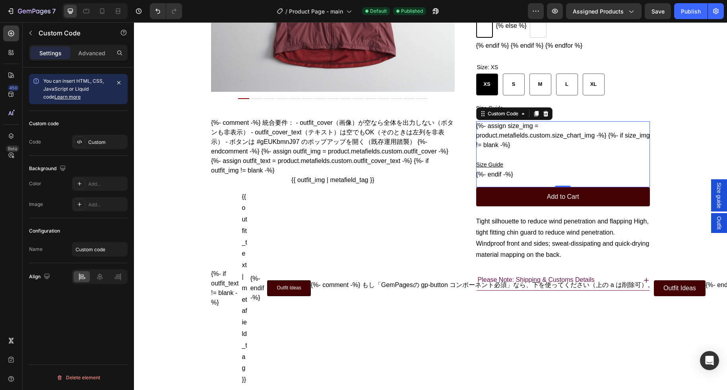
click at [519, 179] on div "{%- assign size_img = product.metafields.custom.size_chart_img -%} {%- if size_…" at bounding box center [563, 150] width 174 height 58
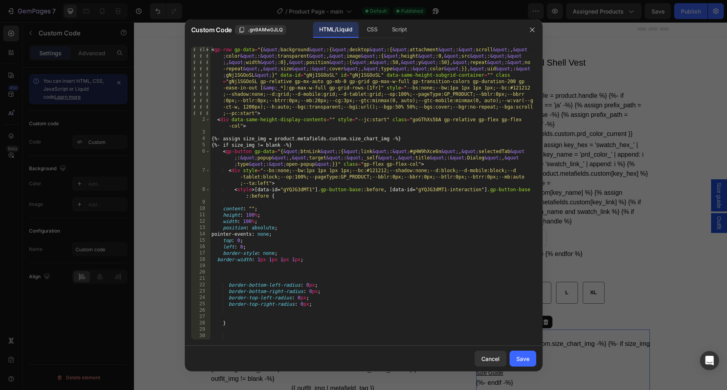
scroll to position [0, 0]
click at [379, 209] on div "< gp-row gp-data = "{ &quot; background &quot; :{ &quot; desktop &quot; :{ &quo…" at bounding box center [373, 231] width 326 height 369
type textarea "<gp-row gp-data="{&quot;background&quot;:{&quot;desktop&quot;:{&quot;attachment…"
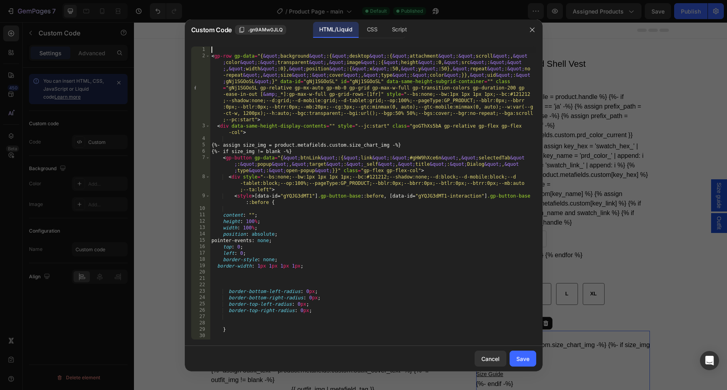
paste textarea
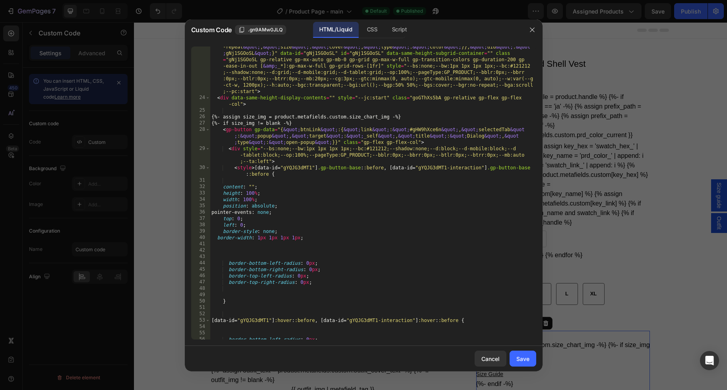
scroll to position [432, 0]
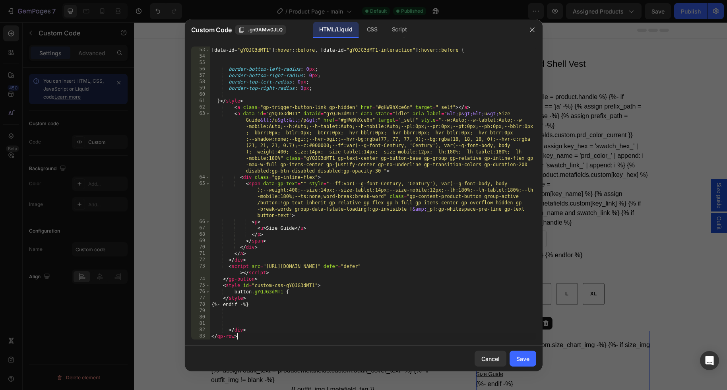
click at [248, 336] on div "[ data-id = " gYQJG3dMT1 " ] :hover : :before , [ data-id = " gYQJG3dMT1-intera…" at bounding box center [373, 194] width 326 height 306
type textarea "</gp-row>"
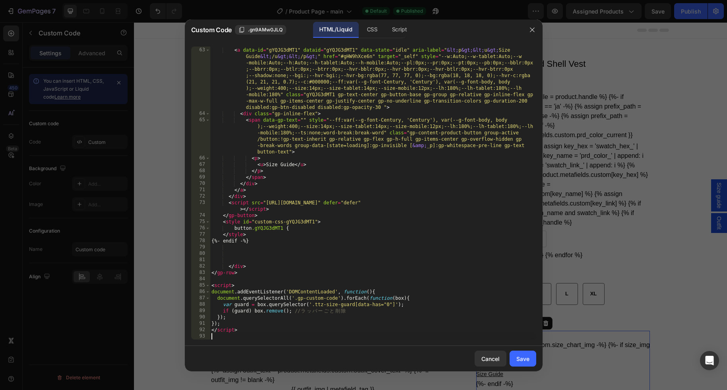
scroll to position [496, 0]
click at [523, 360] on div "Save" at bounding box center [522, 359] width 13 height 8
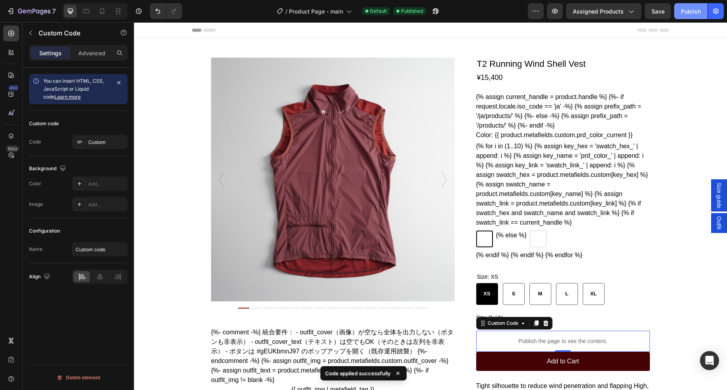
click at [690, 12] on div "Publish" at bounding box center [691, 11] width 20 height 8
click at [573, 346] on p "Publish the page to see the content." at bounding box center [563, 341] width 174 height 8
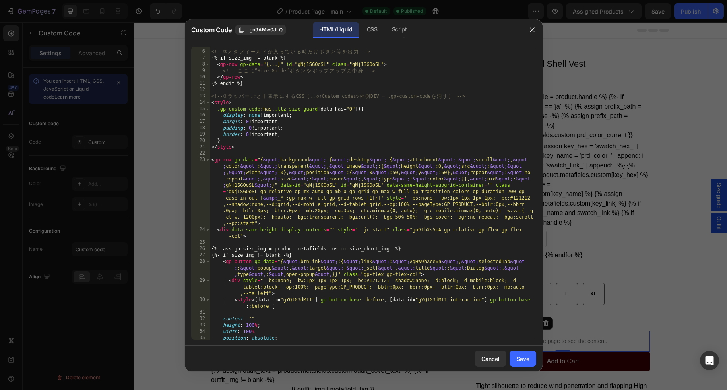
scroll to position [16, 0]
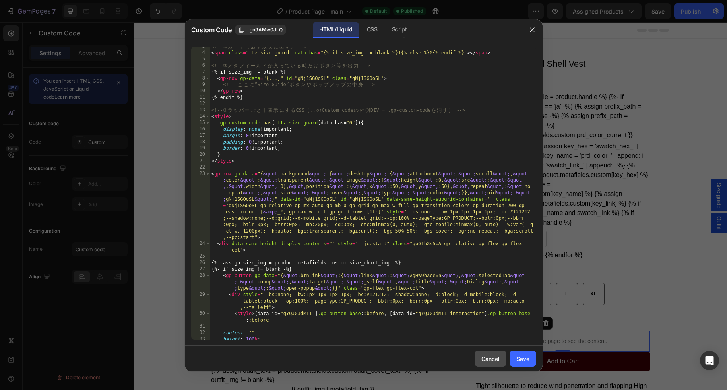
click at [489, 361] on div "Cancel" at bounding box center [490, 359] width 18 height 8
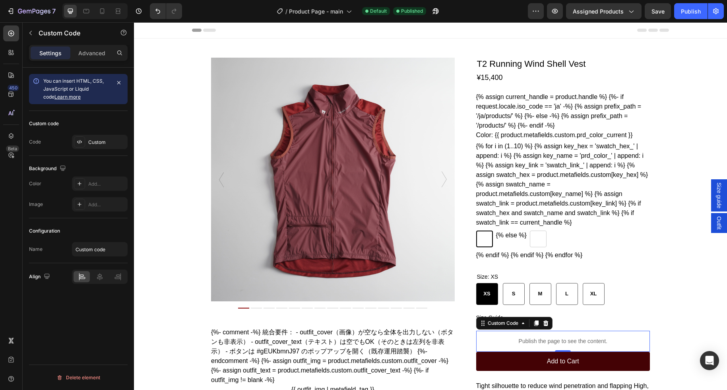
click at [578, 346] on p "Publish the page to see the content." at bounding box center [563, 341] width 174 height 8
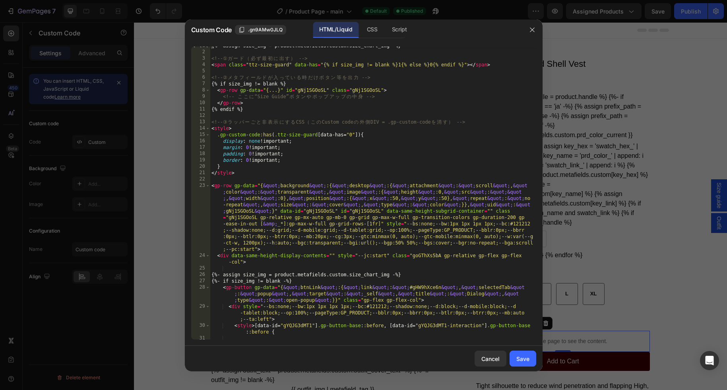
scroll to position [0, 0]
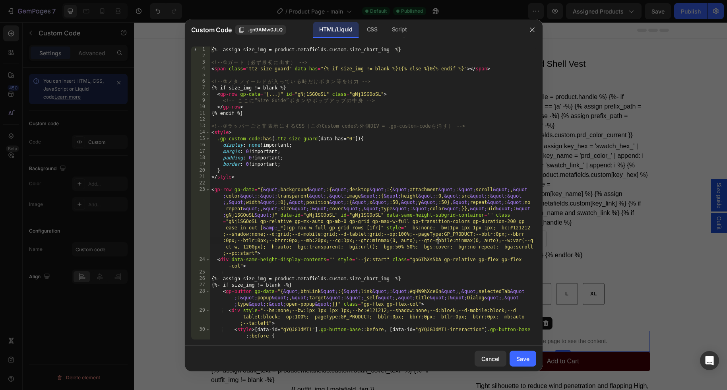
click at [438, 241] on div "{%- assign size_img = product.metafields.custom.size_chart_img -%} <!-- ① ガ ー ド…" at bounding box center [373, 200] width 326 height 306
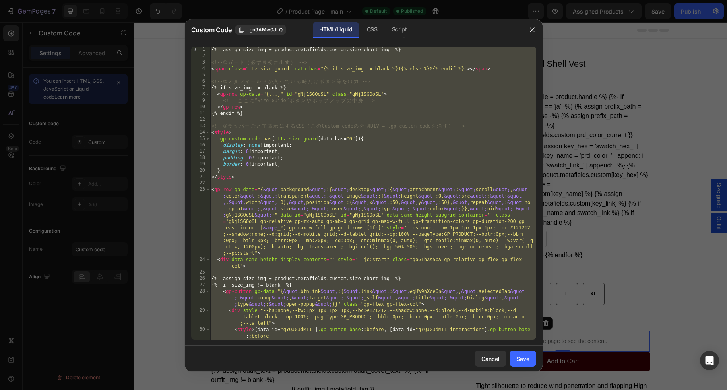
click at [324, 169] on div "{%- assign size_img = product.metafields.custom.size_chart_img -%} <!-- ① ガ ー ド…" at bounding box center [373, 200] width 326 height 306
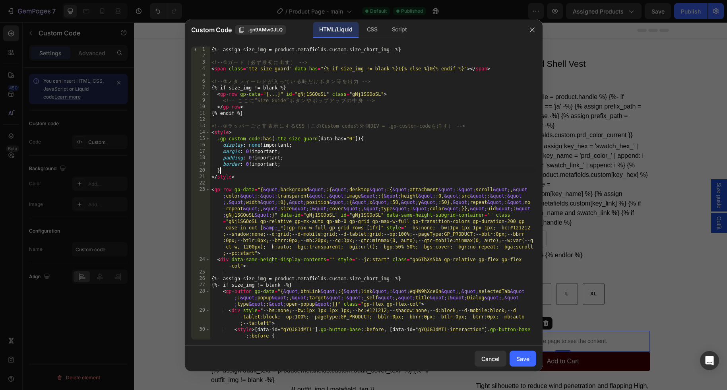
type textarea "</script>"
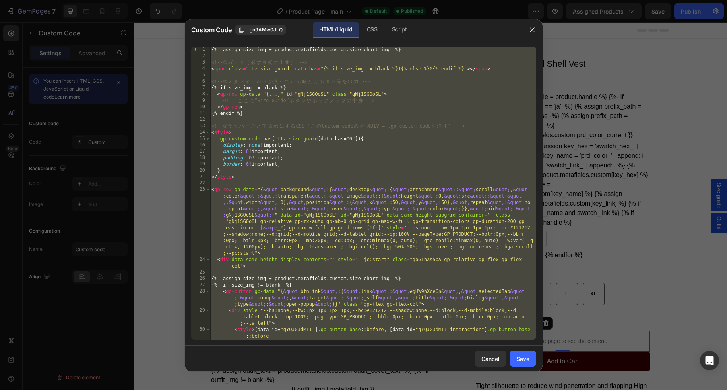
paste textarea
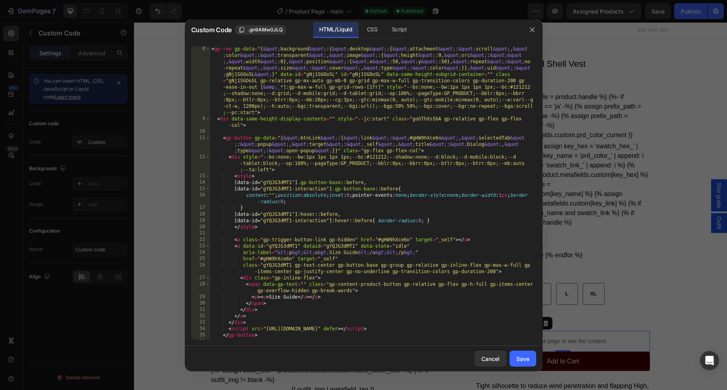
scroll to position [146, 0]
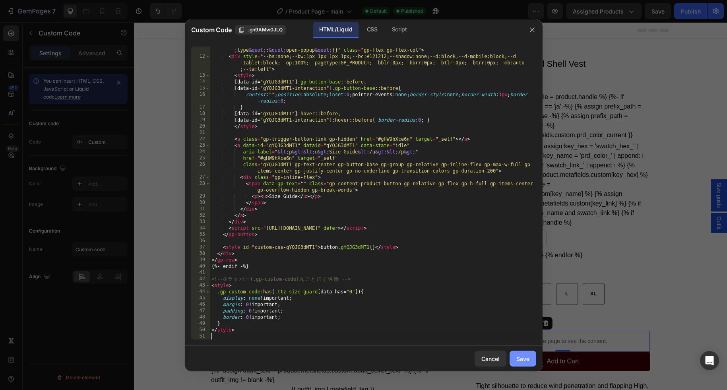
click at [522, 360] on div "Save" at bounding box center [522, 359] width 13 height 8
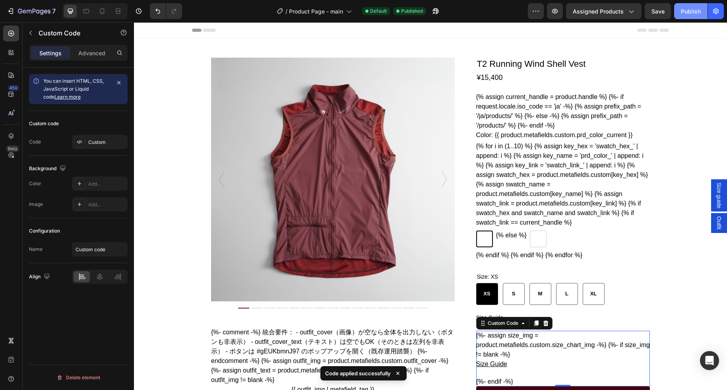
click at [695, 10] on div "Publish" at bounding box center [691, 11] width 20 height 8
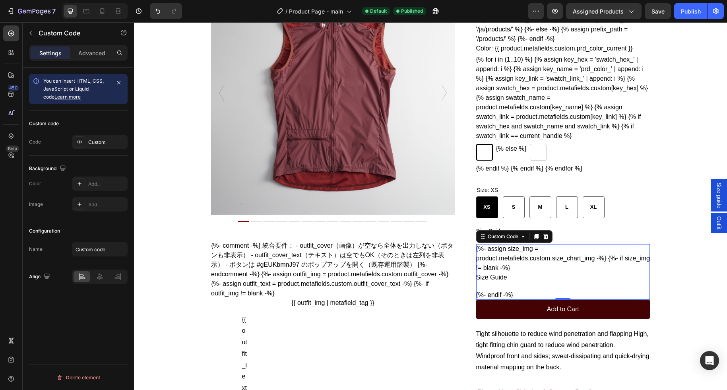
scroll to position [88, 0]
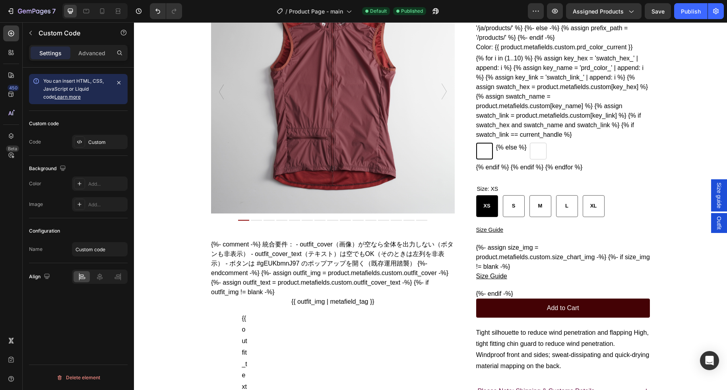
click at [677, 295] on div "Product Images T2 Running Wind Shell Vest Product Title ¥15,400 Product Price P…" at bounding box center [430, 355] width 593 height 808
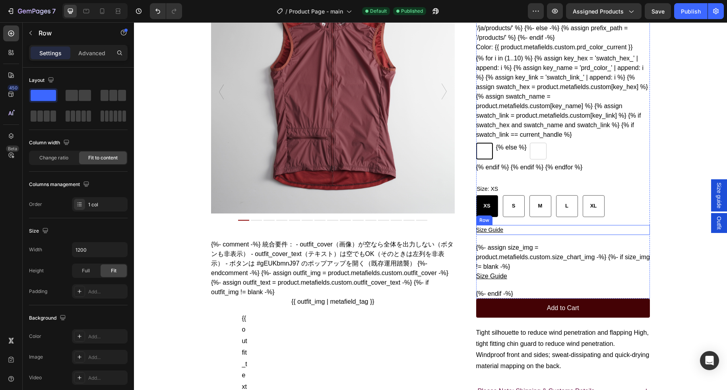
click at [516, 235] on div "Size Guide Button Row" at bounding box center [563, 230] width 174 height 10
click at [525, 220] on icon at bounding box center [524, 218] width 5 height 6
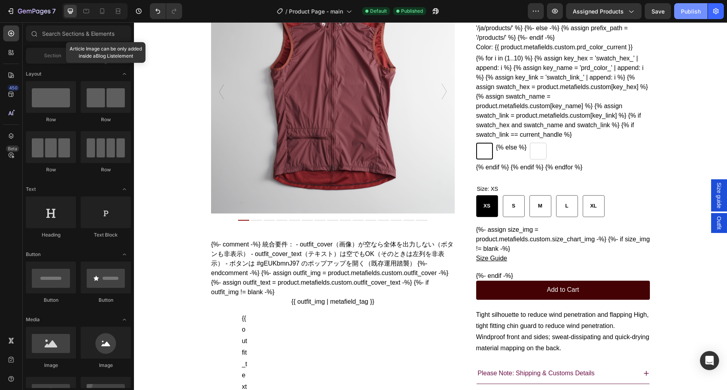
click at [692, 11] on div "Publish" at bounding box center [691, 11] width 20 height 8
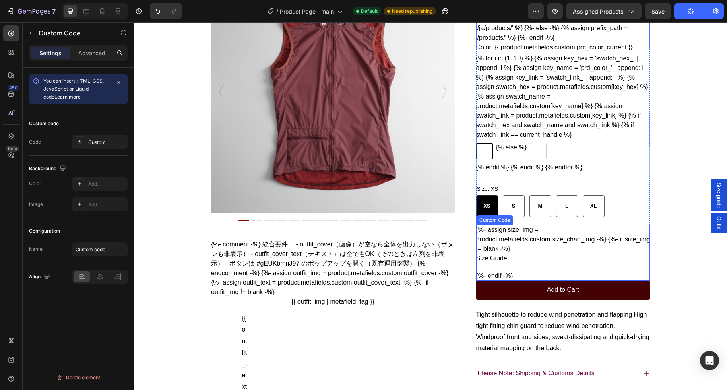
click at [526, 263] on gp-row "Size Guide" at bounding box center [563, 259] width 174 height 10
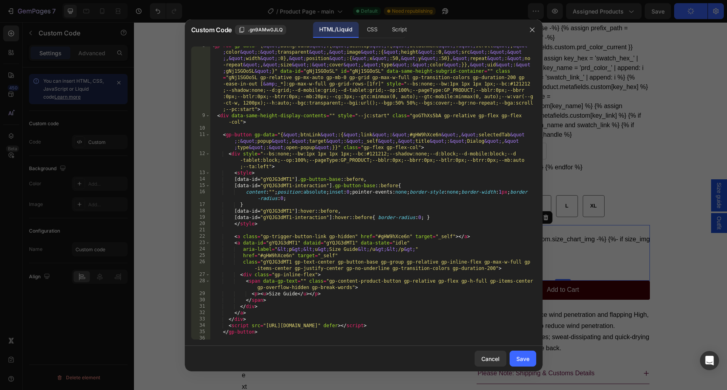
scroll to position [49, 0]
click at [526, 357] on div "Save" at bounding box center [522, 359] width 13 height 8
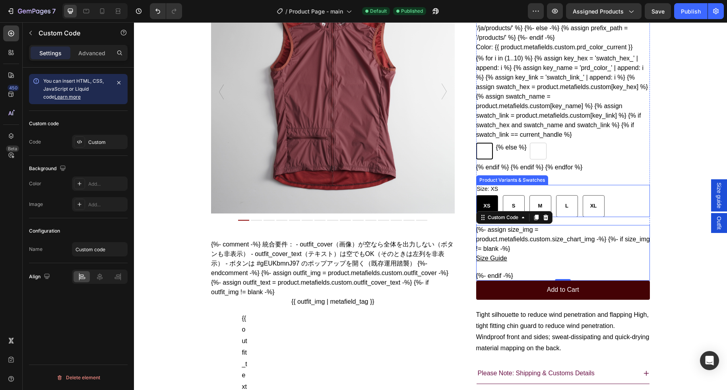
click at [632, 217] on div "XS XS XS S S S M M M L L L XL XL XL" at bounding box center [563, 206] width 174 height 22
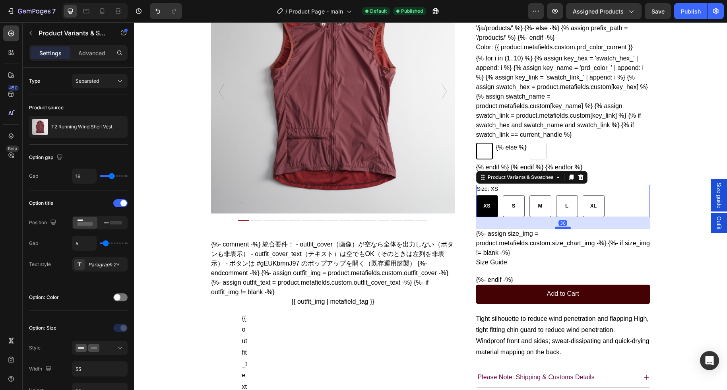
drag, startPoint x: 562, startPoint y: 243, endPoint x: 563, endPoint y: 247, distance: 4.1
click at [563, 229] on div at bounding box center [563, 228] width 16 height 2
radio input "true"
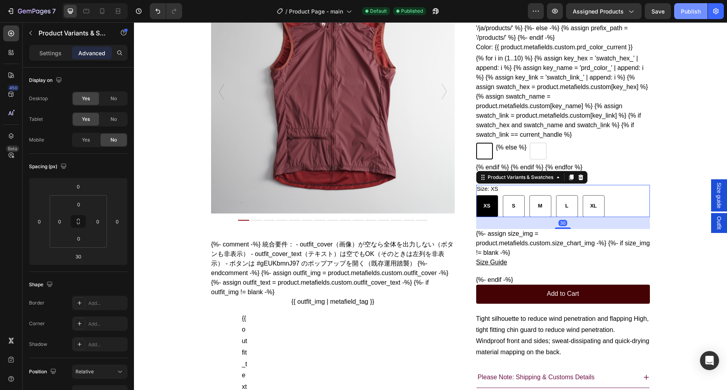
click at [688, 9] on div "Publish" at bounding box center [691, 11] width 20 height 8
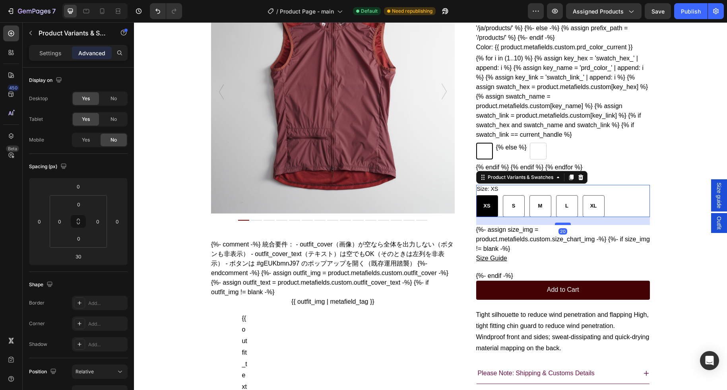
drag, startPoint x: 564, startPoint y: 247, endPoint x: 563, endPoint y: 243, distance: 4.2
click at [563, 225] on div at bounding box center [563, 224] width 16 height 2
type input "20"
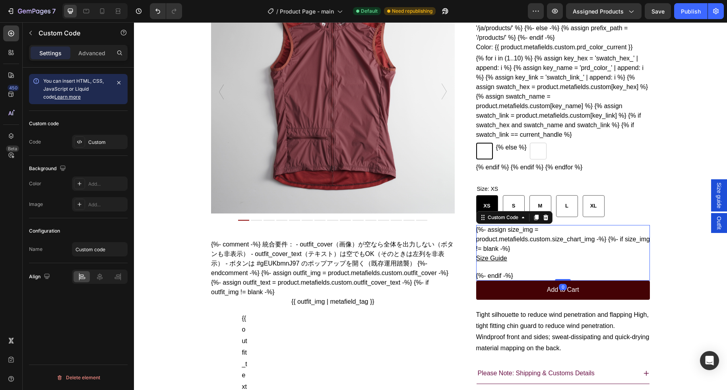
click at [556, 254] on div "{%- assign size_img = product.metafields.custom.size_chart_img -%} {%- if size_…" at bounding box center [563, 253] width 174 height 56
click at [534, 263] on gp-row "Size Guide" at bounding box center [563, 259] width 174 height 10
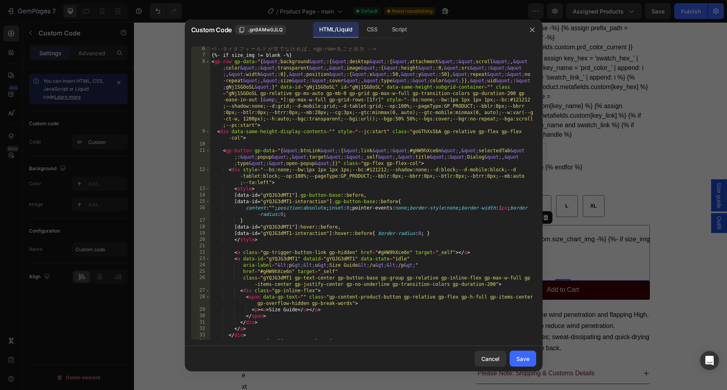
scroll to position [146, 0]
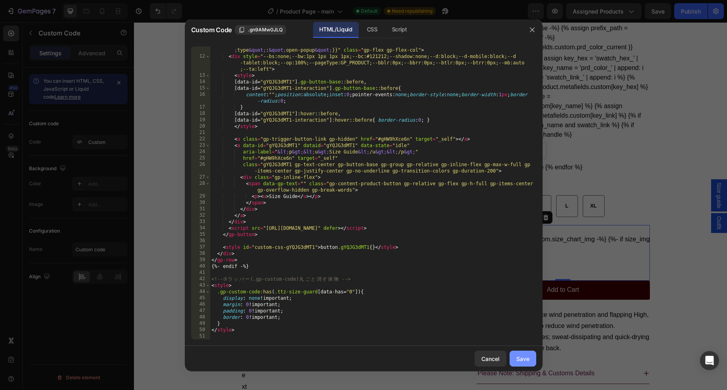
click at [524, 353] on button "Save" at bounding box center [523, 359] width 27 height 16
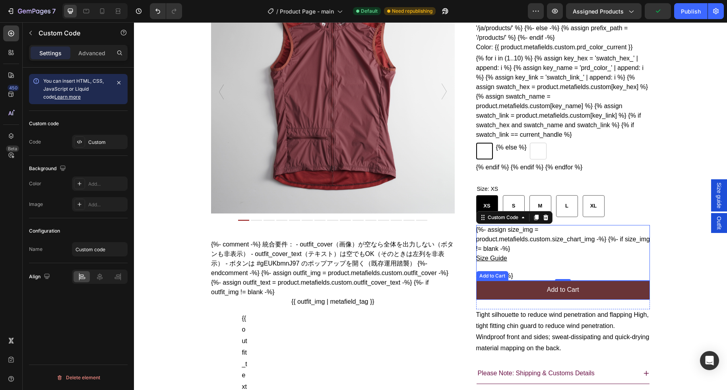
click at [497, 300] on button "Add to Cart" at bounding box center [563, 290] width 174 height 19
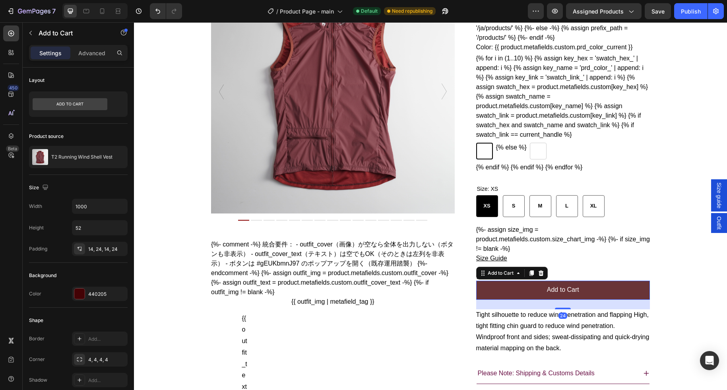
click at [581, 300] on button "Add to Cart" at bounding box center [563, 290] width 174 height 19
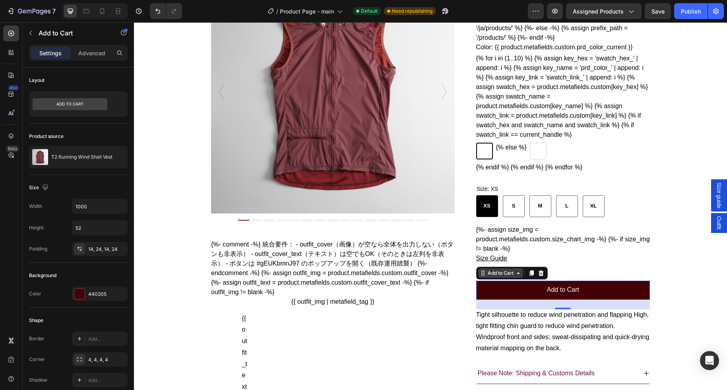
click at [499, 277] on div "Add to Cart" at bounding box center [500, 273] width 29 height 7
click at [704, 298] on div "Product Images T2 Running Wind Shell Vest Product Title ¥15,400 Product Price P…" at bounding box center [430, 355] width 593 height 808
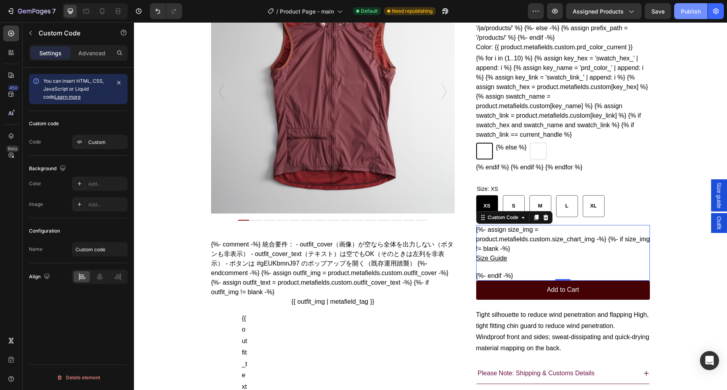
click at [689, 9] on div "Publish" at bounding box center [691, 11] width 20 height 8
click at [552, 267] on div "{%- assign size_img = product.metafields.custom.size_chart_img -%} {%- if size_…" at bounding box center [563, 253] width 174 height 56
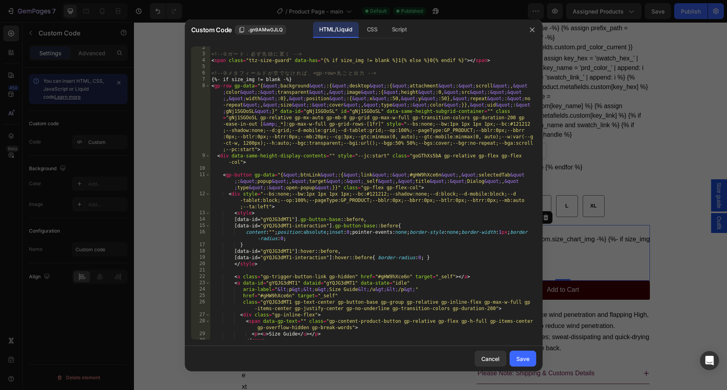
scroll to position [12, 0]
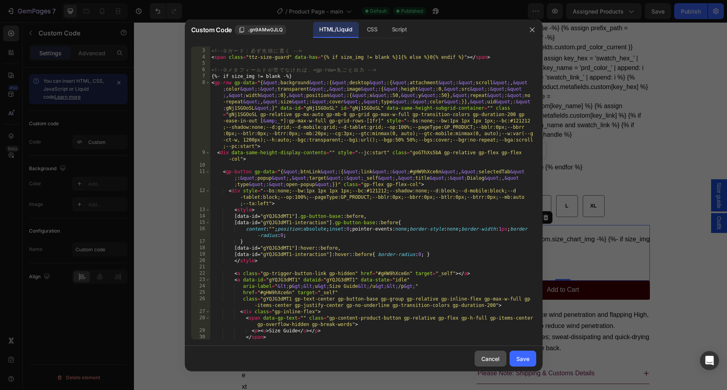
click at [490, 364] on button "Cancel" at bounding box center [491, 359] width 32 height 16
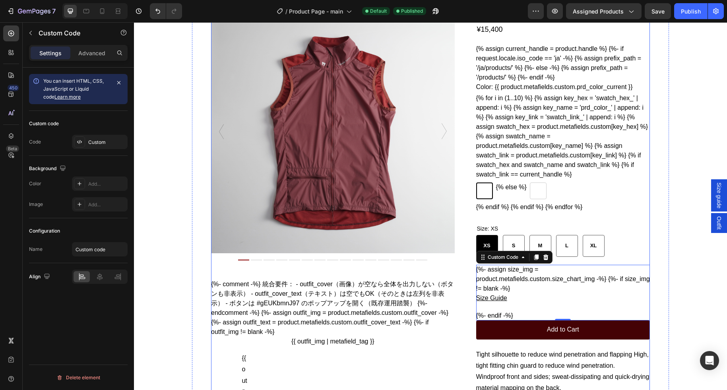
scroll to position [51, 0]
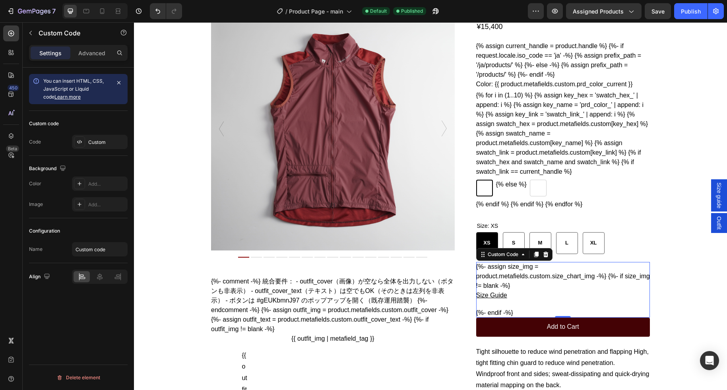
click at [544, 303] on div "{%- assign size_img = product.metafields.custom.size_chart_img -%} {%- if size_…" at bounding box center [563, 290] width 174 height 56
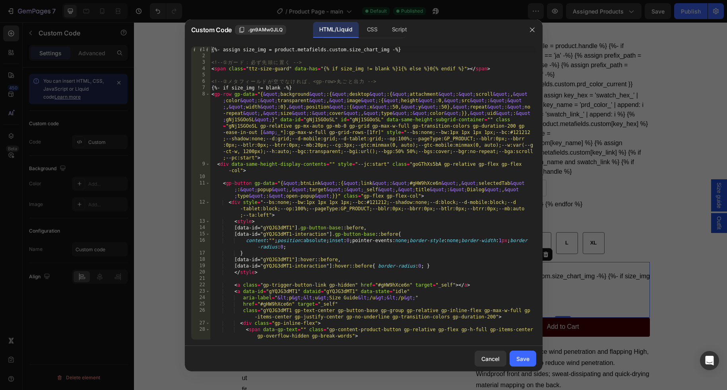
click at [450, 267] on div "{%- assign size_img = product.metafields.custom.size_chart_img -%} <!-- ① ガ ー ド…" at bounding box center [373, 200] width 326 height 306
type textarea "</style>"
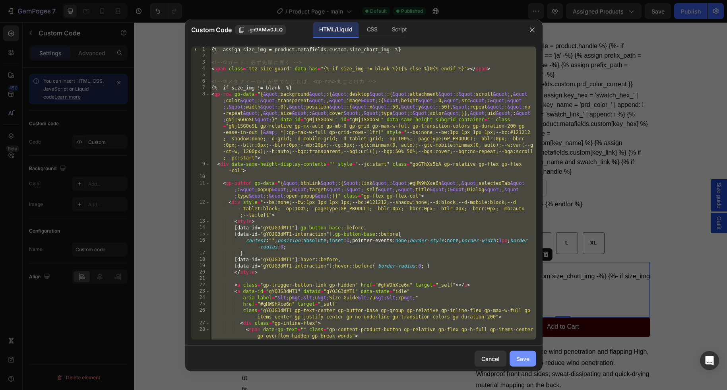
click at [520, 357] on div "Save" at bounding box center [522, 359] width 13 height 8
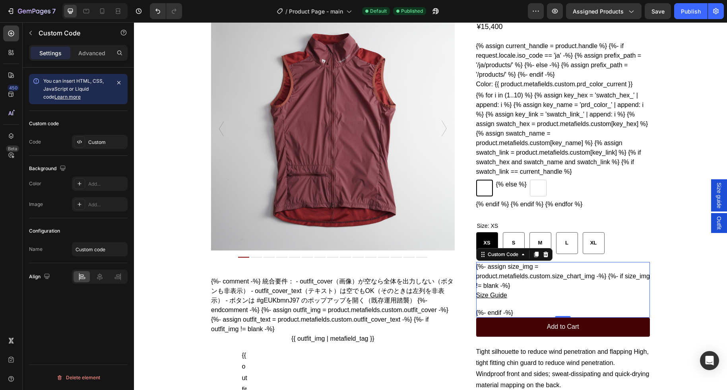
click at [534, 303] on div "{%- assign size_img = product.metafields.custom.size_chart_img -%} {%- if size_…" at bounding box center [563, 290] width 174 height 56
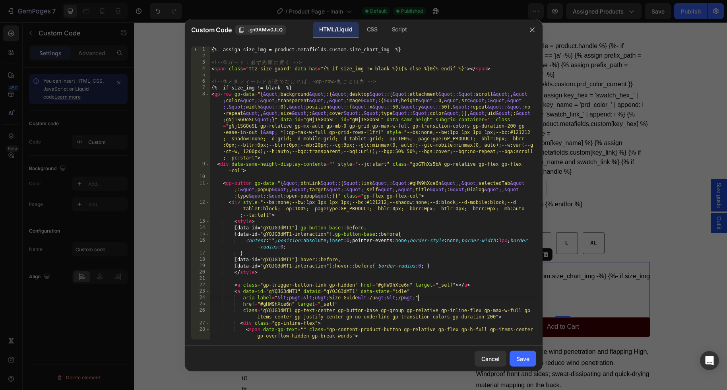
click at [454, 301] on div "{%- assign size_img = product.metafields.custom.size_chart_img -%} <!-- ① ガ ー ド…" at bounding box center [373, 200] width 326 height 306
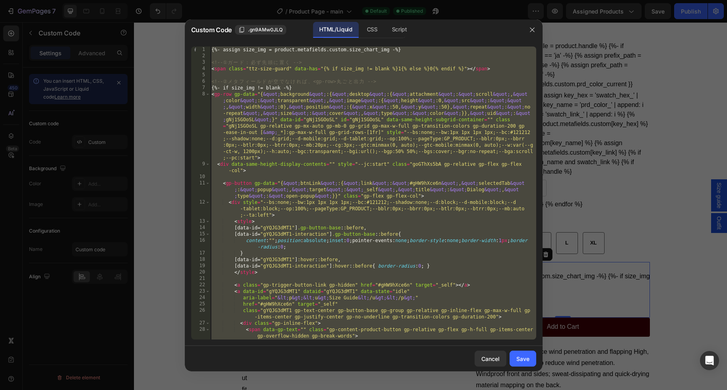
click at [344, 203] on div "{%- assign size_img = product.metafields.custom.size_chart_img -%} <!-- ① ガ ー ド…" at bounding box center [373, 200] width 326 height 306
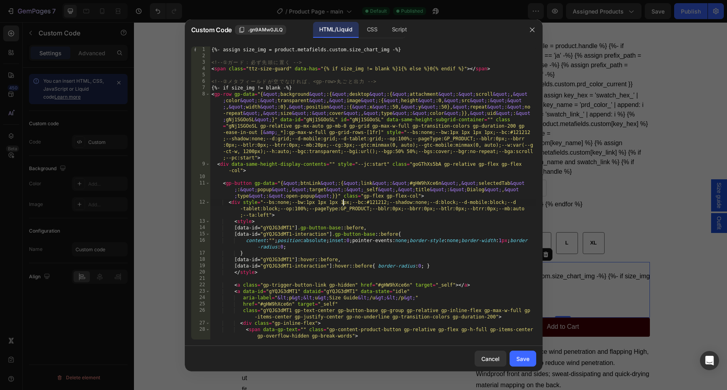
type textarea "</style>"
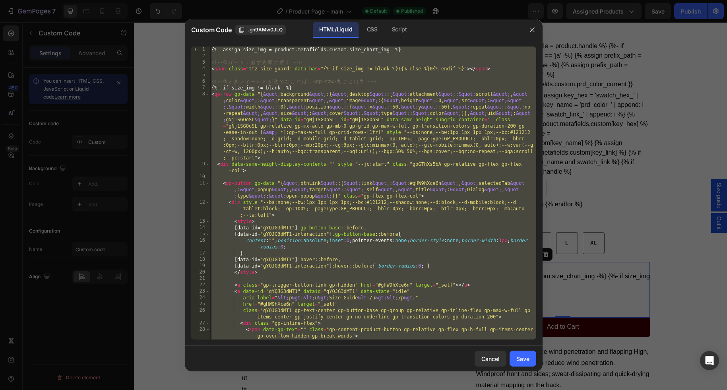
paste textarea
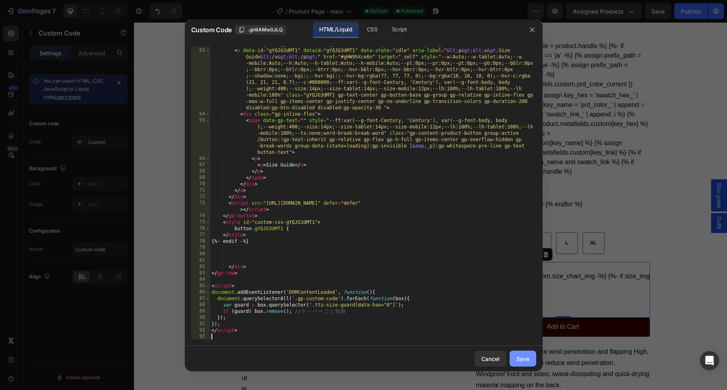
click at [521, 355] on div "Save" at bounding box center [522, 359] width 13 height 8
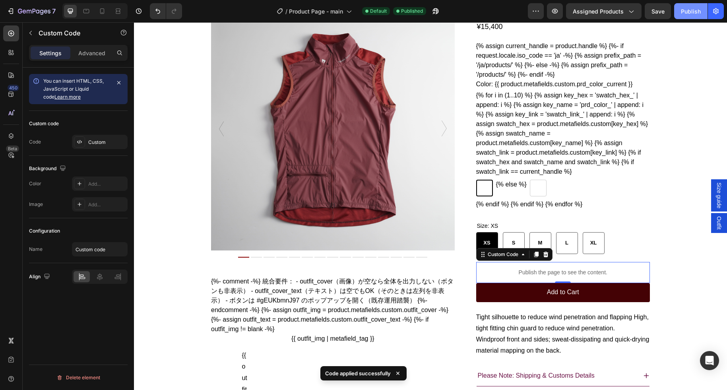
click at [691, 13] on div "Publish" at bounding box center [691, 11] width 20 height 8
click at [539, 277] on p "Publish the page to see the content." at bounding box center [563, 272] width 174 height 8
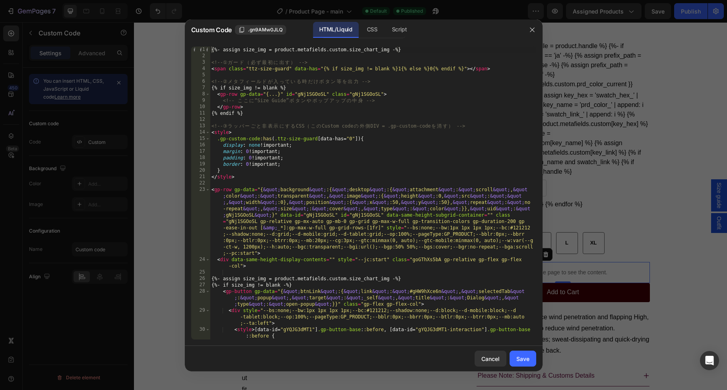
click at [451, 211] on div "{%- assign size_img = product.metafields.custom.size_chart_img -%} <!-- ① ガ ー ド…" at bounding box center [373, 200] width 326 height 306
type textarea "</script>"
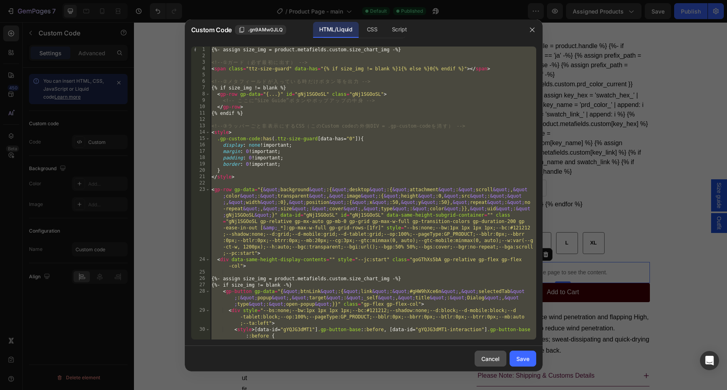
click at [486, 363] on button "Cancel" at bounding box center [491, 359] width 32 height 16
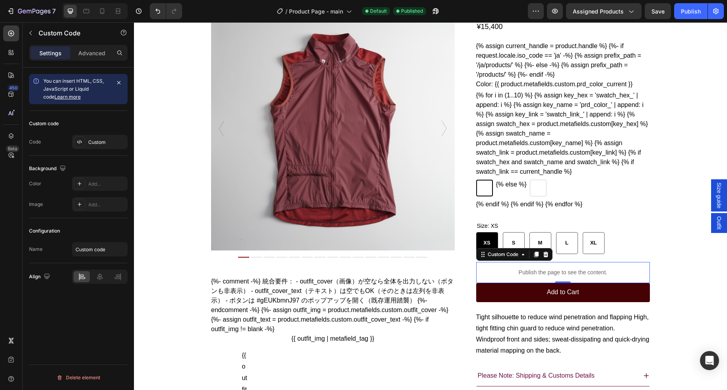
click at [561, 277] on p "Publish the page to see the content." at bounding box center [563, 272] width 174 height 8
drag, startPoint x: 545, startPoint y: 272, endPoint x: 575, endPoint y: 290, distance: 35.3
click at [575, 283] on div "Publish the page to see the content. Custom Code 0" at bounding box center [563, 272] width 174 height 21
click at [516, 258] on div "Custom Code" at bounding box center [503, 254] width 34 height 7
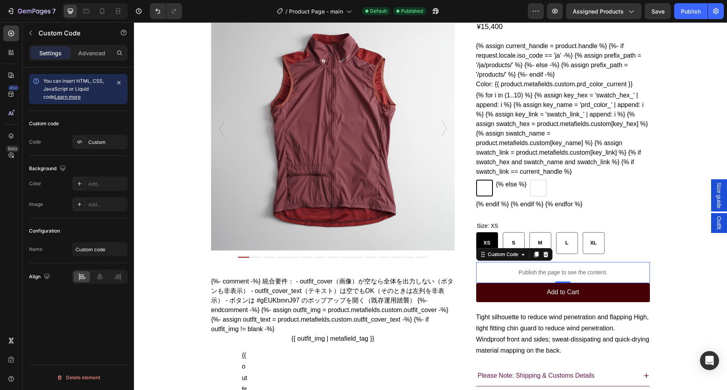
click at [541, 277] on p "Publish the page to see the content." at bounding box center [563, 272] width 174 height 8
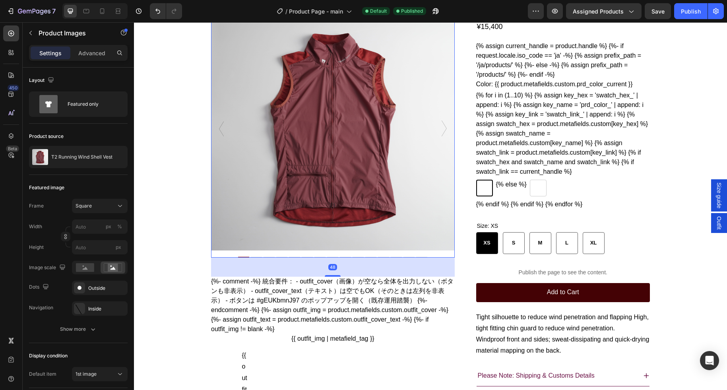
click at [371, 199] on img at bounding box center [333, 129] width 244 height 244
click at [536, 277] on p "Publish the page to see the content." at bounding box center [563, 272] width 174 height 8
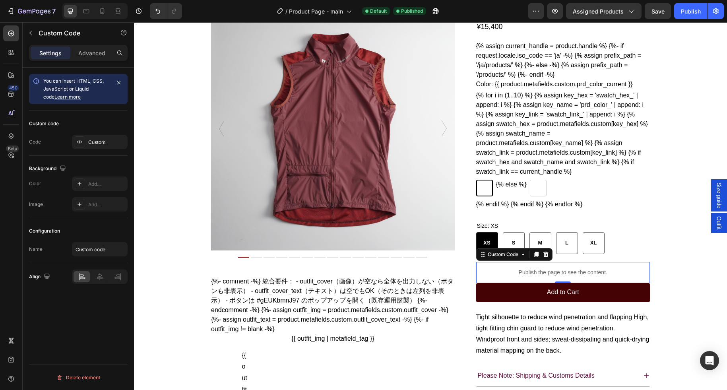
click at [536, 277] on p "Publish the page to see the content." at bounding box center [563, 272] width 174 height 8
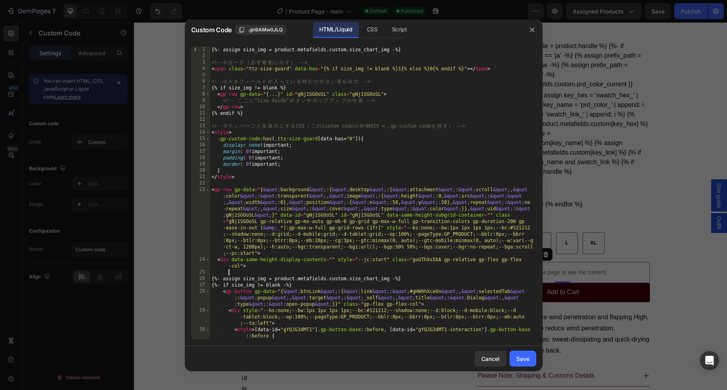
click at [427, 270] on div "{%- assign size_img = product.metafields.custom.size_chart_img -%} <!-- ① ガ ー ド…" at bounding box center [373, 200] width 326 height 306
type textarea "</script>"
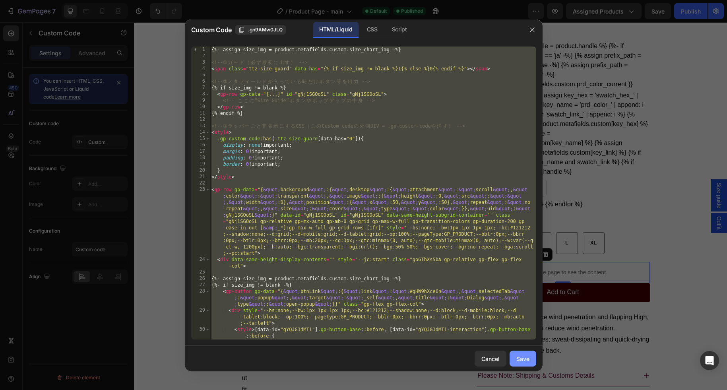
click at [517, 358] on div "Save" at bounding box center [522, 359] width 13 height 8
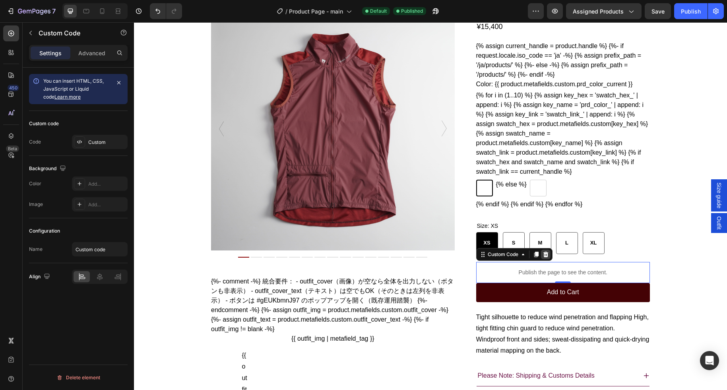
click at [547, 258] on icon at bounding box center [546, 254] width 6 height 6
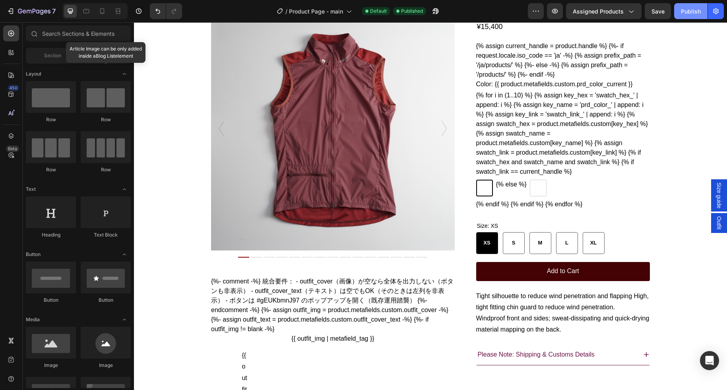
click at [691, 11] on div "Publish" at bounding box center [691, 11] width 20 height 8
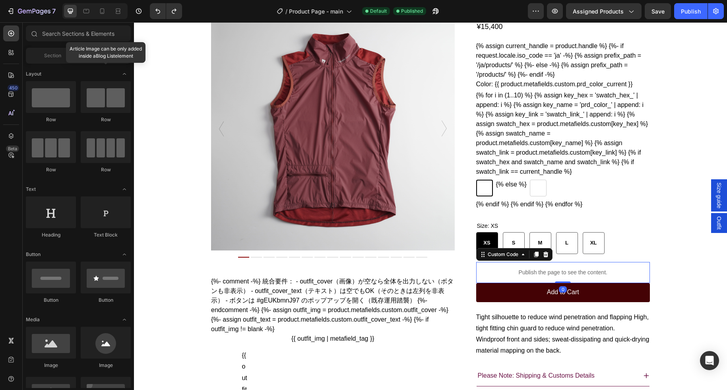
click at [575, 277] on p "Publish the page to see the content." at bounding box center [563, 272] width 174 height 8
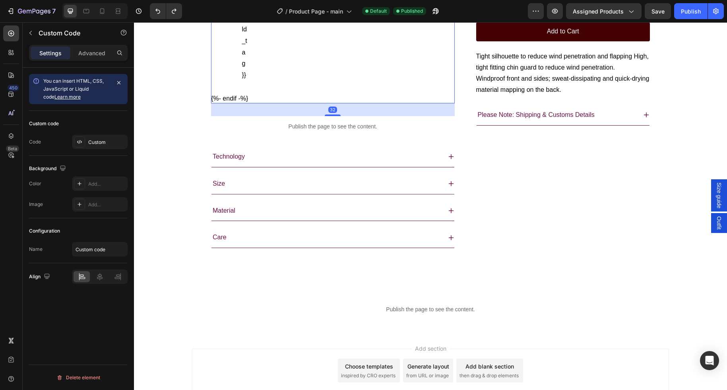
scroll to position [513, 0]
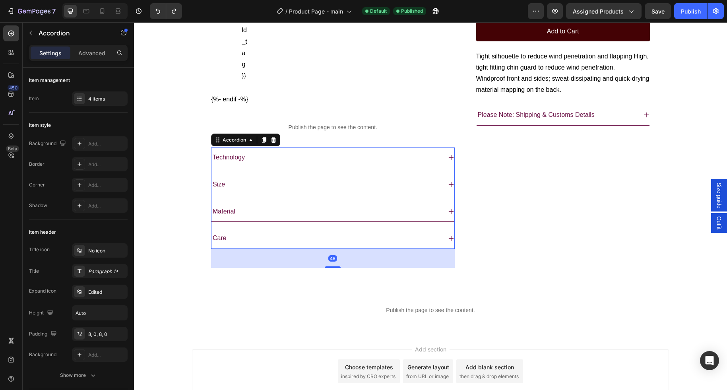
click at [252, 165] on div "Technology" at bounding box center [327, 158] width 230 height 14
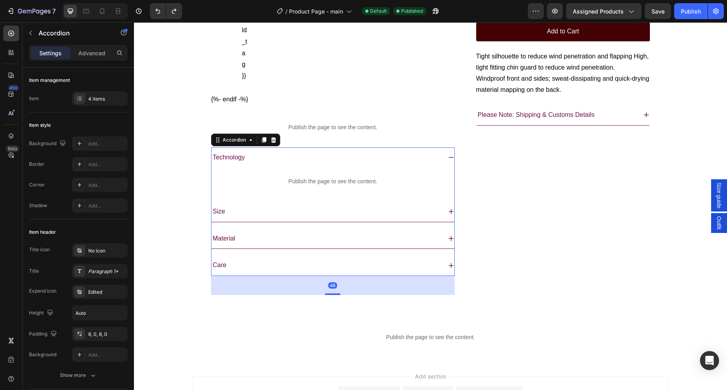
click at [252, 165] on div "Technology" at bounding box center [327, 158] width 230 height 14
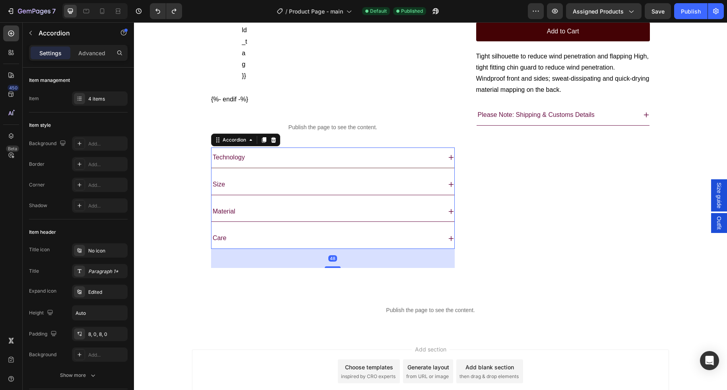
click at [296, 165] on div "Technology" at bounding box center [327, 158] width 230 height 14
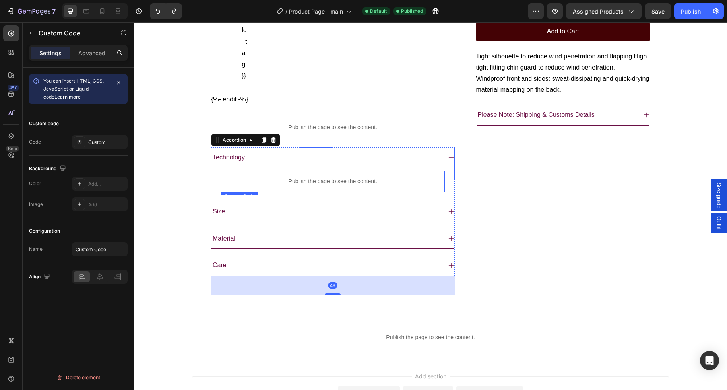
click at [317, 186] on p "Publish the page to see the content." at bounding box center [333, 181] width 224 height 8
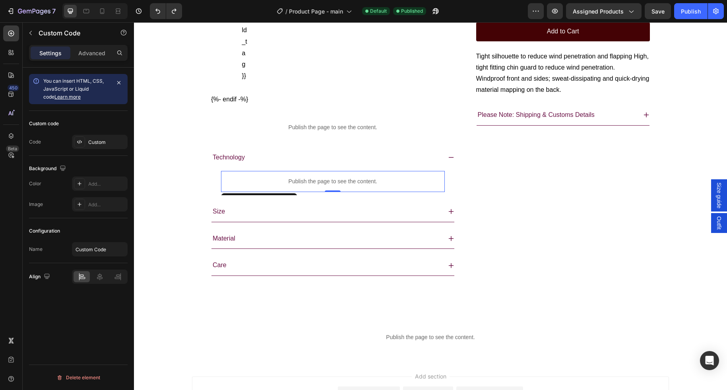
click at [317, 186] on p "Publish the page to see the content." at bounding box center [333, 181] width 224 height 8
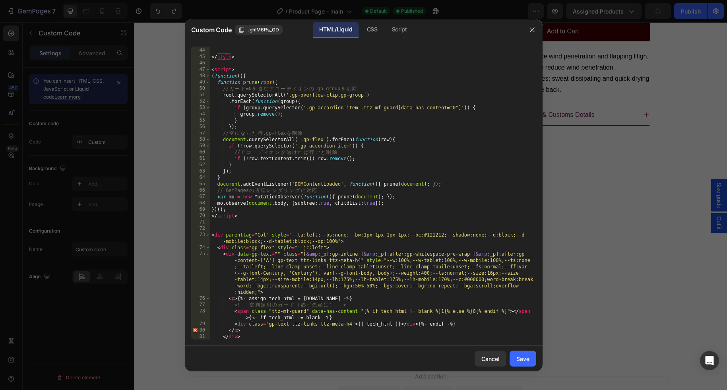
scroll to position [0, 0]
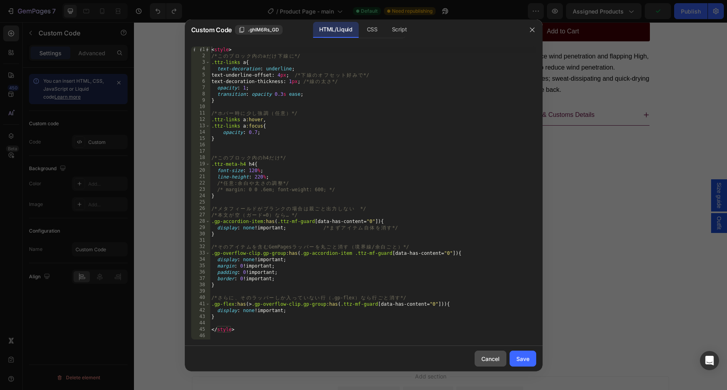
click at [503, 356] on button "Cancel" at bounding box center [491, 359] width 32 height 16
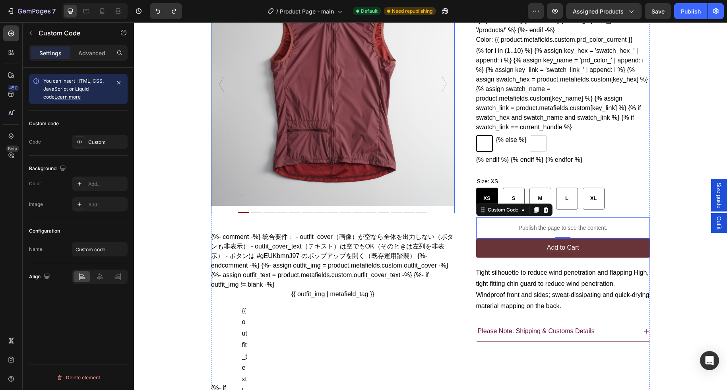
scroll to position [116, 0]
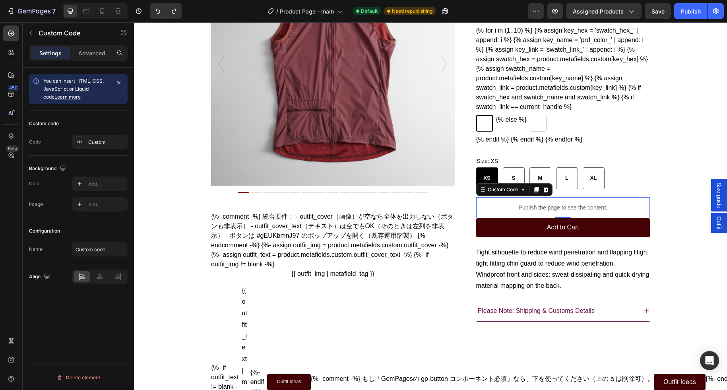
click at [575, 218] on div "Publish the page to see the content." at bounding box center [563, 207] width 174 height 21
click at [548, 192] on icon at bounding box center [545, 190] width 5 height 6
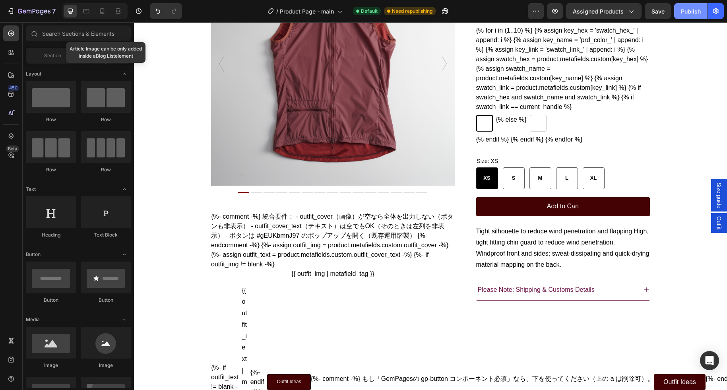
click at [677, 13] on button "Publish" at bounding box center [690, 11] width 33 height 16
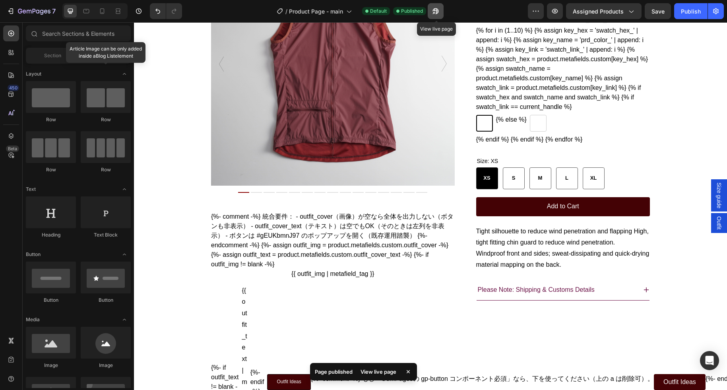
click at [433, 13] on icon "button" at bounding box center [436, 11] width 8 height 8
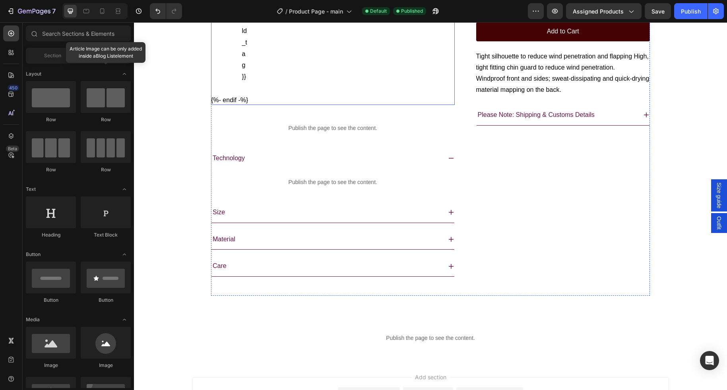
scroll to position [621, 0]
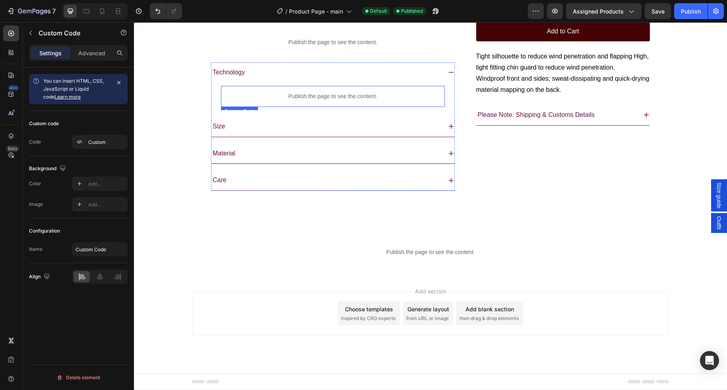
click at [306, 98] on p "Publish the page to see the content." at bounding box center [333, 96] width 224 height 8
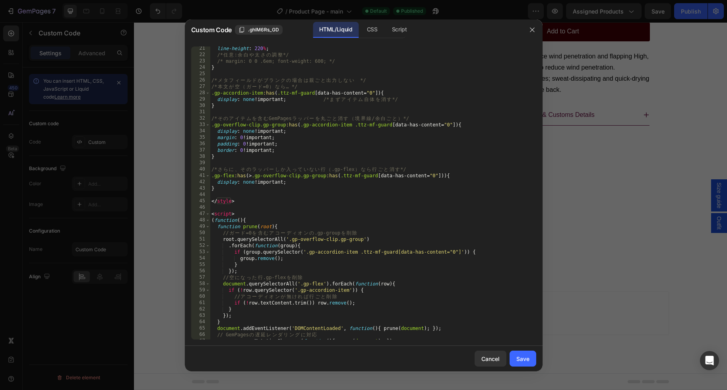
scroll to position [122, 0]
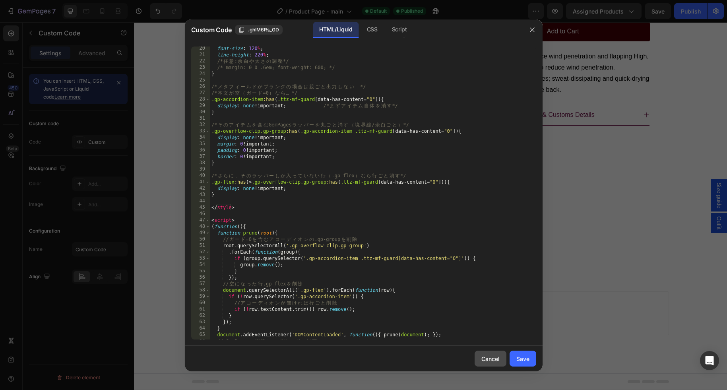
click at [497, 360] on div "Cancel" at bounding box center [490, 359] width 18 height 8
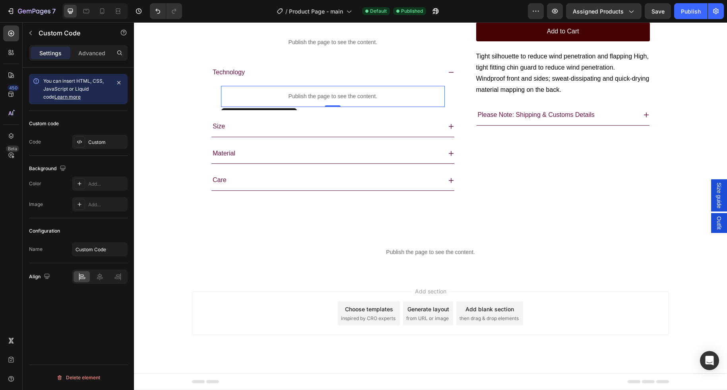
click at [279, 97] on p "Publish the page to see the content." at bounding box center [333, 96] width 224 height 8
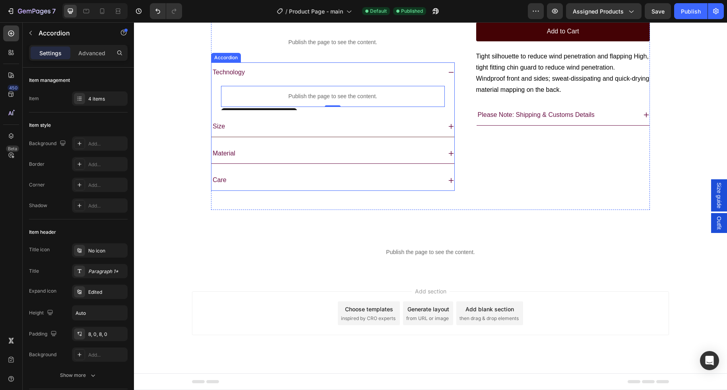
click at [318, 120] on div "Size" at bounding box center [327, 127] width 230 height 14
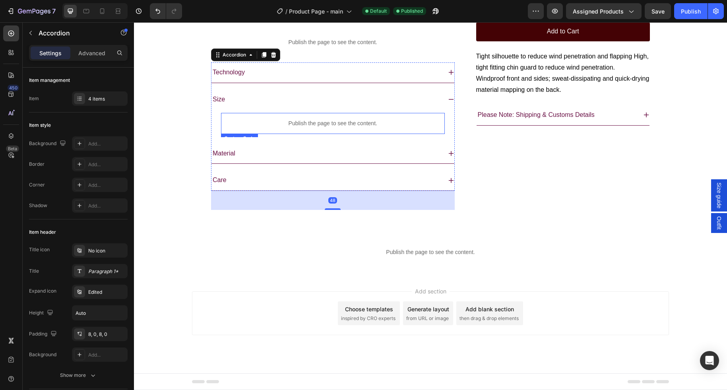
scroll to position [621, 0]
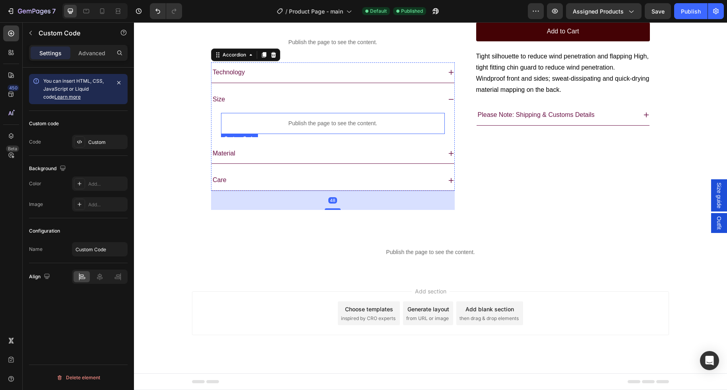
click at [302, 121] on p "Publish the page to see the content." at bounding box center [333, 123] width 224 height 8
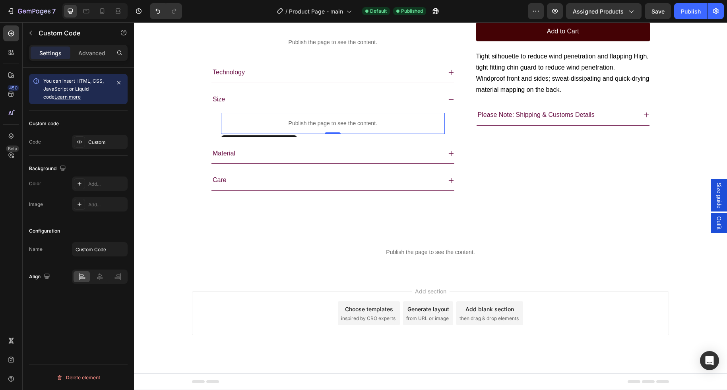
click at [302, 121] on p "Publish the page to see the content." at bounding box center [333, 123] width 224 height 8
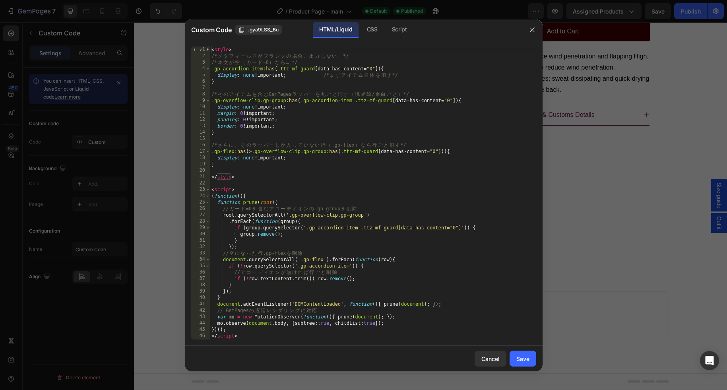
type textarea ".forEach(function(group){"
click at [352, 222] on div "< style > /* メ タ フ ィ ー ル ド が ブ ラ ン ク の 場 合 、 出 力 し な い 　 */ /* 本 文 が 空 （ ガ ー ド …" at bounding box center [373, 203] width 326 height 312
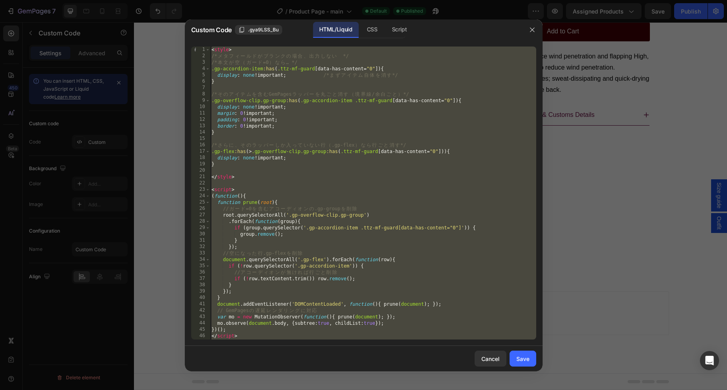
click at [353, 178] on div "< style > /* メ タ フ ィ ー ル ド が ブ ラ ン ク の 場 合 、 出 力 し な い 　 */ /* 本 文 が 空 （ ガ ー ド …" at bounding box center [373, 203] width 326 height 312
type textarea "</style>"
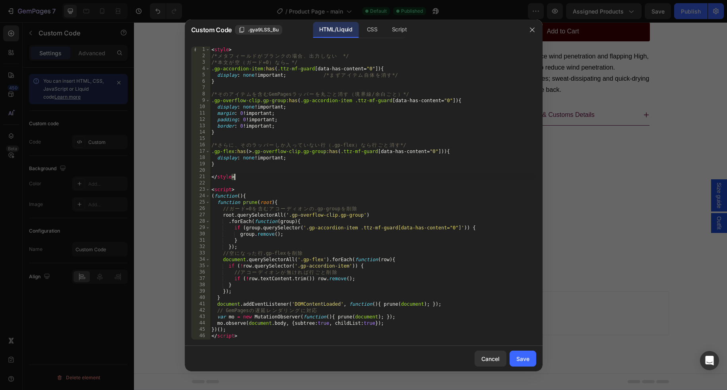
click at [353, 178] on div "< style > /* メ タ フ ィ ー ル ド が ブ ラ ン ク の 場 合 、 出 力 し な い 　 */ /* 本 文 が 空 （ ガ ー ド …" at bounding box center [373, 203] width 326 height 312
click at [592, 216] on div at bounding box center [363, 195] width 727 height 390
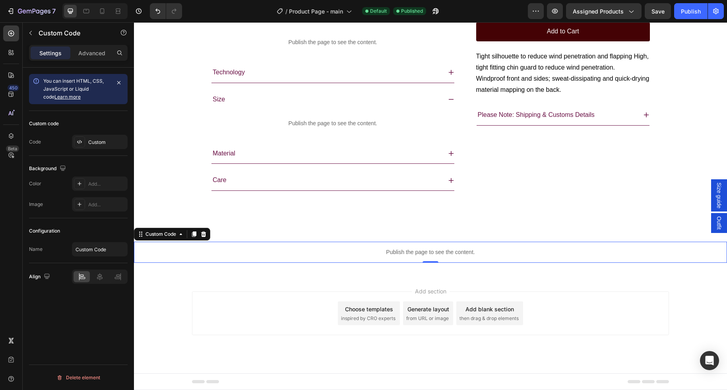
click at [421, 254] on p "Publish the page to see the content." at bounding box center [430, 252] width 593 height 8
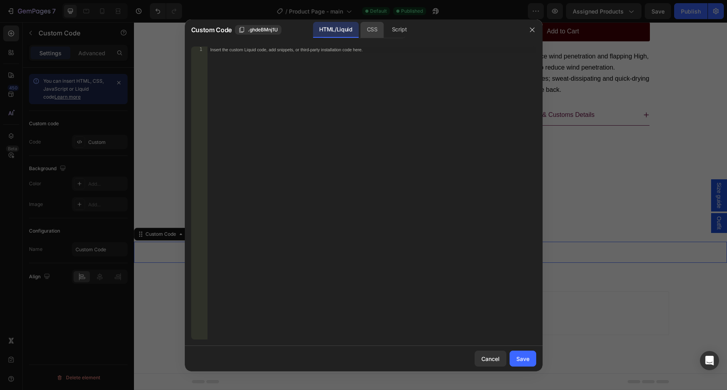
click at [386, 25] on div "CSS" at bounding box center [400, 30] width 28 height 16
click at [330, 30] on div "HTML/Liquid" at bounding box center [336, 30] width 46 height 16
click at [491, 362] on div "Cancel" at bounding box center [490, 359] width 18 height 8
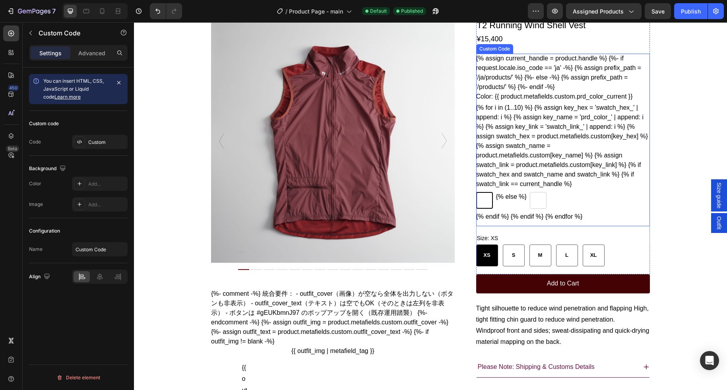
scroll to position [36, 0]
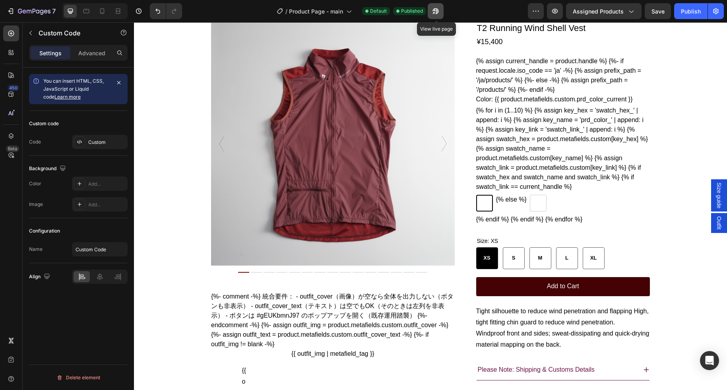
click at [438, 11] on icon "button" at bounding box center [436, 11] width 8 height 8
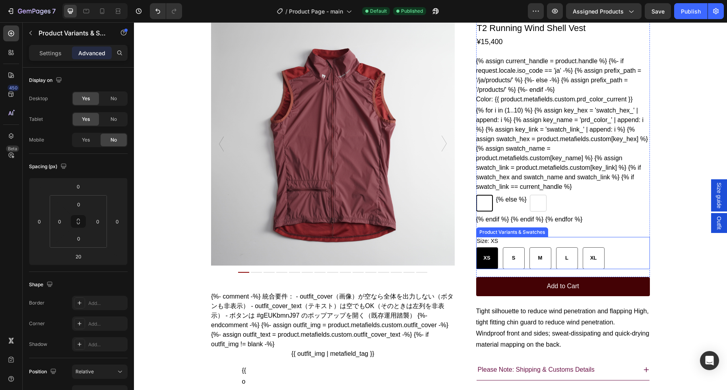
click at [495, 245] on legend "Size: XS" at bounding box center [487, 241] width 23 height 8
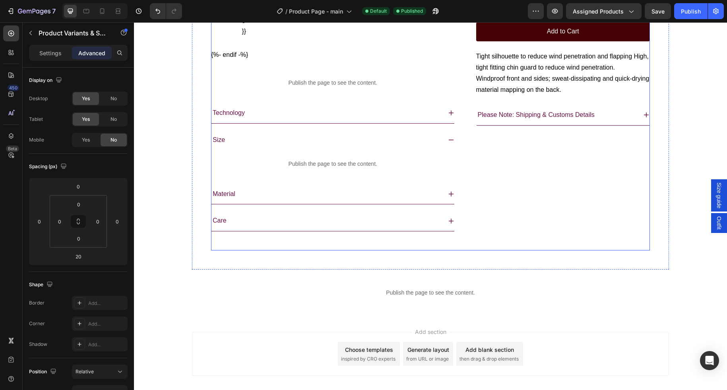
scroll to position [621, 0]
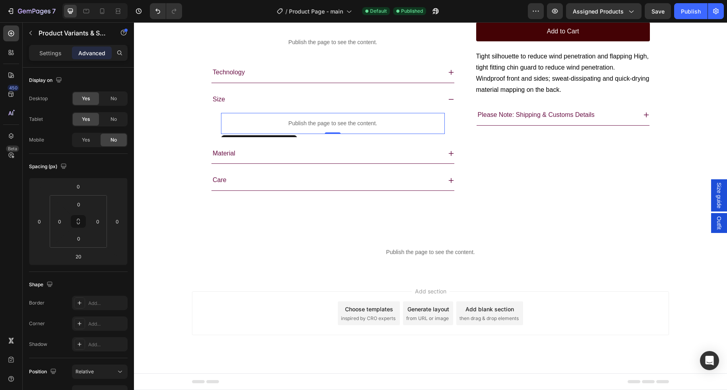
click at [320, 122] on p "Publish the page to see the content." at bounding box center [333, 123] width 224 height 8
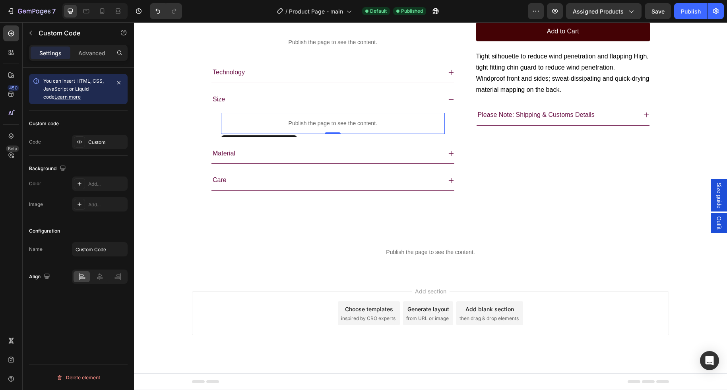
click at [320, 122] on p "Publish the page to see the content." at bounding box center [333, 123] width 224 height 8
click at [321, 120] on p "Publish the page to see the content." at bounding box center [333, 123] width 224 height 8
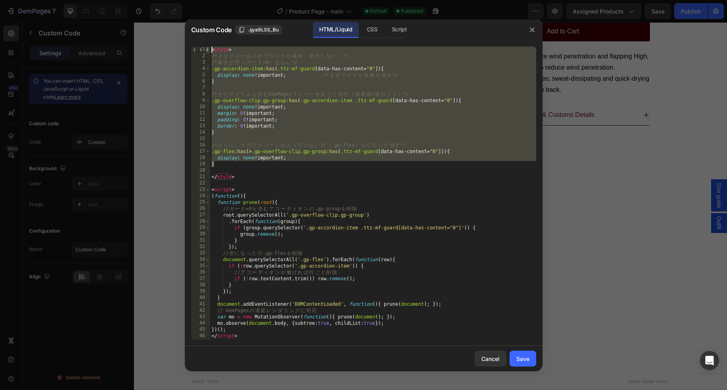
drag, startPoint x: 223, startPoint y: 167, endPoint x: 206, endPoint y: 48, distance: 120.4
click at [206, 48] on div "} 1 2 3 4 5 6 7 8 9 10 11 12 13 14 15 16 17 18 19 20 21 22 23 24 25 26 27 28 29…" at bounding box center [363, 193] width 345 height 293
type textarea "<style> /*メタフィールドがブランクの場合、出力しない　*/"
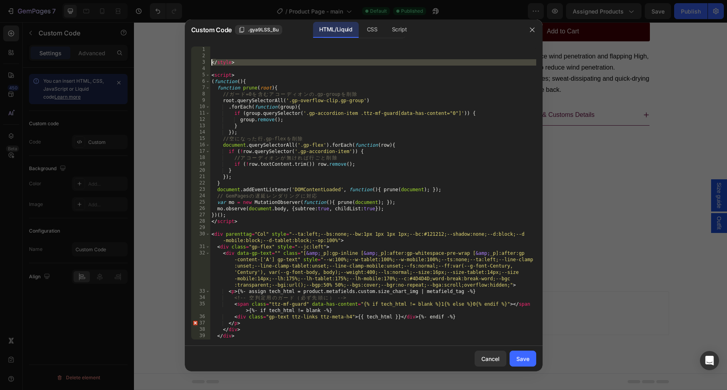
drag, startPoint x: 246, startPoint y: 66, endPoint x: 205, endPoint y: 60, distance: 40.9
click at [205, 60] on div "1 2 3 4 5 6 7 8 9 10 11 12 13 14 15 16 17 18 19 20 21 22 23 24 25 26 27 28 29 3…" at bounding box center [363, 193] width 345 height 293
type textarea "</style>"
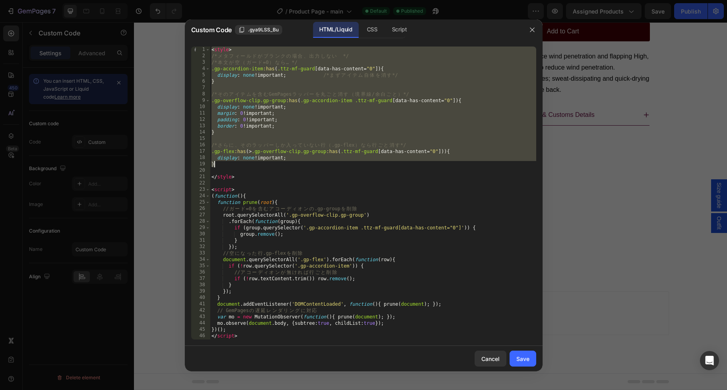
click at [247, 71] on div "< style > /* メ タ フ ィ ー ル ド が ブ ラ ン ク の 場 合 、 出 力 し な い 　 */ /* 本 文 が 空 （ ガ ー ド …" at bounding box center [373, 203] width 326 height 312
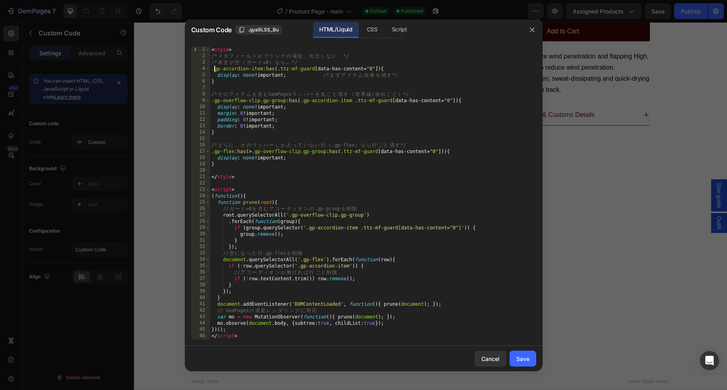
click at [214, 68] on div "< style > /* メ タ フ ィ ー ル ド が ブ ラ ン ク の 場 合 、 出 力 し な い 　 */ /* 本 文 が 空 （ ガ ー ド …" at bounding box center [373, 203] width 326 height 312
type textarea "}"
type textarea "/* そのアイテムを含む GemPages ラッパーを丸ごと消す（境界線/余白ごと） */"
type textarea "/*}"
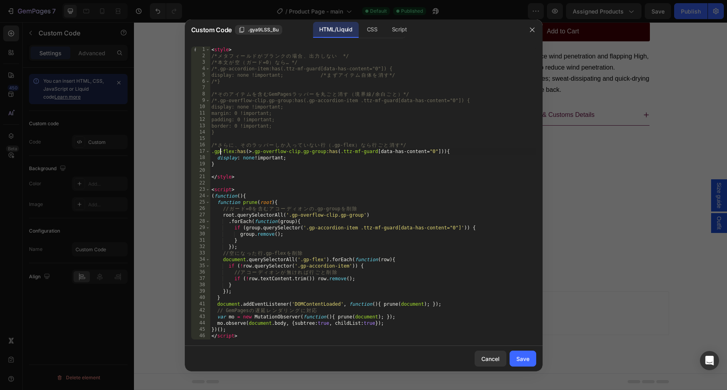
click at [221, 152] on div "< style > /* メ タ フ ィ ー ル ド が ブ ラ ン ク の 場 合 、 出 力 し な い 　 */ /* 本 文 が 空 （ ガ ー ド …" at bounding box center [373, 203] width 326 height 312
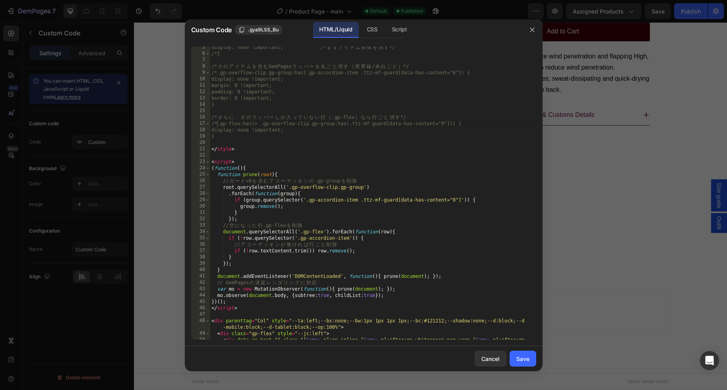
scroll to position [31, 0]
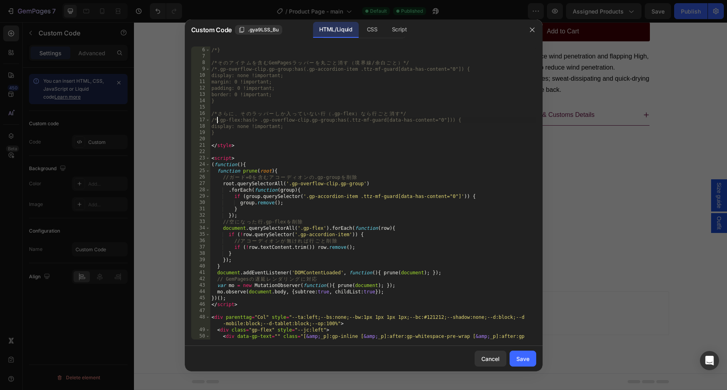
click at [394, 230] on div "display: none !important; /* ま ず ア イ テ ム 自 体 を 消 す */ /*} /* そ の ア イ テ ム を 含 む …" at bounding box center [373, 210] width 326 height 338
click at [228, 260] on div "display: none !important; /* ま ず ア イ テ ム 自 体 を 消 す */ /*} /* そ の ア イ テ ム を 含 む …" at bounding box center [373, 210] width 326 height 338
click at [219, 266] on div "display: none !important; /* ま ず ア イ テ ム 自 体 を 消 す */ /*} /* そ の ア イ テ ム を 含 む …" at bounding box center [373, 210] width 326 height 338
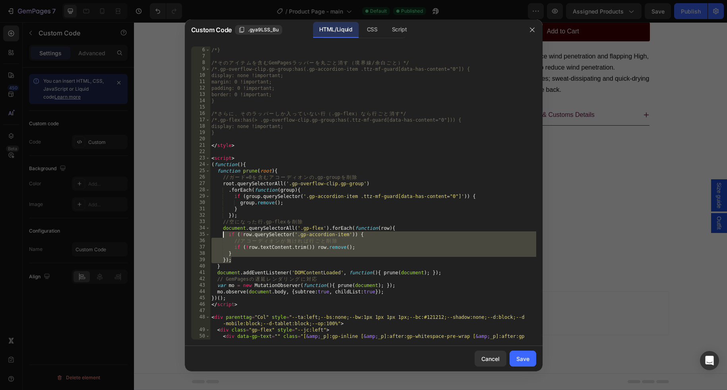
drag, startPoint x: 233, startPoint y: 261, endPoint x: 222, endPoint y: 231, distance: 31.8
click at [222, 231] on div "display: none !important; /* ま ず ア イ テ ム 自 体 を 消 す */ /*} /* そ の ア イ テ ム を 含 む …" at bounding box center [373, 210] width 326 height 338
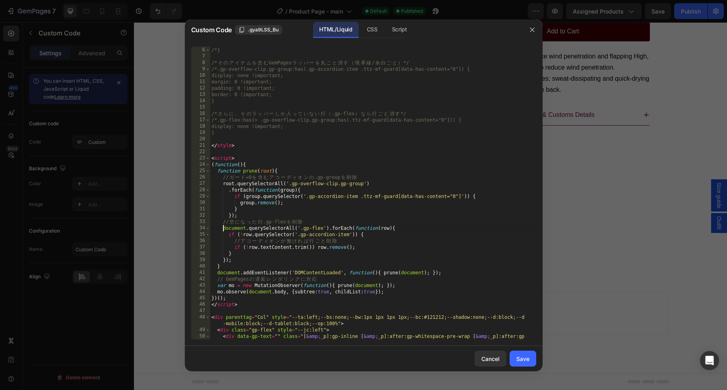
click at [223, 228] on div "display: none !important; /* ま ず ア イ テ ム 自 体 を 消 す */ /*} /* そ の ア イ テ ム を 含 む …" at bounding box center [373, 210] width 326 height 338
type textarea "//});"
click at [524, 359] on div "Save" at bounding box center [522, 359] width 13 height 8
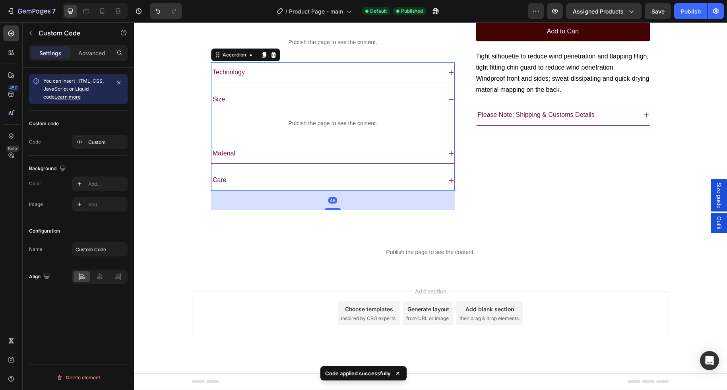
click at [266, 69] on div "Technology" at bounding box center [327, 73] width 230 height 14
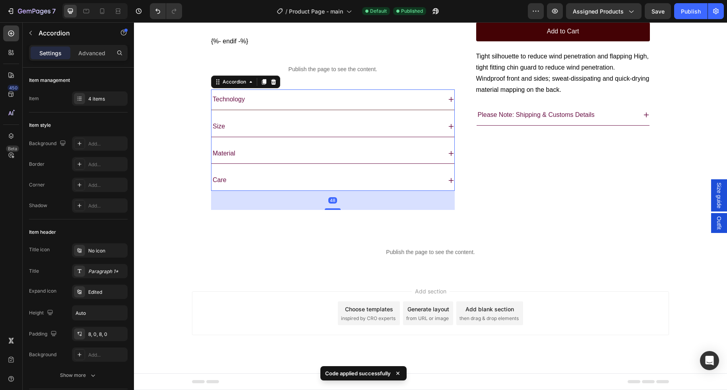
click at [301, 99] on div "Technology" at bounding box center [327, 100] width 230 height 14
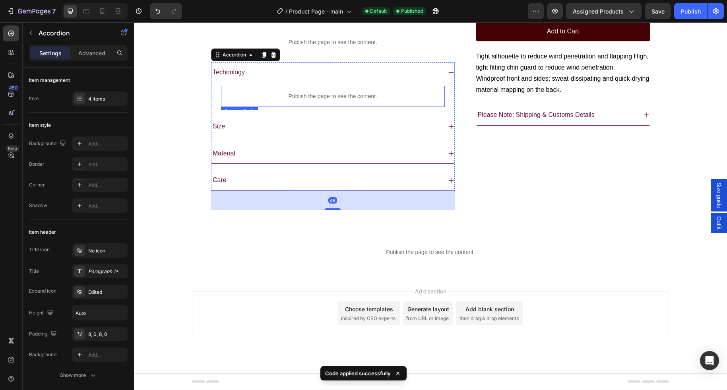
scroll to position [621, 0]
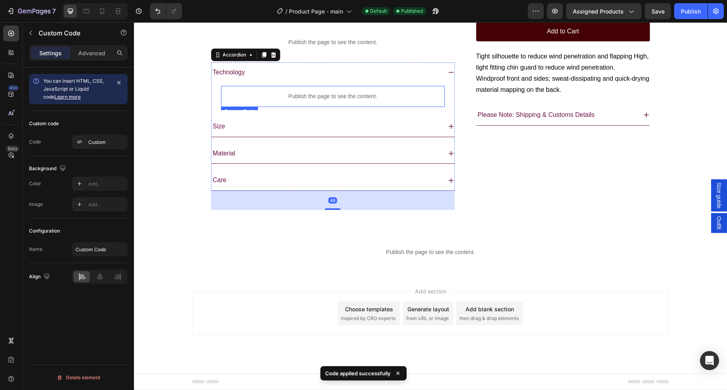
click at [309, 94] on p "Publish the page to see the content." at bounding box center [333, 96] width 224 height 8
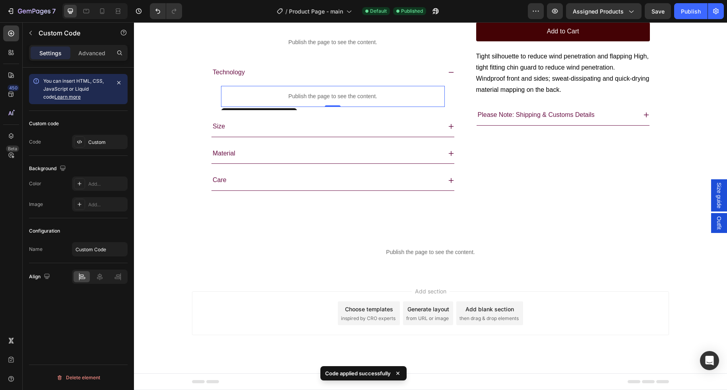
click at [309, 94] on p "Publish the page to see the content." at bounding box center [333, 96] width 224 height 8
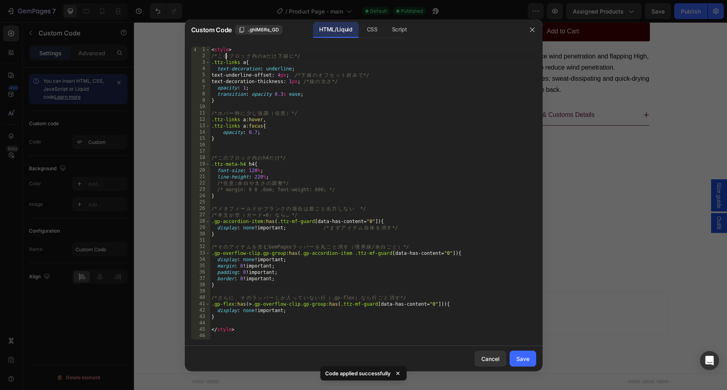
click at [229, 57] on div "< style > /* こ の ブ ロ ッ ク 内 の a だ け 下 線 に */ .ttz-links a { text-decoration : un…" at bounding box center [373, 200] width 326 height 306
type textarea ".ttz-links a{"
click at [244, 60] on div "< style > /* こ の ブ ロ ッ ク 内 の a だ け 下 線 に */ .ttz-links a { text-decoration : un…" at bounding box center [373, 200] width 326 height 306
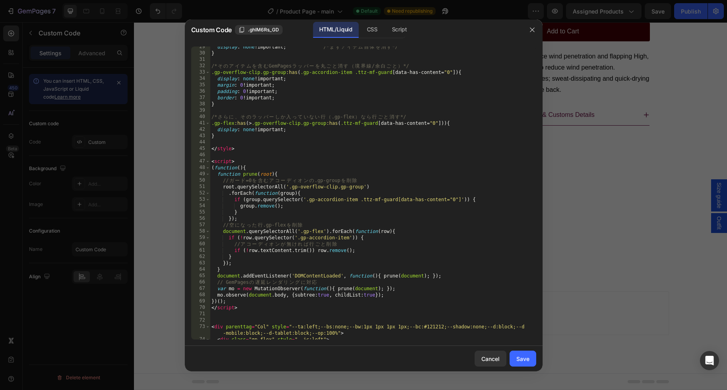
scroll to position [181, 0]
click at [528, 361] on div "Save" at bounding box center [522, 359] width 13 height 8
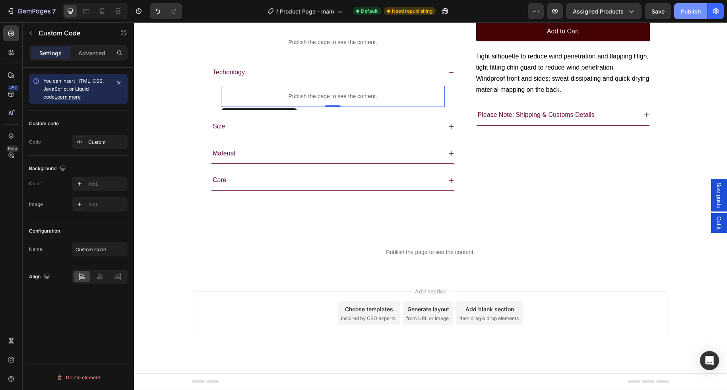
click at [697, 12] on div "Publish" at bounding box center [691, 11] width 20 height 8
click at [308, 98] on p "Publish the page to see the content." at bounding box center [333, 96] width 224 height 8
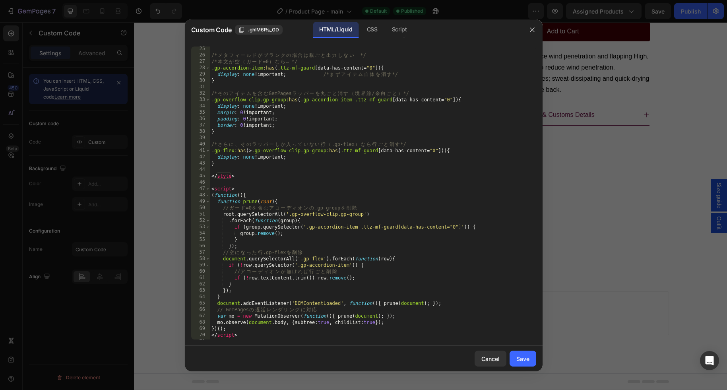
scroll to position [155, 0]
type textarea "}"
click at [291, 131] on div "/* メ タ フ ィ ー ル ド が ブ ラ ン ク の 場 合 は 親 ご と 出 力 し な い 　 */ /* 本 文 が 空 （ ガ ー ド =0 ）…" at bounding box center [373, 198] width 326 height 306
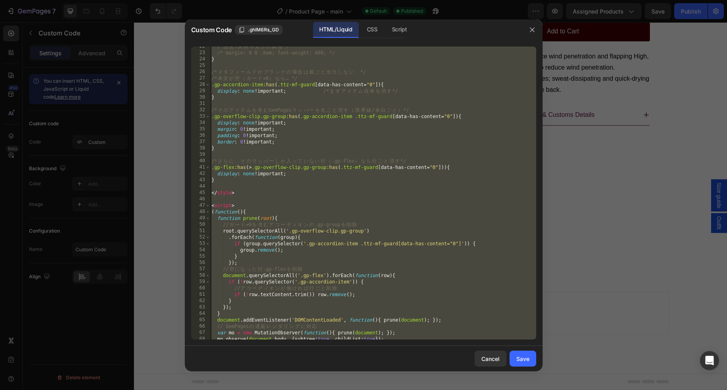
scroll to position [136, 0]
click at [250, 106] on div "/* 任 意 : 余 白 や 太 さ の [PERSON_NAME] */ /* margin: 0 0 .6em; font-weight: 600; */…" at bounding box center [373, 197] width 326 height 306
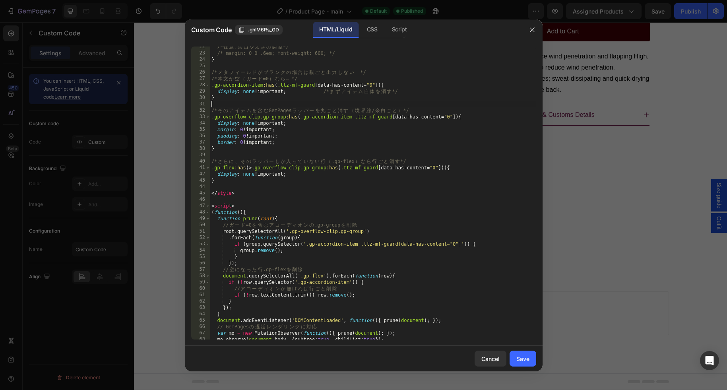
click at [220, 85] on div "/* 任 意 : 余 白 や 太 さ の [PERSON_NAME] */ /* margin: 0 0 .6em; font-weight: 600; */…" at bounding box center [373, 197] width 326 height 306
type textarea "/*}"
type textarea "}"
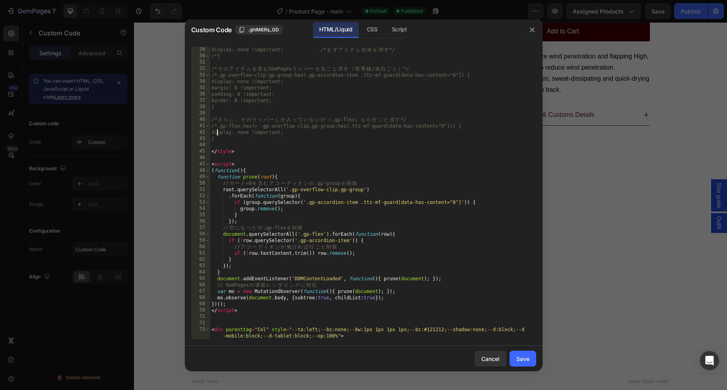
scroll to position [179, 0]
click at [223, 234] on div "display: none !important; /* ま ず ア イ テ ム 自 体 を 消 す */ /*} /* そ の ア イ テ ム を 含 む …" at bounding box center [373, 217] width 326 height 344
type textarea "//});"
click at [526, 355] on div "Save" at bounding box center [522, 359] width 13 height 8
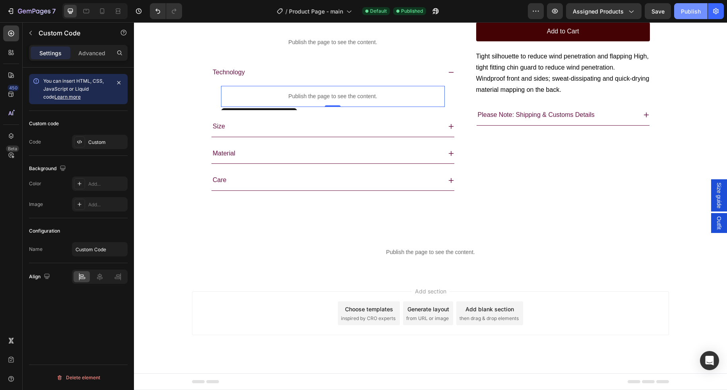
click at [690, 10] on div "Publish" at bounding box center [691, 11] width 20 height 8
